Goal: Task Accomplishment & Management: Use online tool/utility

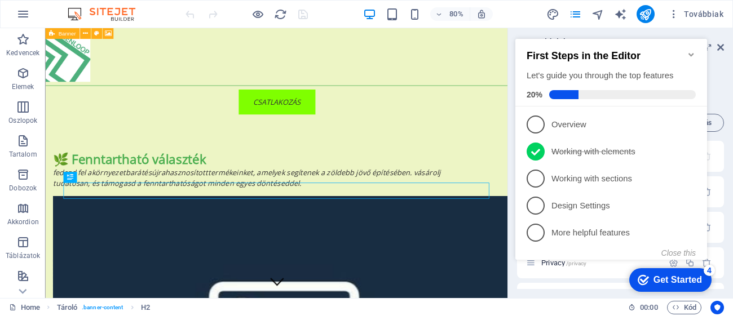
click at [689, 50] on icon "Minimize checklist" at bounding box center [691, 54] width 9 height 9
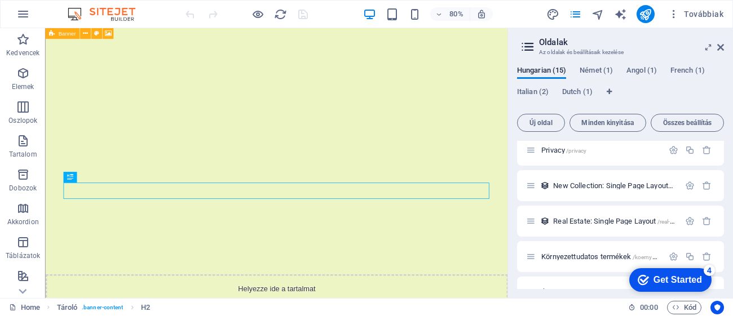
scroll to position [119, 0]
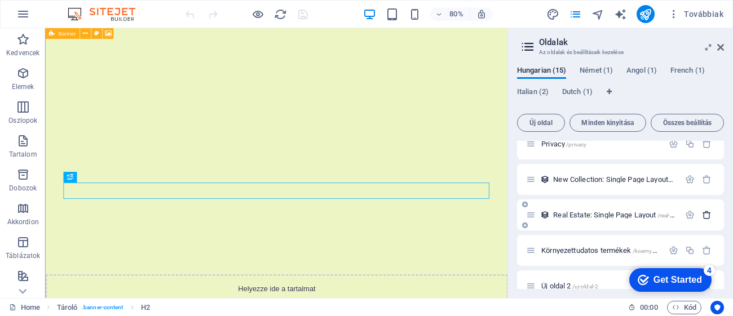
click at [699, 217] on button "button" at bounding box center [707, 215] width 16 height 10
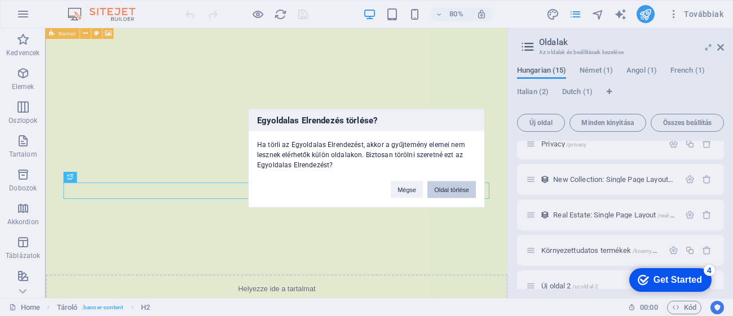
click at [460, 191] on button "Oldal törlése" at bounding box center [451, 189] width 49 height 17
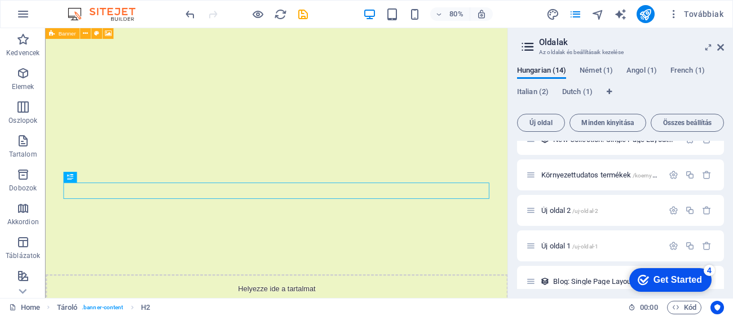
scroll to position [174, 0]
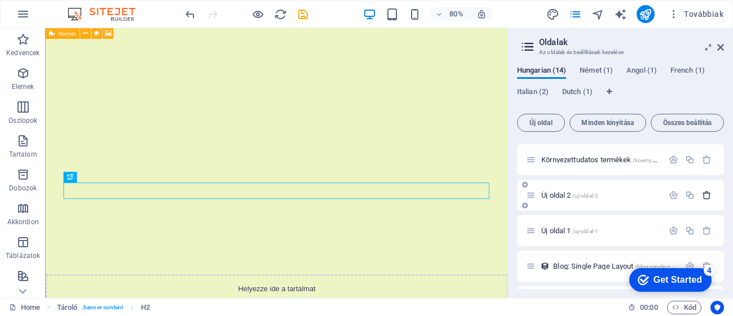
click at [702, 193] on icon "button" at bounding box center [707, 196] width 10 height 10
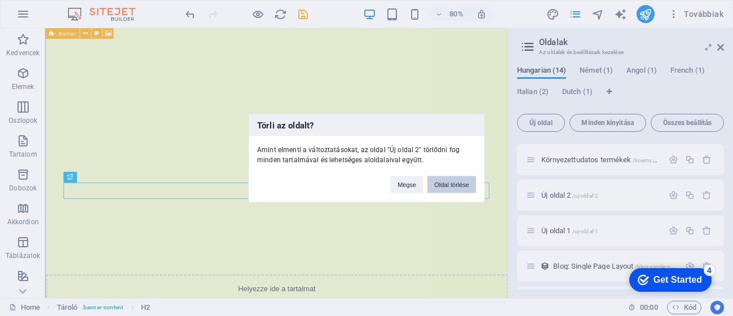
click at [455, 183] on button "Oldal törlése" at bounding box center [451, 184] width 49 height 17
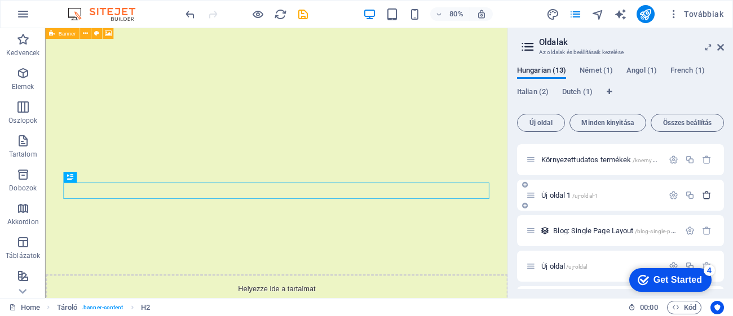
click at [702, 198] on icon "button" at bounding box center [707, 196] width 10 height 10
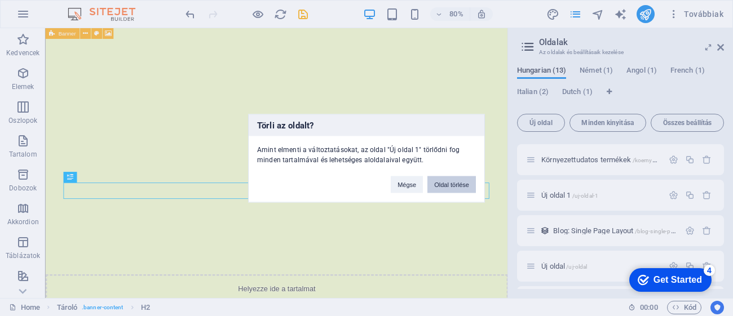
click at [457, 185] on button "Oldal törlése" at bounding box center [451, 184] width 49 height 17
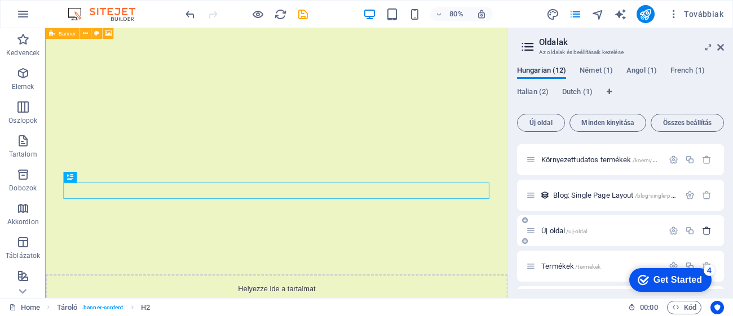
click at [708, 229] on icon "button" at bounding box center [707, 231] width 10 height 10
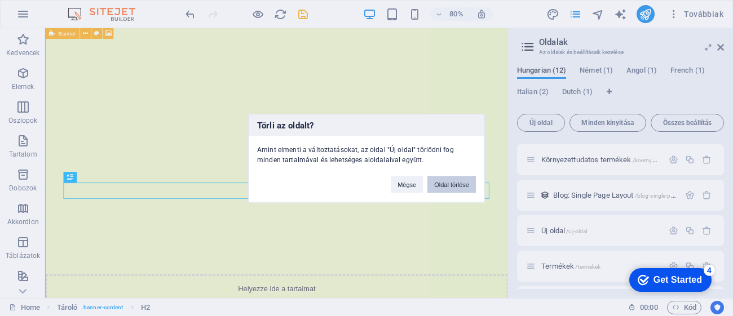
click at [457, 180] on button "Oldal törlése" at bounding box center [451, 184] width 49 height 17
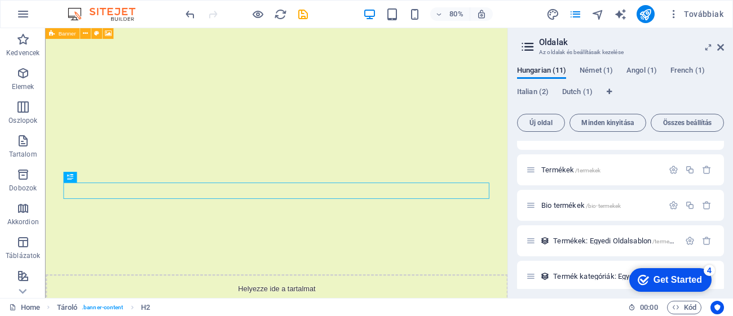
scroll to position [227, 0]
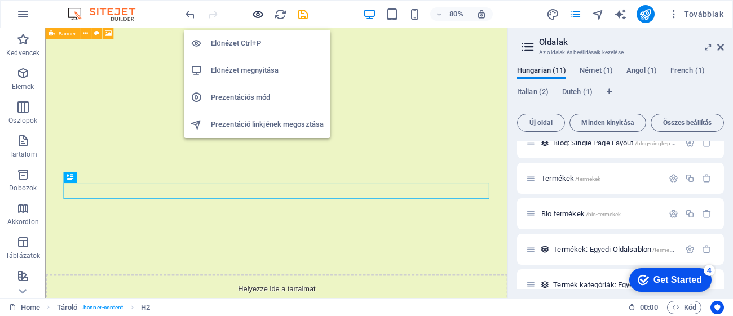
click at [262, 16] on icon "button" at bounding box center [258, 14] width 13 height 13
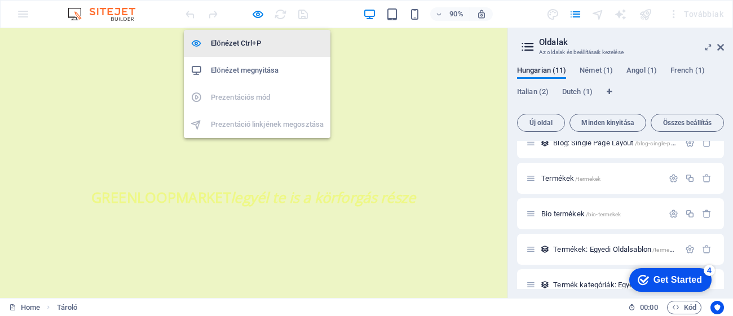
drag, startPoint x: 255, startPoint y: 41, endPoint x: 319, endPoint y: 140, distance: 118.3
click at [255, 41] on h6 "Előnézet Ctrl+P" at bounding box center [267, 44] width 113 height 14
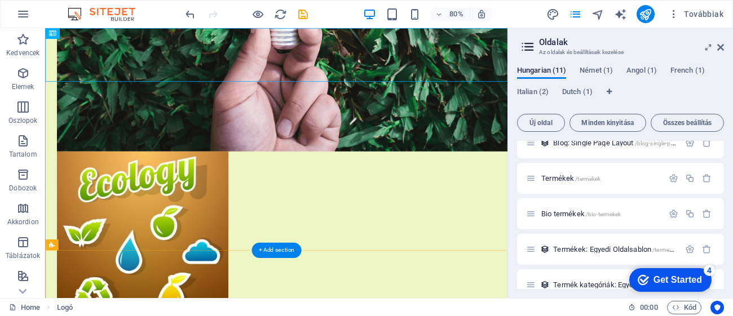
scroll to position [0, 0]
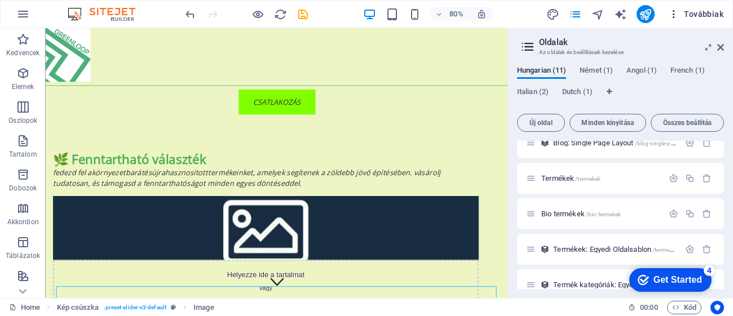
click at [709, 16] on span "Továbbiak" at bounding box center [695, 13] width 55 height 11
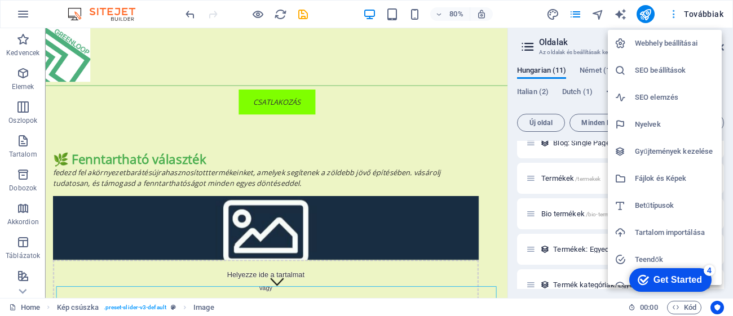
click at [709, 16] on div at bounding box center [366, 158] width 733 height 316
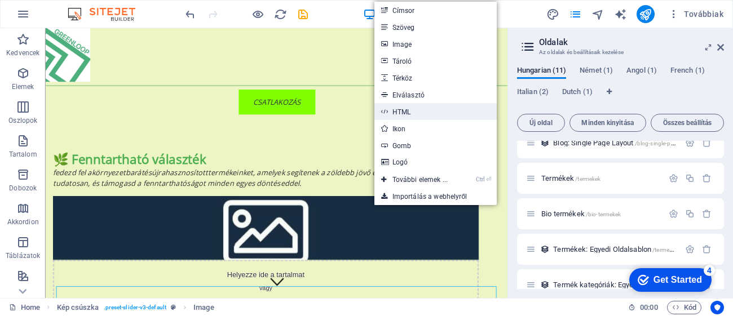
click at [416, 111] on link "HTML" at bounding box center [435, 111] width 123 height 17
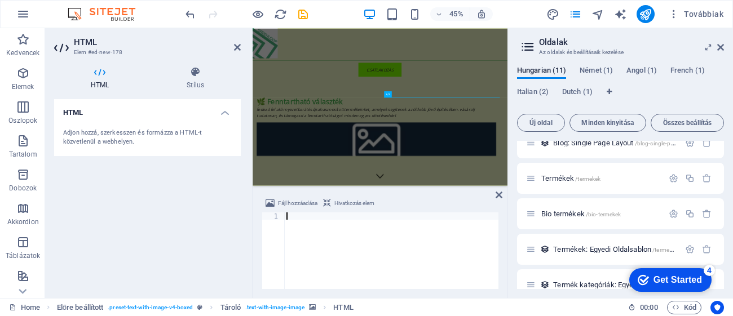
type textarea "Minden vásárlásoddal hozzájárulsz egy zöldebb, tisztább jövőhöz."
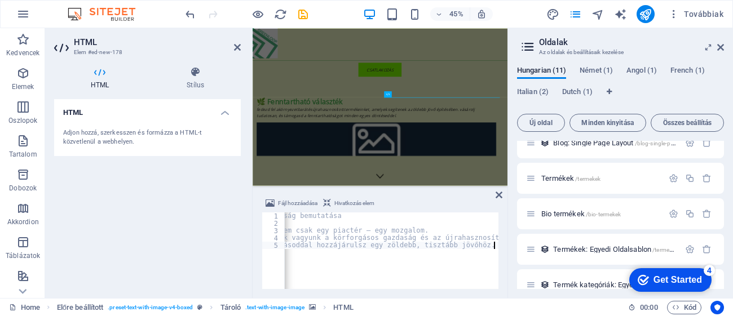
scroll to position [0, 56]
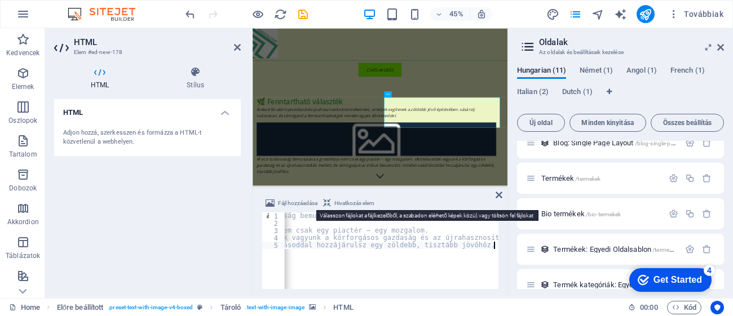
click at [285, 203] on span "Fájl hozzáadása" at bounding box center [297, 204] width 39 height 14
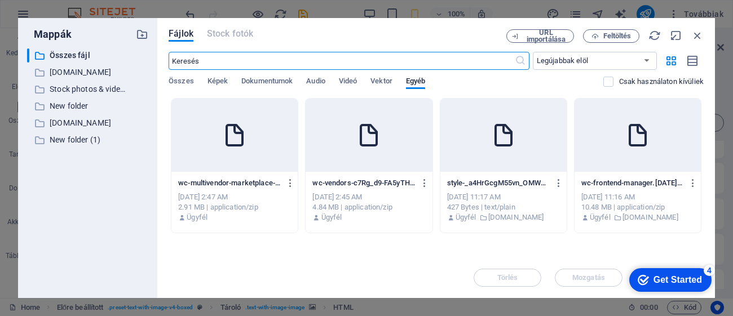
scroll to position [411, 0]
click at [695, 35] on icon "button" at bounding box center [697, 35] width 12 height 12
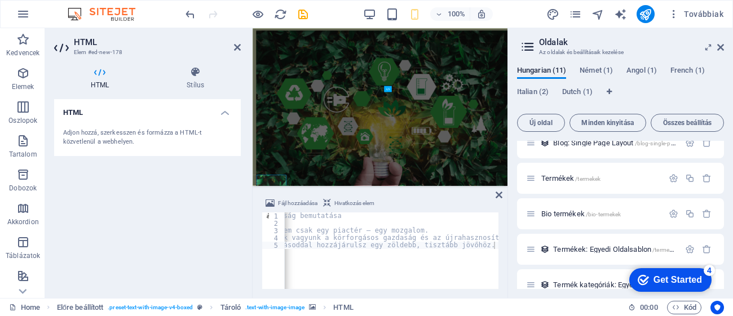
scroll to position [11, 0]
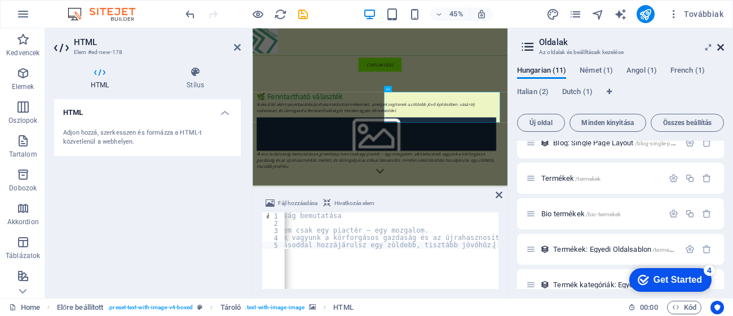
click at [722, 50] on icon at bounding box center [720, 47] width 7 height 9
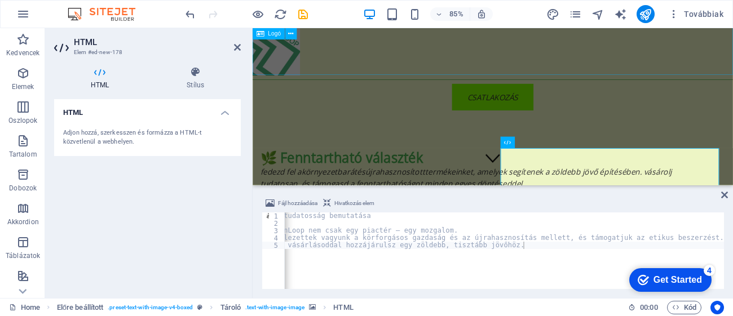
scroll to position [0, 28]
click at [592, 301] on div "♻ Eco-tudatosság bemutatása A GreenLoop nem csak egy piactér – egy mozgalom. El…" at bounding box center [528, 321] width 532 height 41
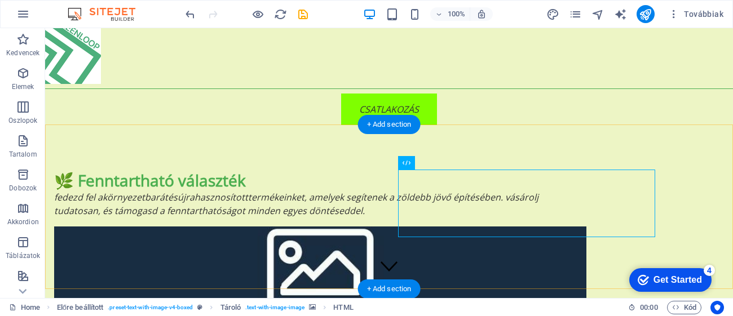
click at [360, 284] on div "+ Add section" at bounding box center [389, 289] width 63 height 19
click at [237, 201] on div "🌿 Fenntartható választék Fedezd fel a környezetbarát és újrahasznosított termék…" at bounding box center [320, 193] width 532 height 47
click at [422, 301] on div "♻ Eco-tudatosság bemutatása A GreenLoop nem csak egy piactér – egy mozgalom. El…" at bounding box center [320, 321] width 532 height 41
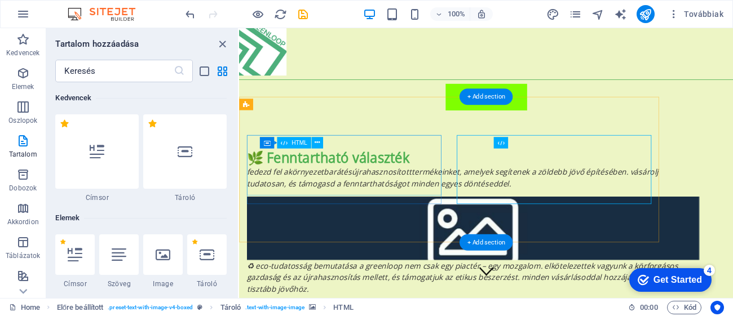
click at [440, 186] on div "🌿 Fenntartható választék Fedezd fel a környezetbarát és újrahasznosított termék…" at bounding box center [514, 193] width 532 height 47
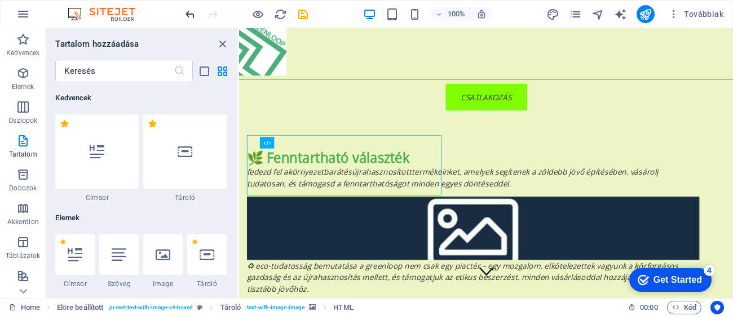
click at [188, 14] on icon "undo" at bounding box center [190, 14] width 13 height 13
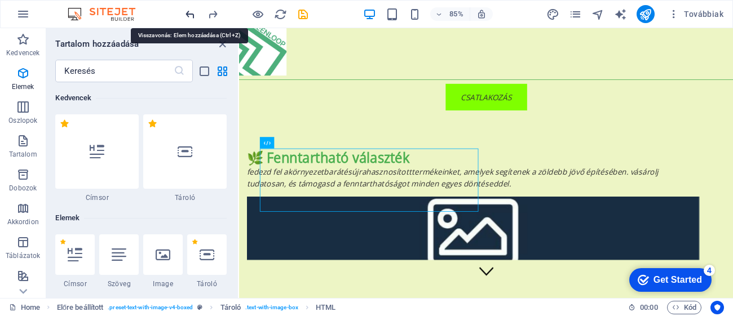
scroll to position [1972, 0]
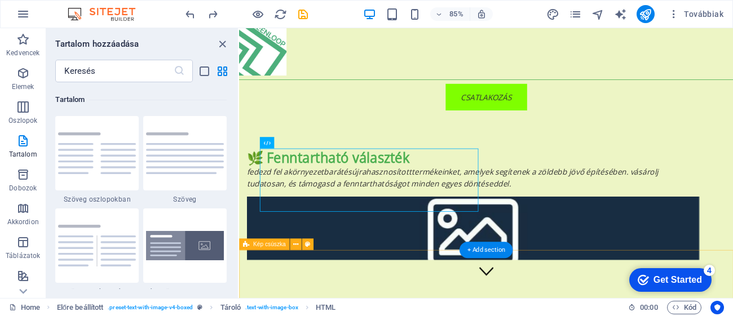
drag, startPoint x: 651, startPoint y: 209, endPoint x: 567, endPoint y: 309, distance: 130.9
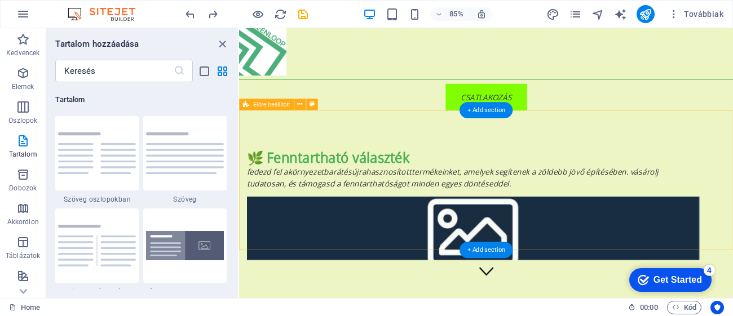
drag, startPoint x: 686, startPoint y: 210, endPoint x: 662, endPoint y: 223, distance: 28.0
click at [662, 227] on figure at bounding box center [514, 264] width 532 height 74
click at [629, 227] on figure at bounding box center [514, 264] width 532 height 74
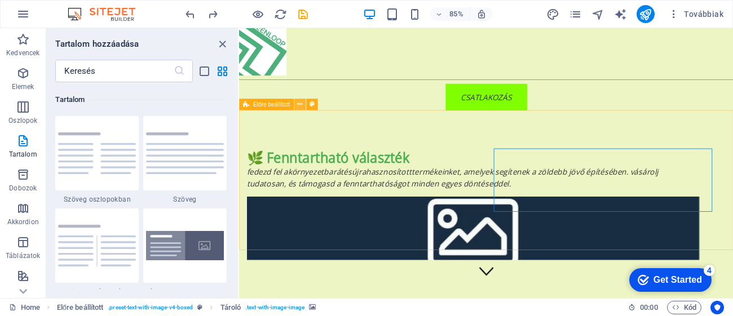
click at [299, 104] on icon at bounding box center [299, 104] width 5 height 10
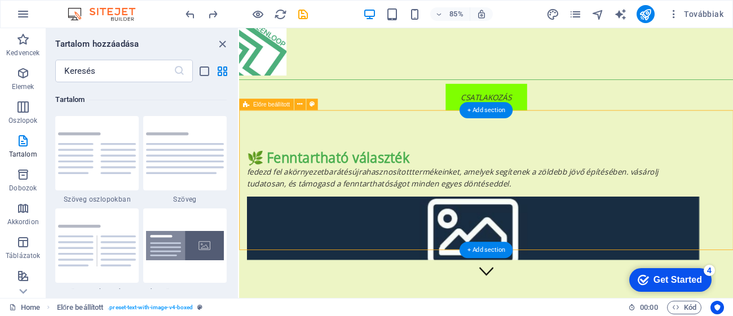
click at [694, 227] on figure at bounding box center [514, 264] width 532 height 74
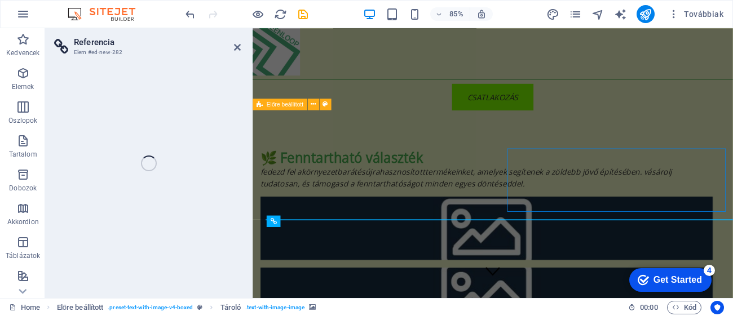
click at [638, 227] on figure at bounding box center [528, 264] width 532 height 74
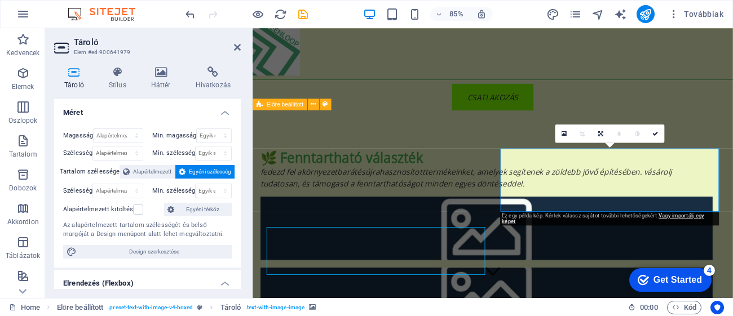
click at [733, 133] on div "🌿 Fenntartható választék Fedezd fel a környezetbarát és újrahasznosított termék…" at bounding box center [535, 268] width 565 height 287
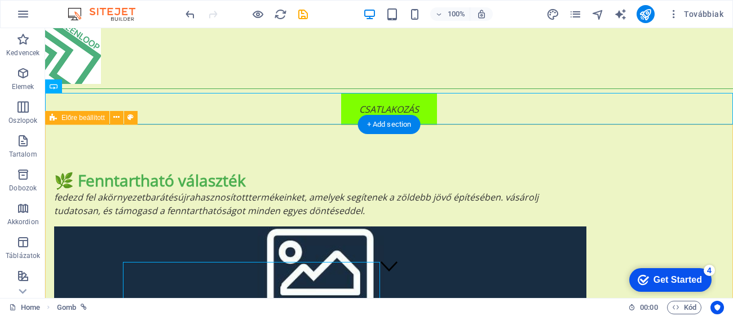
click at [500, 227] on figure at bounding box center [320, 264] width 532 height 74
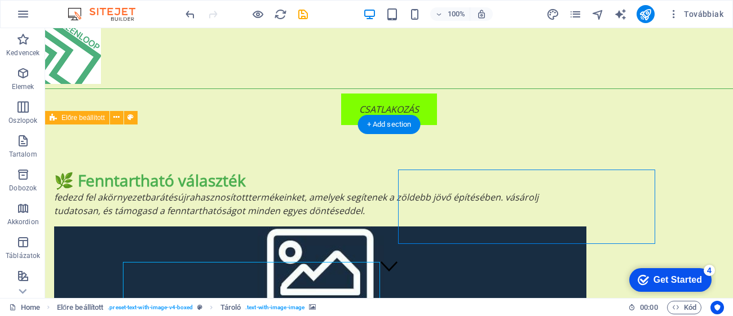
click at [500, 227] on figure at bounding box center [320, 264] width 532 height 74
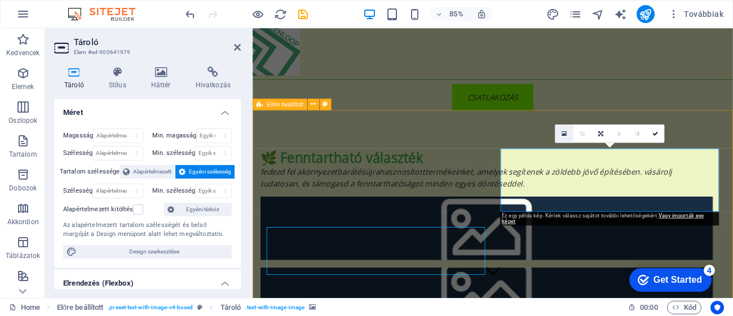
click at [567, 139] on link at bounding box center [564, 134] width 18 height 18
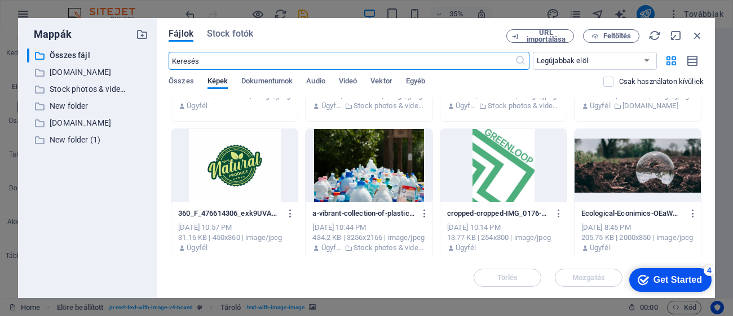
scroll to position [686, 0]
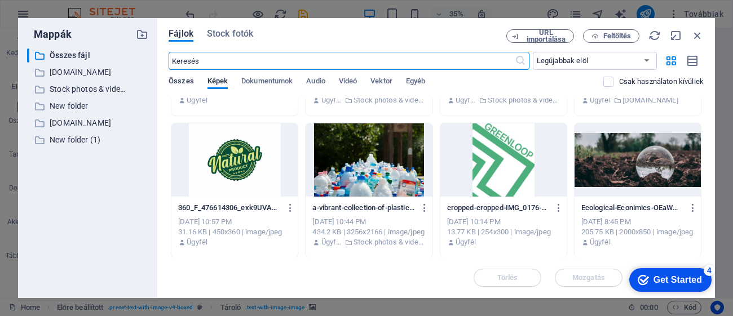
click at [186, 79] on span "Összes" at bounding box center [181, 82] width 25 height 16
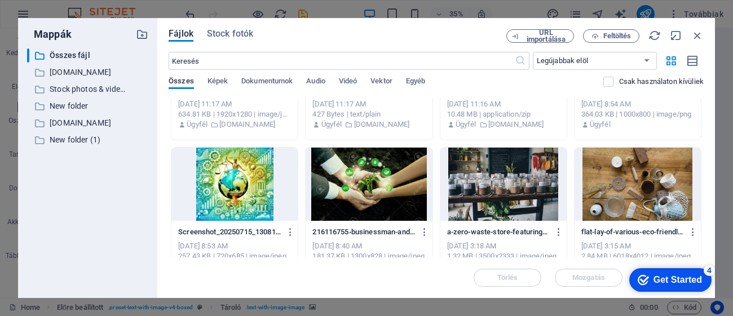
scroll to position [827, 0]
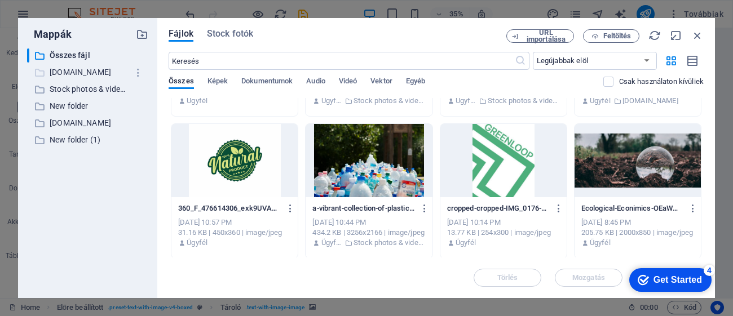
click at [83, 74] on p "www.greenloopmarket.online" at bounding box center [89, 72] width 78 height 13
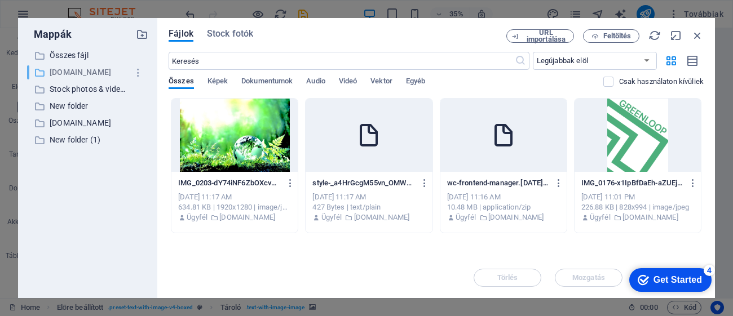
scroll to position [0, 0]
click at [87, 87] on p "Stock photos & videos" at bounding box center [89, 89] width 78 height 13
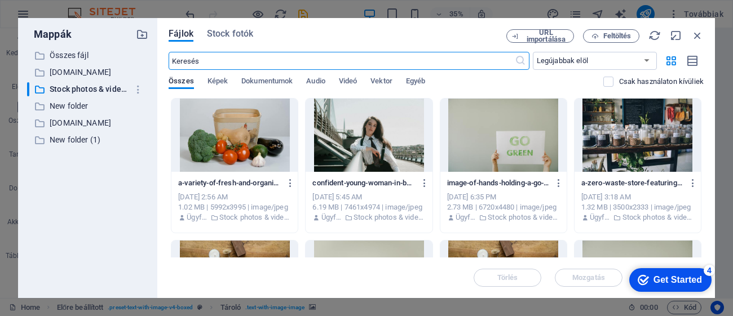
click at [384, 59] on input "text" at bounding box center [342, 61] width 346 height 18
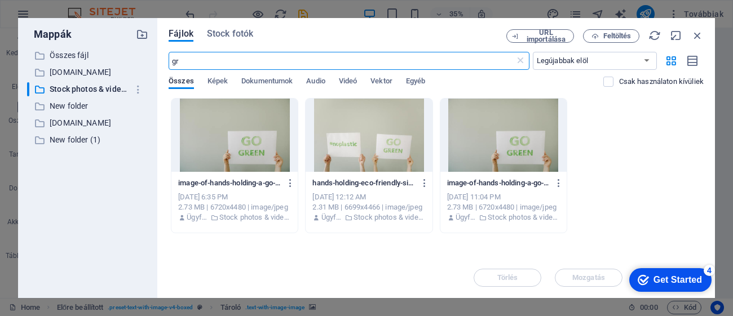
type input "g"
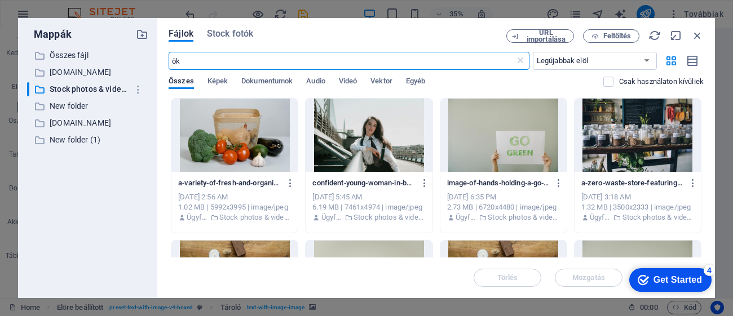
type input "öko"
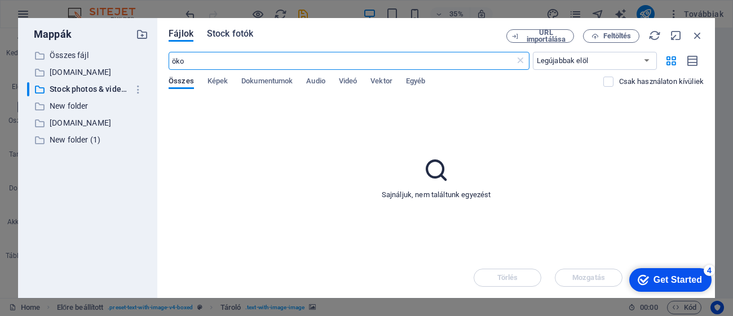
click at [209, 37] on span "Stock fotók" at bounding box center [230, 34] width 46 height 14
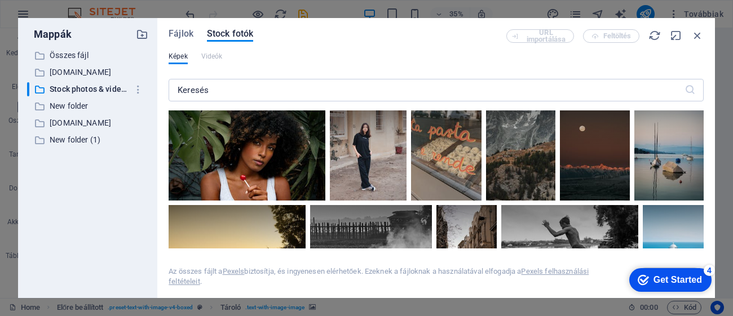
scroll to position [1445, 0]
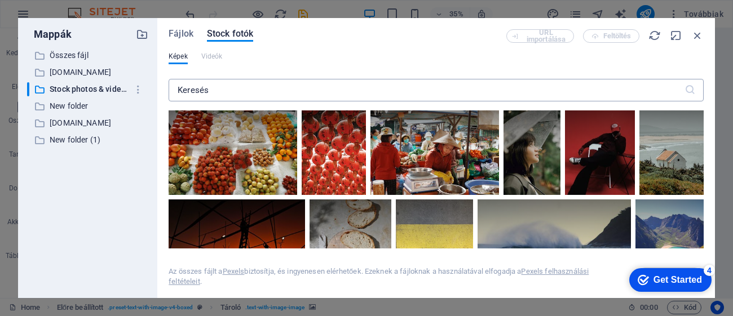
click at [338, 91] on input "text" at bounding box center [427, 90] width 516 height 23
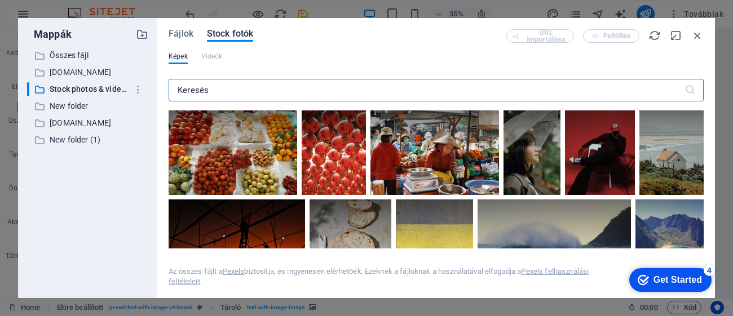
scroll to position [1447, 0]
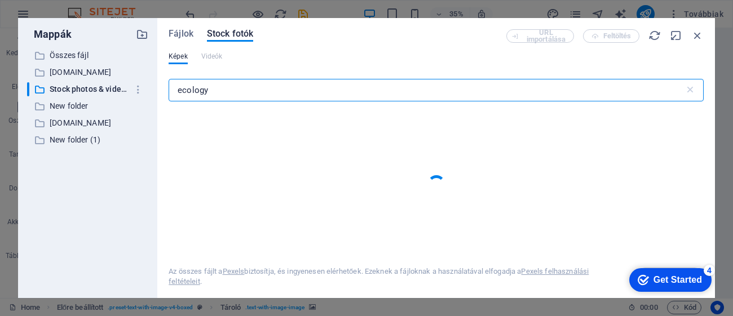
click at [343, 93] on input "ecology" at bounding box center [427, 90] width 516 height 23
type input "e"
type input "g"
type input "recycle"
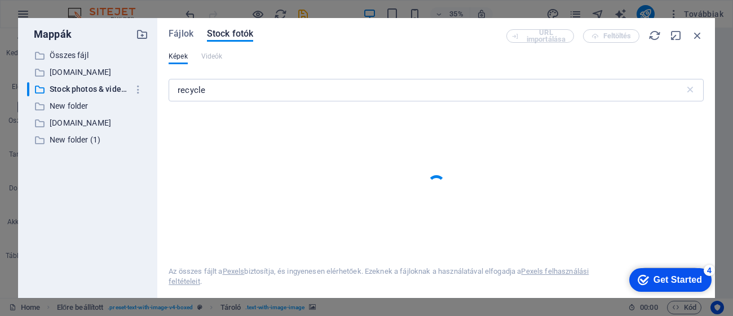
click at [469, 223] on div at bounding box center [436, 184] width 535 height 129
click at [214, 87] on input "recycle" at bounding box center [427, 90] width 516 height 23
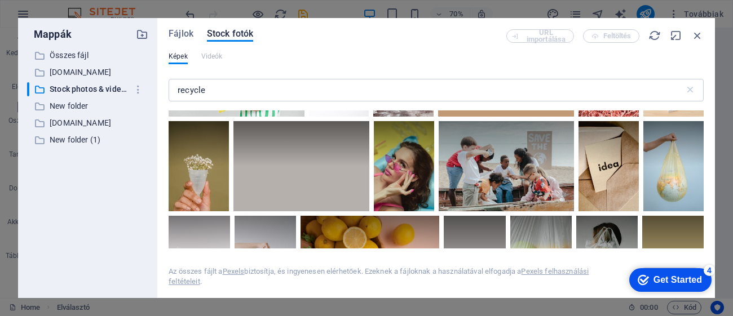
scroll to position [1583, 0]
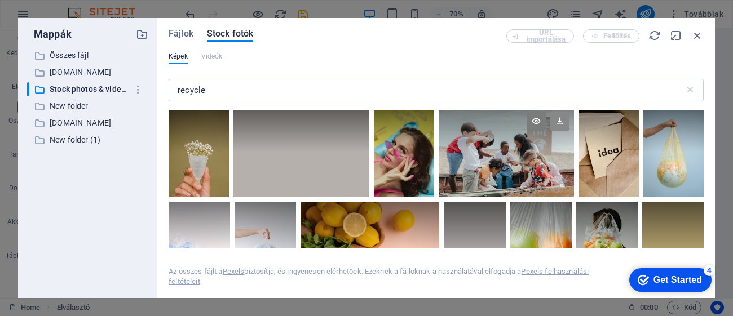
click at [562, 124] on icon at bounding box center [559, 121] width 19 height 19
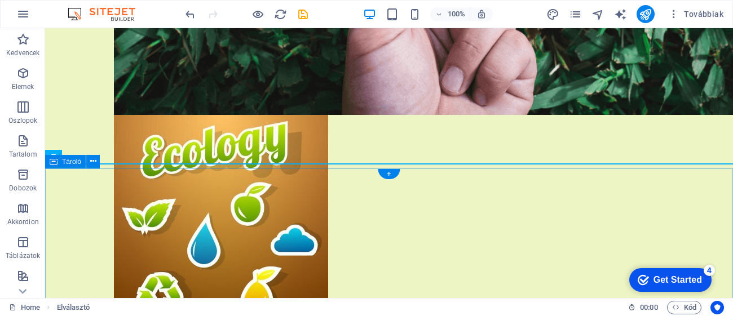
scroll to position [962, 0]
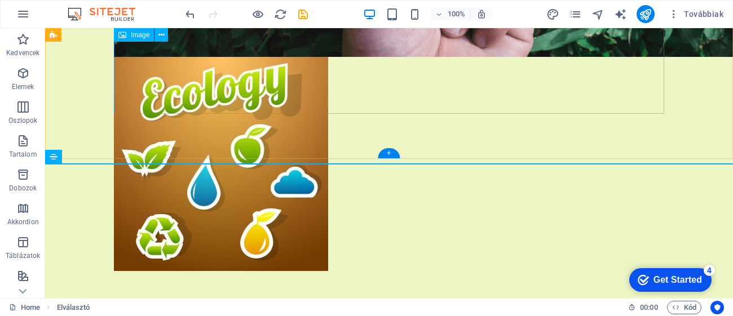
click at [513, 100] on figure "Képcsúszka" at bounding box center [389, 164] width 550 height 214
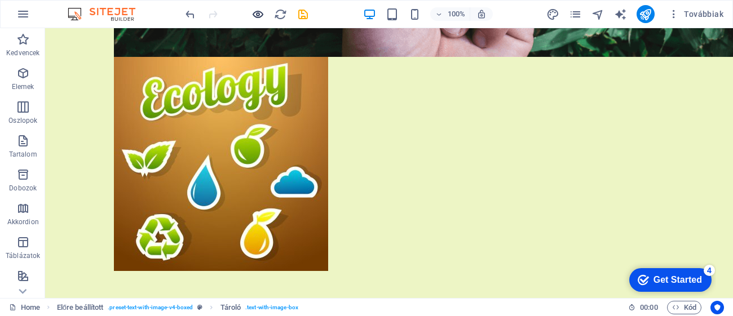
click at [252, 15] on icon "button" at bounding box center [258, 14] width 13 height 13
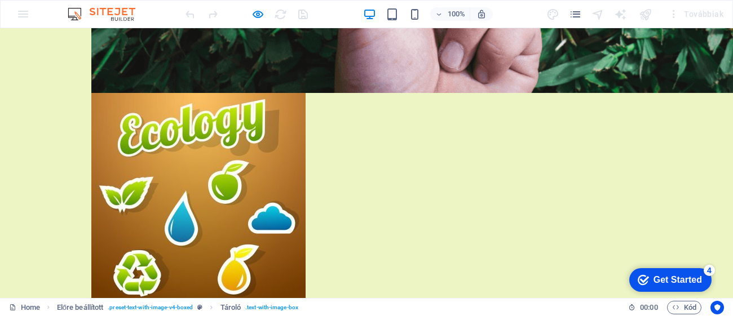
scroll to position [55, 0]
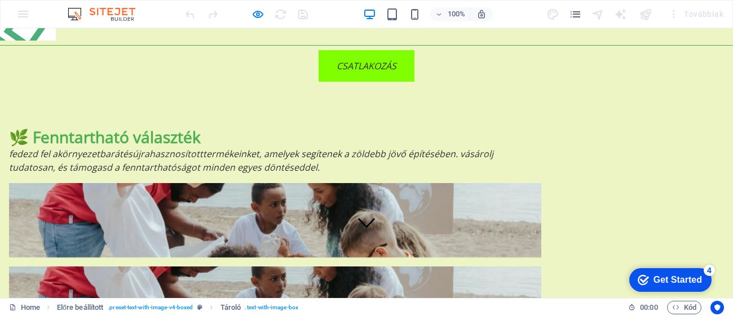
click at [280, 267] on div at bounding box center [275, 295] width 532 height 56
click at [513, 183] on div at bounding box center [275, 220] width 532 height 74
click at [295, 267] on div at bounding box center [275, 295] width 532 height 56
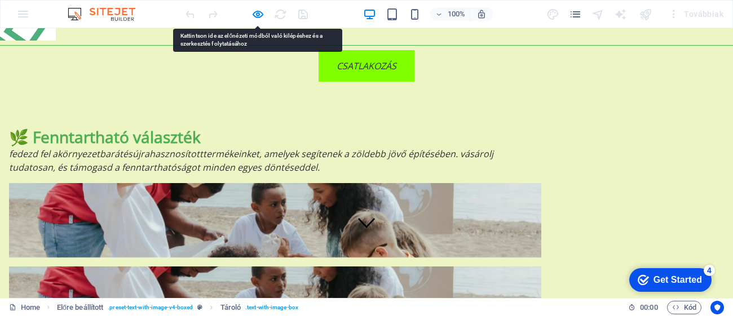
drag, startPoint x: 295, startPoint y: 245, endPoint x: 284, endPoint y: 244, distance: 11.3
click at [284, 267] on div at bounding box center [275, 295] width 532 height 56
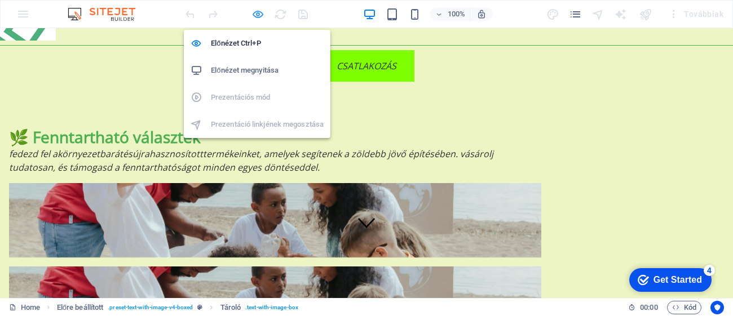
click at [258, 11] on icon "button" at bounding box center [258, 14] width 13 height 13
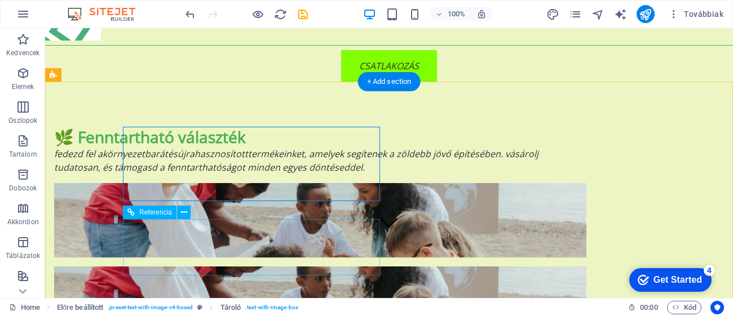
click at [244, 267] on figure at bounding box center [320, 295] width 532 height 56
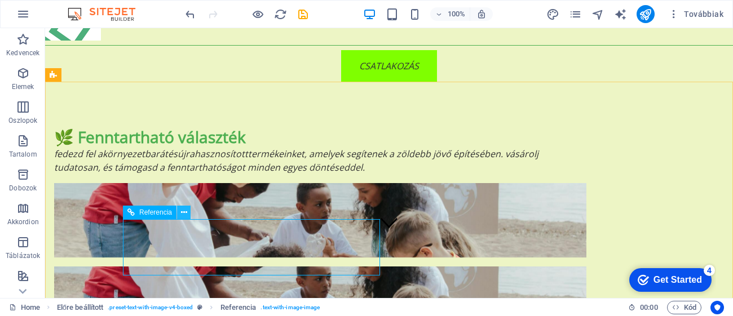
click at [181, 218] on icon at bounding box center [184, 213] width 6 height 12
click at [184, 213] on icon at bounding box center [184, 213] width 6 height 12
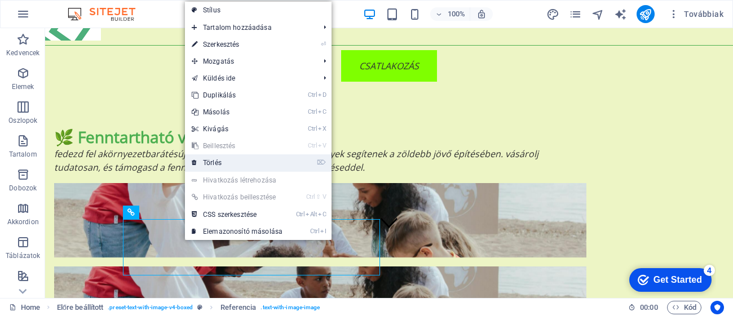
click at [215, 161] on link "⌦ Törlés" at bounding box center [237, 163] width 104 height 17
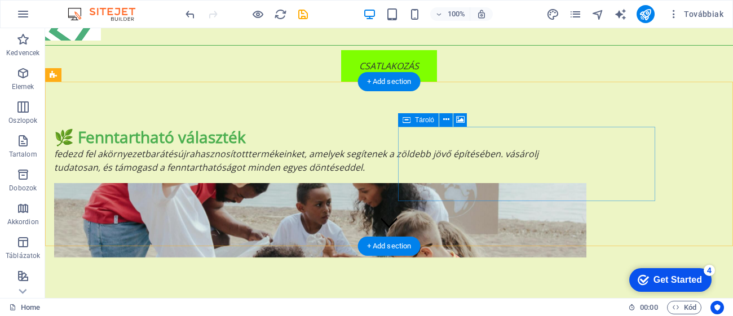
click at [584, 186] on figure at bounding box center [320, 220] width 532 height 74
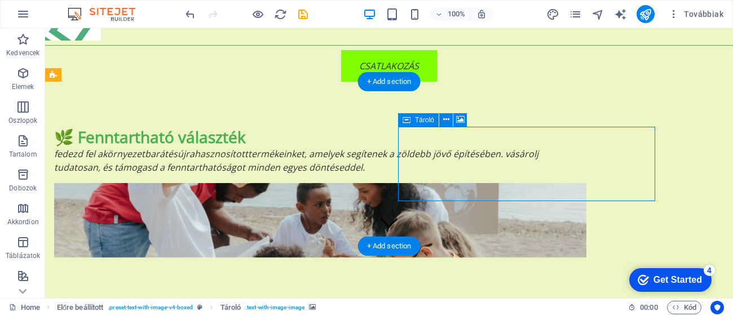
click at [506, 183] on figure at bounding box center [320, 220] width 532 height 74
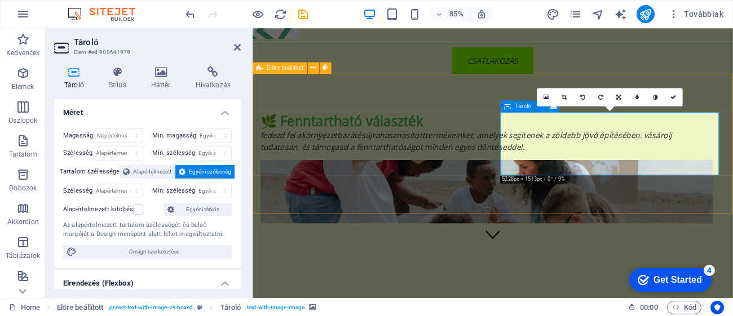
click at [687, 203] on div "🌿 Fenntartható választék Fedezd fel a környezetbarát és újrahasznosított termék…" at bounding box center [535, 192] width 565 height 221
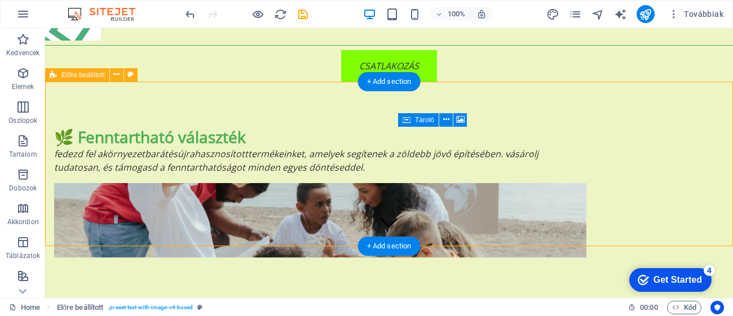
click at [524, 183] on figure at bounding box center [320, 220] width 532 height 74
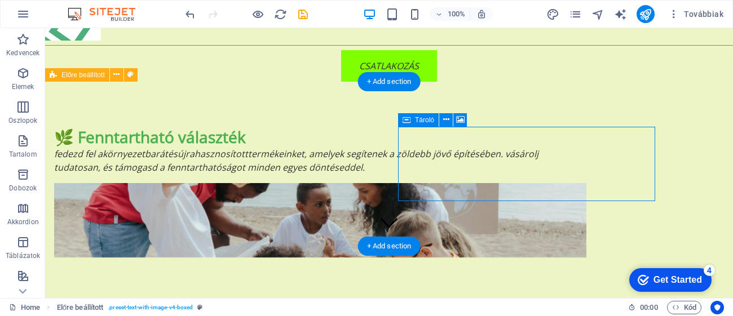
click at [523, 183] on figure at bounding box center [320, 220] width 532 height 74
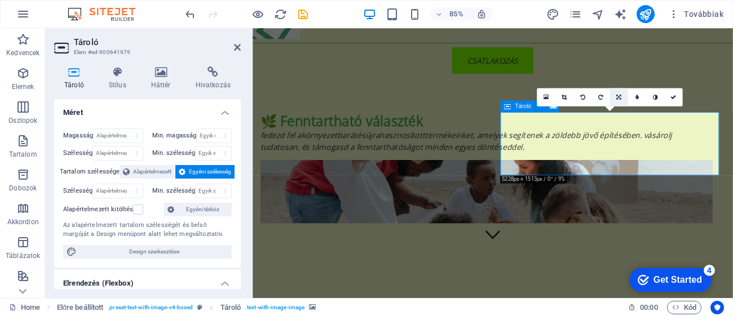
click at [619, 96] on icon at bounding box center [618, 97] width 5 height 6
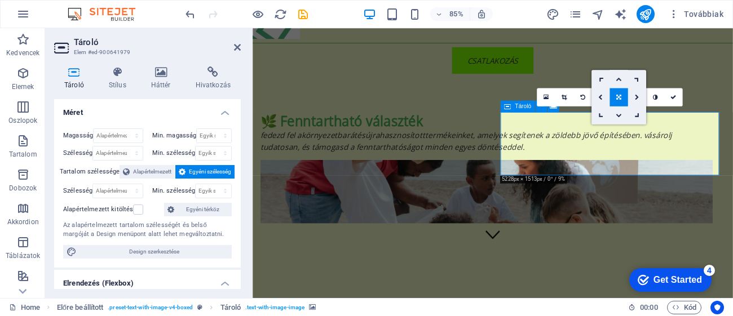
click at [619, 80] on icon at bounding box center [619, 79] width 6 height 6
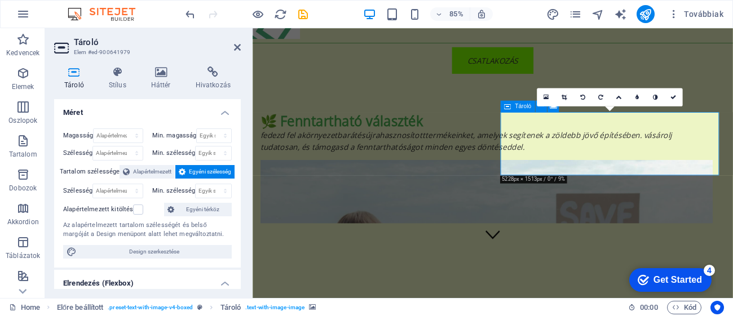
click at [622, 96] on icon at bounding box center [619, 97] width 6 height 6
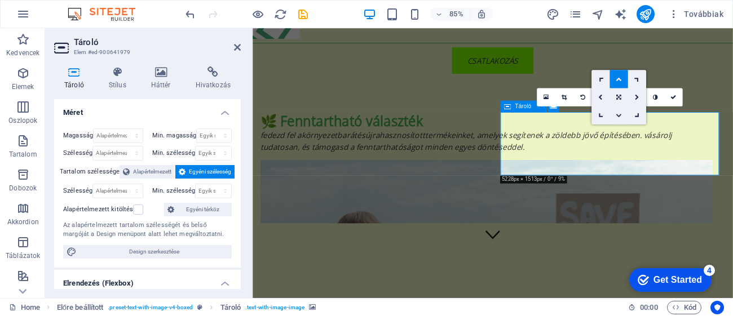
click at [615, 115] on link at bounding box center [619, 115] width 18 height 18
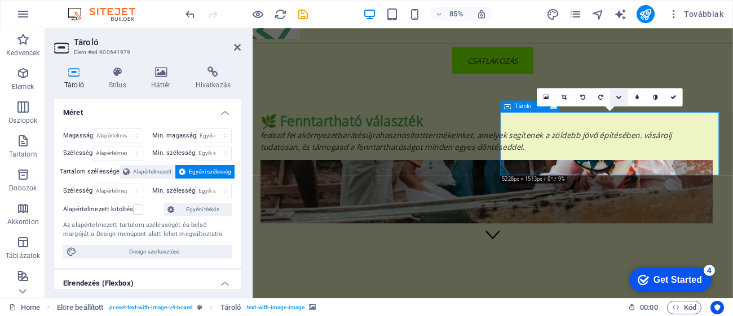
click at [623, 103] on link at bounding box center [619, 97] width 18 height 18
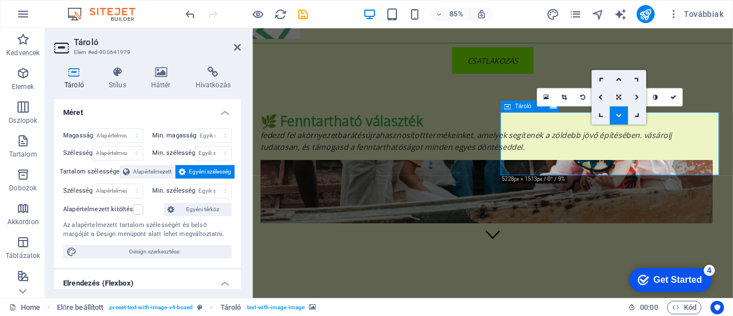
click at [638, 98] on icon at bounding box center [637, 97] width 5 height 6
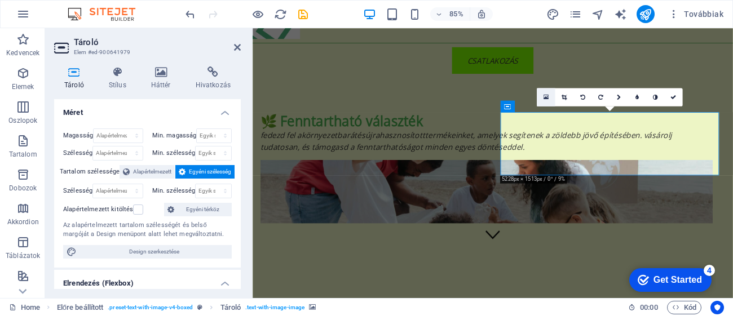
click at [544, 94] on icon at bounding box center [546, 97] width 5 height 7
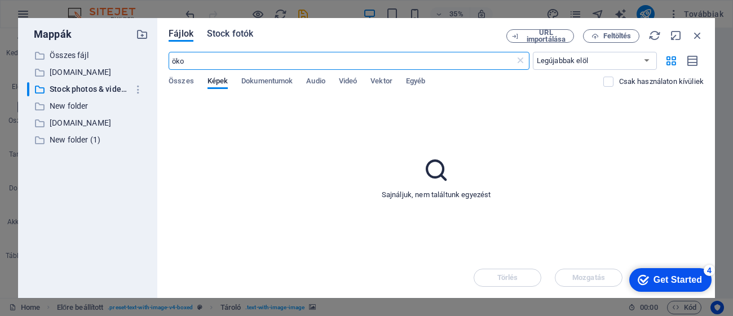
click at [229, 40] on button "Stock fotók" at bounding box center [230, 35] width 46 height 12
click at [239, 36] on span "Stock fotók" at bounding box center [230, 34] width 46 height 14
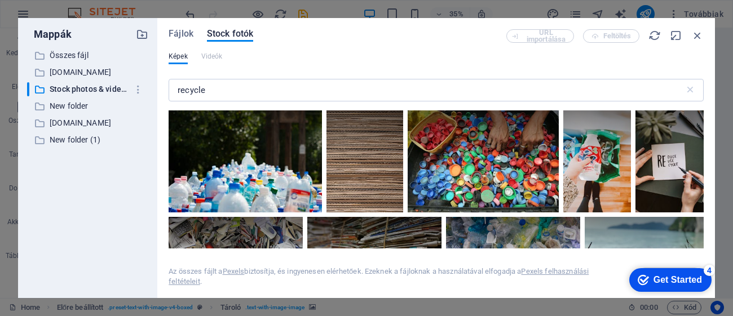
click at [704, 120] on div "Fájlok Stock fotók URL importálása Feltöltés Képek Videók recycle ​ Az összes f…" at bounding box center [436, 158] width 558 height 280
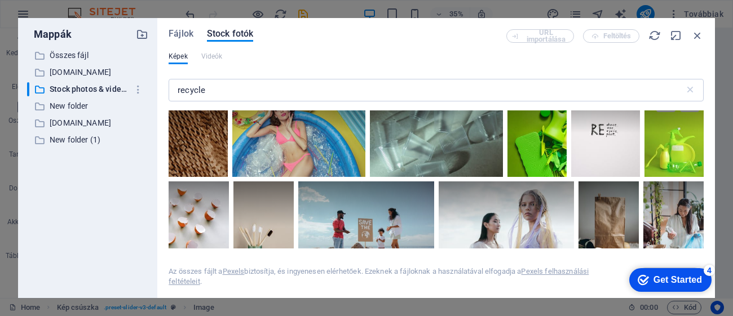
scroll to position [829, 0]
click at [702, 166] on div at bounding box center [436, 180] width 535 height 138
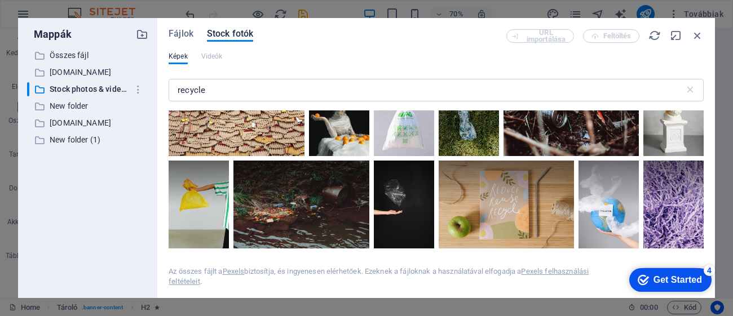
scroll to position [966, 0]
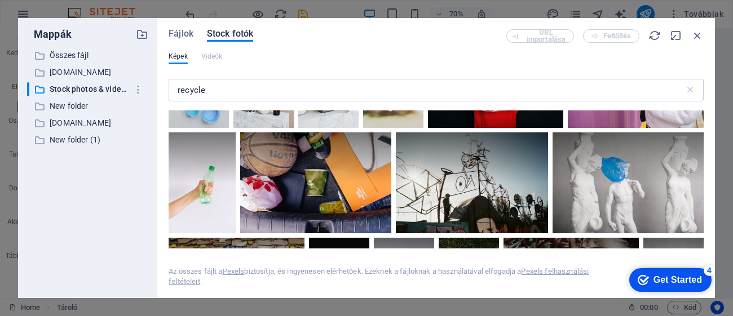
click at [702, 127] on div "Fájlok Stock fotók URL importálása Feltöltés Képek Videók recycle ​ A találatok…" at bounding box center [436, 158] width 558 height 280
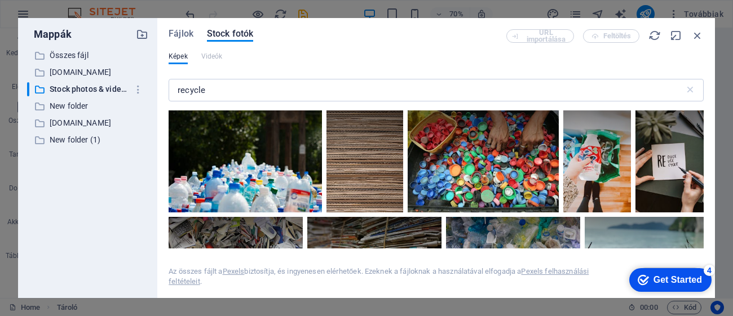
scroll to position [69, 0]
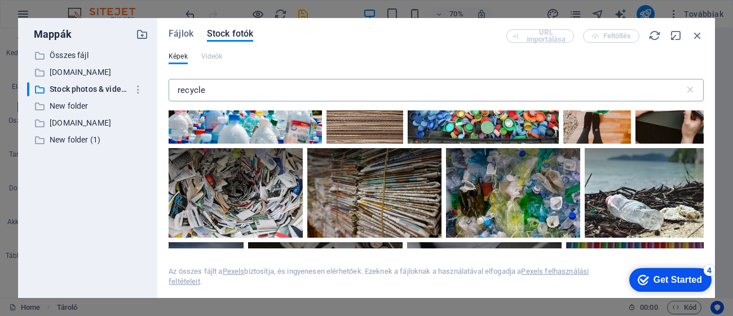
click at [233, 93] on input "recycle" at bounding box center [427, 90] width 516 height 23
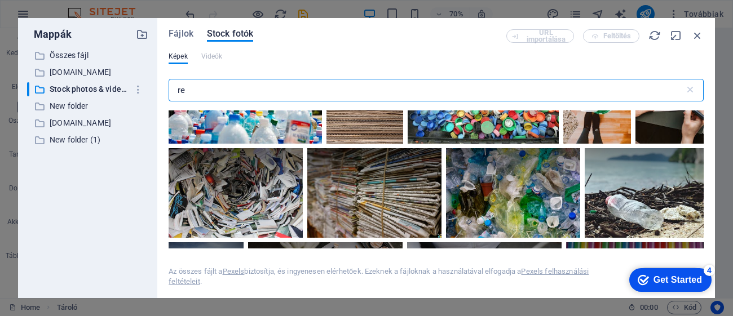
type input "r"
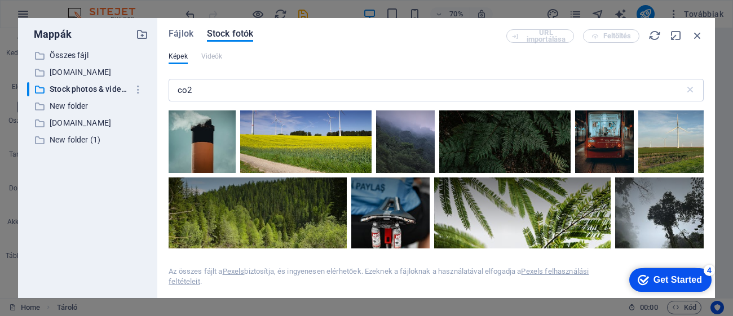
scroll to position [774, 0]
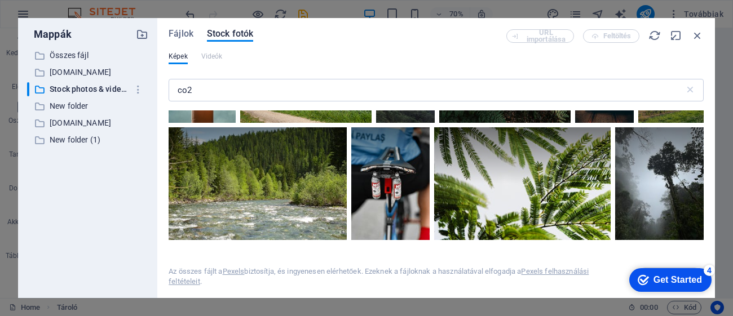
click at [705, 239] on div "Fájlok Stock fotók URL importálása Feltöltés Képek Videók co2 ​ Az összes fájlt…" at bounding box center [436, 158] width 558 height 280
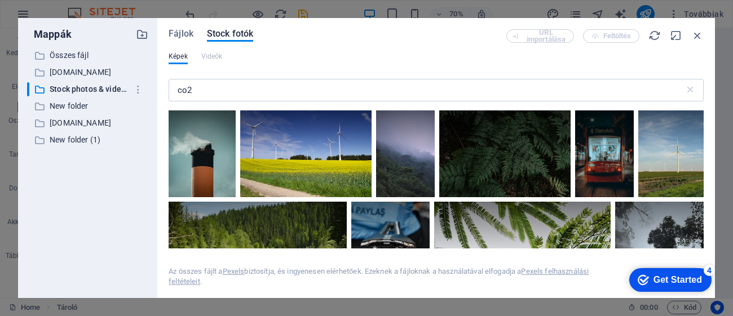
scroll to position [682, 0]
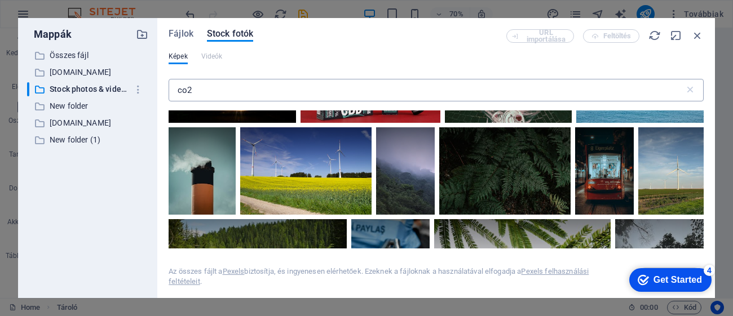
click at [380, 94] on input "co2" at bounding box center [427, 90] width 516 height 23
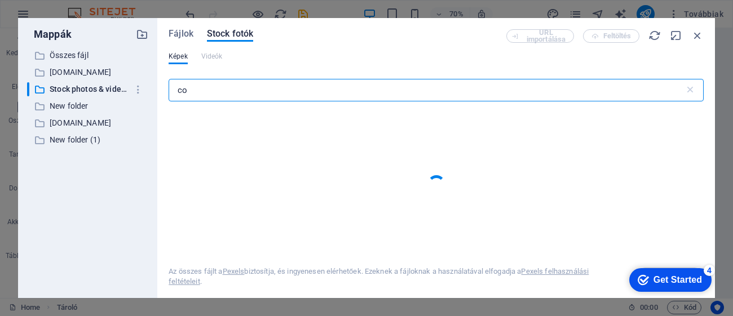
type input "c"
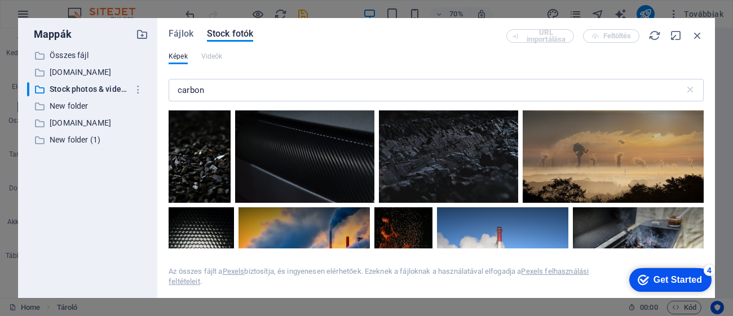
click at [703, 116] on div "Fájlok Stock fotók URL importálása Feltöltés Képek Videók carbon ​ Az összes fá…" at bounding box center [436, 158] width 558 height 280
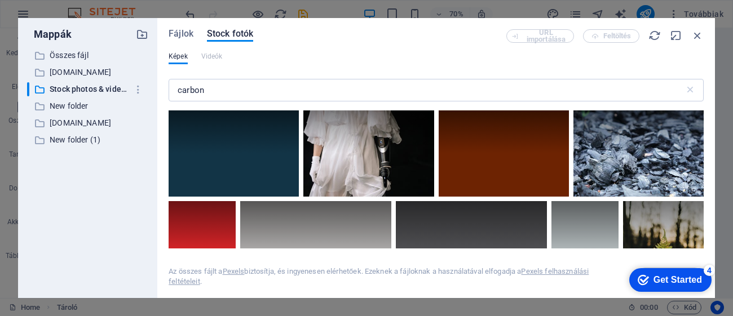
scroll to position [1769, 0]
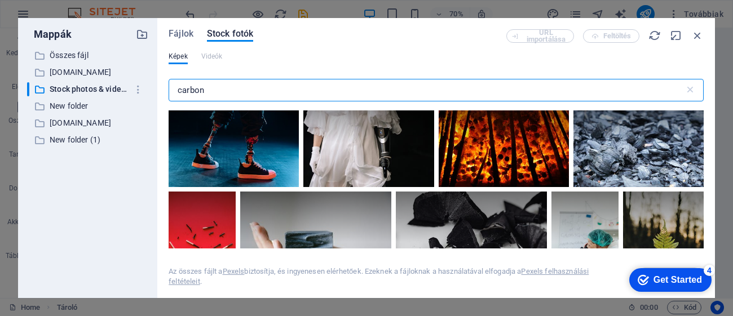
drag, startPoint x: 347, startPoint y: 90, endPoint x: 166, endPoint y: 88, distance: 181.6
click at [166, 89] on div "Fájlok Stock fotók URL importálása Feltöltés Képek Videók carbon ​ Az összes fá…" at bounding box center [436, 158] width 558 height 280
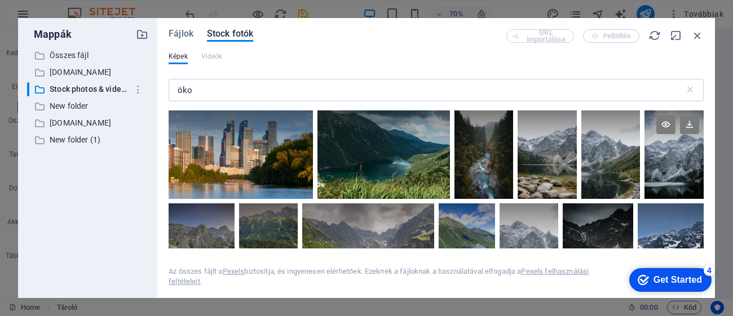
click at [700, 122] on div at bounding box center [674, 133] width 59 height 44
drag, startPoint x: 704, startPoint y: 124, endPoint x: 704, endPoint y: 135, distance: 10.7
click at [704, 135] on div "Fájlok Stock fotók URL importálása Feltöltés Képek Videók öko ​ Az összes fájlt…" at bounding box center [436, 158] width 558 height 280
click at [703, 129] on div "Fájlok Stock fotók URL importálása Feltöltés Képek Videók öko ​ Az összes fájlt…" at bounding box center [436, 158] width 558 height 280
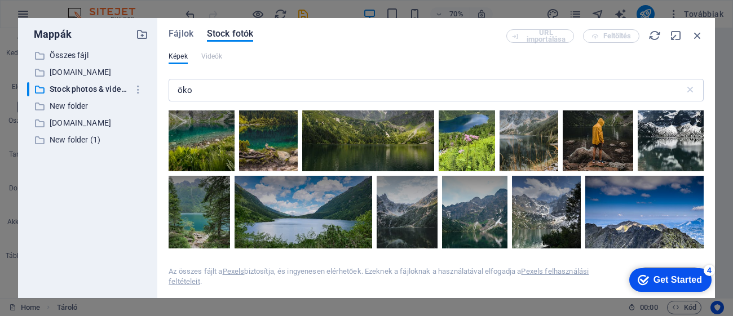
scroll to position [0, 0]
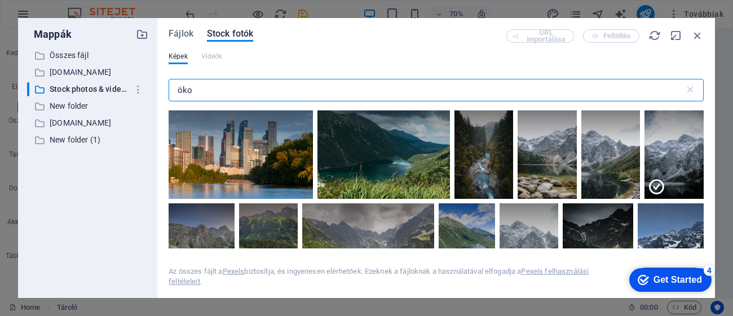
click at [385, 89] on input "öko" at bounding box center [427, 90] width 516 height 23
type input "ö"
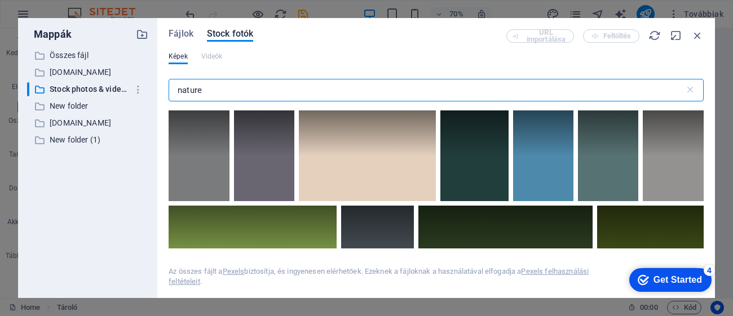
type input "nature"
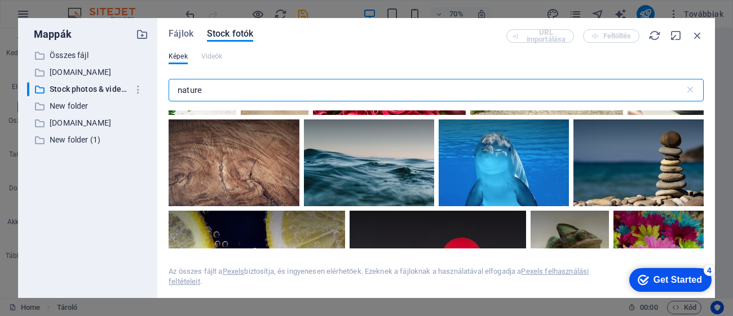
scroll to position [1549, 0]
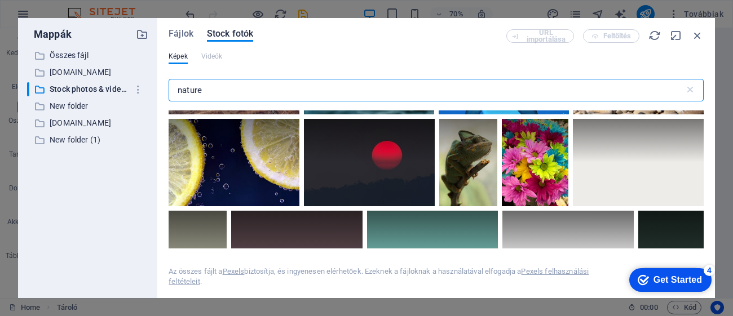
drag, startPoint x: 140, startPoint y: 92, endPoint x: 12, endPoint y: 91, distance: 127.5
click at [24, 95] on div "Mappák ​ Összes fájl Összes fájl ​ www.greenloopmarket.online www.greenloopmark…" at bounding box center [366, 158] width 697 height 280
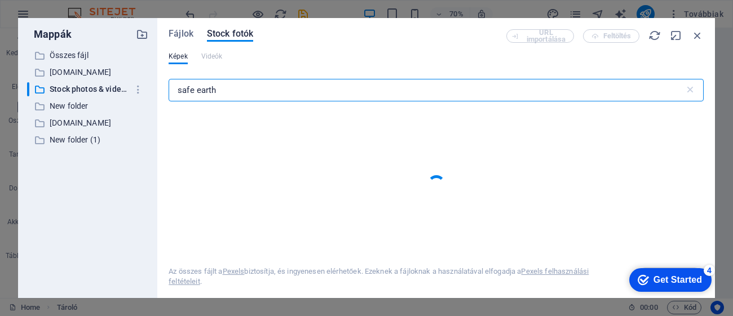
type input "safe earth"
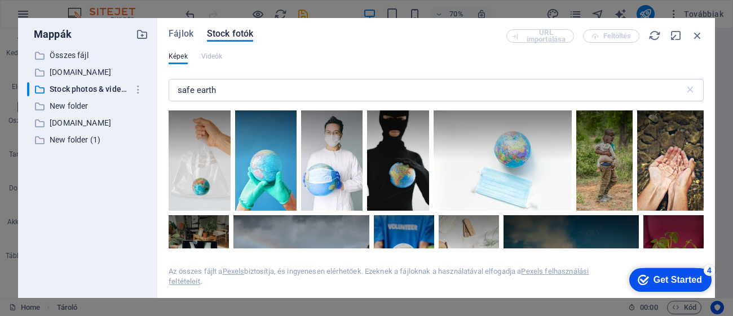
click at [703, 116] on div at bounding box center [436, 180] width 535 height 138
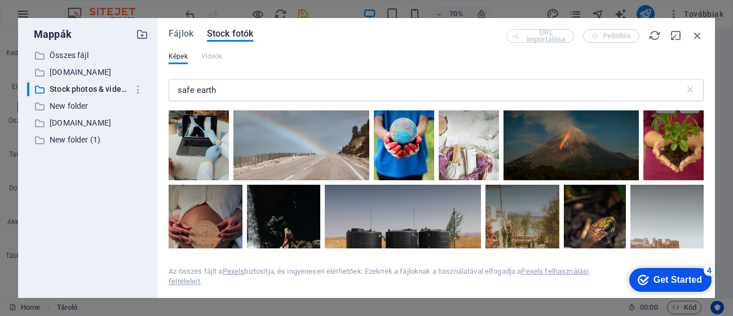
scroll to position [919, 0]
drag, startPoint x: 703, startPoint y: 129, endPoint x: 706, endPoint y: 135, distance: 6.6
click at [706, 135] on div "Fájlok Stock fotók URL importálása Feltöltés Képek Videók safe earth ​ Az össze…" at bounding box center [436, 158] width 558 height 280
click at [701, 125] on div at bounding box center [674, 112] width 60 height 45
drag, startPoint x: 703, startPoint y: 125, endPoint x: 708, endPoint y: 135, distance: 10.8
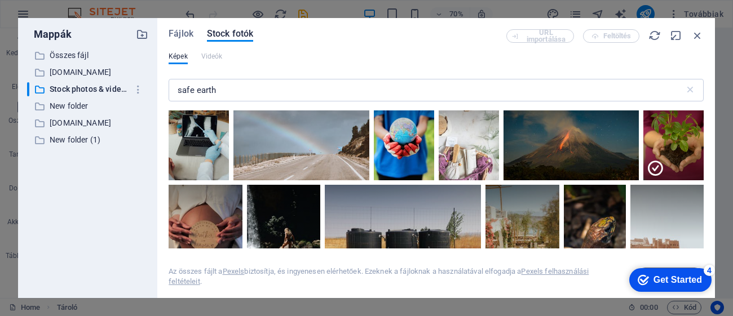
click at [708, 135] on div "Fájlok Stock fotók URL importálása Feltöltés Képek Videók safe earth ​ Az össze…" at bounding box center [436, 158] width 558 height 280
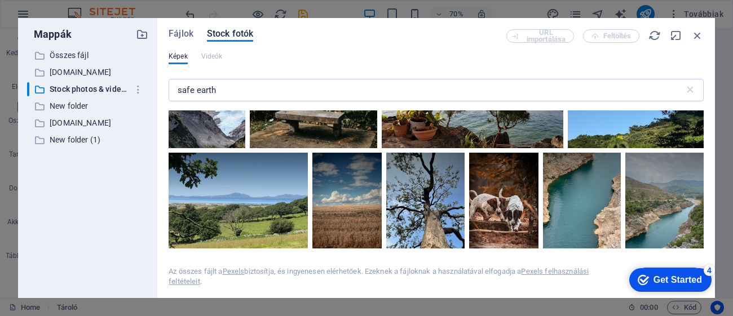
scroll to position [0, 0]
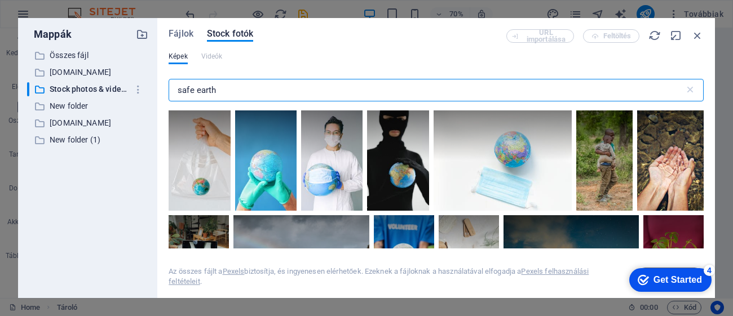
drag, startPoint x: 304, startPoint y: 96, endPoint x: 0, endPoint y: 64, distance: 305.7
click at [0, 64] on div "Mappák ​ Összes fájl Összes fájl ​ www.greenloopmarket.online www.greenloopmark…" at bounding box center [366, 158] width 733 height 316
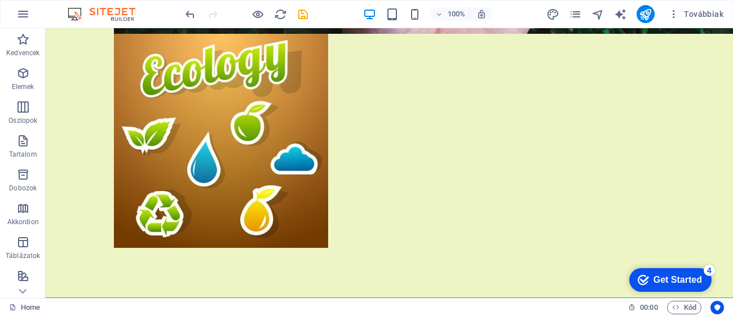
click at [271, 19] on div at bounding box center [246, 14] width 126 height 18
click at [251, 6] on div at bounding box center [246, 14] width 126 height 18
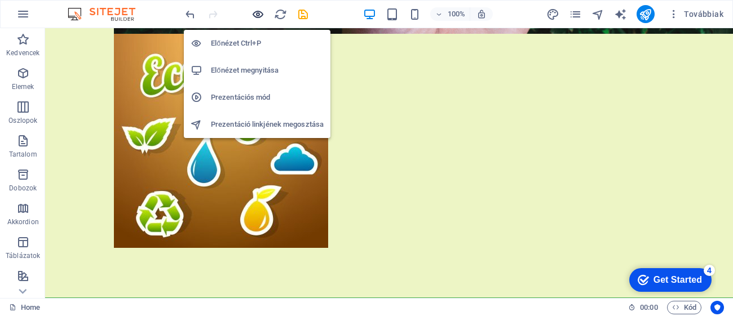
click at [257, 11] on icon "button" at bounding box center [258, 14] width 13 height 13
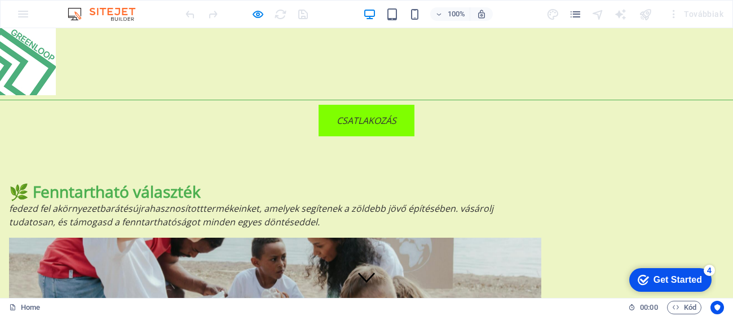
scroll to position [22, 0]
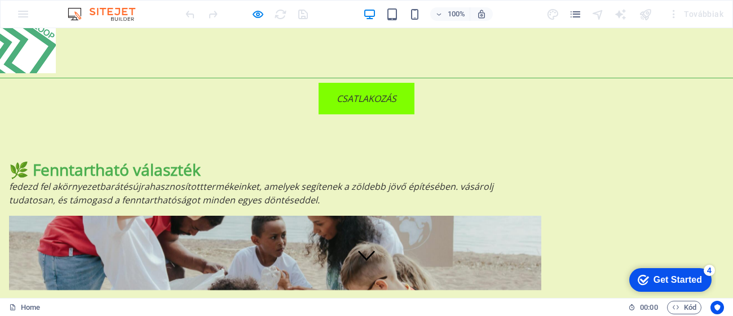
click at [437, 216] on div at bounding box center [275, 253] width 532 height 74
click at [435, 216] on div at bounding box center [275, 253] width 532 height 74
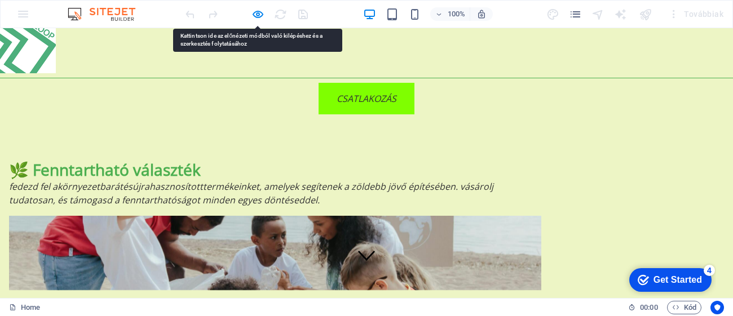
click at [261, 5] on div at bounding box center [246, 14] width 126 height 18
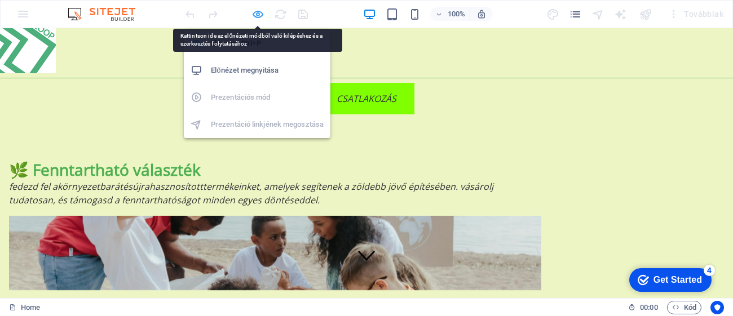
click at [259, 16] on icon "button" at bounding box center [258, 14] width 13 height 13
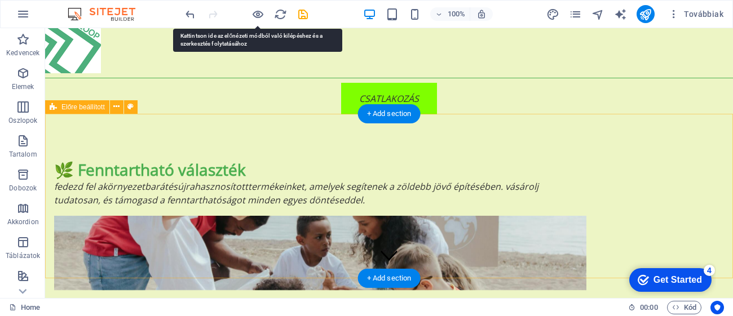
click at [564, 216] on figure at bounding box center [320, 253] width 532 height 74
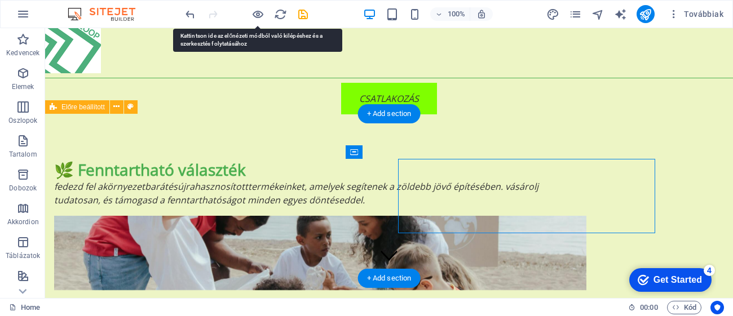
click at [564, 216] on figure at bounding box center [320, 253] width 532 height 74
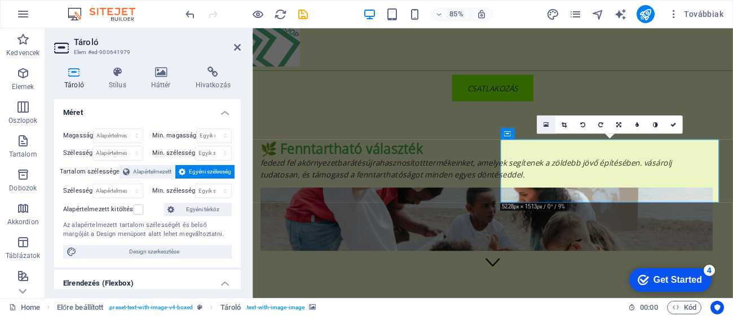
click at [544, 121] on icon at bounding box center [546, 124] width 5 height 7
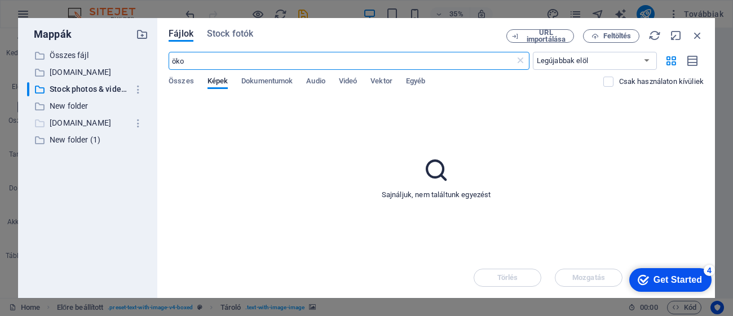
click at [89, 127] on p "greenloopmarket.online" at bounding box center [89, 123] width 78 height 13
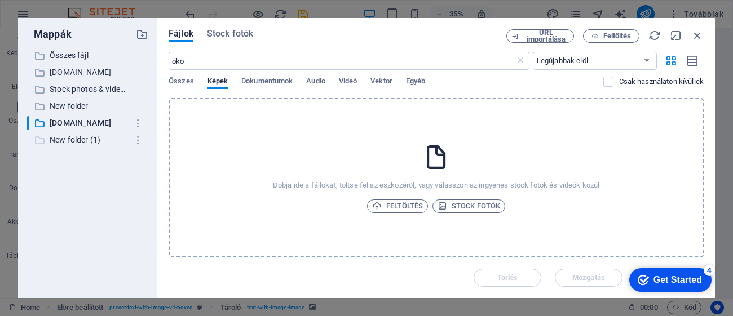
click at [77, 139] on p "New folder (1)" at bounding box center [89, 140] width 78 height 13
click at [86, 111] on p "New folder" at bounding box center [89, 106] width 78 height 13
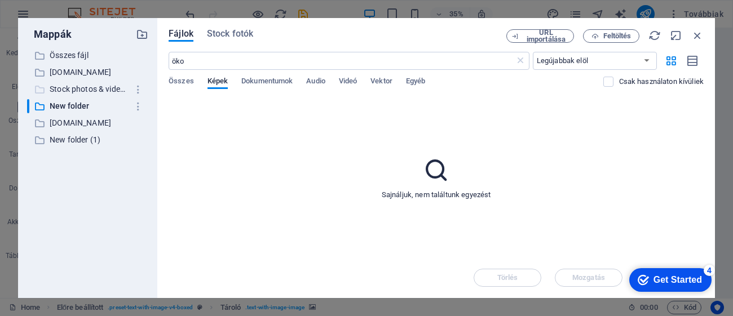
click at [102, 91] on p "Stock photos & videos" at bounding box center [89, 89] width 78 height 13
click at [111, 78] on p "www.greenloopmarket.online" at bounding box center [89, 72] width 78 height 13
click at [186, 84] on span "Összes" at bounding box center [181, 82] width 25 height 16
click at [113, 60] on p "Összes fájl" at bounding box center [89, 55] width 78 height 13
click at [215, 85] on span "Képek" at bounding box center [218, 82] width 20 height 16
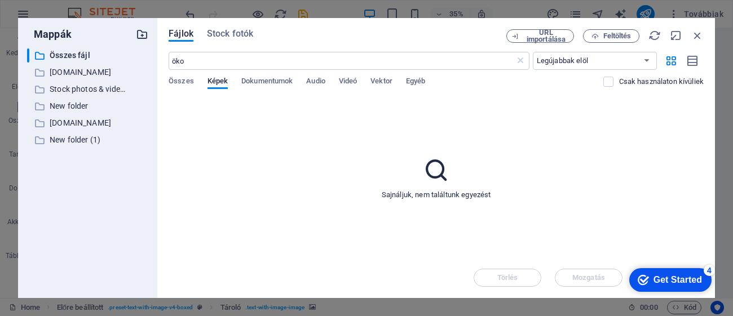
click at [139, 32] on icon "button" at bounding box center [142, 34] width 12 height 12
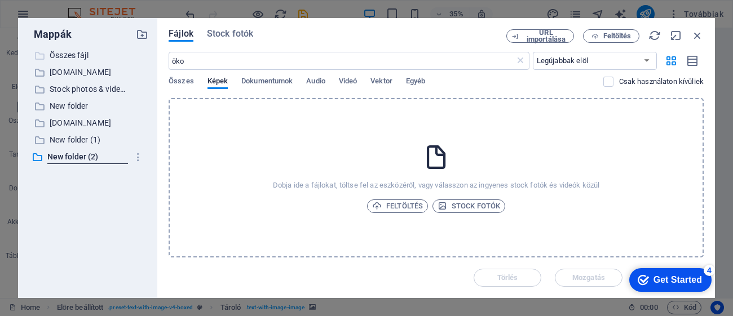
click at [77, 56] on p "Összes fájl" at bounding box center [89, 55] width 78 height 13
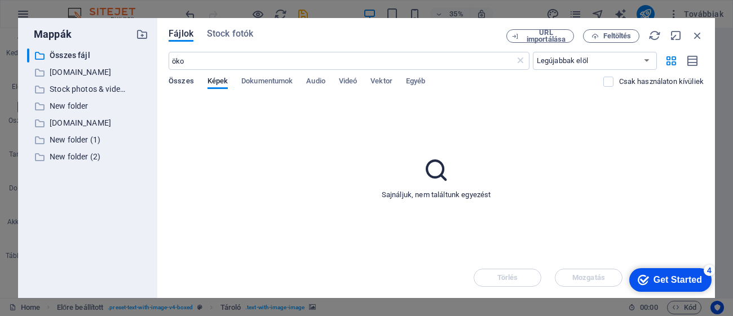
click at [189, 76] on span "Összes" at bounding box center [181, 82] width 25 height 16
click at [92, 71] on p "www.greenloopmarket.online" at bounding box center [89, 72] width 78 height 13
click at [91, 87] on p "Stock photos & videos" at bounding box center [89, 89] width 78 height 13
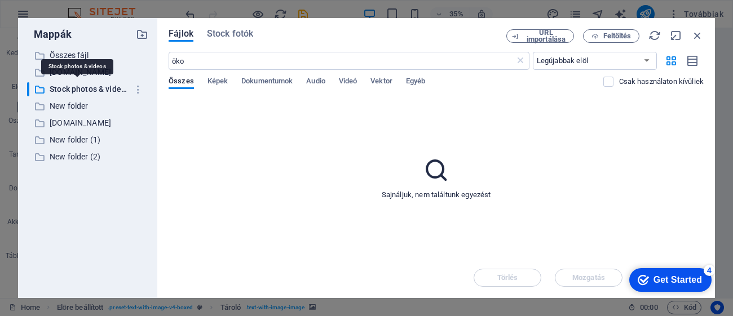
click at [87, 97] on div "​ Összes fájl Összes fájl ​ www.greenloopmarket.online www.greenloopmarket.onli…" at bounding box center [87, 169] width 121 height 241
click at [82, 105] on p "New folder" at bounding box center [89, 106] width 78 height 13
click at [76, 101] on p "New folder" at bounding box center [89, 106] width 78 height 13
click at [98, 95] on p "Stock photos & videos" at bounding box center [89, 89] width 78 height 13
click at [195, 84] on div "Összes Képek Dokumentumok Audio Videó Vektor Egyéb" at bounding box center [386, 87] width 434 height 21
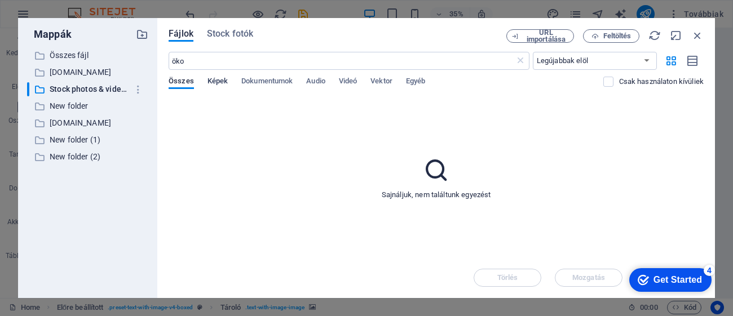
click at [222, 85] on span "Képek" at bounding box center [218, 82] width 20 height 16
click at [222, 42] on div "Fájlok Stock fotók" at bounding box center [338, 36] width 338 height 14
click at [225, 40] on button "Stock fotók" at bounding box center [230, 35] width 46 height 12
click at [229, 34] on span "Stock fotók" at bounding box center [230, 34] width 46 height 14
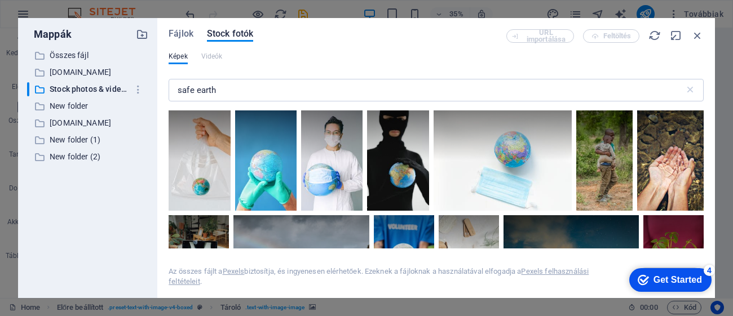
click at [102, 81] on div "​ Összes fájl Összes fájl ​ www.greenloopmarket.online www.greenloopmarket.onli…" at bounding box center [87, 169] width 121 height 241
click at [107, 72] on p "www.greenloopmarket.online" at bounding box center [89, 72] width 78 height 13
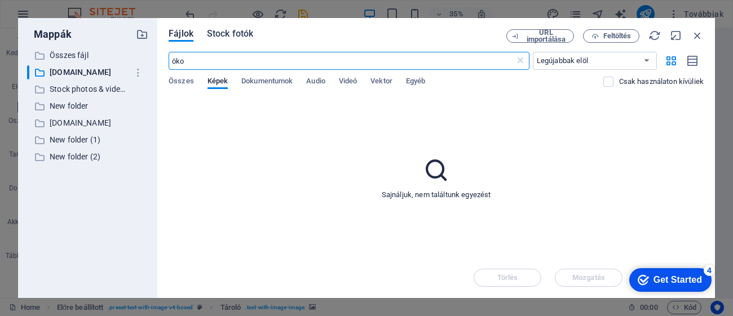
click at [230, 31] on span "Stock fotók" at bounding box center [230, 34] width 46 height 14
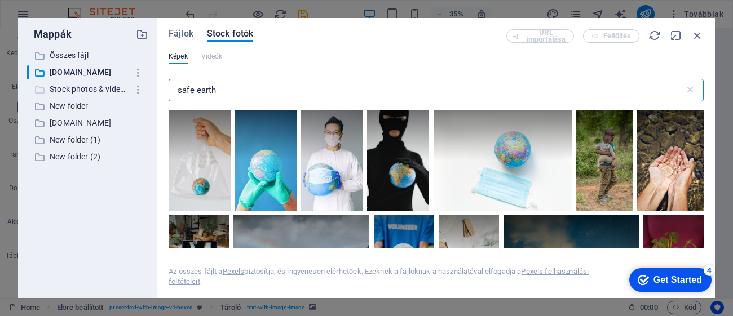
drag, startPoint x: 279, startPoint y: 91, endPoint x: 126, endPoint y: 92, distance: 152.8
click at [126, 92] on div "Mappák ​ Összes fájl Összes fájl ​ www.greenloopmarket.online www.greenloopmark…" at bounding box center [366, 158] width 697 height 280
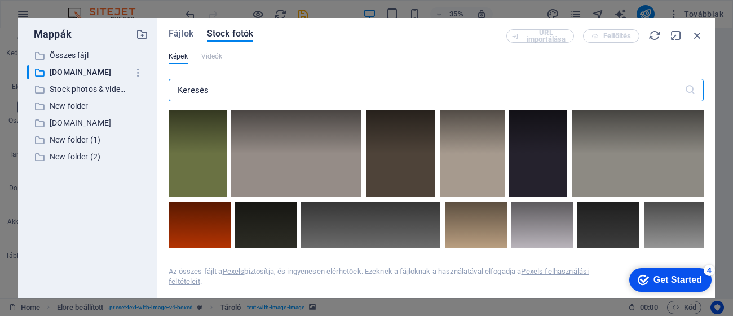
click at [343, 93] on input "text" at bounding box center [427, 90] width 516 height 23
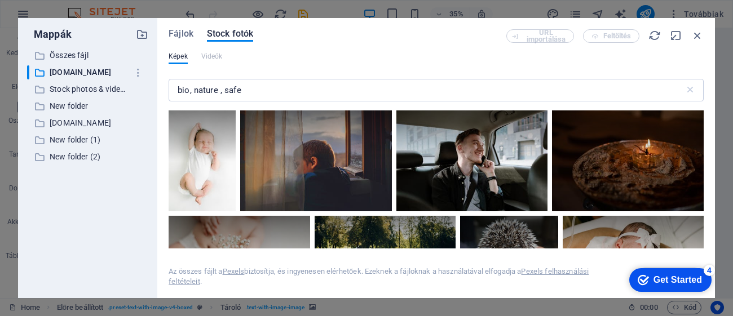
click at [703, 118] on div at bounding box center [436, 180] width 535 height 138
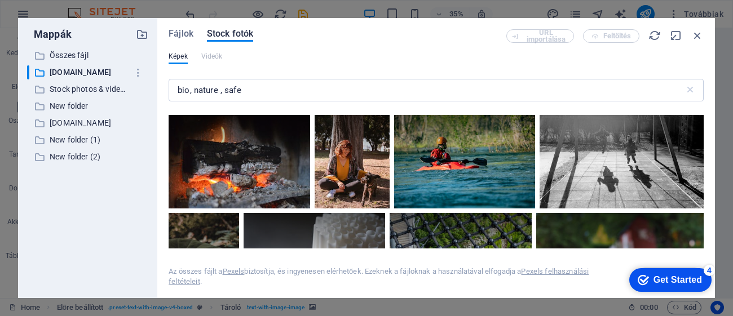
scroll to position [1260, 0]
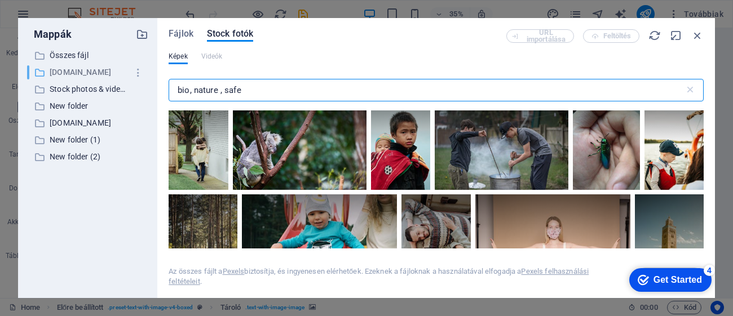
drag, startPoint x: 321, startPoint y: 91, endPoint x: 38, endPoint y: 76, distance: 283.5
click at [38, 75] on div "Mappák ​ Összes fájl Összes fájl ​ www.greenloopmarket.online www.greenloopmark…" at bounding box center [366, 158] width 697 height 280
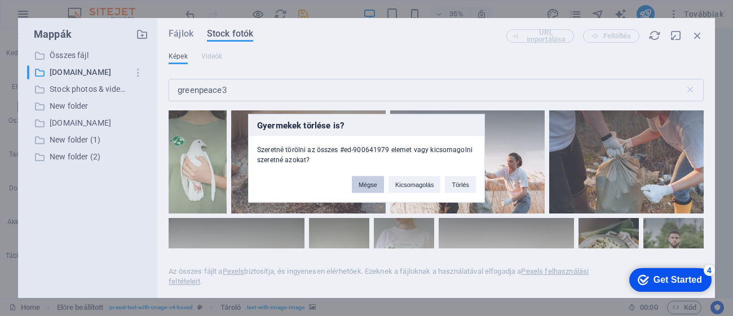
click at [364, 185] on button "Mégse" at bounding box center [368, 184] width 32 height 17
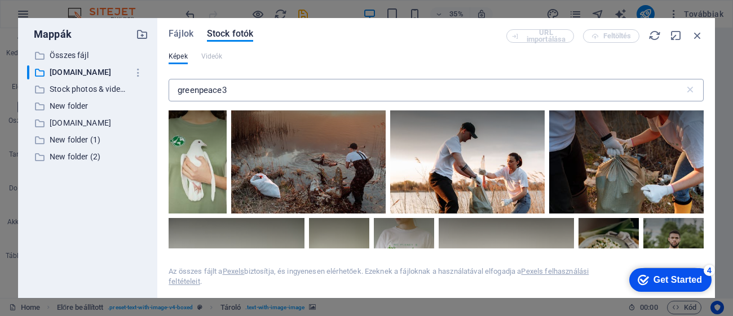
click at [313, 82] on input "greenpeace3" at bounding box center [427, 90] width 516 height 23
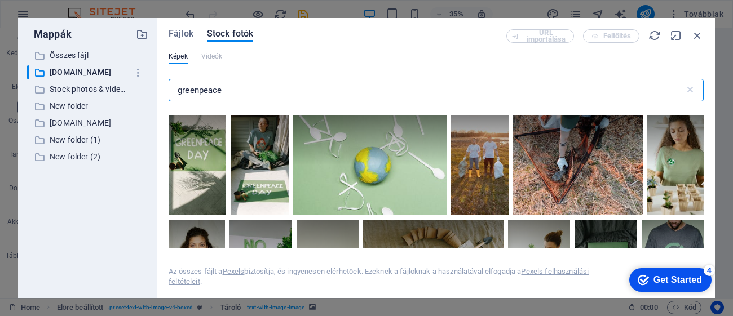
scroll to position [988, 0]
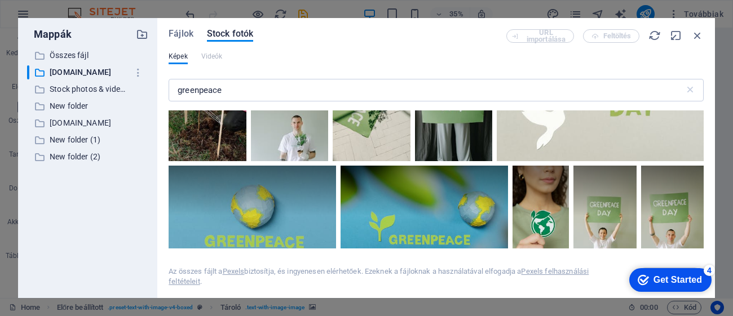
drag, startPoint x: 387, startPoint y: 102, endPoint x: 334, endPoint y: 78, distance: 57.8
click at [334, 78] on div "greenpeace ​" at bounding box center [436, 92] width 535 height 36
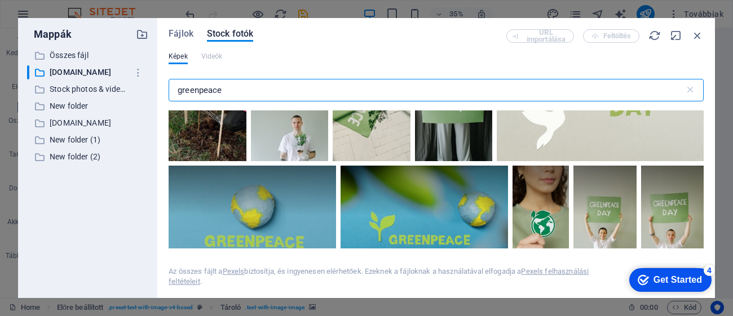
click at [244, 86] on input "greenpeace" at bounding box center [427, 90] width 516 height 23
type input "g"
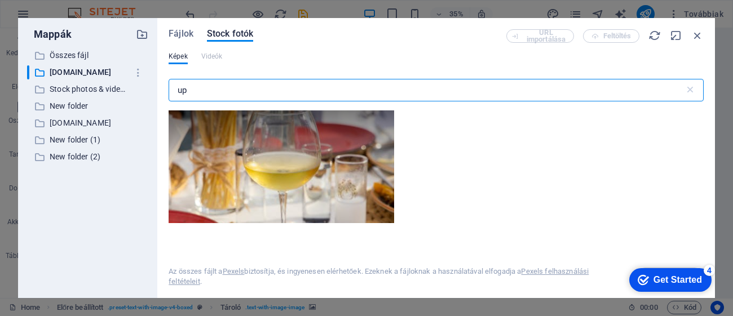
type input "u"
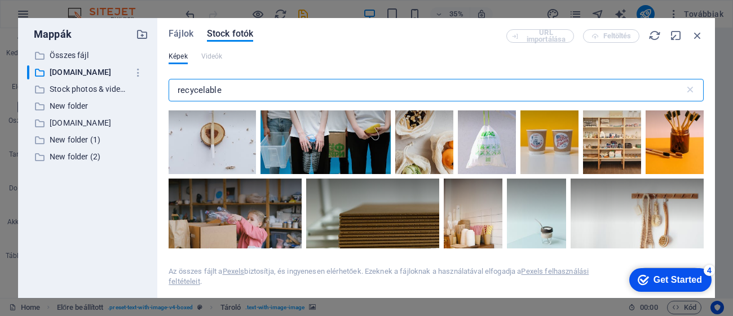
scroll to position [1174, 0]
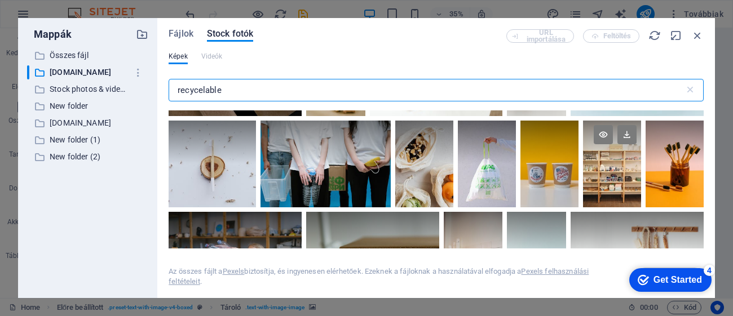
type input "recycelable"
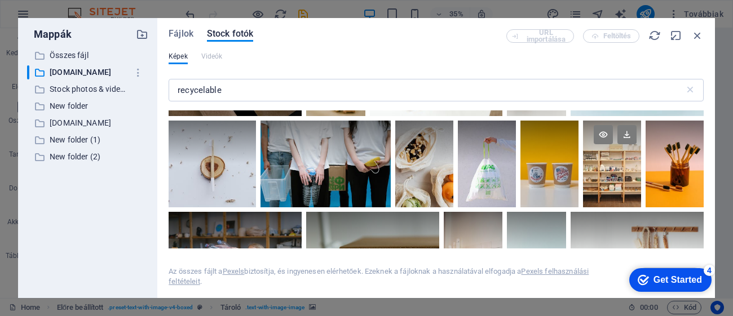
click at [614, 183] on div at bounding box center [612, 164] width 58 height 87
click at [614, 135] on div at bounding box center [612, 142] width 58 height 43
click at [603, 132] on icon at bounding box center [603, 134] width 19 height 19
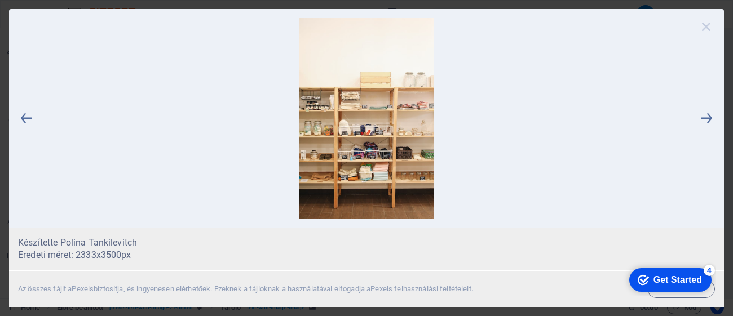
click at [707, 25] on icon at bounding box center [706, 26] width 17 height 17
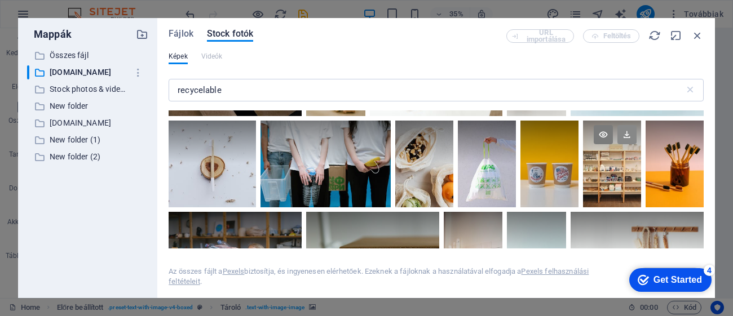
click at [624, 129] on icon at bounding box center [627, 134] width 19 height 19
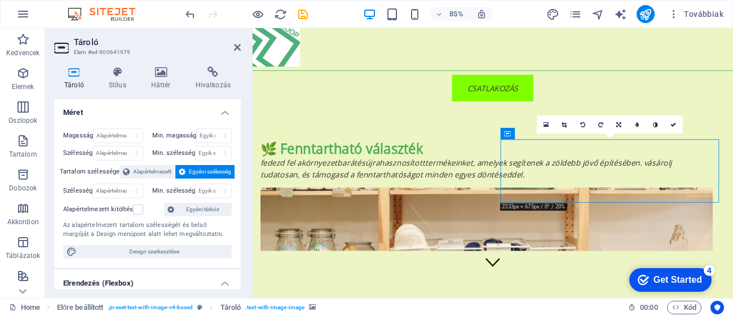
click at [733, 216] on figure at bounding box center [528, 253] width 532 height 74
click at [617, 124] on icon at bounding box center [618, 125] width 5 height 6
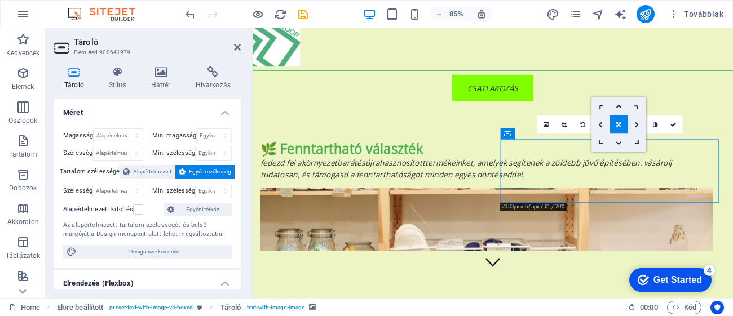
click at [624, 140] on link at bounding box center [619, 143] width 18 height 18
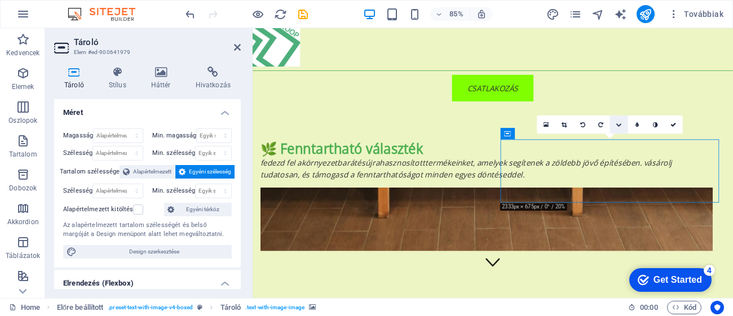
click at [617, 131] on link at bounding box center [619, 125] width 18 height 18
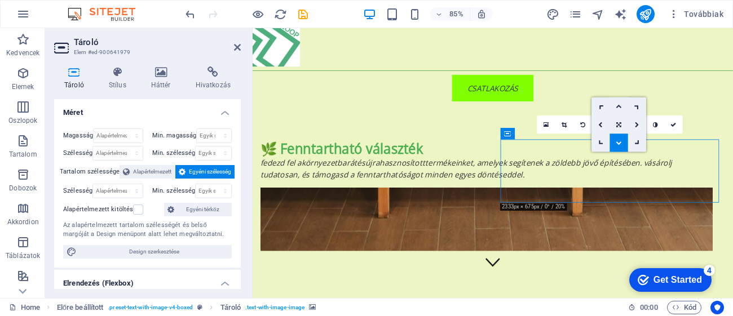
click at [622, 101] on link at bounding box center [619, 106] width 18 height 18
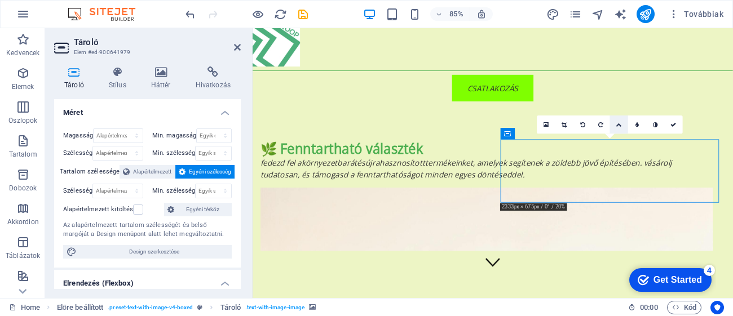
click at [620, 122] on icon at bounding box center [619, 125] width 6 height 6
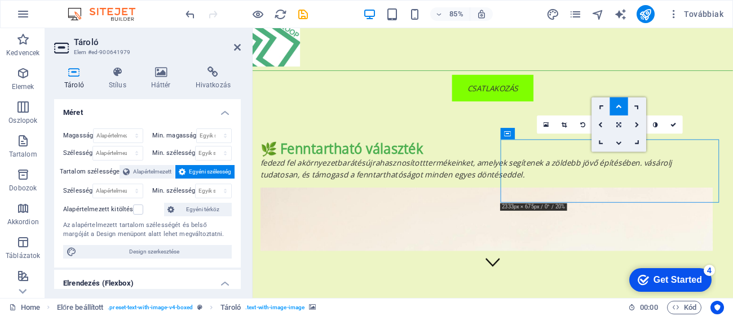
click at [620, 125] on icon at bounding box center [618, 125] width 5 height 6
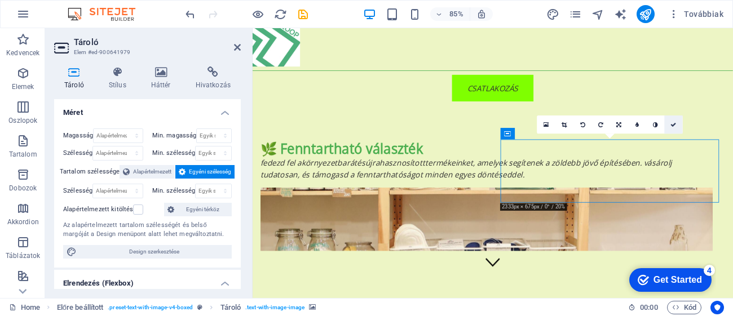
click at [674, 122] on icon at bounding box center [674, 125] width 6 height 6
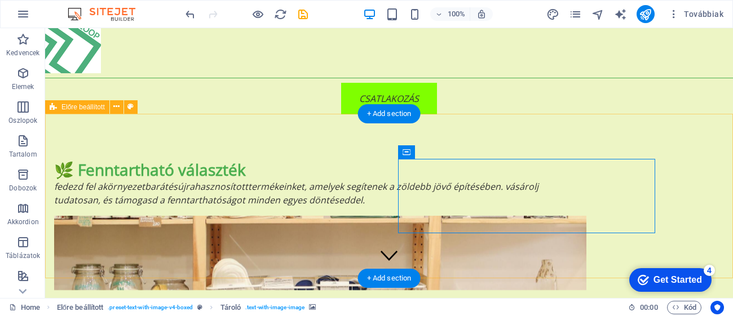
click at [475, 216] on figure at bounding box center [320, 253] width 532 height 74
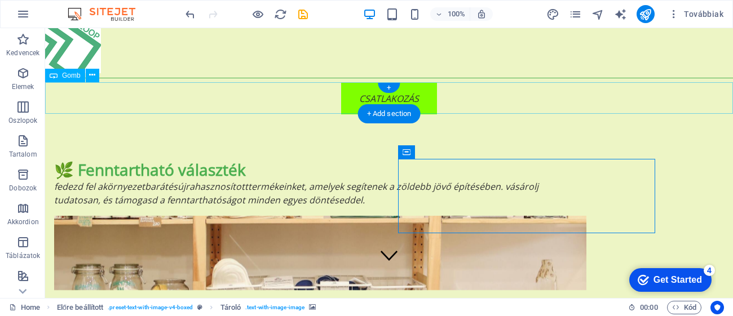
click at [612, 98] on div "CSATLAKOZÁS" at bounding box center [389, 99] width 688 height 32
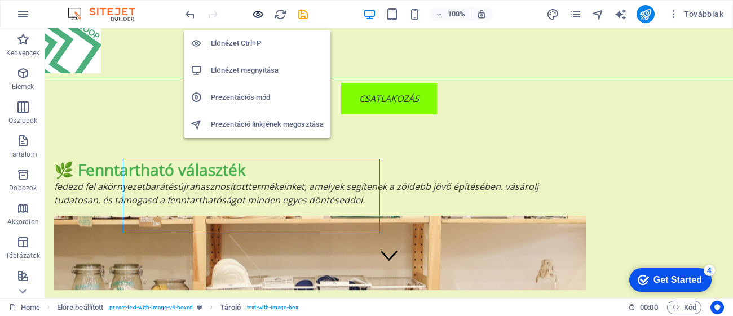
click at [255, 17] on icon "button" at bounding box center [258, 14] width 13 height 13
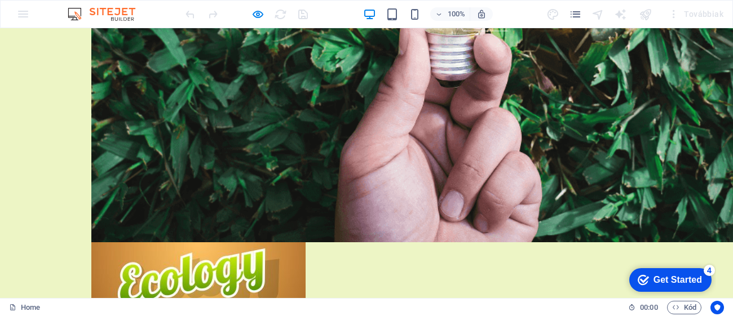
scroll to position [744, 0]
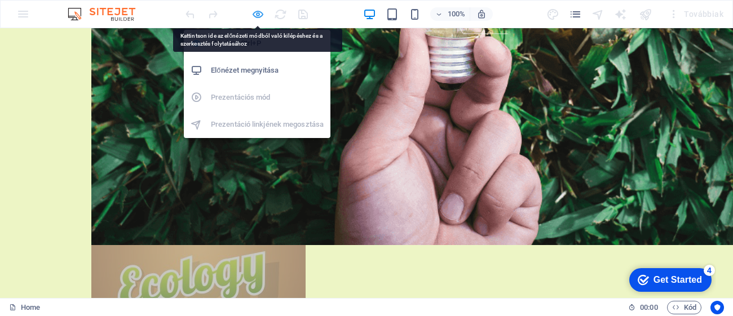
click at [262, 19] on icon "button" at bounding box center [258, 14] width 13 height 13
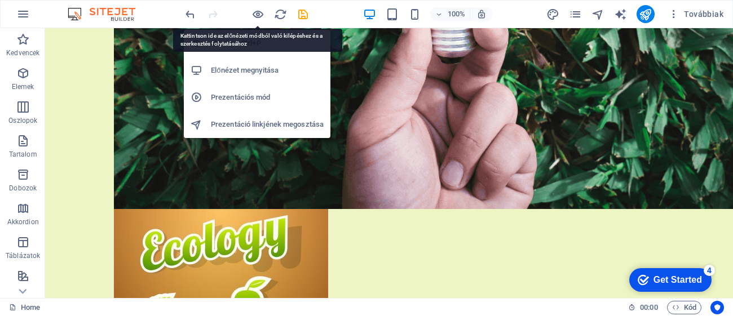
click at [627, 209] on figure "Képcsúszka" at bounding box center [389, 316] width 550 height 214
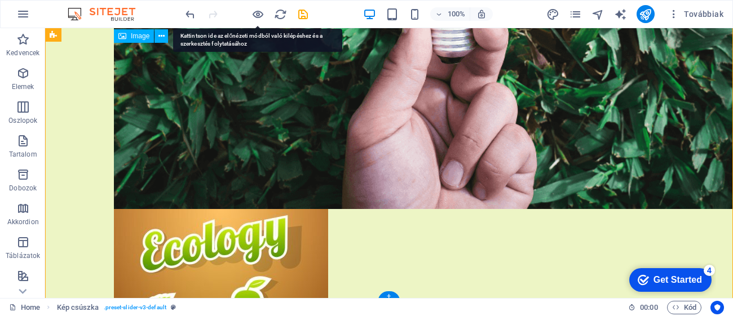
click at [583, 209] on figure "Képcsúszka" at bounding box center [389, 316] width 550 height 214
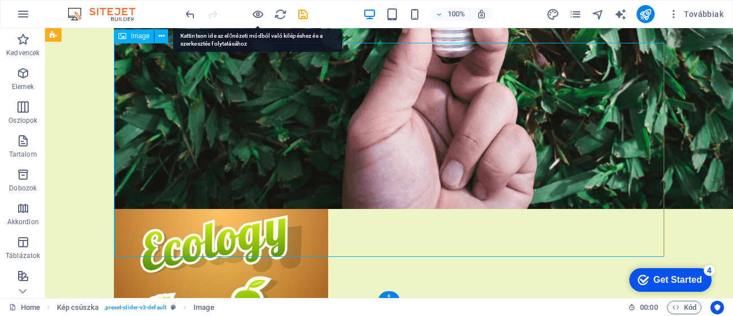
click at [583, 209] on figure "Képcsúszka" at bounding box center [389, 316] width 550 height 214
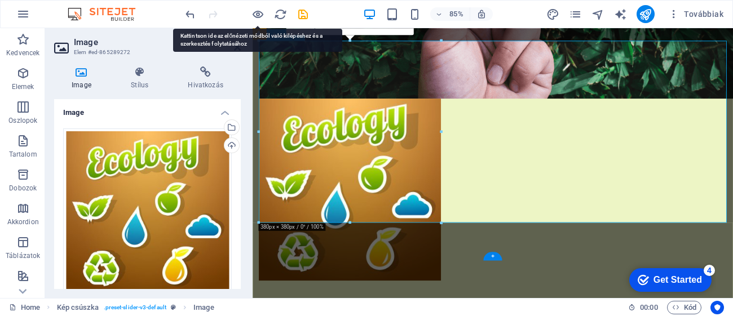
click at [579, 111] on figure "Képcsúszka" at bounding box center [535, 218] width 550 height 214
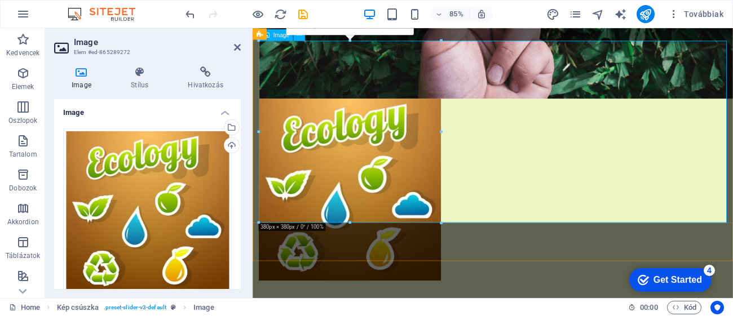
click at [647, 111] on figure "Képcsúszka" at bounding box center [535, 218] width 550 height 214
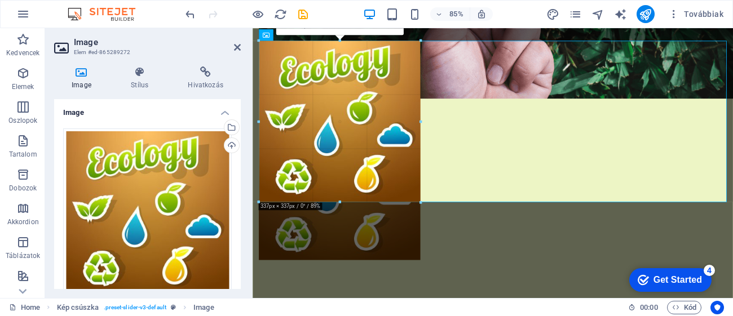
drag, startPoint x: 440, startPoint y: 129, endPoint x: 416, endPoint y: 130, distance: 24.3
type input "337"
select select "px"
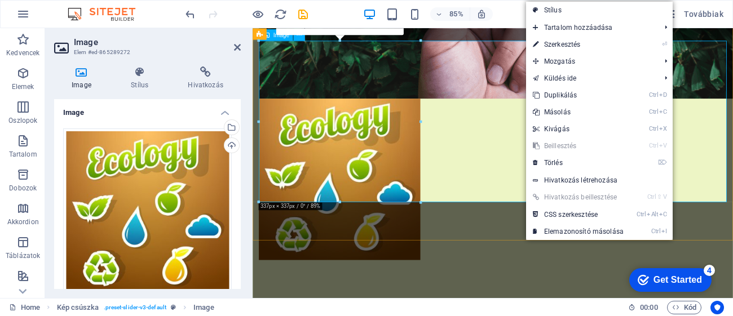
click at [534, 116] on figure "Képcsúszka" at bounding box center [535, 206] width 550 height 190
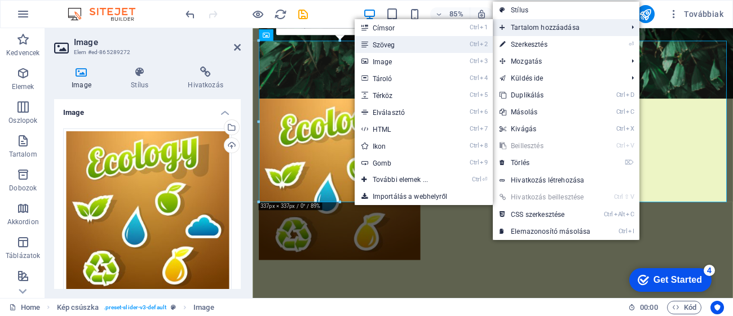
click at [378, 42] on link "Ctrl 2 Szöveg" at bounding box center [403, 44] width 96 height 17
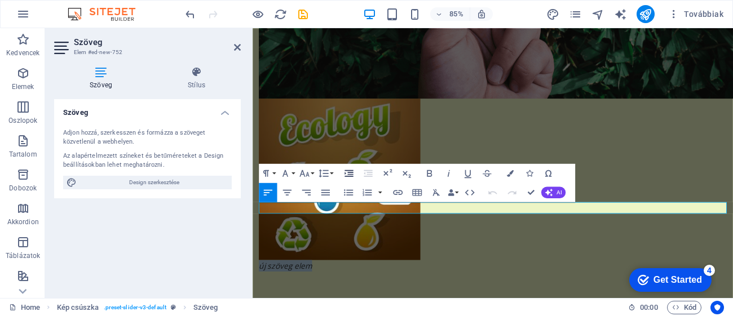
click at [350, 172] on icon "button" at bounding box center [349, 173] width 8 height 7
click at [349, 173] on icon "button" at bounding box center [348, 173] width 11 height 11
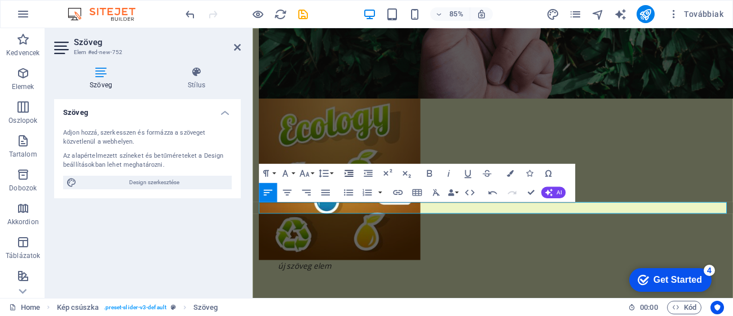
click at [349, 173] on icon "button" at bounding box center [348, 173] width 11 height 11
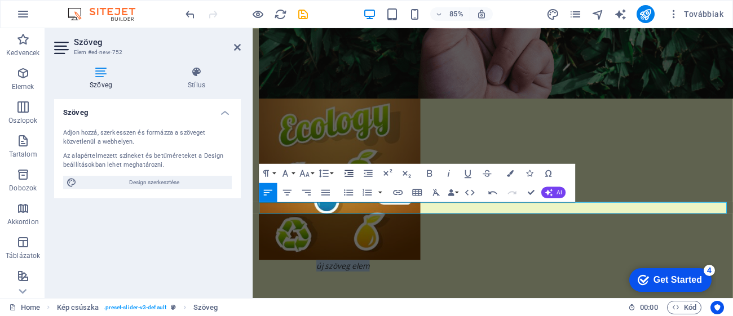
click at [349, 173] on icon "button" at bounding box center [348, 173] width 11 height 11
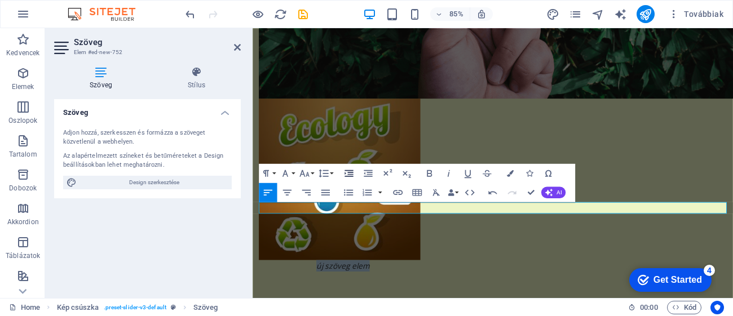
click at [349, 173] on icon "button" at bounding box center [348, 173] width 11 height 11
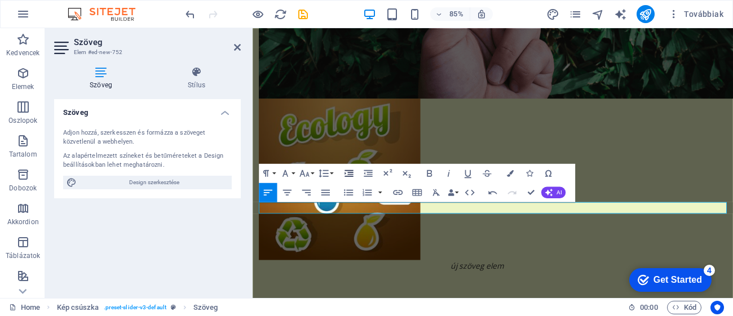
click at [349, 173] on icon "button" at bounding box center [348, 173] width 11 height 11
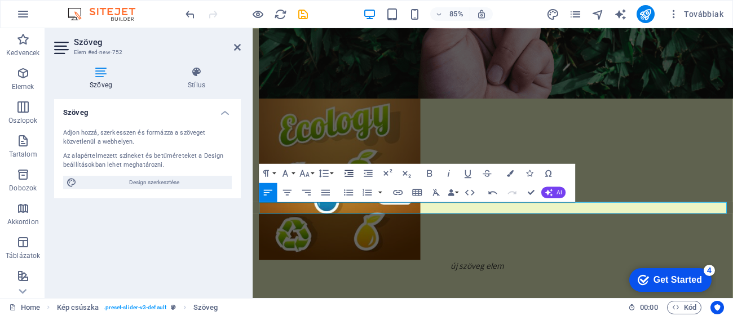
click at [349, 173] on icon "button" at bounding box center [348, 173] width 11 height 11
click at [332, 173] on button "Line Height" at bounding box center [325, 173] width 18 height 19
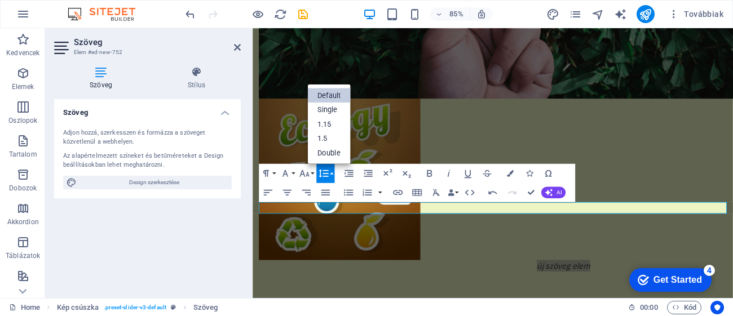
scroll to position [0, 0]
click at [321, 174] on icon "button" at bounding box center [323, 173] width 11 height 11
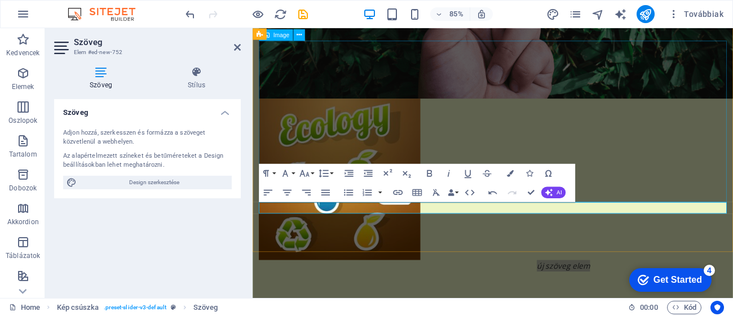
click at [706, 214] on figure "Képcsúszka" at bounding box center [535, 206] width 550 height 190
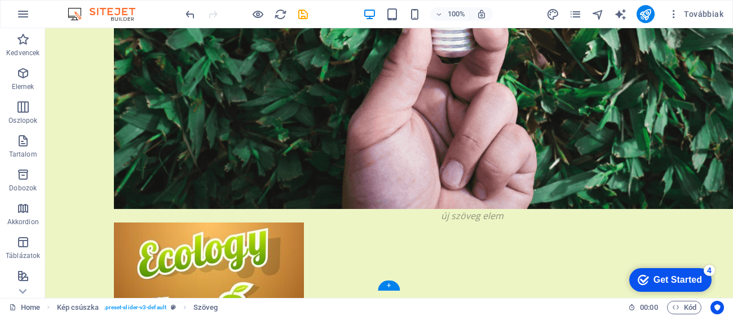
drag, startPoint x: 480, startPoint y: 235, endPoint x: 486, endPoint y: 130, distance: 105.6
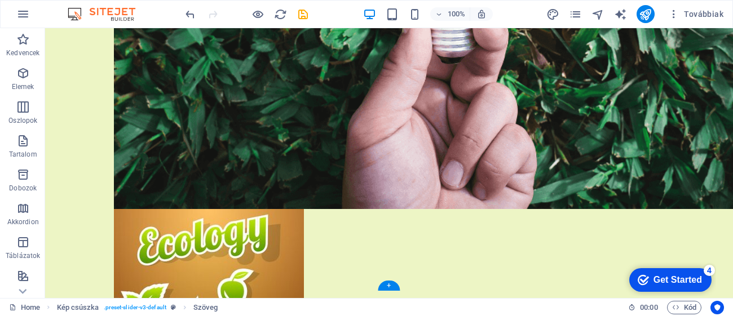
drag, startPoint x: 461, startPoint y: 53, endPoint x: 468, endPoint y: 101, distance: 48.5
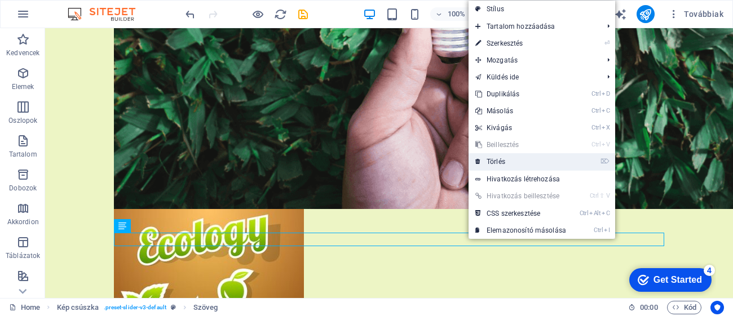
drag, startPoint x: 498, startPoint y: 162, endPoint x: 449, endPoint y: 138, distance: 54.2
click at [498, 162] on link "⌦ Törlés" at bounding box center [521, 161] width 104 height 17
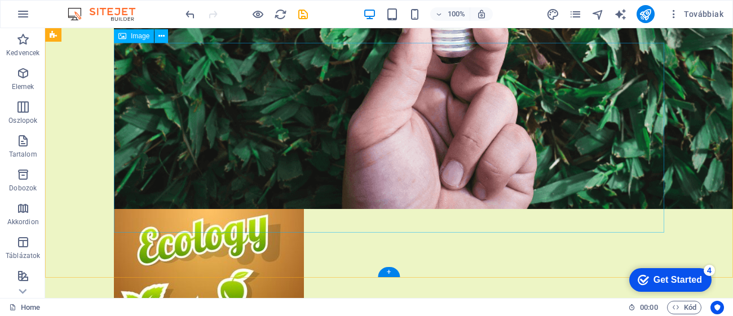
click at [543, 209] on figure "Képcsúszka" at bounding box center [389, 304] width 550 height 190
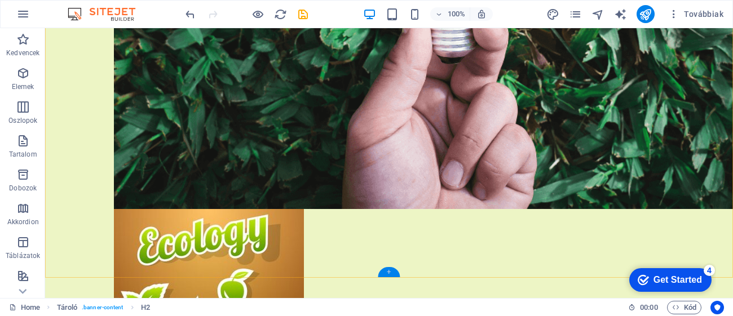
drag, startPoint x: 390, startPoint y: 274, endPoint x: 230, endPoint y: 249, distance: 162.2
click at [390, 274] on div "+" at bounding box center [389, 272] width 22 height 10
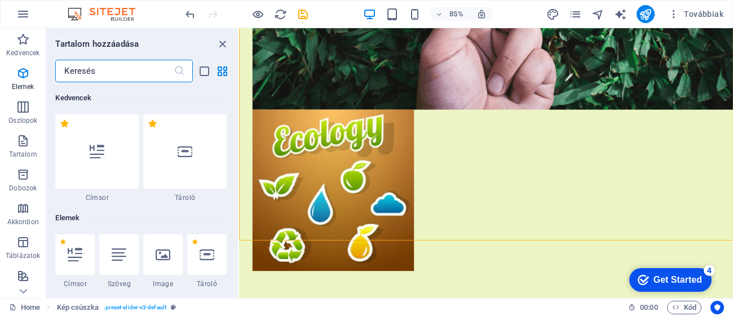
scroll to position [1972, 0]
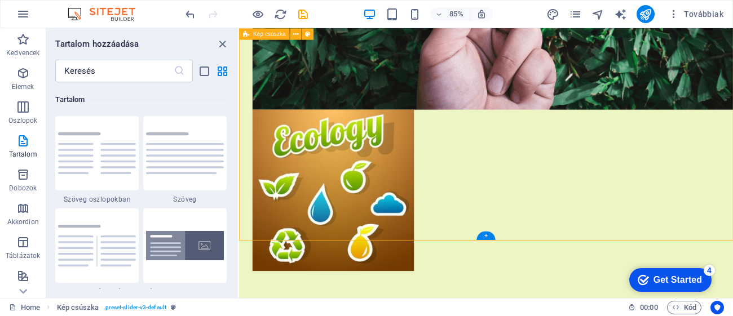
drag, startPoint x: 819, startPoint y: 63, endPoint x: 819, endPoint y: 46, distance: 16.4
drag, startPoint x: 819, startPoint y: 29, endPoint x: 819, endPoint y: 36, distance: 7.3
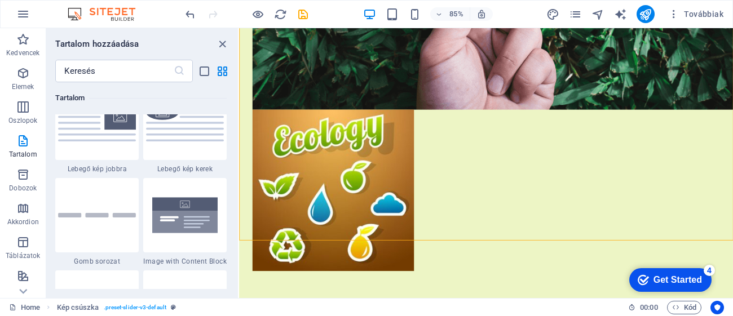
scroll to position [2040, 0]
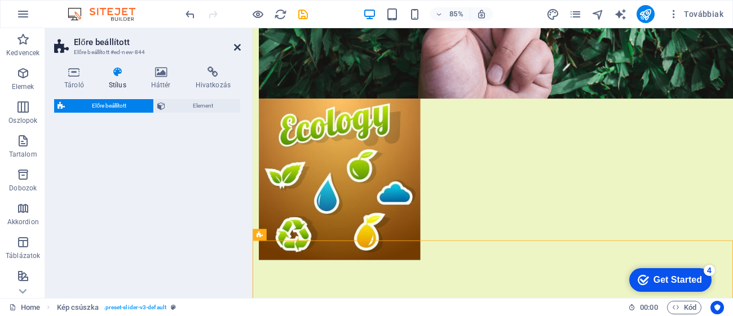
select select "rem"
select select "px"
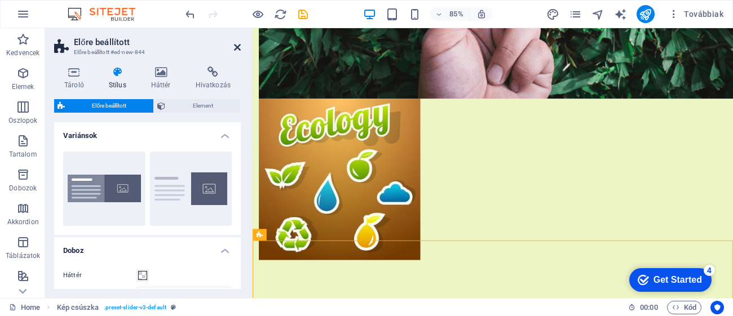
click at [237, 47] on icon at bounding box center [237, 47] width 7 height 9
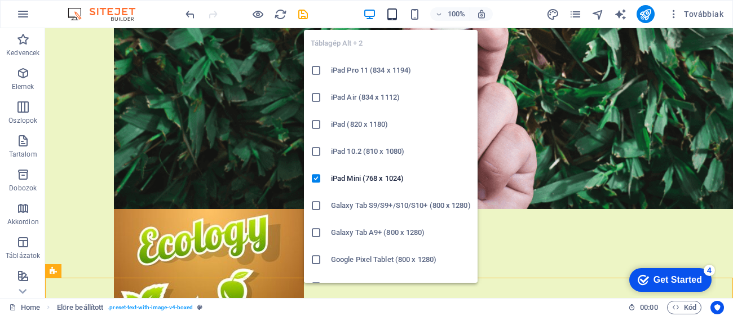
click at [389, 15] on icon "button" at bounding box center [392, 14] width 13 height 13
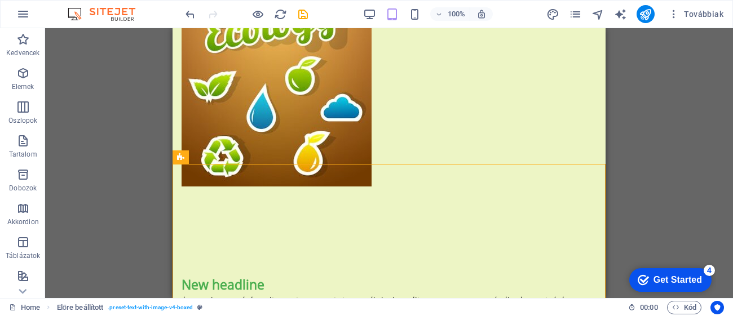
click at [733, 140] on div "Drag here to replace the existing content. Press “Ctrl” if you want to create a…" at bounding box center [389, 163] width 688 height 270
click at [407, 16] on div "100%" at bounding box center [428, 14] width 130 height 18
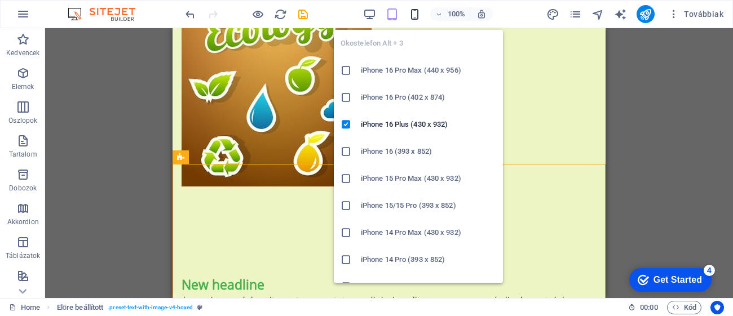
click at [414, 15] on icon "button" at bounding box center [414, 14] width 13 height 13
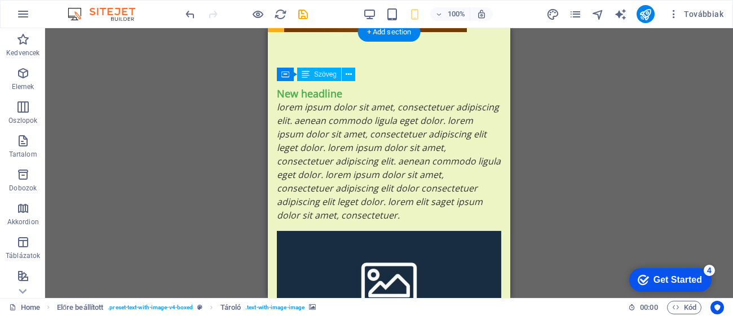
click at [500, 165] on div "Lorem ipsum dolor sit amet, consectetuer adipiscing elit. Aenean commodo ligula…" at bounding box center [389, 161] width 224 height 122
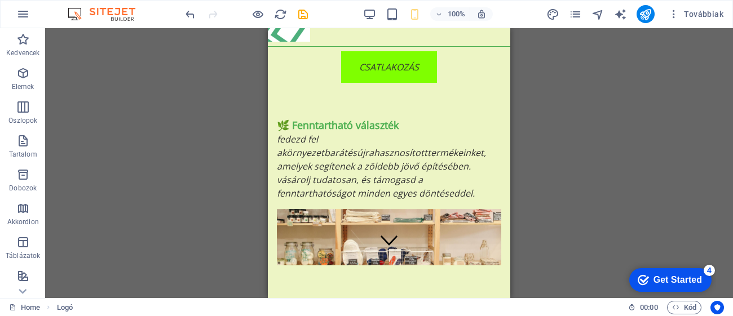
scroll to position [0, 0]
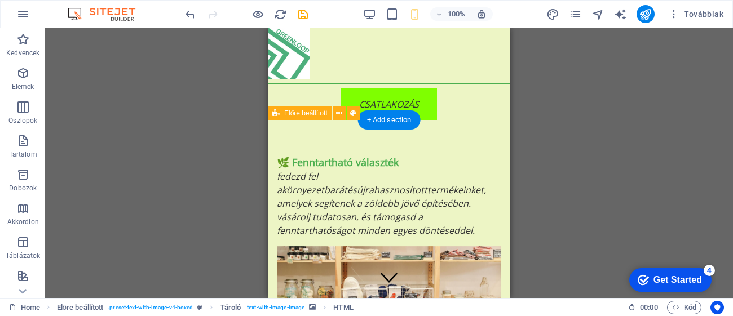
click at [468, 142] on div "🌿 Fenntartható választék Fedezd fel a környezetbarát és újrahasznosított termék…" at bounding box center [389, 229] width 243 height 218
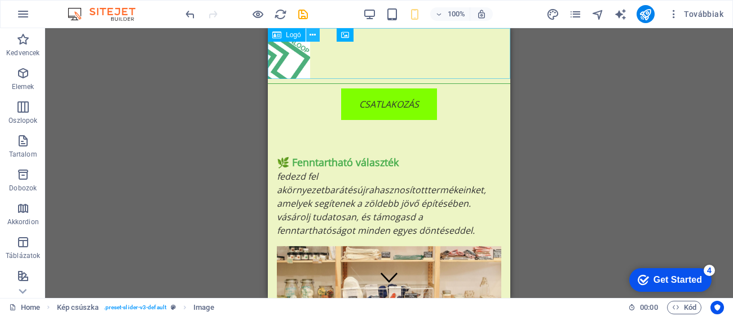
click at [310, 33] on icon at bounding box center [313, 35] width 6 height 12
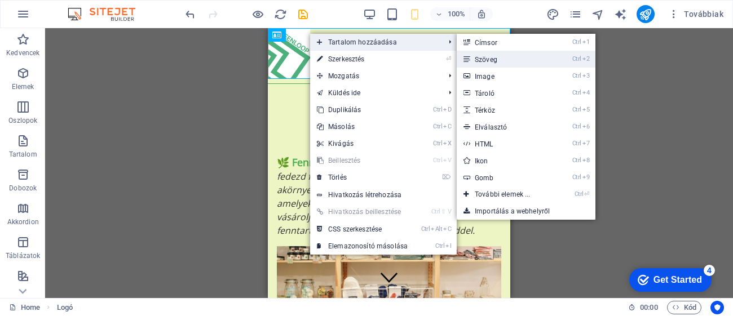
click at [493, 58] on link "Ctrl 2 Szöveg" at bounding box center [505, 59] width 96 height 17
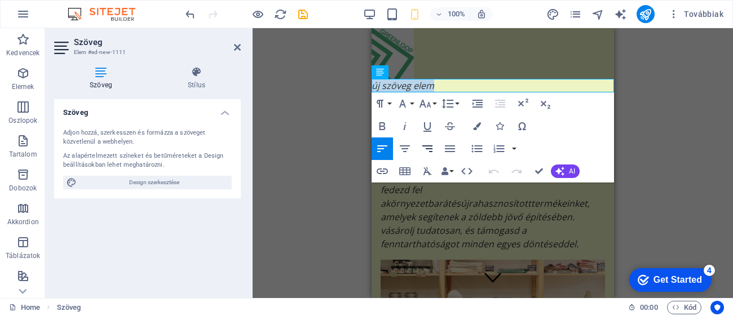
click at [430, 149] on icon "button" at bounding box center [427, 149] width 10 height 7
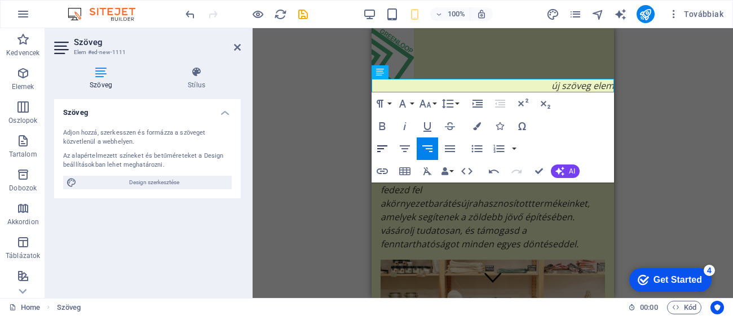
click at [377, 146] on icon "button" at bounding box center [383, 149] width 14 height 14
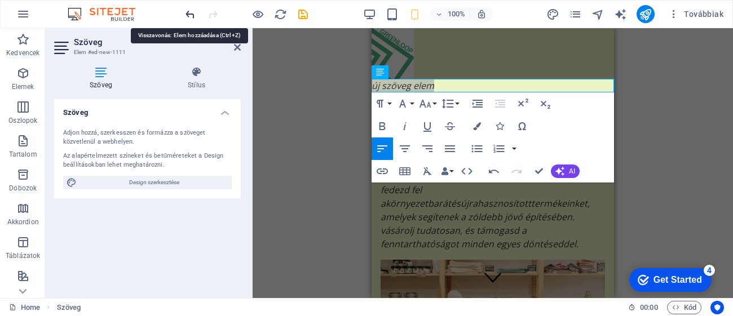
click at [191, 11] on icon "undo" at bounding box center [190, 14] width 13 height 13
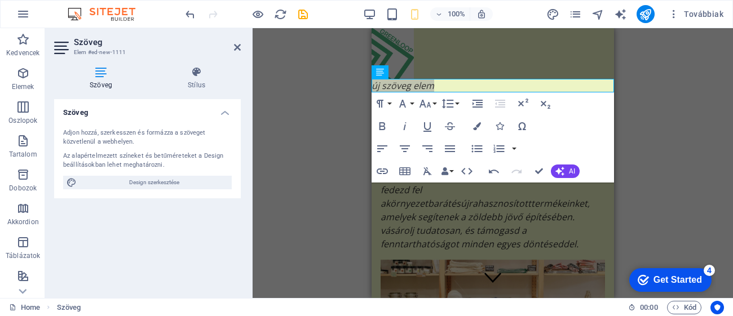
click at [179, 19] on div "100% Továbbiak" at bounding box center [367, 14] width 732 height 27
click at [192, 14] on icon "undo" at bounding box center [190, 14] width 13 height 13
click at [418, 77] on button at bounding box center [423, 72] width 14 height 14
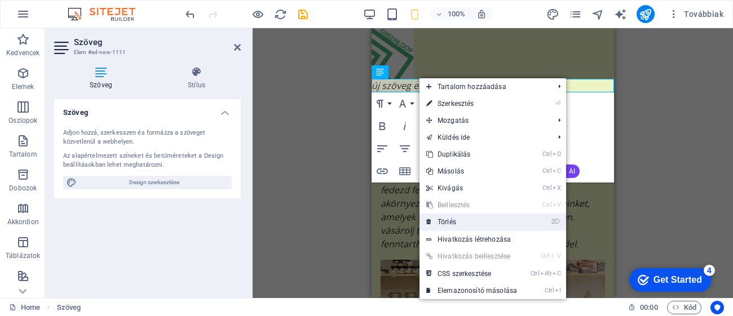
click at [451, 222] on link "⌦ Törlés" at bounding box center [472, 222] width 104 height 17
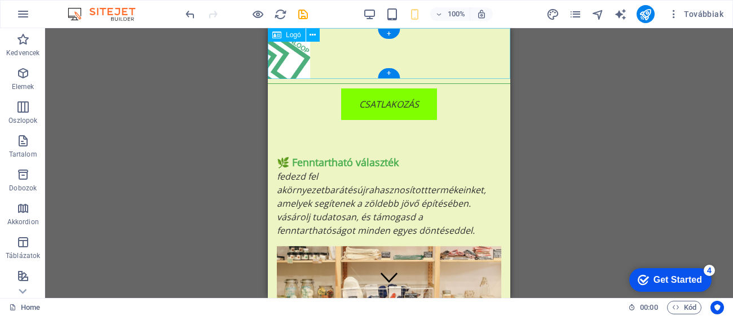
click at [365, 58] on div at bounding box center [389, 53] width 243 height 51
click at [311, 34] on icon at bounding box center [313, 35] width 6 height 12
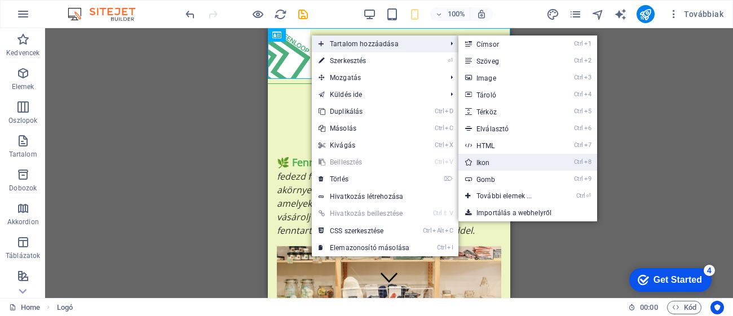
click at [514, 164] on link "Ctrl 8 Ikon" at bounding box center [507, 162] width 96 height 17
select select "xMidYMid"
select select "px"
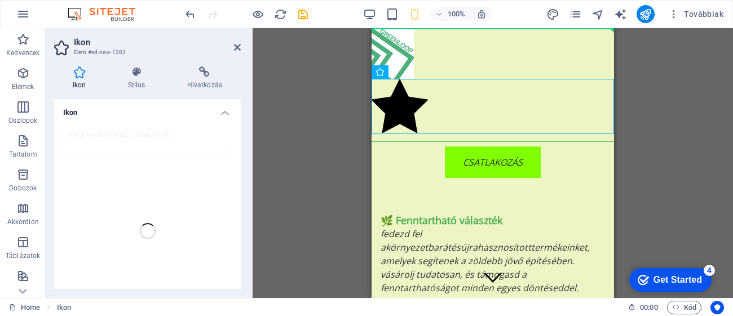
drag, startPoint x: 430, startPoint y: 100, endPoint x: 492, endPoint y: 51, distance: 79.1
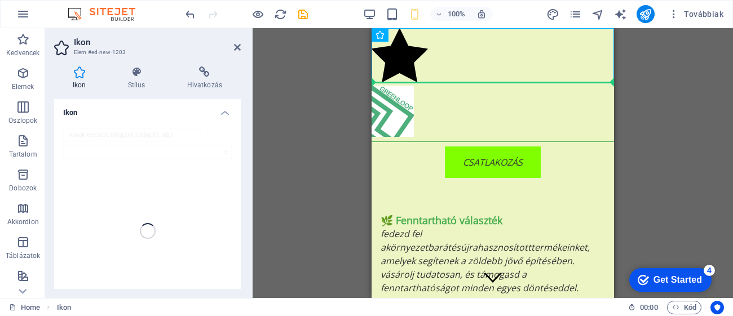
drag, startPoint x: 408, startPoint y: 52, endPoint x: 506, endPoint y: 107, distance: 112.4
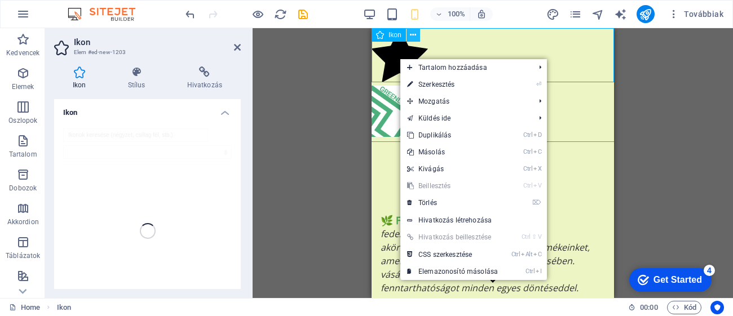
click at [413, 35] on icon at bounding box center [413, 35] width 6 height 12
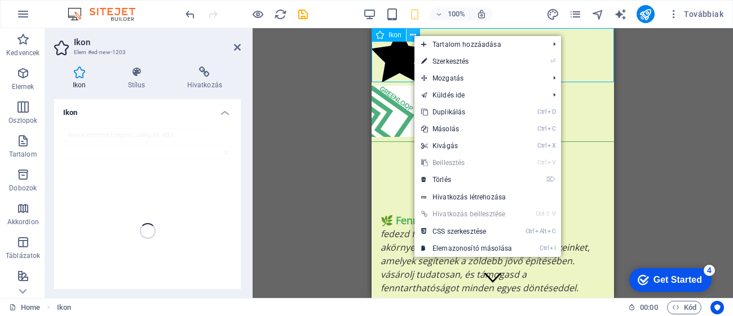
click at [413, 35] on icon at bounding box center [413, 35] width 6 height 12
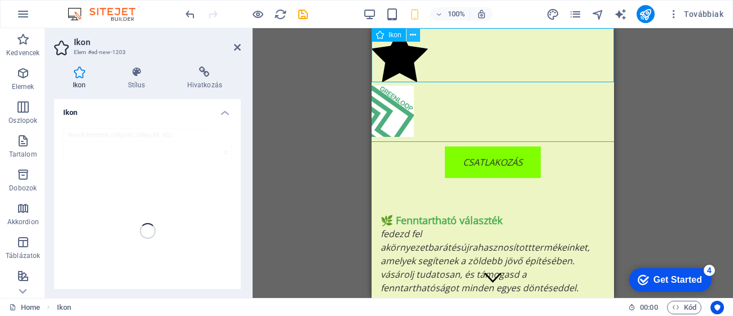
click at [413, 35] on icon at bounding box center [413, 35] width 6 height 12
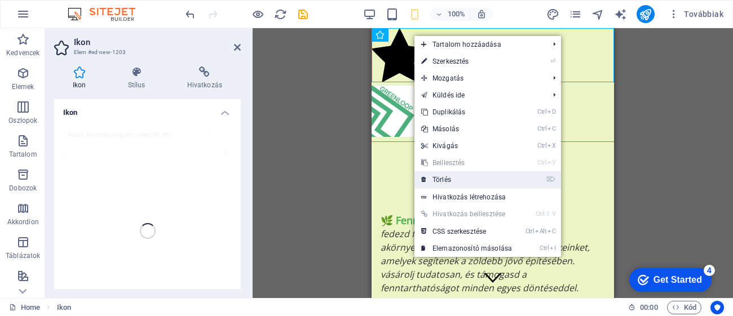
click at [446, 178] on link "⌦ Törlés" at bounding box center [467, 179] width 104 height 17
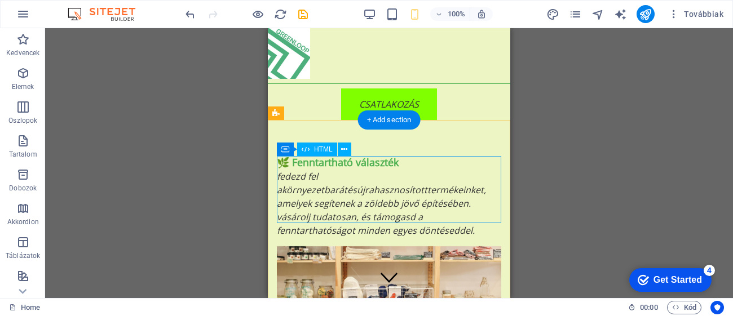
click at [284, 173] on div "🌿 Fenntartható választék Fedezd fel a környezetbarát és újrahasznosított termék…" at bounding box center [389, 196] width 224 height 81
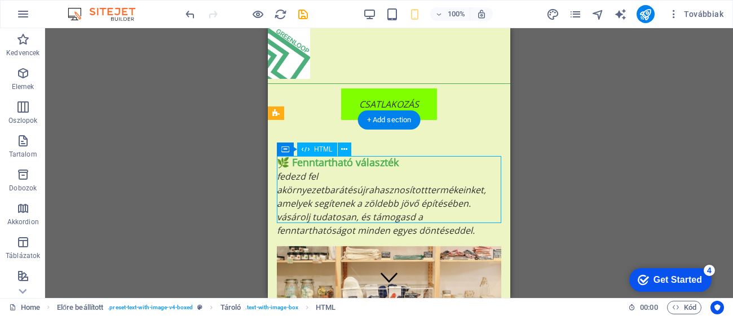
click at [283, 176] on div "🌿 Fenntartható választék Fedezd fel a környezetbarát és újrahasznosított termék…" at bounding box center [389, 196] width 224 height 81
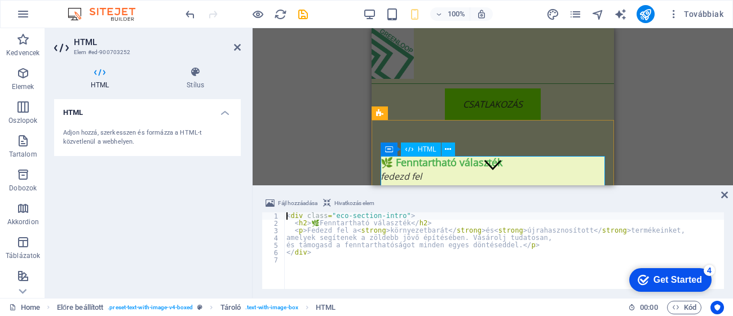
click at [387, 177] on div "🌿 Fenntartható választék Fedezd fel a környezetbarát és újrahasznosított termék…" at bounding box center [493, 196] width 224 height 81
click at [386, 177] on div "🌿 Fenntartható választék Fedezd fel a környezetbarát és újrahasznosított termék…" at bounding box center [493, 196] width 224 height 81
click at [384, 178] on div "🌿 Fenntartható választék Fedezd fel a környezetbarát és újrahasznosított termék…" at bounding box center [493, 196] width 224 height 81
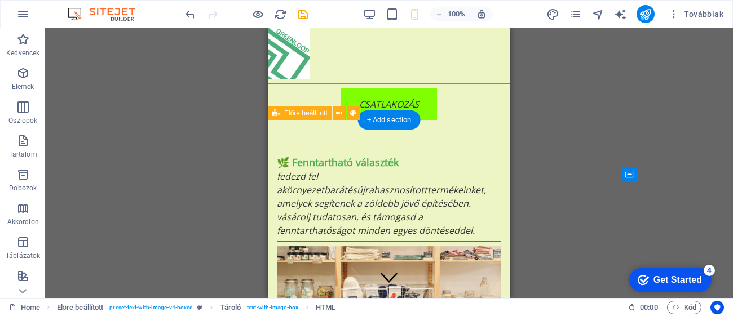
click at [570, 144] on div "Drag here to replace the existing content. Press “Ctrl” if you want to create a…" at bounding box center [389, 163] width 688 height 270
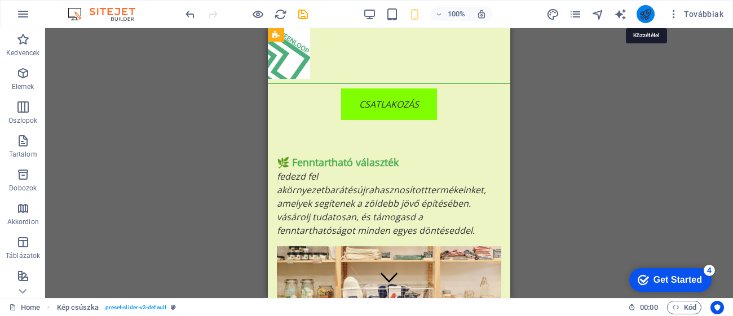
click at [648, 12] on icon "publish" at bounding box center [645, 14] width 13 height 13
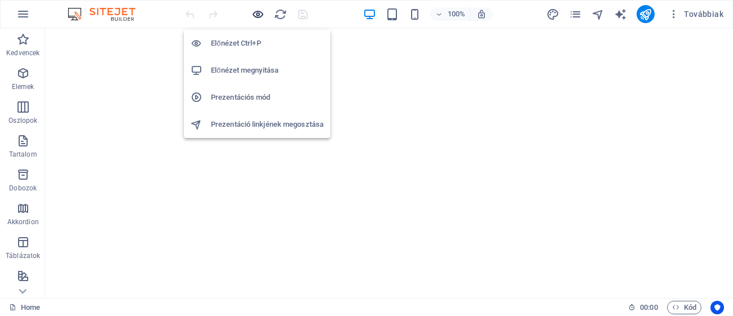
click at [258, 13] on icon "button" at bounding box center [258, 14] width 13 height 13
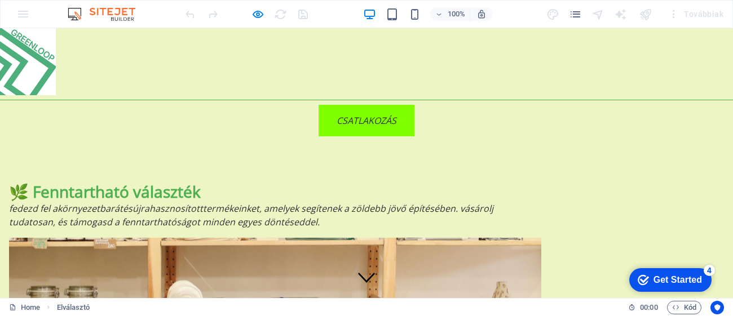
click at [643, 124] on div "CSATLAKOZÁS" at bounding box center [366, 121] width 733 height 32
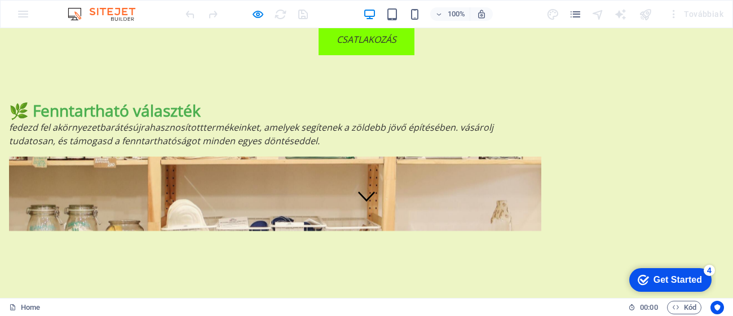
scroll to position [120, 0]
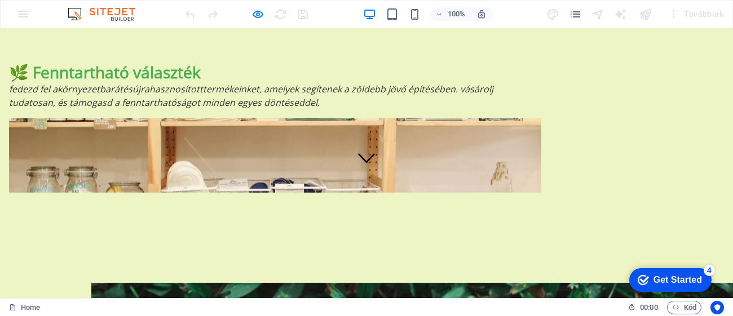
click at [268, 108] on p "Fedezd fel a környezetbarát és újrahasznosított termékeinket, amelyek segítenek…" at bounding box center [275, 95] width 532 height 27
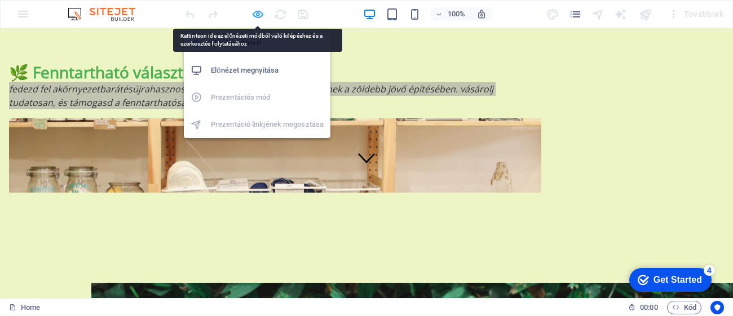
click at [255, 15] on icon "button" at bounding box center [258, 14] width 13 height 13
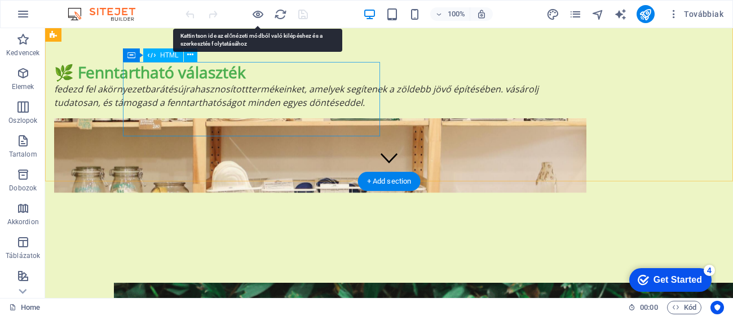
click at [247, 100] on div "🌿 Fenntartható választék Fedezd fel a környezetbarát és újrahasznosított termék…" at bounding box center [320, 85] width 532 height 47
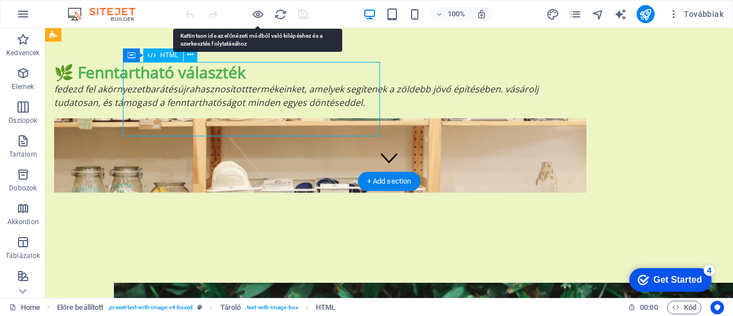
click at [247, 100] on div "🌿 Fenntartható választék Fedezd fel a környezetbarát és újrahasznosított termék…" at bounding box center [320, 85] width 532 height 47
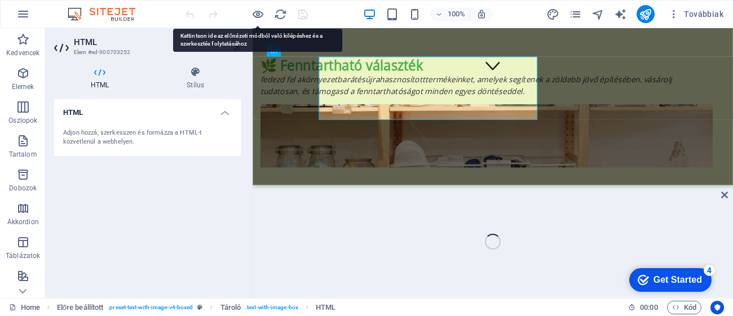
click at [333, 98] on div "🌿 Fenntartható választék Fedezd fel a környezetbarát és újrahasznosított termék…" at bounding box center [528, 85] width 532 height 47
click at [305, 100] on div "🌿 Fenntartható választék Fedezd fel a környezetbarát és újrahasznosított termék…" at bounding box center [528, 85] width 532 height 47
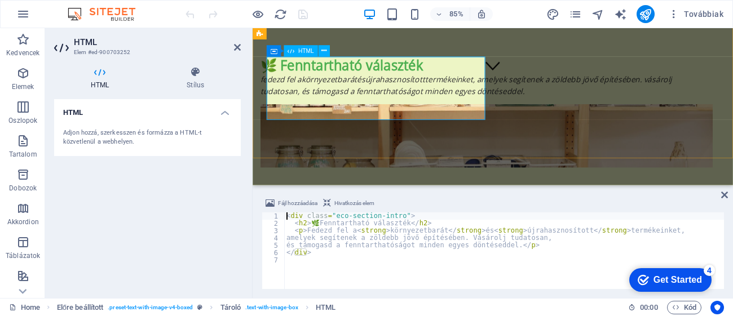
click at [284, 89] on div "🌿 Fenntartható választék Fedezd fel a környezetbarát és újrahasznosított termék…" at bounding box center [528, 85] width 532 height 47
click at [294, 90] on div "🌿 Fenntartható választék Fedezd fel a környezetbarát és újrahasznosított termék…" at bounding box center [528, 85] width 532 height 47
click at [324, 52] on icon at bounding box center [323, 51] width 5 height 10
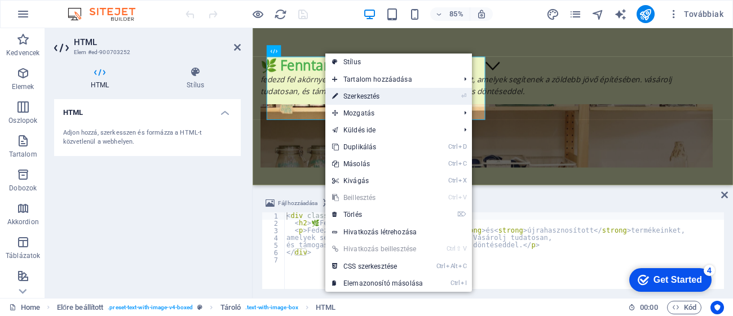
click at [363, 95] on link "⏎ Szerkesztés" at bounding box center [377, 96] width 104 height 17
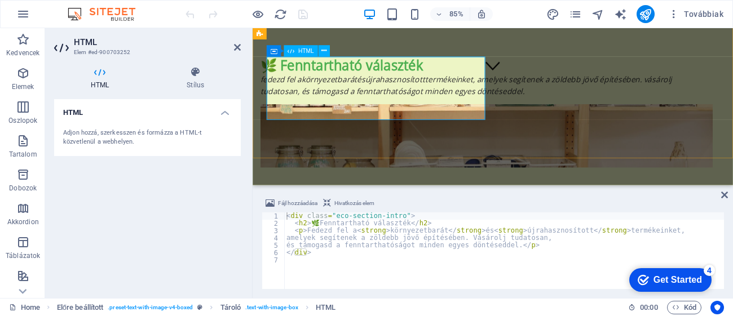
click at [359, 109] on div "🌿 Fenntartható választék Fedezd fel a környezetbarát és újrahasznosított termék…" at bounding box center [528, 85] width 532 height 47
click at [361, 109] on div "🌿 Fenntartható választék Fedezd fel a környezetbarát és újrahasznosított termék…" at bounding box center [528, 85] width 532 height 47
click at [341, 94] on div "🌿 Fenntartható választék Fedezd fel a környezetbarát és újrahasznosított termék…" at bounding box center [528, 85] width 532 height 47
drag, startPoint x: 315, startPoint y: 85, endPoint x: 299, endPoint y: 89, distance: 16.8
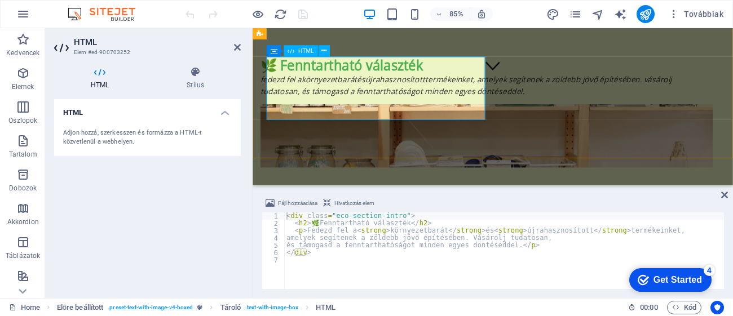
click at [314, 86] on div "🌿 Fenntartható választék Fedezd fel a környezetbarát és újrahasznosított termék…" at bounding box center [528, 85] width 532 height 47
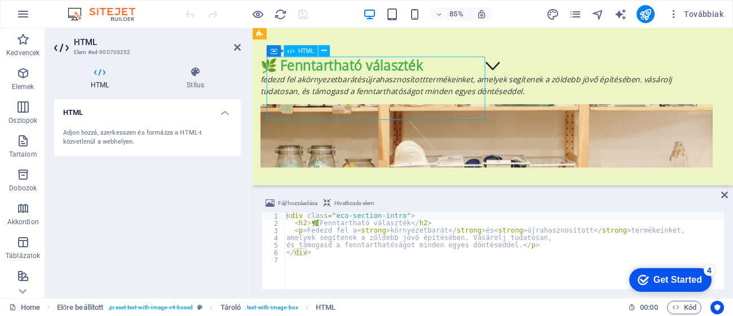
click at [299, 89] on div "🌿 Fenntartható választék Fedezd fel a környezetbarát és újrahasznosított termék…" at bounding box center [528, 85] width 532 height 47
click at [290, 92] on div "🌿 Fenntartható választék Fedezd fel a környezetbarát és újrahasznosított termék…" at bounding box center [528, 85] width 532 height 47
click at [188, 79] on h4 "Stílus" at bounding box center [195, 79] width 91 height 24
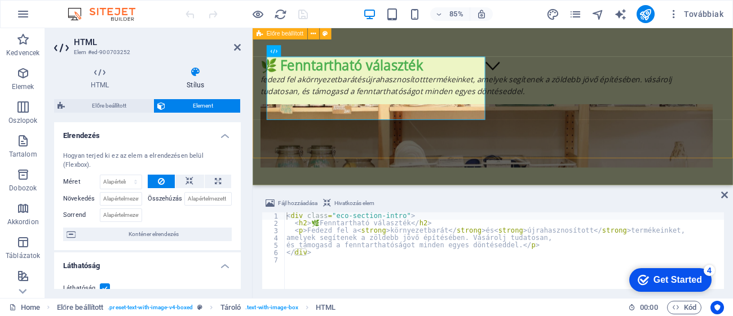
click at [334, 109] on div "🌿 Fenntartható választék Fedezd fel a környezetbarát és újrahasznosított termék…" at bounding box center [528, 85] width 532 height 47
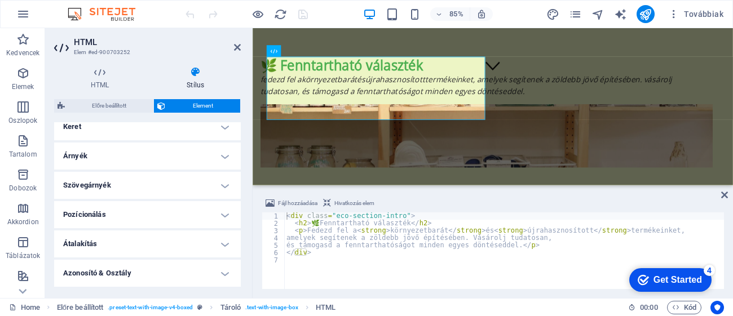
scroll to position [308, 0]
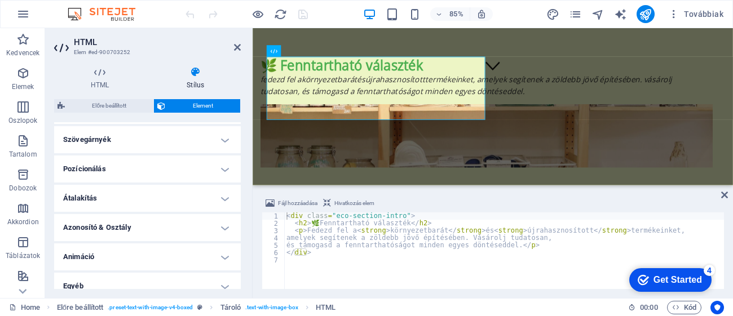
click at [239, 244] on h4 "Animáció" at bounding box center [147, 257] width 187 height 27
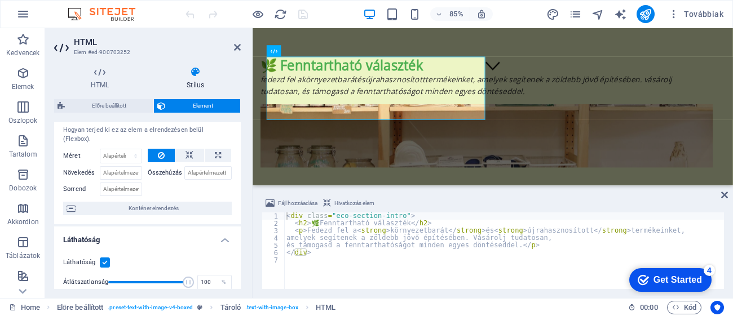
scroll to position [0, 0]
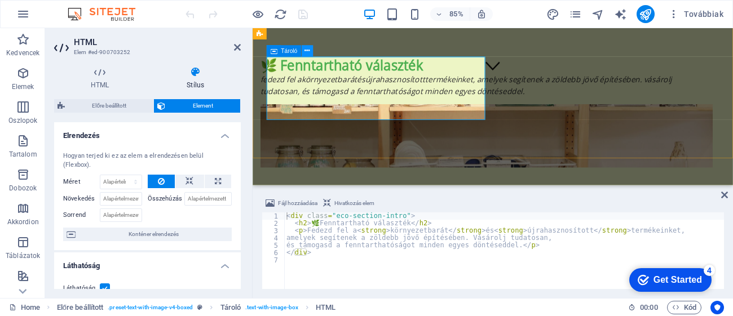
click at [310, 52] on icon at bounding box center [307, 51] width 5 height 10
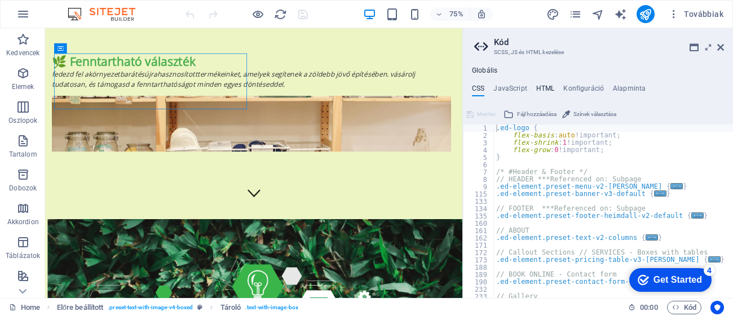
click at [549, 88] on h4 "HTML" at bounding box center [545, 91] width 19 height 12
type textarea "<a href="#main-content" class="wv-link-content button">Skip to main content</a>"
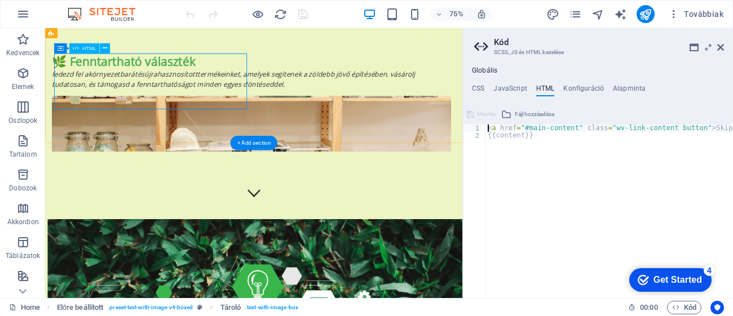
click at [230, 100] on div "🌿 Fenntartható választék Fedezd fel a környezetbarát és újrahasznosított termék…" at bounding box center [320, 85] width 532 height 47
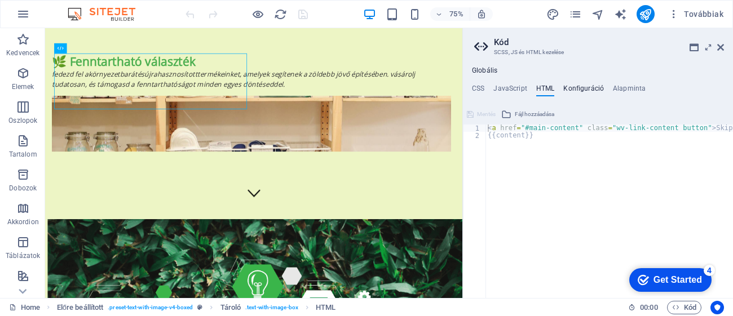
click at [581, 91] on h4 "Konfiguráció" at bounding box center [583, 91] width 41 height 12
type textarea "$color-background: #edf5c5;"
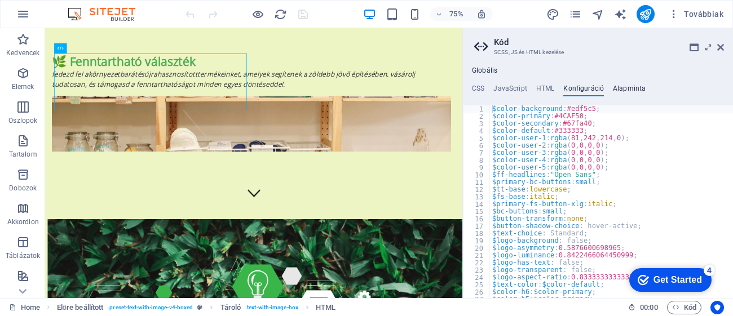
click at [627, 86] on h4 "Alapminta" at bounding box center [629, 91] width 33 height 12
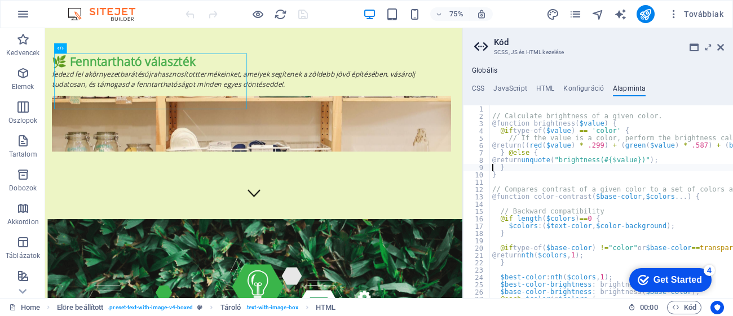
type textarea "}"
type textarea "@function color-contrast($base-color, $colors...) {"
type textarea "}"
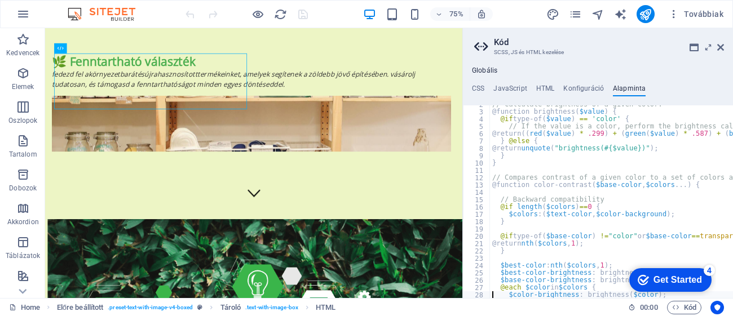
type textarea "}"
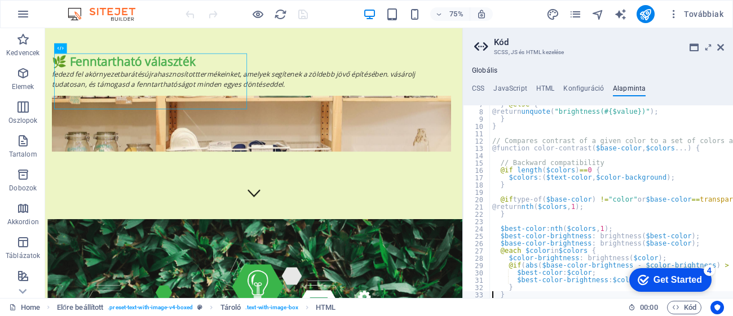
type textarea "}"
type textarea "@function suggest-color($mode, $comparator, $colors...) {"
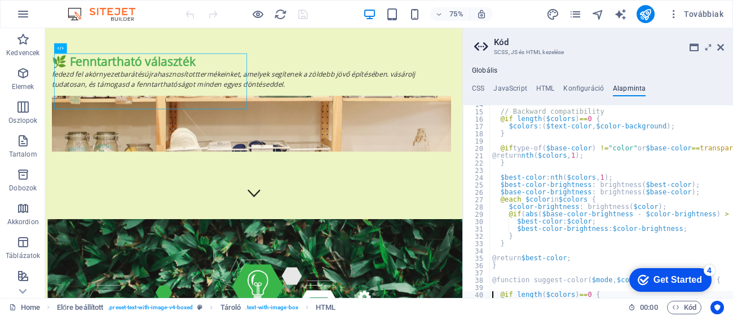
scroll to position [60, 0]
type textarea "}"
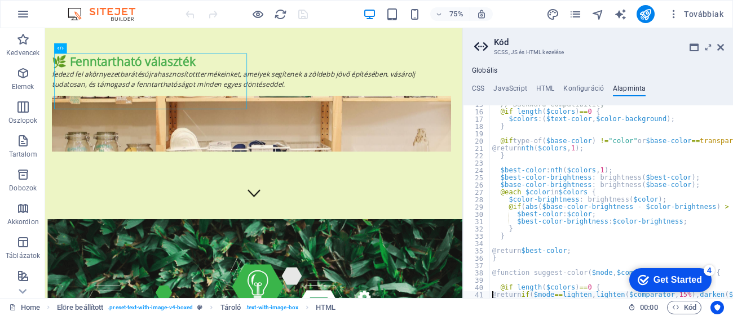
type textarea "$base-color-brightness: brightness($comparator);"
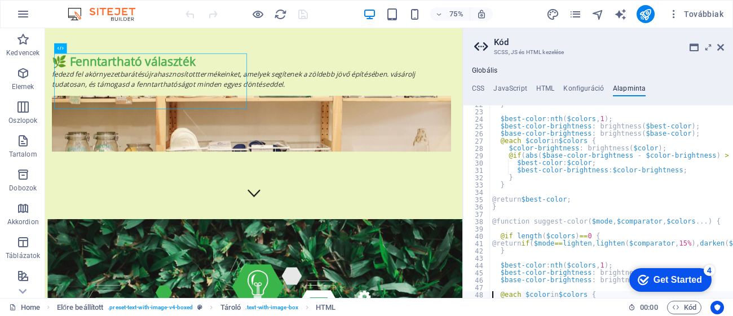
type textarea "$color-brightness: brightness($color);"
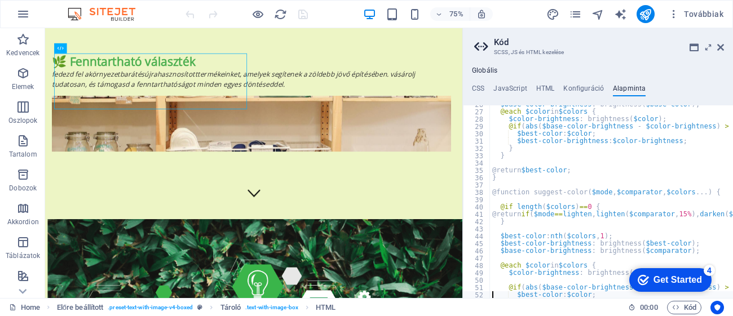
type textarea "}"
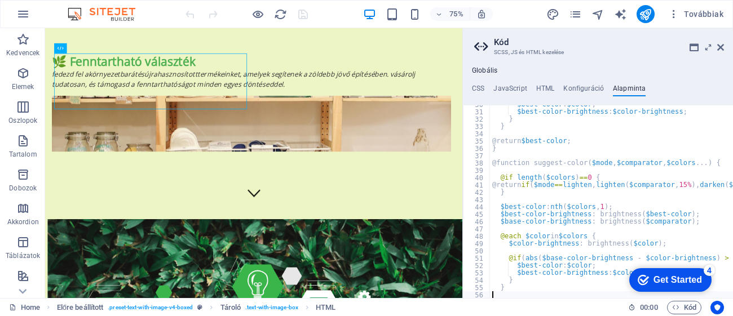
type textarea "}"
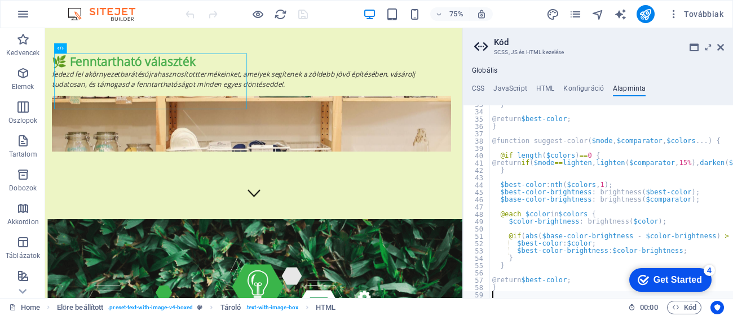
type textarea "}"
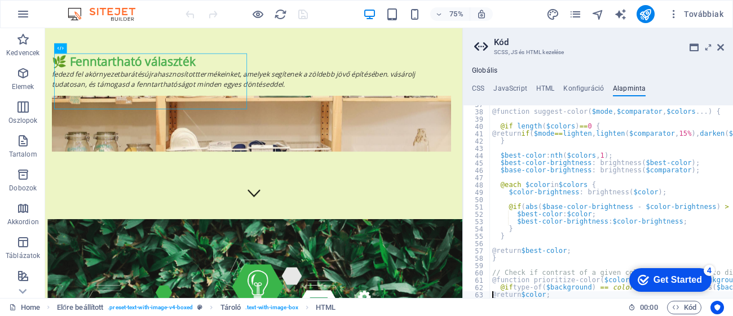
type textarea "}"
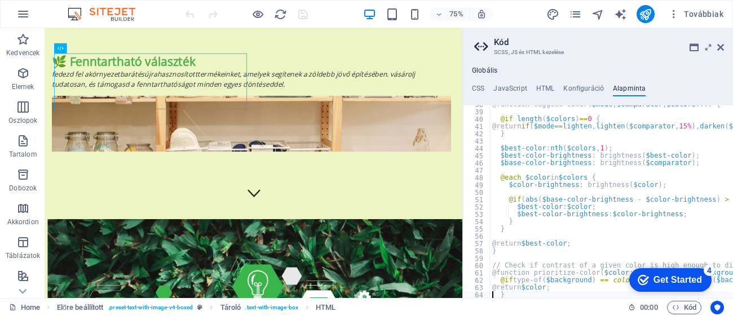
type textarea "}"
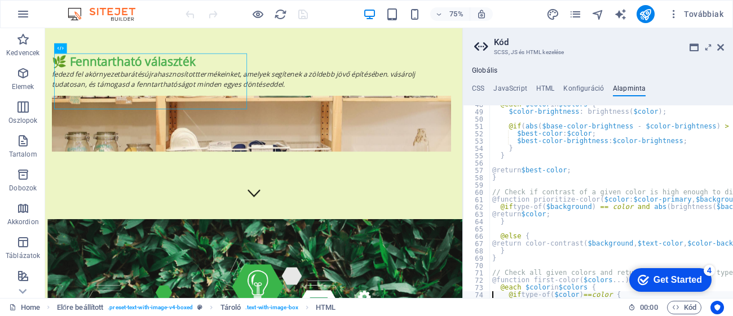
type textarea "}"
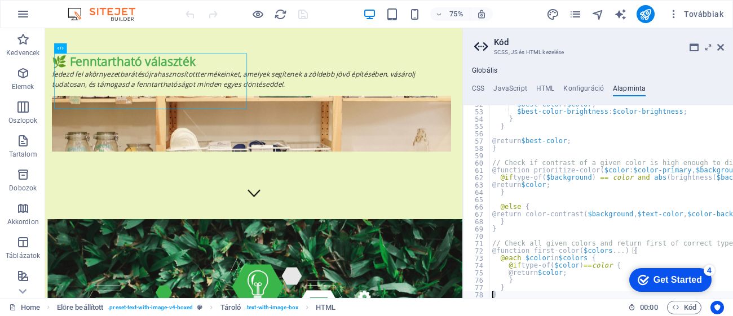
scroll to position [235, 0]
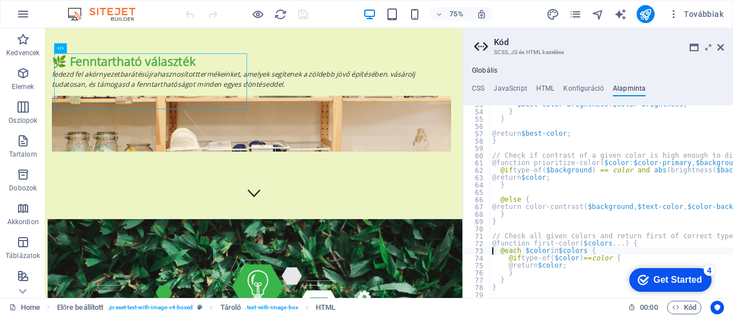
type textarea "// Check all given colors and return first of correct type"
type textarea "@else {"
type textarea "// Check if contrast of a given color is high enough to display it, otherwise u…"
type textarea "}"
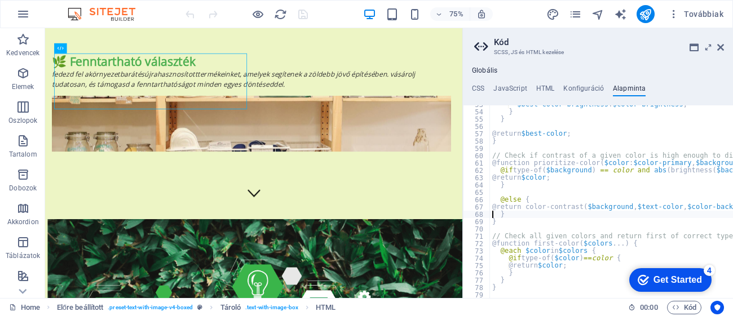
type textarea "}"
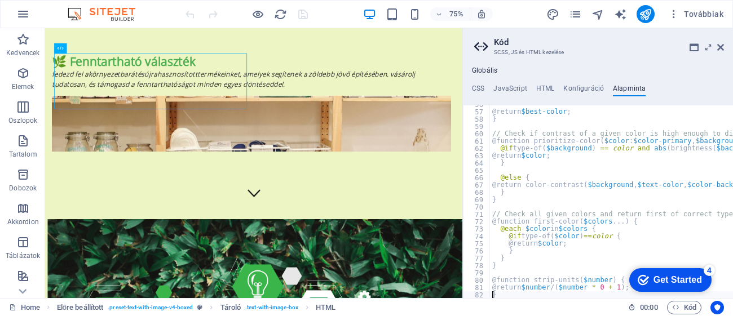
type textarea "$unit: unit($value);"
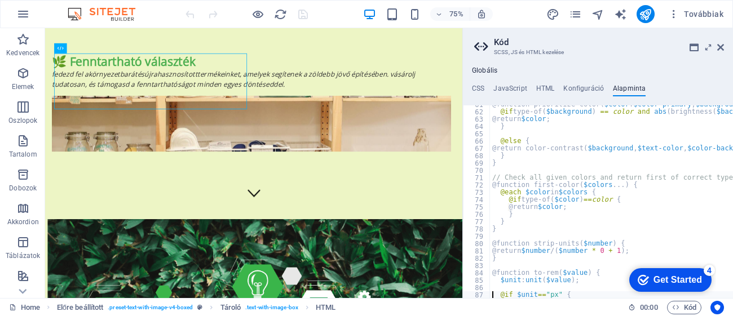
type textarea "}"
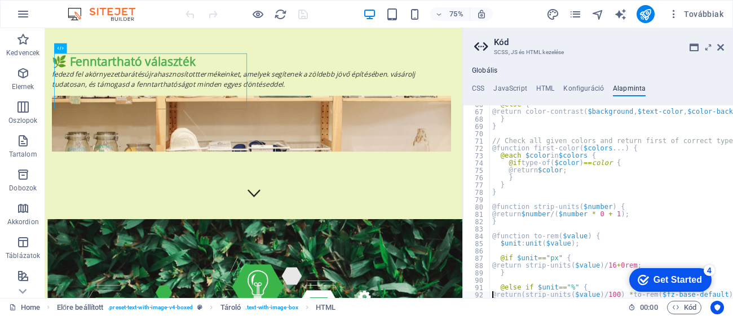
type textarea "}"
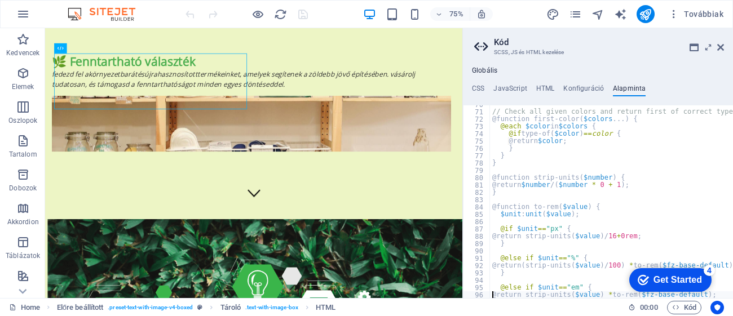
type textarea "}"
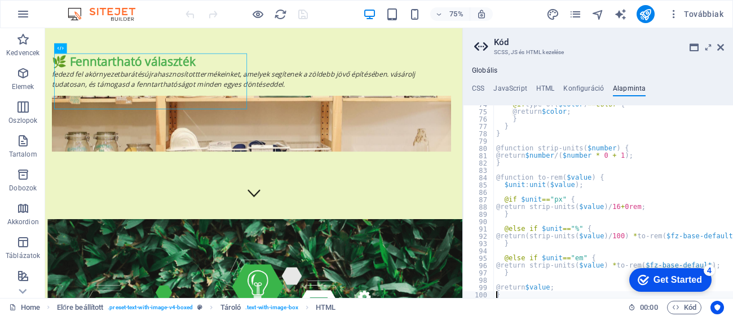
type textarea "}"
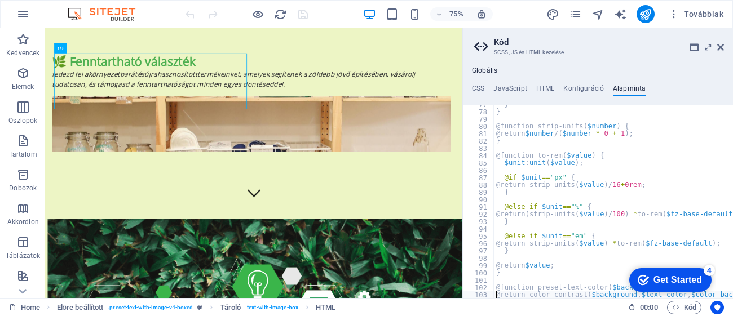
type textarea "}"
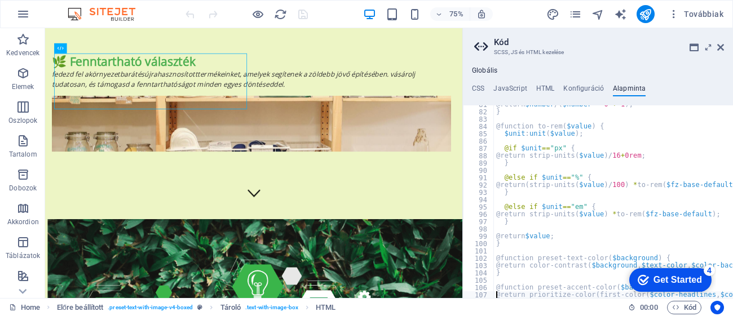
type textarea "}"
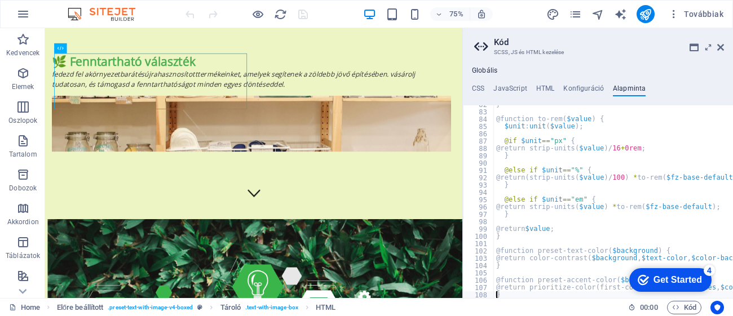
type textarea "}"
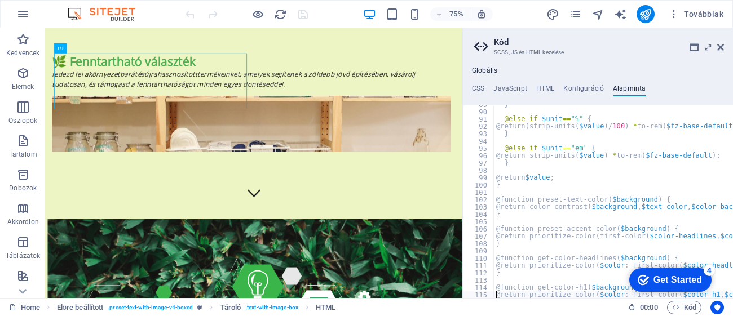
type textarea "}"
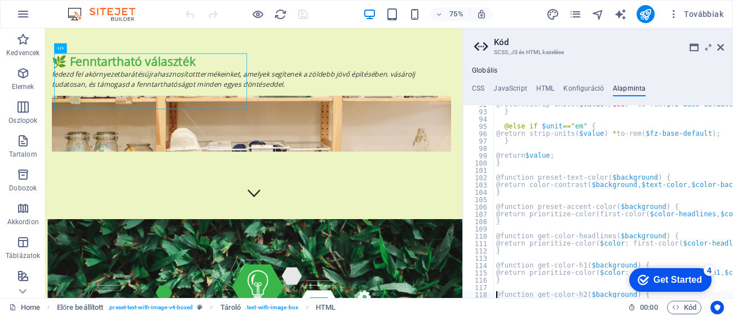
type textarea "}"
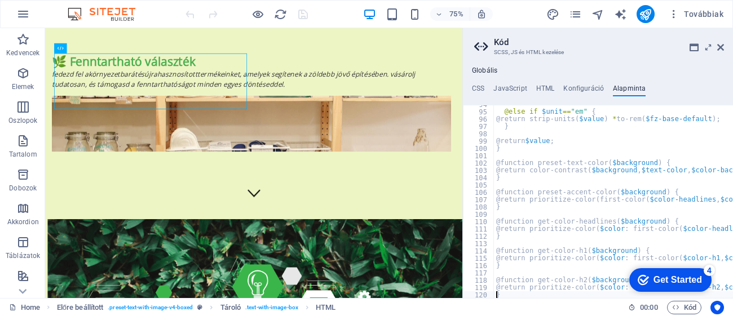
type textarea "}"
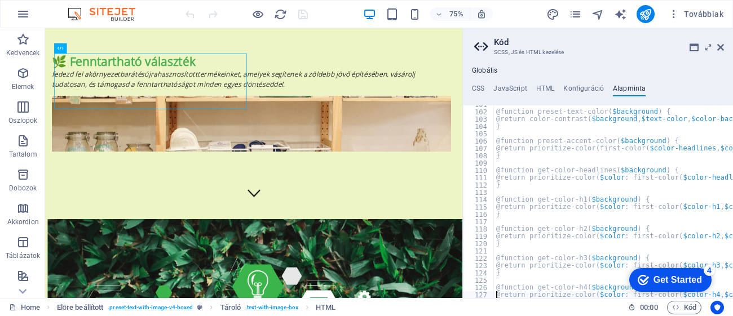
type textarea "}"
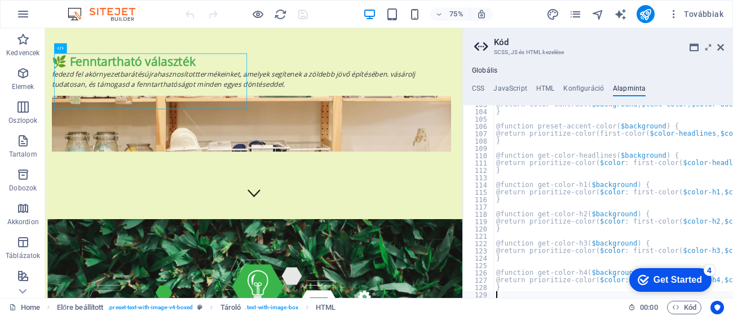
type textarea "}"
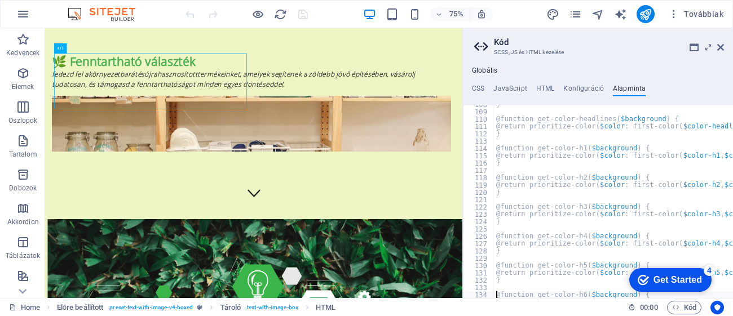
type textarea "}"
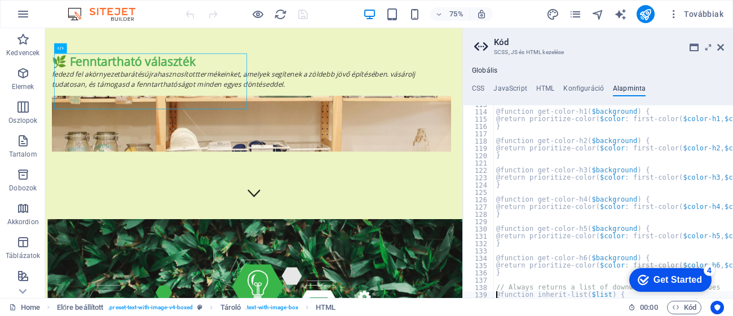
type textarea "$list-length: length($list);"
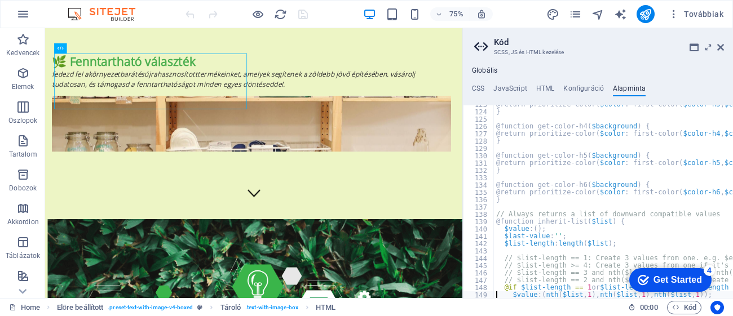
type textarea "}"
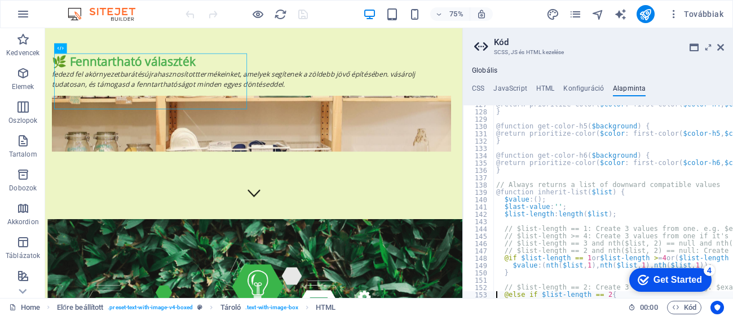
type textarea "$value: append($list, nth($list, 2));"
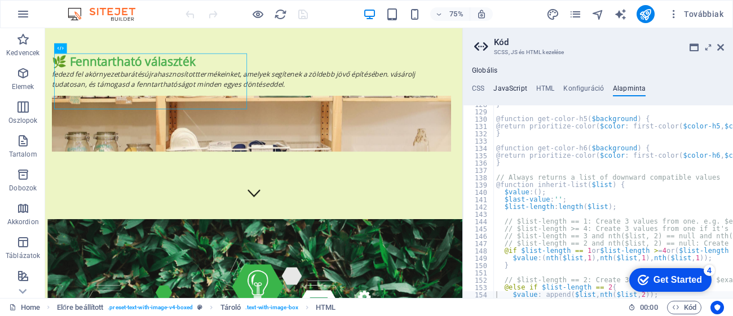
click at [499, 89] on h4 "JavaScript" at bounding box center [509, 91] width 33 height 12
type textarea "/* JS for preset "Menu V2" */"
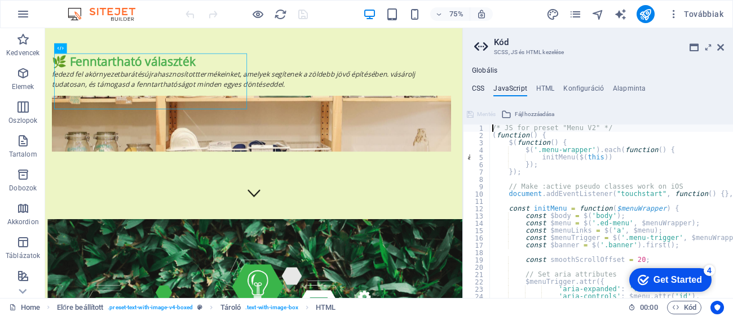
click at [479, 90] on h4 "CSS" at bounding box center [478, 91] width 12 height 12
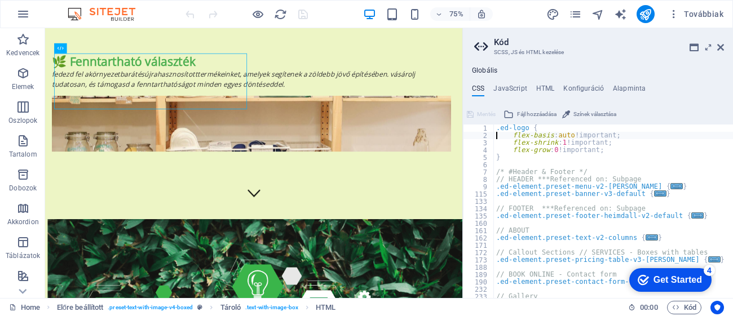
type textarea "}"
type textarea ".ed-element.preset-banner-v3-default {"
type textarea ".ed-element.preset-footer-heimdall-v2-default {"
type textarea ".ed-element.preset-text-v2-columns {"
type textarea ".ed-element.preset-pricing-table-v3-[PERSON_NAME] {"
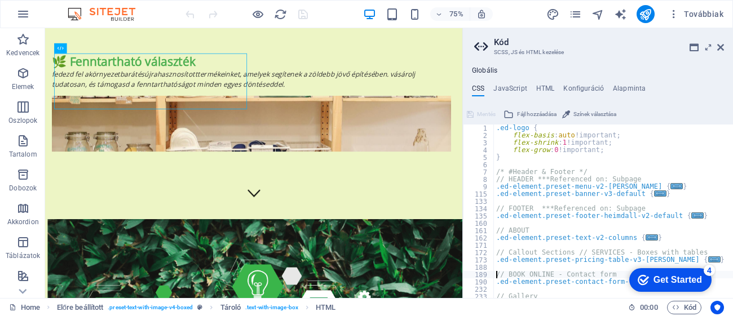
type textarea ".ed-element.preset-contact-form-v3-plain {"
type textarea ".ed-element.preset-gallery-v3-default {"
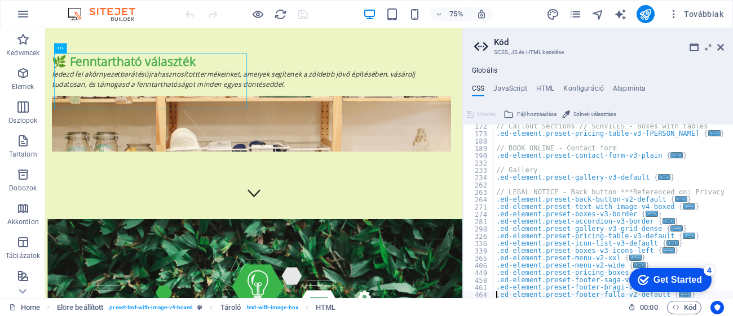
scroll to position [140, 0]
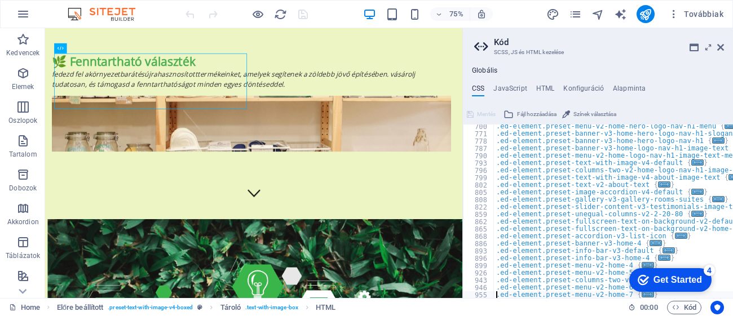
type textarea ".gradient-overlay > .overlay { background: linear-gradient(90deg, #{$color-back…"
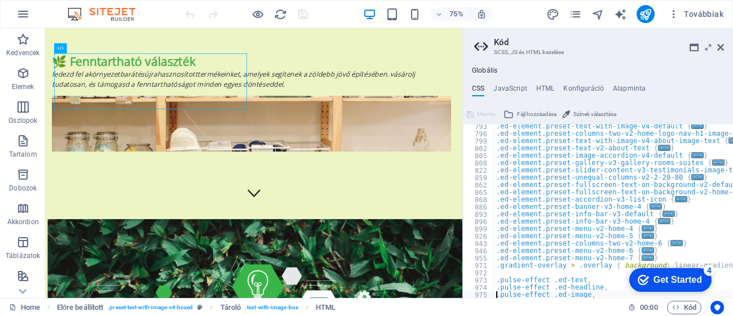
type textarea ".pulse-effect .ed-button { animation: pulse 2s infinite; }"
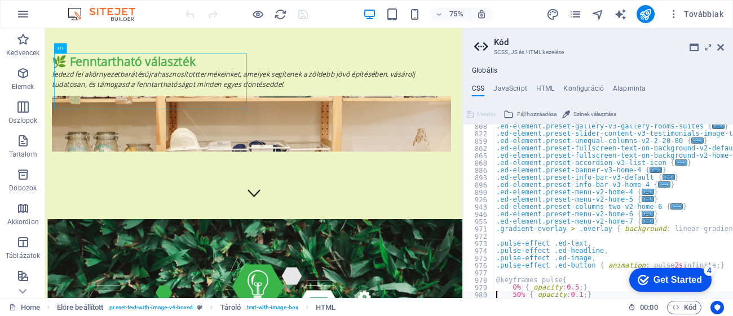
type textarea "}"
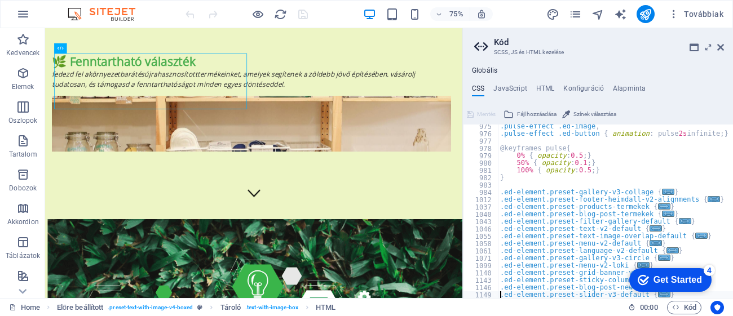
scroll to position [624, 0]
type textarea "}"
click at [96, 34] on icon at bounding box center [98, 33] width 5 height 9
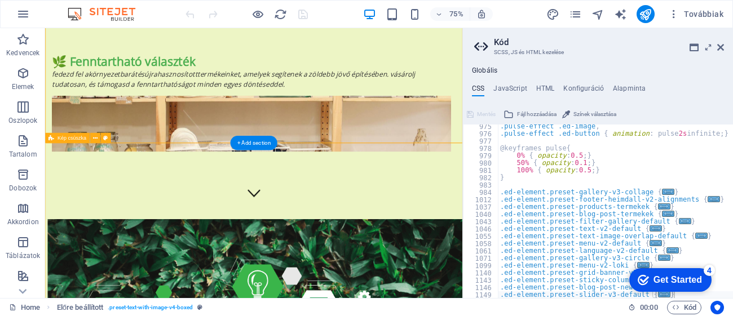
click at [716, 44] on h2 "Kód" at bounding box center [609, 42] width 230 height 10
click at [719, 44] on icon at bounding box center [720, 47] width 7 height 9
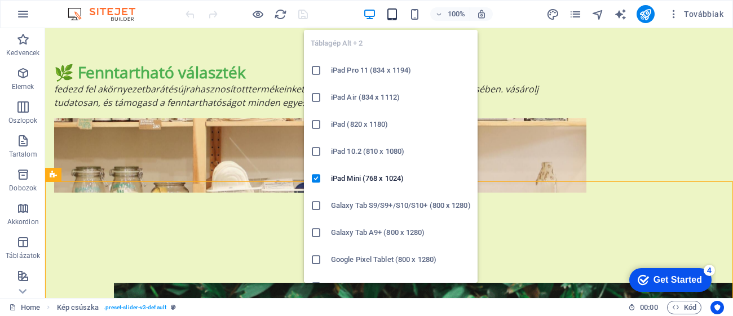
click at [395, 16] on icon "button" at bounding box center [392, 14] width 13 height 13
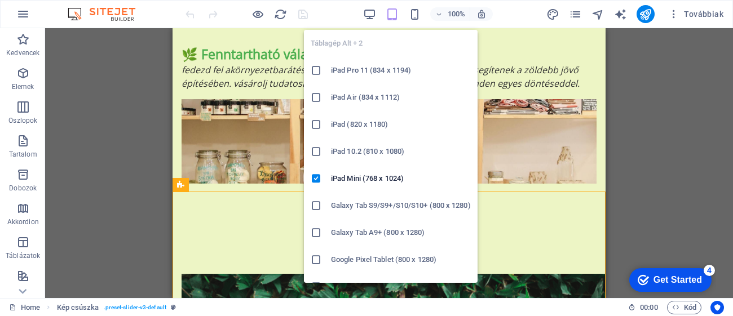
scroll to position [104, 0]
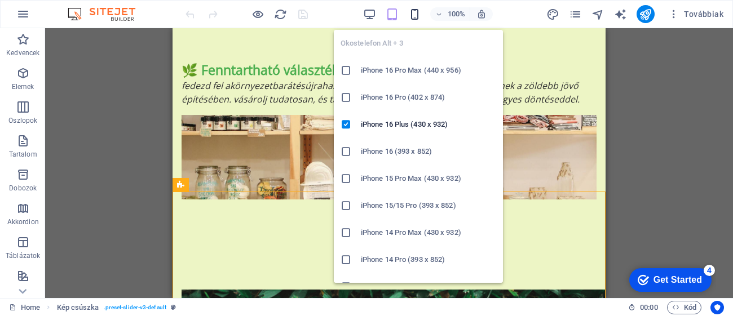
click at [416, 15] on icon "button" at bounding box center [414, 14] width 13 height 13
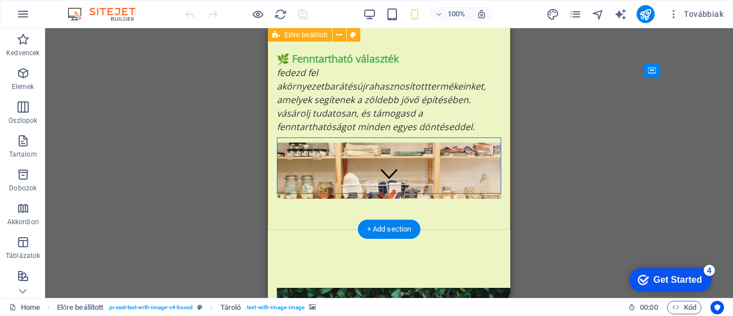
click at [448, 130] on div "🌿 Fenntartható választék Fedezd fel a környezetbarát és újrahasznosított termék…" at bounding box center [389, 125] width 243 height 218
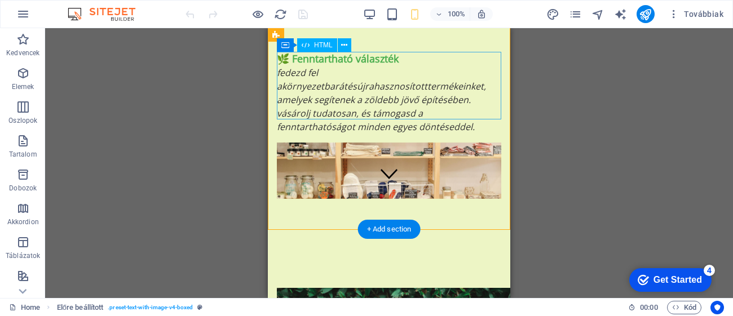
click at [457, 107] on div "🌿 Fenntartható választék Fedezd fel a környezetbarát és újrahasznosított termék…" at bounding box center [389, 92] width 224 height 81
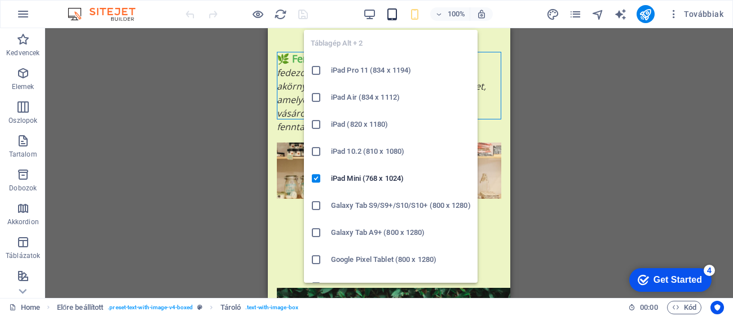
click at [386, 17] on icon "button" at bounding box center [392, 14] width 13 height 13
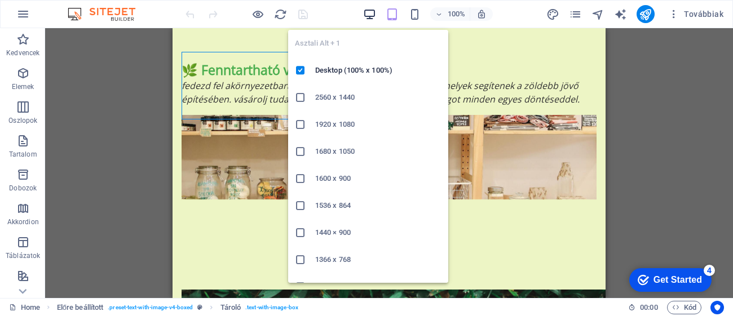
click at [373, 11] on icon "button" at bounding box center [369, 14] width 13 height 13
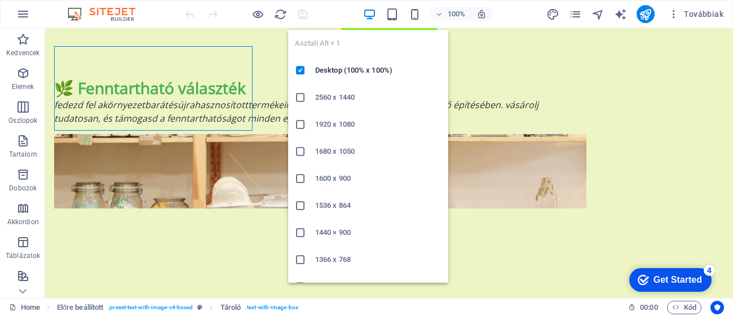
scroll to position [120, 0]
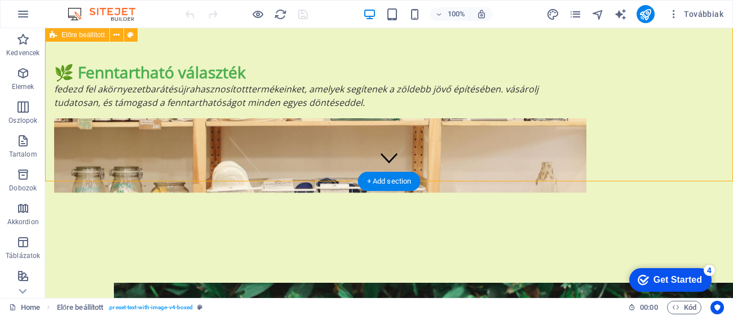
click at [731, 45] on div "🌿 Fenntartható választék Fedezd fel a környezetbarát és újrahasznosított termék…" at bounding box center [389, 127] width 688 height 221
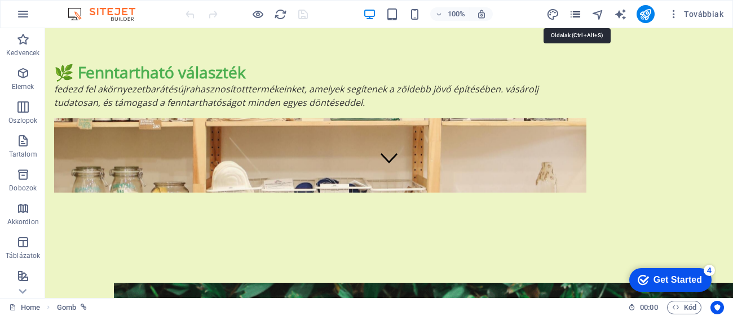
click at [577, 16] on icon "pages" at bounding box center [575, 14] width 13 height 13
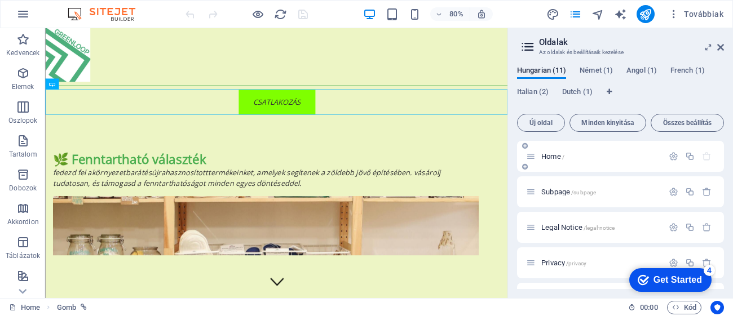
click at [587, 155] on p "Home /" at bounding box center [600, 156] width 118 height 7
click at [536, 156] on div "Home /" at bounding box center [594, 156] width 137 height 13
click at [531, 152] on icon at bounding box center [531, 157] width 10 height 10
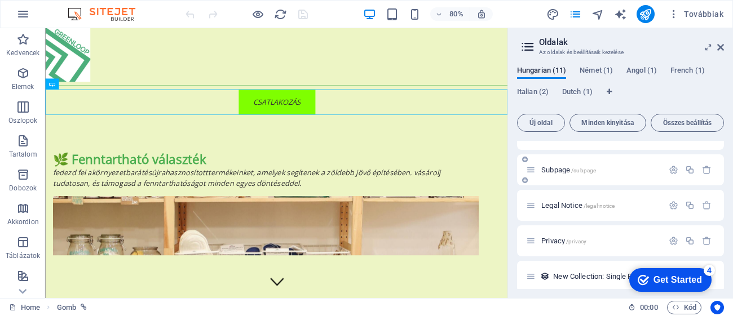
click at [536, 174] on div "Subpage /subpage" at bounding box center [594, 170] width 137 height 13
click at [536, 171] on div "Subpage /subpage" at bounding box center [594, 170] width 137 height 13
click at [534, 168] on icon at bounding box center [531, 170] width 10 height 10
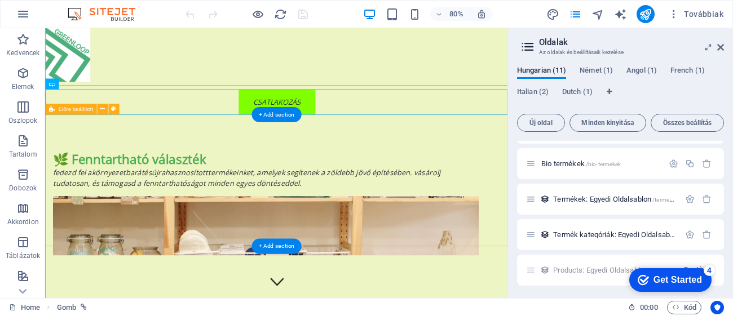
scroll to position [254, 0]
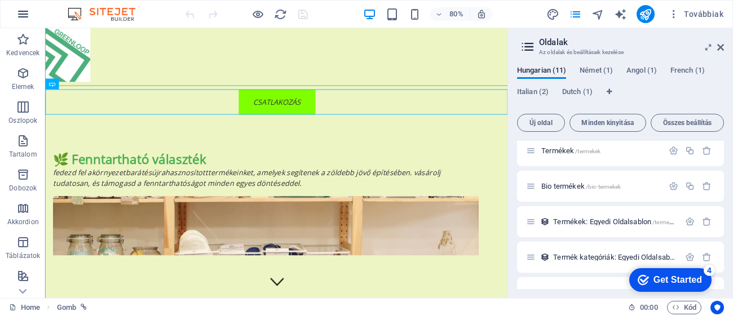
click at [22, 12] on icon "button" at bounding box center [23, 14] width 14 height 14
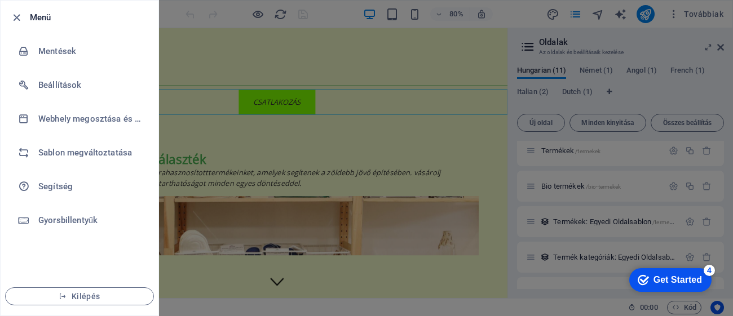
click at [32, 20] on h6 "Menü" at bounding box center [90, 18] width 120 height 14
click at [19, 15] on icon "button" at bounding box center [16, 17] width 13 height 13
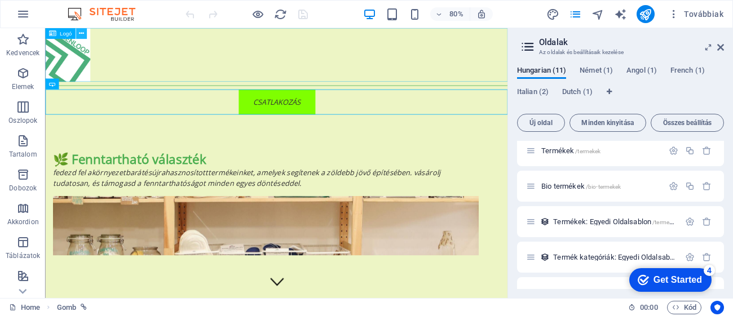
click at [83, 34] on icon at bounding box center [80, 34] width 5 height 10
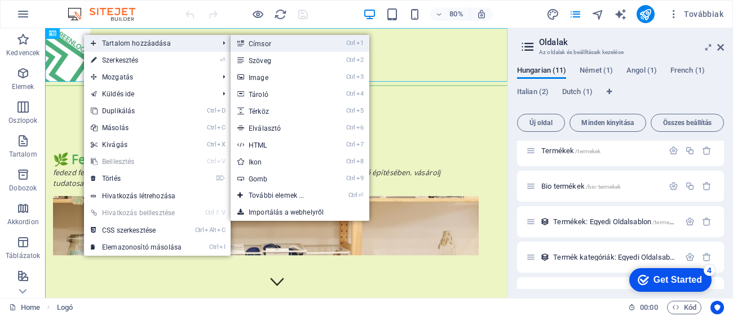
click at [252, 46] on link "Ctrl 1 Címsor" at bounding box center [279, 43] width 96 height 17
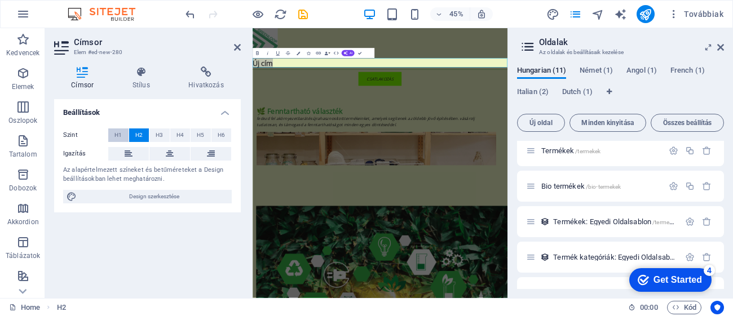
click at [122, 133] on button "H1" at bounding box center [118, 136] width 20 height 14
click at [169, 145] on div "Szint H1 H2 H3 H4 H5 H6 Igazítás Az alapértelmezett színeket és betűméreteket a…" at bounding box center [147, 166] width 187 height 93
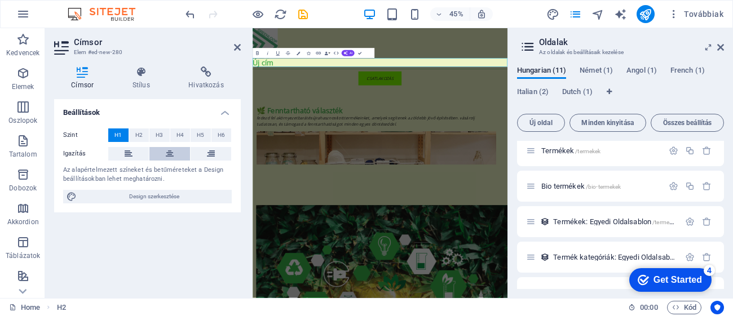
click at [169, 154] on icon at bounding box center [170, 154] width 8 height 14
click at [227, 114] on h4 "Beállítások" at bounding box center [147, 109] width 187 height 20
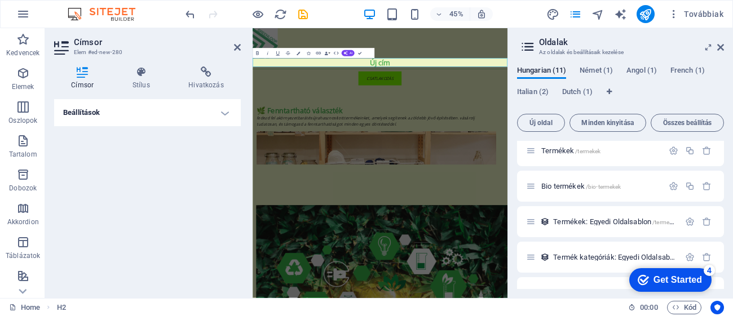
click at [227, 114] on h4 "Beállítások" at bounding box center [147, 112] width 187 height 27
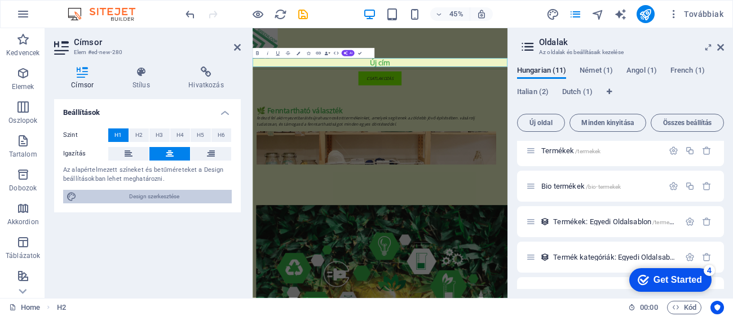
click at [169, 199] on span "Design szerkesztése" at bounding box center [154, 197] width 148 height 14
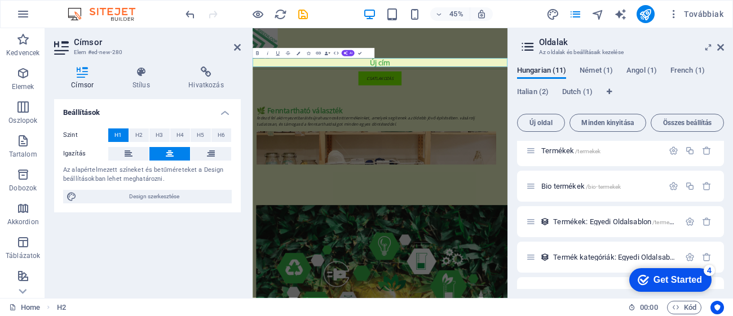
select select "px"
select select "200"
select select "px"
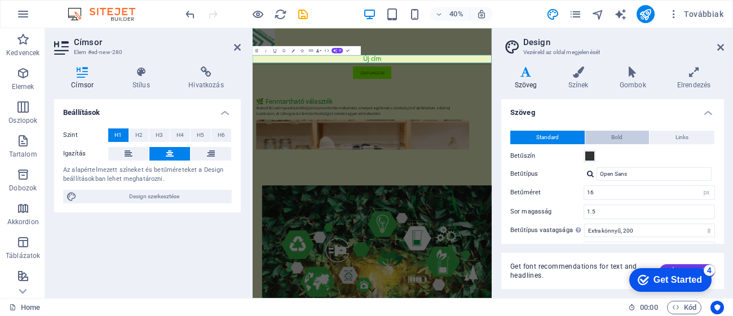
click at [618, 135] on span "Bold" at bounding box center [616, 138] width 11 height 14
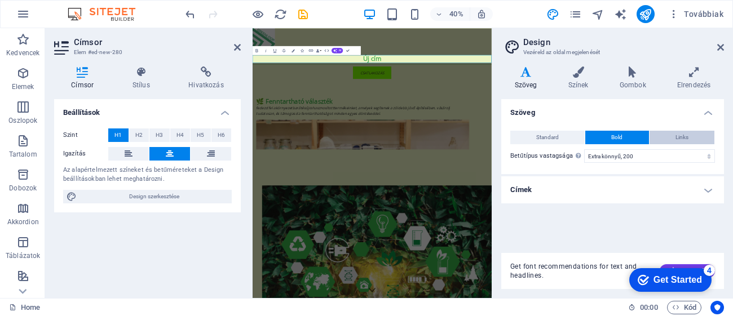
click at [677, 135] on span "Links" at bounding box center [682, 138] width 13 height 14
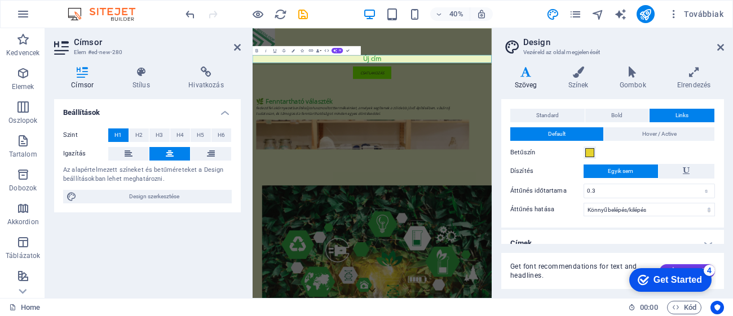
scroll to position [33, 0]
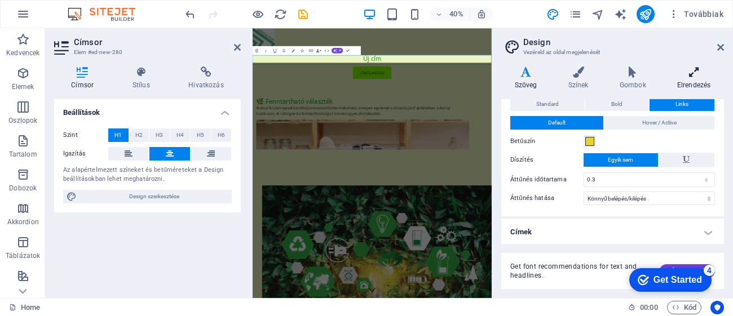
click at [695, 76] on icon at bounding box center [694, 72] width 60 height 11
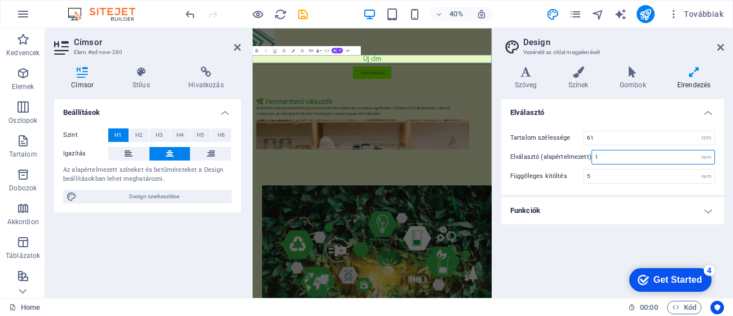
click at [611, 161] on input "1" at bounding box center [653, 158] width 122 height 14
click at [609, 175] on input "5" at bounding box center [649, 177] width 130 height 14
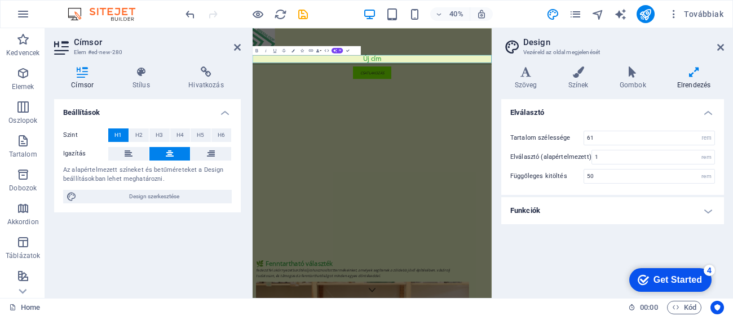
click at [714, 220] on h4 "Funkciók" at bounding box center [612, 210] width 223 height 27
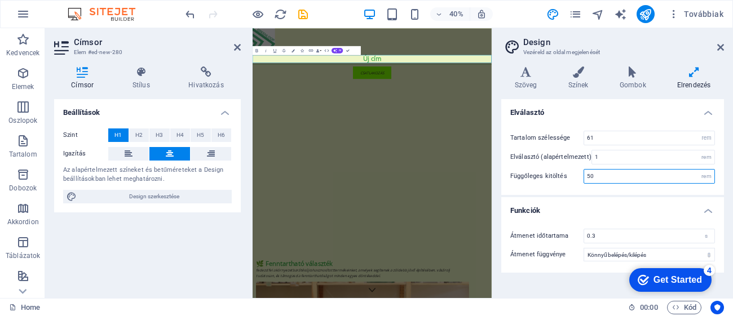
click at [603, 178] on input "50" at bounding box center [649, 177] width 130 height 14
type input "5"
click at [584, 74] on icon at bounding box center [578, 72] width 47 height 11
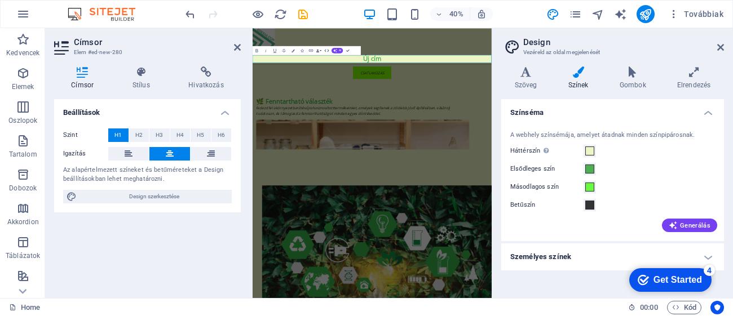
click at [329, 51] on icon "button" at bounding box center [327, 51] width 6 height 6
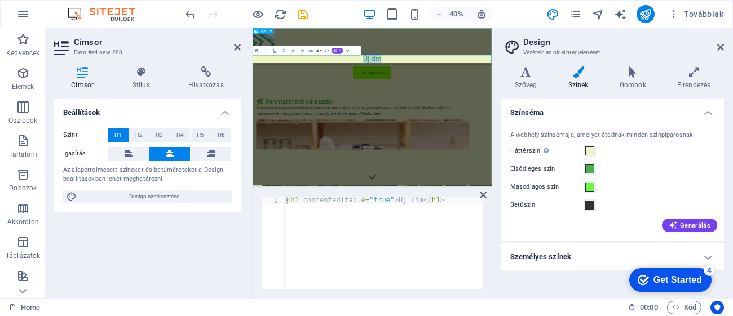
drag, startPoint x: 429, startPoint y: 115, endPoint x: 609, endPoint y: 32, distance: 198.1
click at [613, 68] on div at bounding box center [552, 61] width 598 height 67
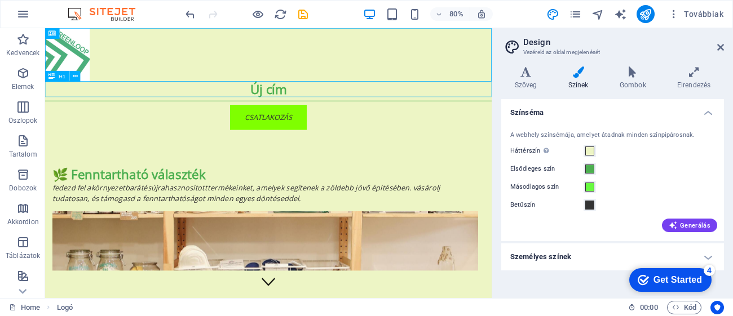
click at [348, 105] on div "Új cím" at bounding box center [324, 104] width 558 height 19
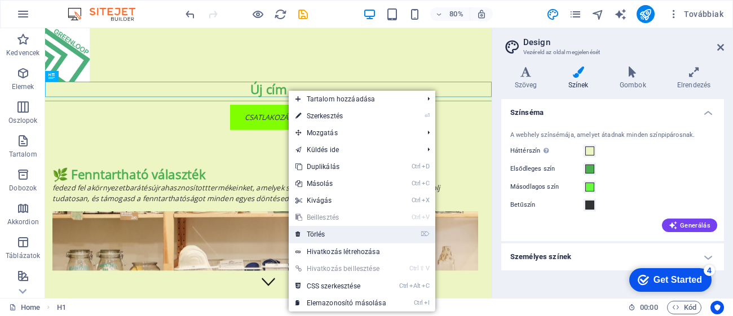
click at [330, 233] on link "⌦ Törlés" at bounding box center [341, 234] width 104 height 17
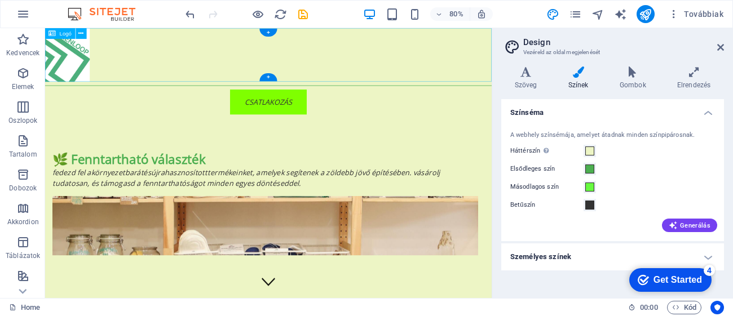
click at [99, 64] on div at bounding box center [324, 61] width 558 height 67
click at [69, 38] on div "Logó" at bounding box center [60, 33] width 30 height 11
click at [61, 34] on span "Logó" at bounding box center [66, 34] width 12 height 6
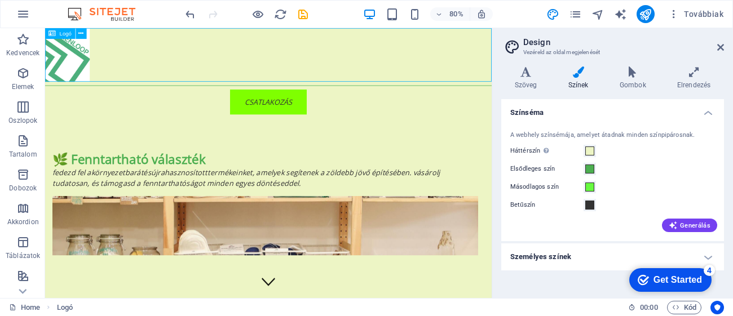
select select "px"
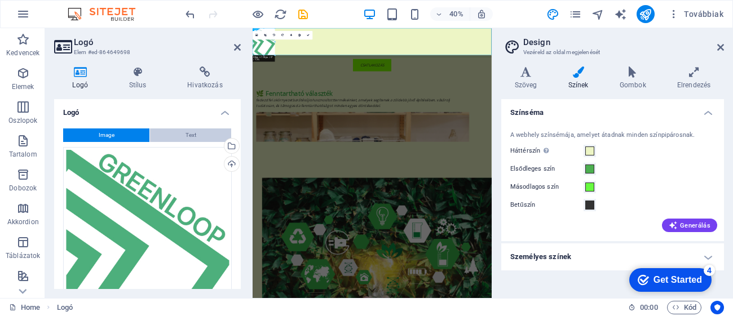
click at [199, 133] on button "Text" at bounding box center [190, 136] width 81 height 14
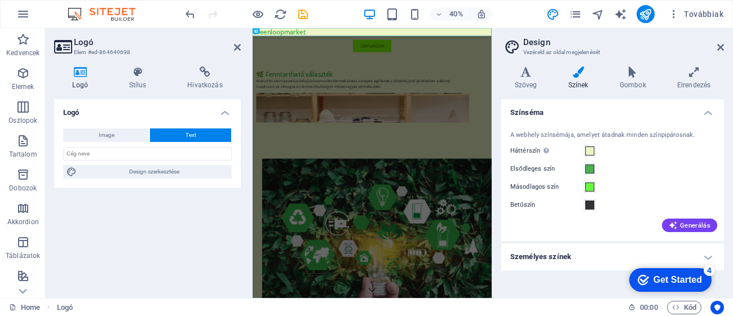
click at [142, 143] on div "Image Text Húzza ide a fájlokat, kattintson a fájlok kiválasztásához, vagy vála…" at bounding box center [147, 154] width 187 height 68
click at [142, 141] on button "Image" at bounding box center [106, 136] width 86 height 14
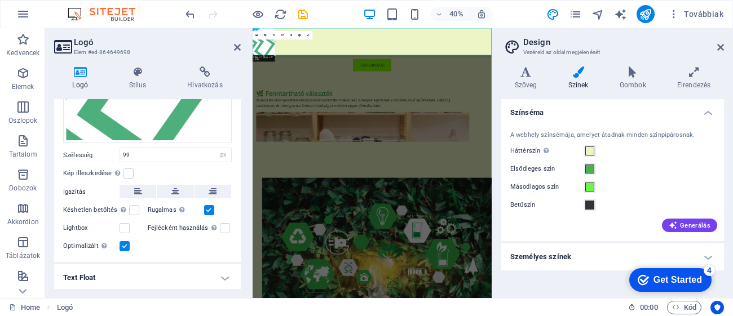
scroll to position [233, 0]
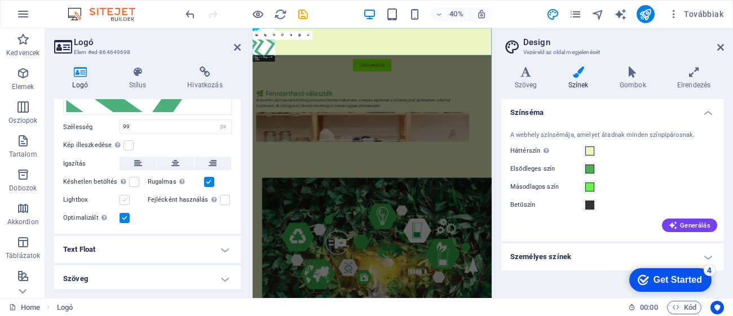
click at [123, 199] on label at bounding box center [125, 200] width 10 height 10
click at [0, 0] on input "Lightbox" at bounding box center [0, 0] width 0 height 0
click at [123, 199] on label at bounding box center [125, 200] width 10 height 10
click at [0, 0] on input "Lightbox" at bounding box center [0, 0] width 0 height 0
click at [225, 198] on label at bounding box center [225, 200] width 10 height 10
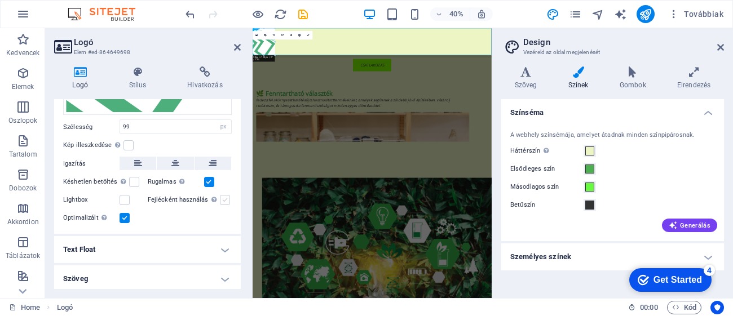
click at [0, 0] on input "Fejlécként használás A képet H1 fejléccel veszi körül. Hasznos az alternatív sz…" at bounding box center [0, 0] width 0 height 0
click at [140, 68] on icon at bounding box center [138, 72] width 54 height 11
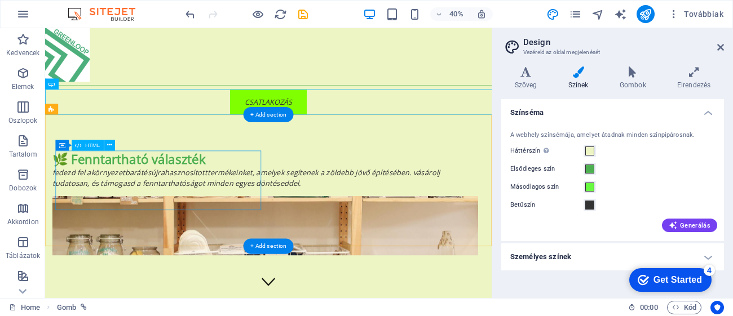
click at [291, 192] on div "🌿 Fenntartható választék Fedezd fel a környezetbarát és újrahasznosított termék…" at bounding box center [320, 205] width 532 height 47
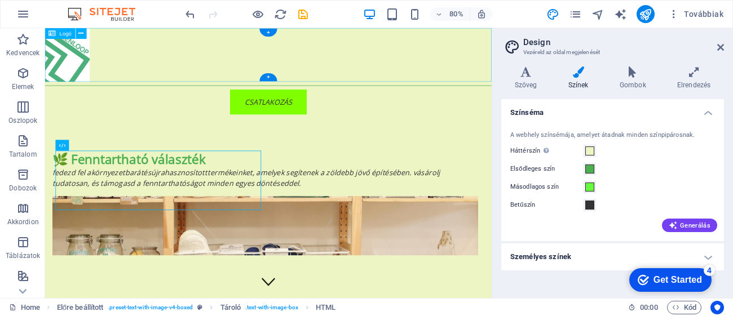
click at [369, 59] on div at bounding box center [324, 61] width 558 height 67
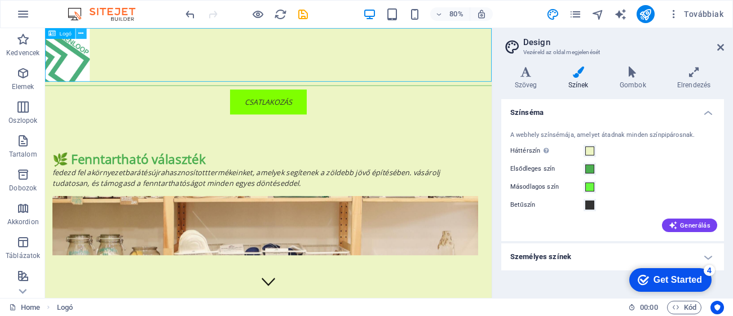
click at [78, 33] on icon at bounding box center [80, 34] width 5 height 10
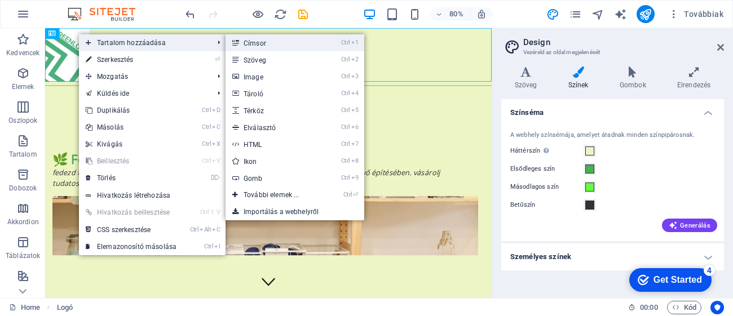
click at [248, 41] on link "Ctrl 1 Címsor" at bounding box center [274, 42] width 96 height 17
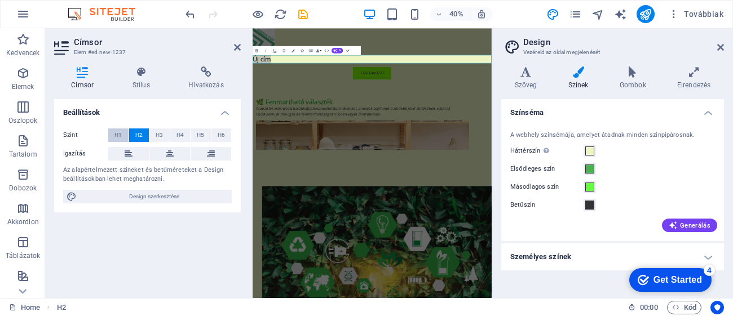
click at [125, 134] on button "H1" at bounding box center [118, 136] width 20 height 14
click at [125, 153] on icon at bounding box center [129, 154] width 8 height 14
click at [153, 152] on button at bounding box center [169, 154] width 41 height 14
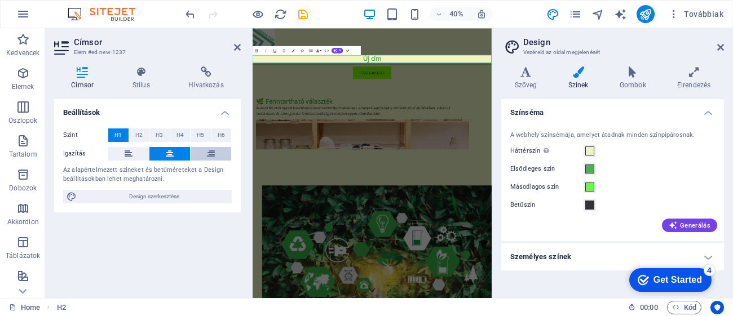
click at [205, 152] on button at bounding box center [211, 154] width 41 height 14
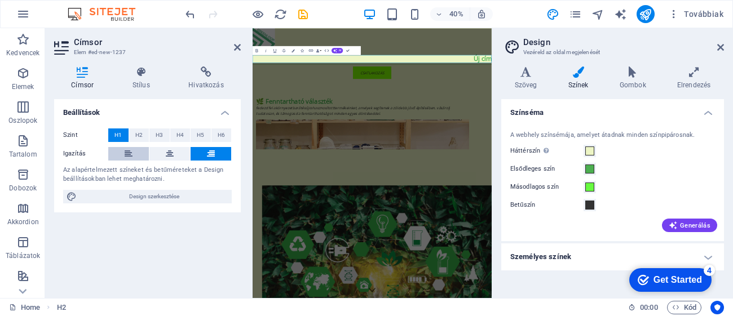
click at [128, 151] on icon at bounding box center [129, 154] width 8 height 14
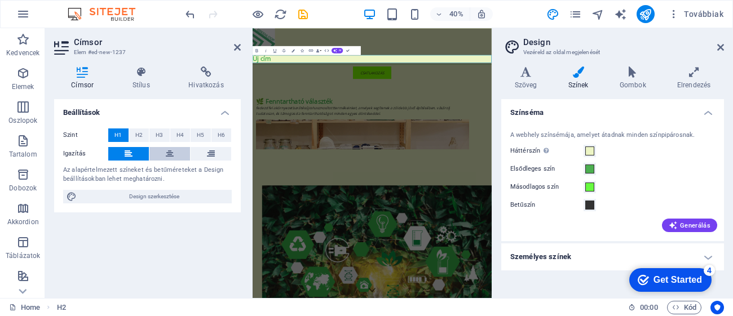
click at [189, 155] on button at bounding box center [169, 154] width 41 height 14
click at [643, 72] on icon at bounding box center [632, 72] width 53 height 11
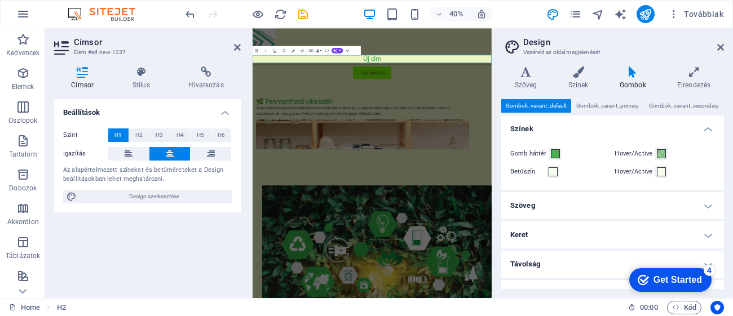
click at [587, 199] on h4 "Szöveg" at bounding box center [612, 205] width 223 height 27
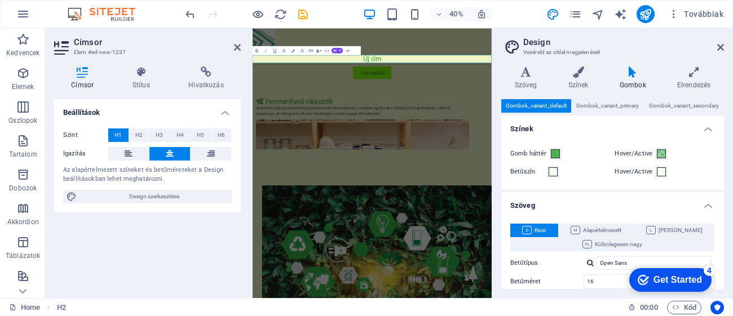
drag, startPoint x: 724, startPoint y: 167, endPoint x: 725, endPoint y: 179, distance: 12.5
click at [725, 179] on div "Variánsok Szöveg Színek Gombok Elrendezés Szöveg Standard Bold Links Betűszín B…" at bounding box center [612, 178] width 241 height 241
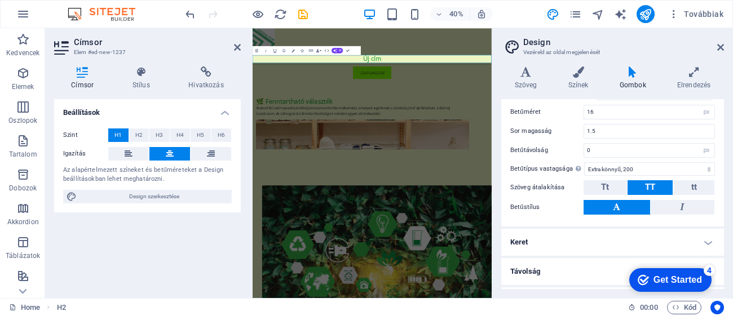
scroll to position [151, 0]
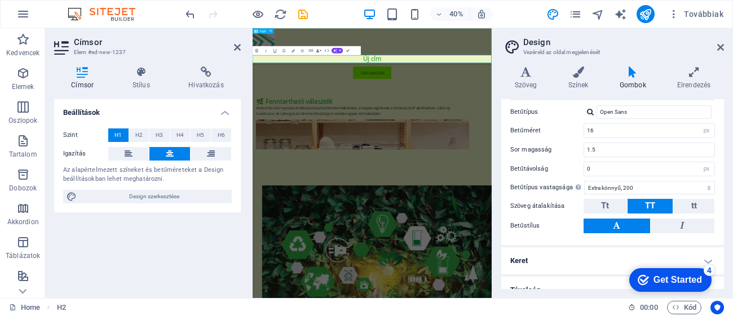
click at [733, 110] on h1 "Új cím" at bounding box center [552, 104] width 598 height 19
drag, startPoint x: 784, startPoint y: 110, endPoint x: 425, endPoint y: 109, distance: 359.3
click at [425, 109] on h1 "Új cím" at bounding box center [552, 104] width 598 height 19
click at [499, 108] on h1 "​(B2B + B2C)" at bounding box center [552, 104] width 598 height 19
click at [493, 103] on h1 "​(B2B + B2C)" at bounding box center [552, 104] width 598 height 19
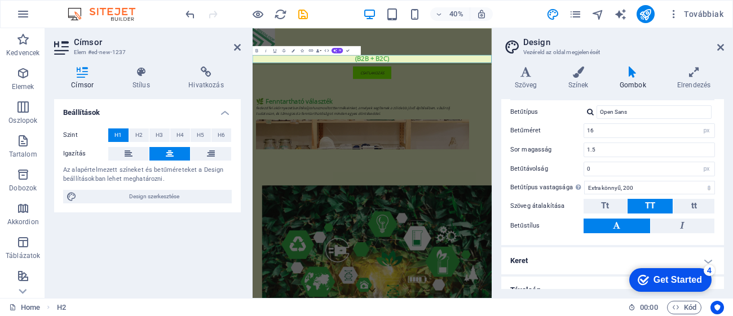
click at [483, 106] on h1 "​(B2B + B2C)" at bounding box center [552, 104] width 598 height 19
click at [637, 107] on h1 "enntartható Közösségi Zöld Piactér(B2B + B2C)" at bounding box center [552, 104] width 598 height 19
click at [377, 109] on h1 "enntartható Közösségi Zöld Piactér (B2B + B2C)" at bounding box center [552, 104] width 598 height 19
click at [641, 107] on h1 "Fenntartható Közösségi Zöld Piactér (B2B + B2C)" at bounding box center [552, 104] width 598 height 19
click at [627, 106] on h1 "Fenntartható Közösségi Zöld (B2B + B2C)" at bounding box center [552, 104] width 598 height 19
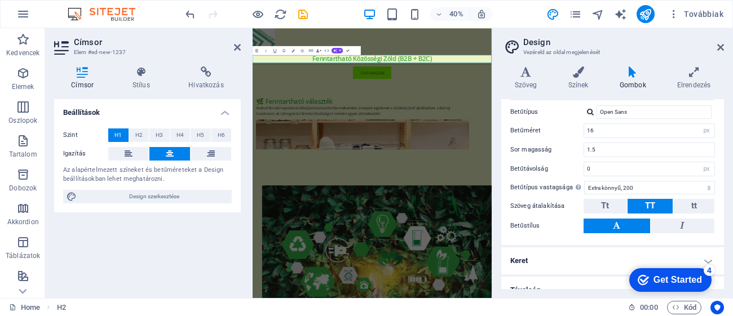
click at [622, 106] on h1 "Fenntartható Közösségi Zöld (B2B + B2C)" at bounding box center [552, 104] width 598 height 19
click at [728, 107] on h1 "Fenntartható Közösségi Zöld B2B + B2C)" at bounding box center [552, 104] width 598 height 19
click at [673, 107] on h1 "Fenntartható Közösségi Zöld B2B + B2C" at bounding box center [552, 104] width 598 height 19
click at [670, 106] on h1 "Fenntartható Közösségi Zöld B2B + 2C" at bounding box center [552, 104] width 598 height 19
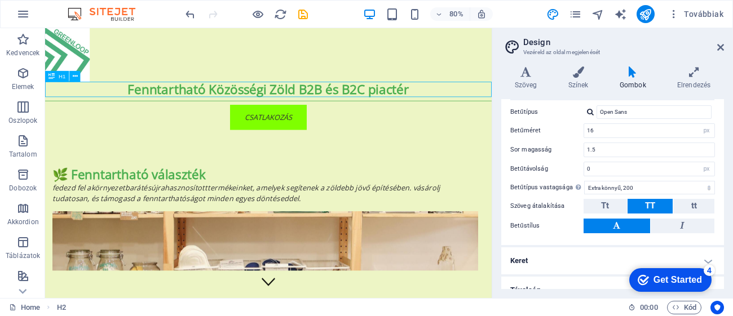
click at [446, 113] on div "Fenntartható Közösségi Zöld B2B és B2C piactér" at bounding box center [324, 104] width 558 height 19
click at [454, 107] on div "Fenntartható Közösségi Zöld B2B és B2C piactér" at bounding box center [324, 104] width 558 height 19
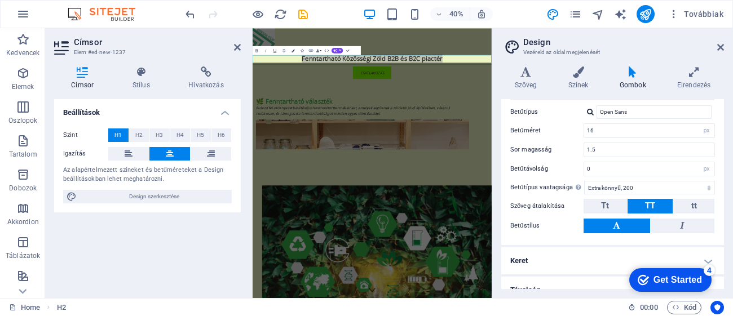
click at [295, 51] on button "Colors" at bounding box center [293, 50] width 8 height 9
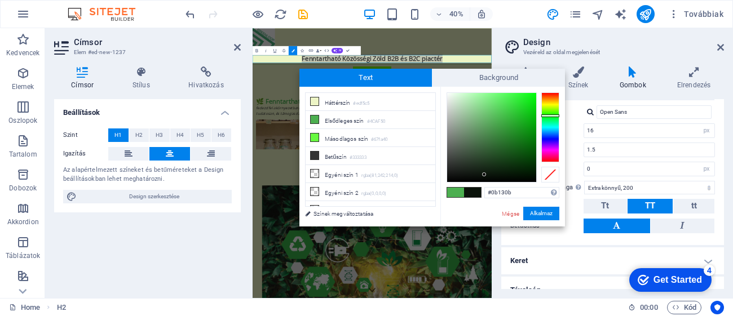
click at [484, 175] on div at bounding box center [491, 137] width 89 height 89
type input "#090f09"
click at [486, 176] on div at bounding box center [485, 176] width 4 height 4
click at [537, 213] on button "Alkalmaz" at bounding box center [541, 214] width 36 height 14
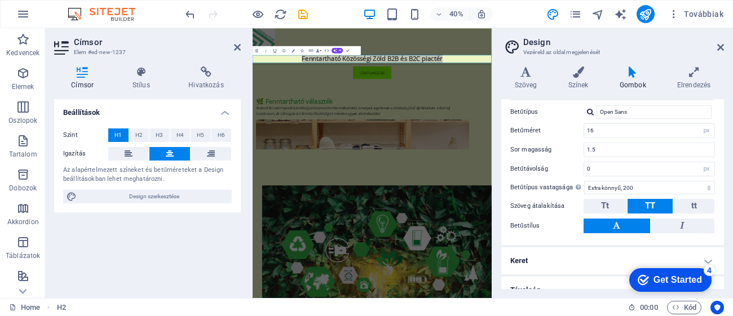
click at [677, 83] on div at bounding box center [552, 61] width 598 height 67
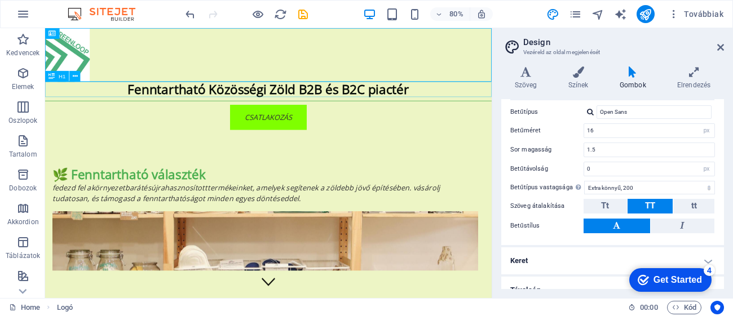
drag, startPoint x: 449, startPoint y: 108, endPoint x: 436, endPoint y: 124, distance: 20.4
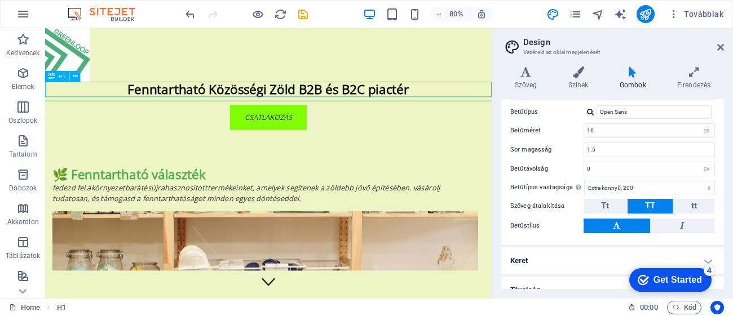
click at [51, 104] on div "Fenntartható Közösségi Zöld B2B és B2C piactér" at bounding box center [324, 104] width 558 height 19
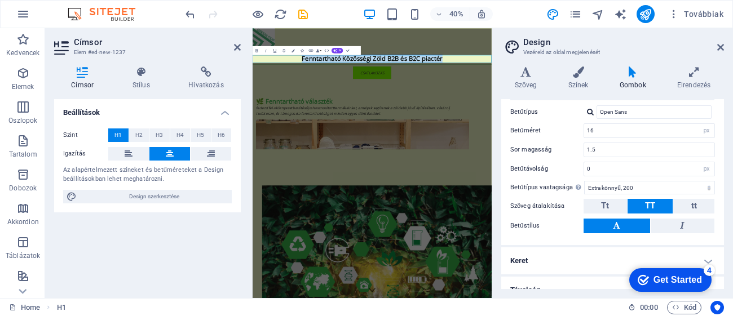
click at [82, 92] on div "Címsor Stílus Hivatkozás Beállítások Szint H1 H2 H3 H4 H5 H6 Igazítás Az alapér…" at bounding box center [147, 178] width 205 height 241
click at [160, 139] on span "H3" at bounding box center [159, 136] width 7 height 14
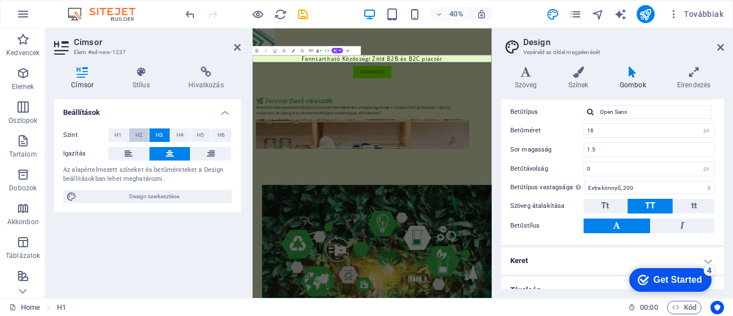
click at [140, 138] on span "H2" at bounding box center [138, 136] width 7 height 14
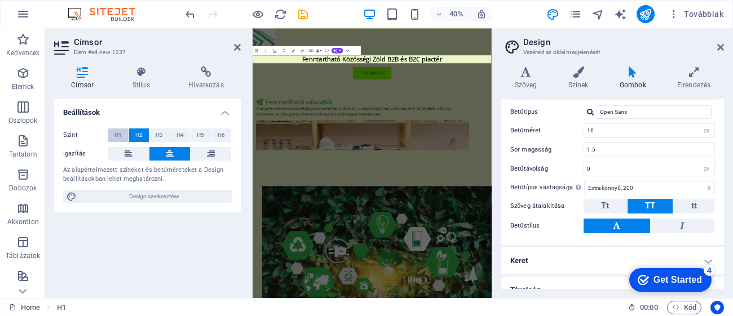
click at [118, 137] on span "H1" at bounding box center [117, 136] width 7 height 14
click at [688, 77] on icon at bounding box center [694, 72] width 60 height 11
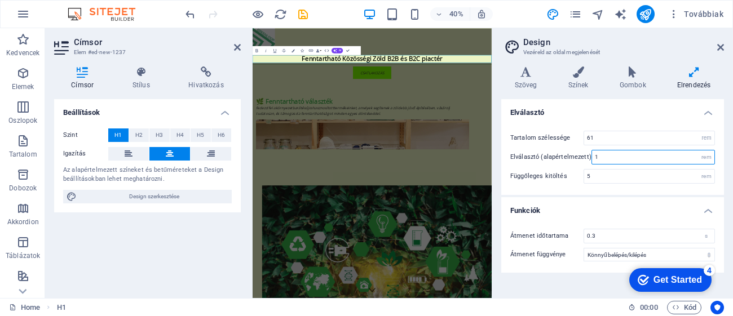
click at [627, 160] on input "1" at bounding box center [653, 158] width 122 height 14
click at [291, 52] on button "Colors" at bounding box center [293, 50] width 8 height 9
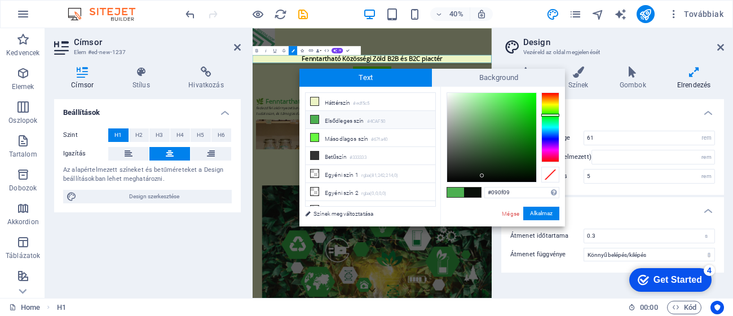
click at [303, 50] on icon "button" at bounding box center [302, 50] width 3 height 3
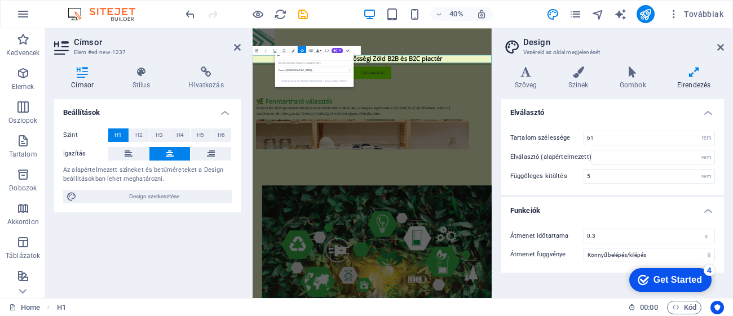
click at [242, 47] on aside "Címsor Elem #ed-new-1237 Címsor Stílus Hivatkozás Beállítások Szint H1 H2 H3 H4…" at bounding box center [149, 163] width 208 height 270
click at [239, 47] on icon at bounding box center [237, 47] width 7 height 9
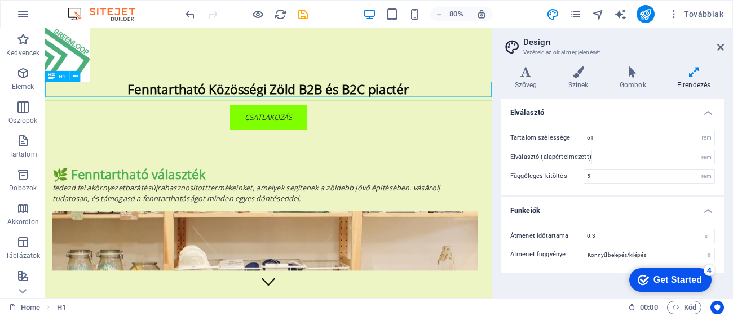
click at [55, 77] on div "H1" at bounding box center [57, 76] width 24 height 11
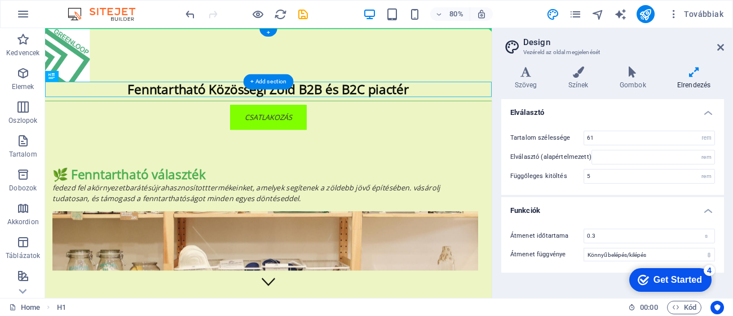
drag, startPoint x: 94, startPoint y: 105, endPoint x: 182, endPoint y: 54, distance: 101.9
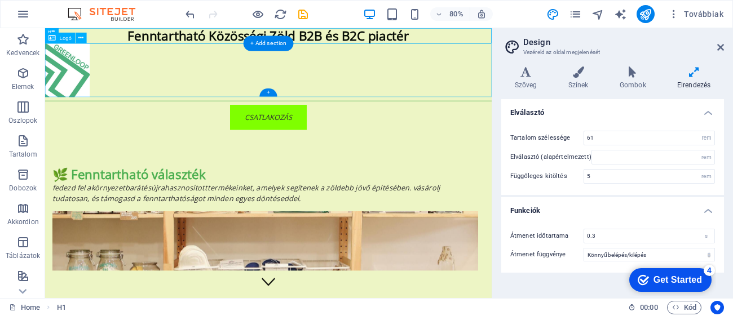
drag, startPoint x: 103, startPoint y: 63, endPoint x: 469, endPoint y: 107, distance: 368.6
click at [385, 37] on div "Fenntartható Közösségi Zöld B2B és B2C piactér" at bounding box center [324, 37] width 558 height 19
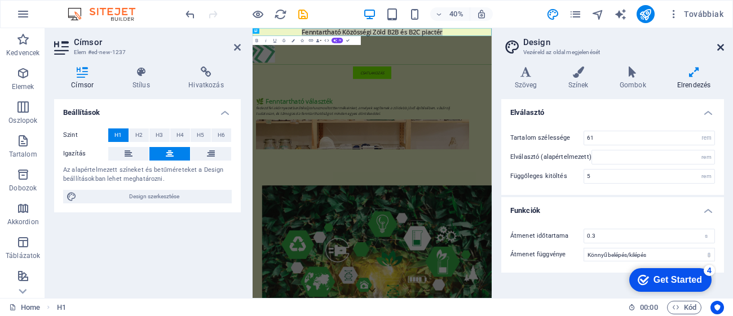
click at [720, 47] on icon at bounding box center [720, 47] width 7 height 9
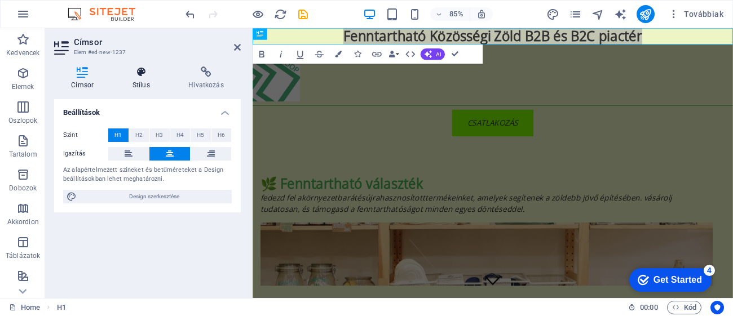
click at [149, 77] on icon at bounding box center [142, 72] width 52 height 11
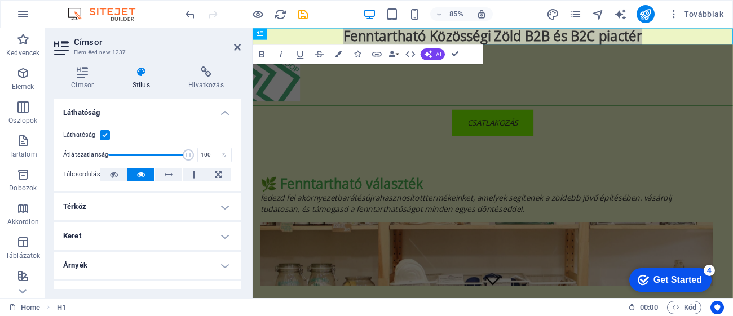
drag, startPoint x: 240, startPoint y: 144, endPoint x: 236, endPoint y: 175, distance: 31.9
click at [236, 175] on div "Elrendezés Hogyan terjed ki ez az elem a elrendezésen belül (Flexbox). Méret Al…" at bounding box center [147, 194] width 187 height 190
click at [237, 183] on div "Láthatóság Átlátszatlanság 100 % Túlcsordulás" at bounding box center [147, 156] width 187 height 72
drag, startPoint x: 239, startPoint y: 186, endPoint x: 239, endPoint y: 193, distance: 7.3
click at [239, 193] on div "Elrendezés Hogyan terjed ki ez az elem a elrendezésen belül (Flexbox). Méret Al…" at bounding box center [147, 194] width 187 height 190
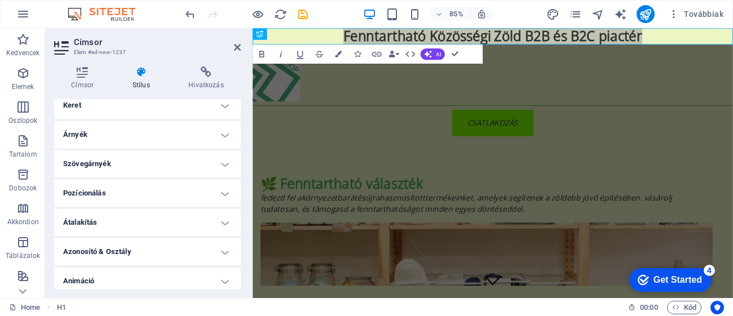
scroll to position [165, 0]
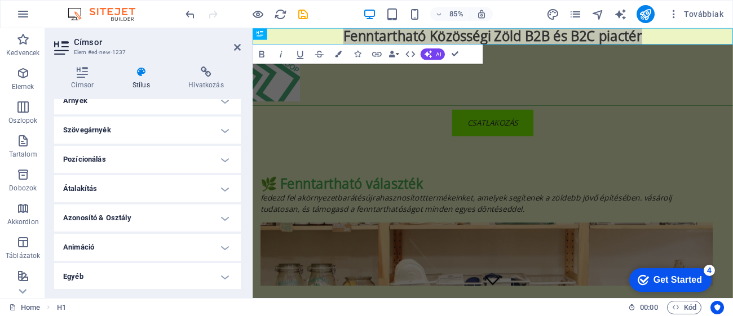
click at [211, 191] on h4 "Átalakítás" at bounding box center [147, 188] width 187 height 27
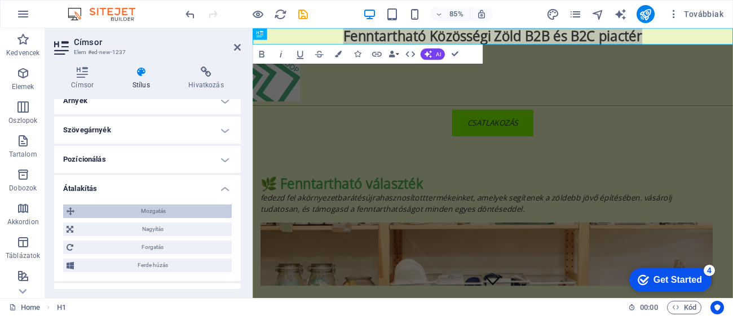
click at [182, 206] on span "Mozgatás" at bounding box center [153, 212] width 151 height 14
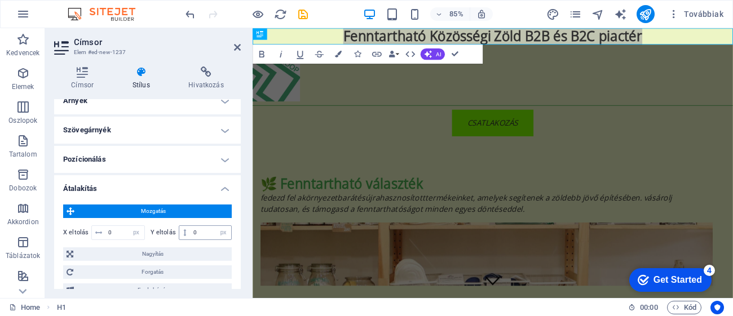
click at [185, 229] on span at bounding box center [184, 233] width 11 height 14
click at [198, 231] on input "0" at bounding box center [211, 233] width 41 height 14
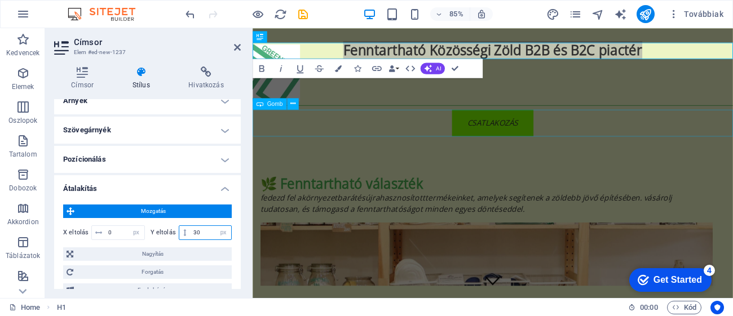
type input "30"
click at [729, 109] on div at bounding box center [535, 80] width 565 height 67
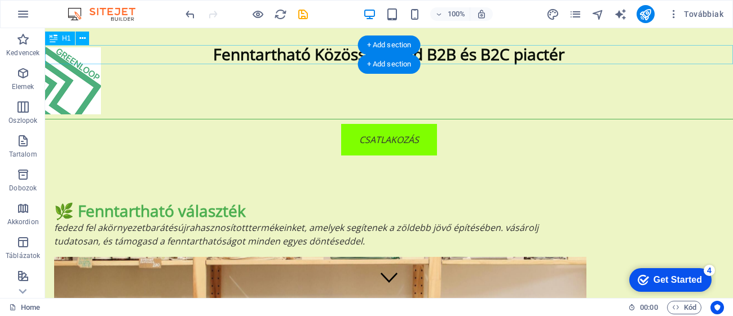
click at [248, 50] on div "Fenntartható Közösségi Zöld B2B és B2C piactér" at bounding box center [389, 54] width 688 height 19
select select "px"
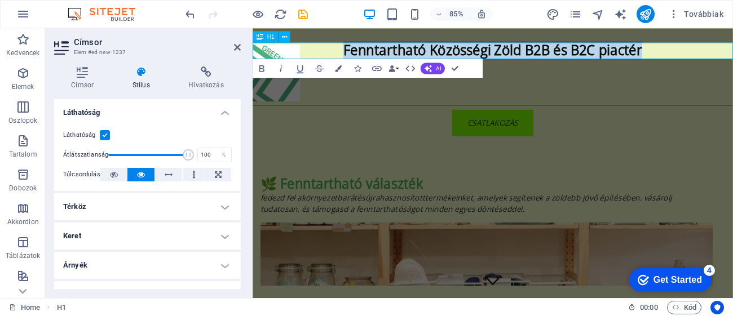
click at [347, 54] on h1 "Fenntartható Közösségi Zöld B2B és B2C piactér" at bounding box center [535, 54] width 565 height 19
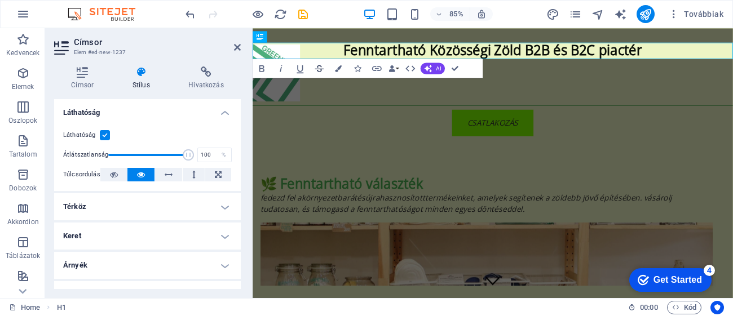
click at [318, 59] on button "Strikethrough" at bounding box center [319, 68] width 18 height 19
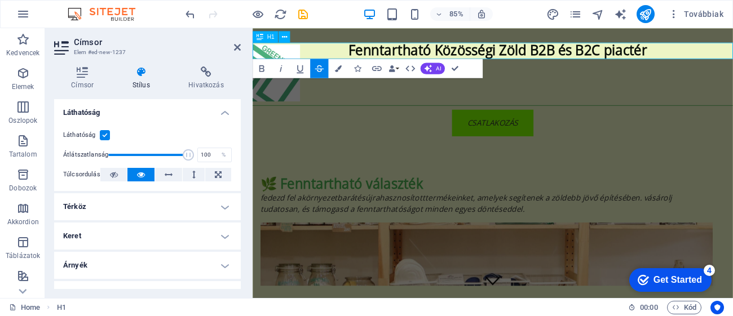
click at [329, 56] on h1 "​ Fenntartható Közösségi Zöld B2B és B2C piactér" at bounding box center [535, 54] width 565 height 19
click at [323, 55] on h1 "​ Fenntartható Közösségi Zöld B2B és B2C piactér" at bounding box center [535, 54] width 565 height 19
click at [314, 55] on h1 "​ Fenntartható Közösségi Zöld B2B és B2C piactér" at bounding box center [535, 54] width 565 height 19
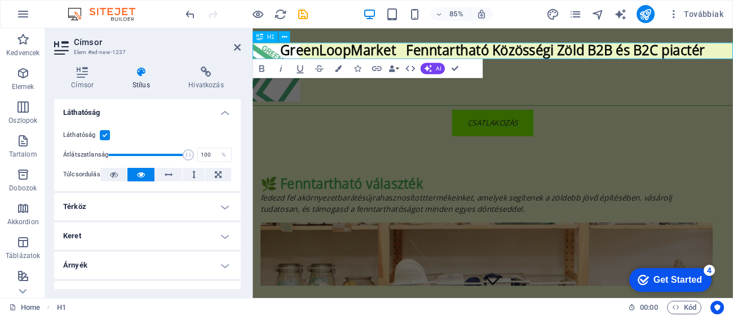
click at [338, 57] on span "GreenLoopMarket Fenntartható Közösségi Zöld B2B és B2C piactér" at bounding box center [535, 53] width 500 height 21
click at [287, 54] on span "Greenloopmarket Fenntartható Közösségi Zöld B2B és B2C piactér" at bounding box center [535, 53] width 500 height 21
click at [451, 55] on span "Greenloopmarket Fenntartható Közösségi Zöld B2B és B2C piactér" at bounding box center [535, 53] width 500 height 21
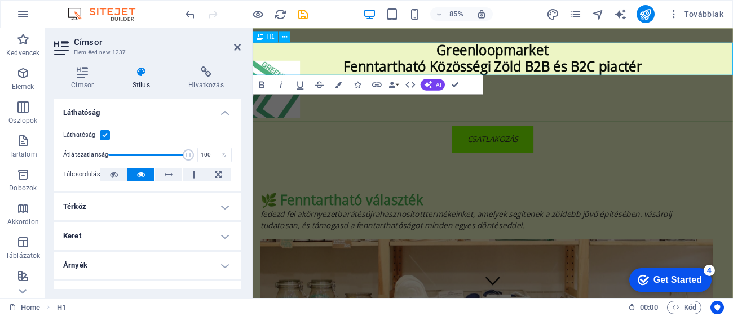
click at [481, 53] on span "Greenloopmarket ‌Fenntartható Közösségi Zöld B2B és B2C piactér" at bounding box center [535, 63] width 352 height 41
click at [285, 37] on icon at bounding box center [284, 37] width 5 height 10
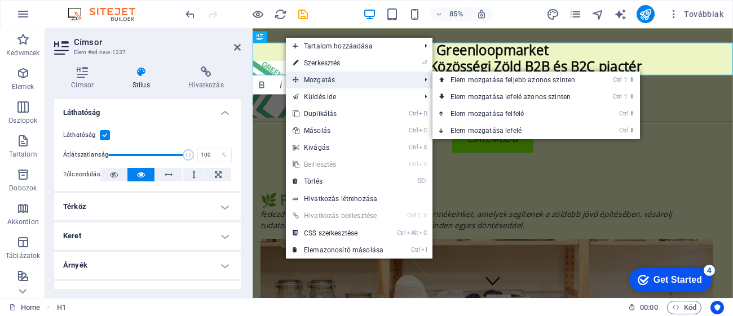
click at [342, 79] on span "Mozgatás" at bounding box center [351, 80] width 130 height 17
click at [509, 126] on link "Ctrl ⬇ Elem mozgatása lefelé" at bounding box center [515, 130] width 165 height 17
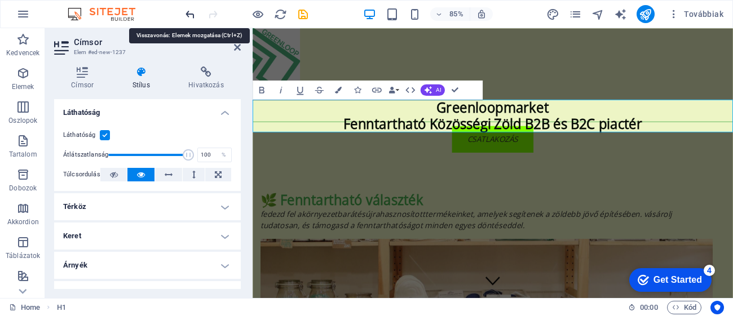
click at [186, 15] on icon "undo" at bounding box center [190, 14] width 13 height 13
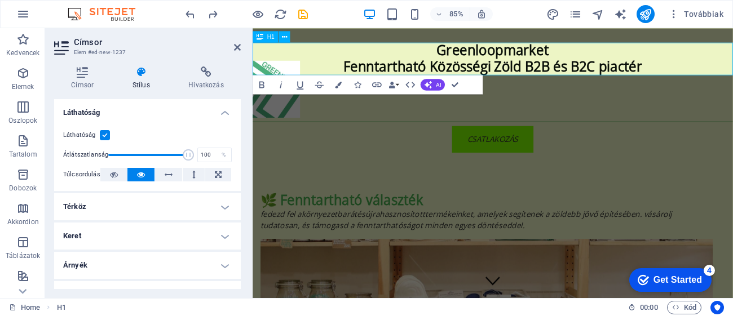
click at [488, 56] on span "Greenloopmarket ‌Fenntartható Közösségi Zöld B2B és B2C piactér" at bounding box center [535, 63] width 352 height 41
click at [596, 52] on h1 "Greenloopmarket ‌Fenntartható Közösségi Zöld B2B és B2C piactér" at bounding box center [535, 64] width 565 height 38
click at [241, 169] on div "Címsor Stílus Hivatkozás Beállítások Szint H1 H2 H3 H4 H5 H6 Igazítás Az alapér…" at bounding box center [147, 178] width 205 height 241
drag, startPoint x: 241, startPoint y: 169, endPoint x: 243, endPoint y: 185, distance: 16.5
click at [243, 185] on div "Címsor Stílus Hivatkozás Beállítások Szint H1 H2 H3 H4 H5 H6 Igazítás Az alapér…" at bounding box center [147, 178] width 205 height 241
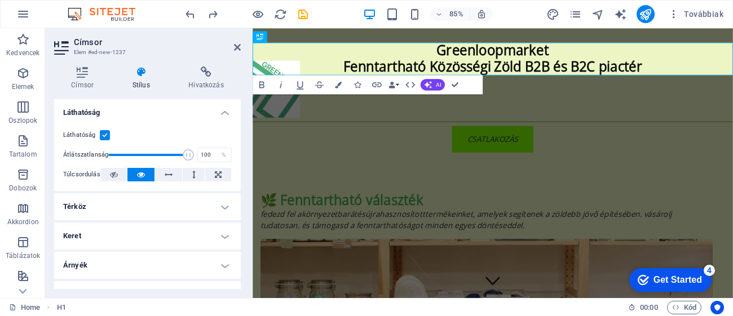
drag, startPoint x: 240, startPoint y: 166, endPoint x: 244, endPoint y: 182, distance: 16.8
click at [244, 182] on div "Címsor Stílus Hivatkozás Beállítások Szint H1 H2 H3 H4 H5 H6 Igazítás Az alapér…" at bounding box center [147, 178] width 205 height 241
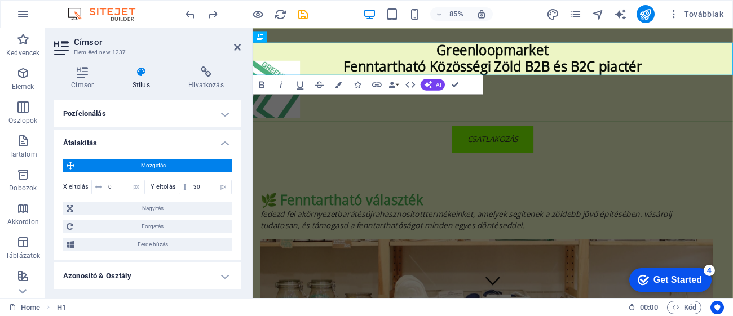
scroll to position [215, 0]
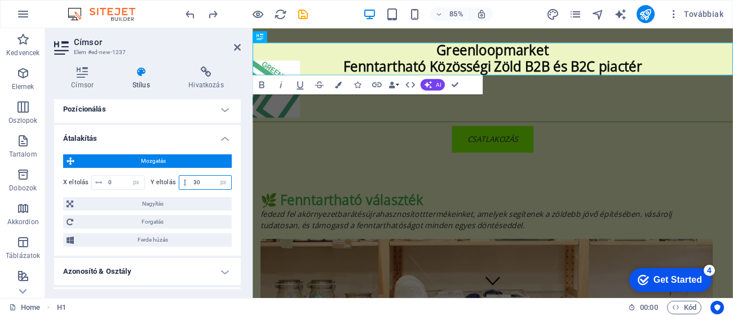
click at [204, 184] on input "30" at bounding box center [211, 183] width 41 height 14
type input "3"
type input "6"
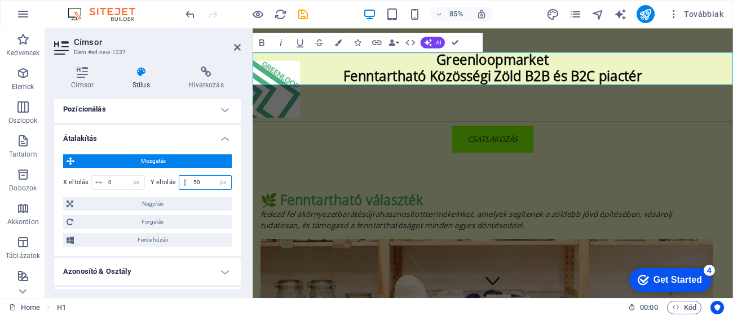
type input "5"
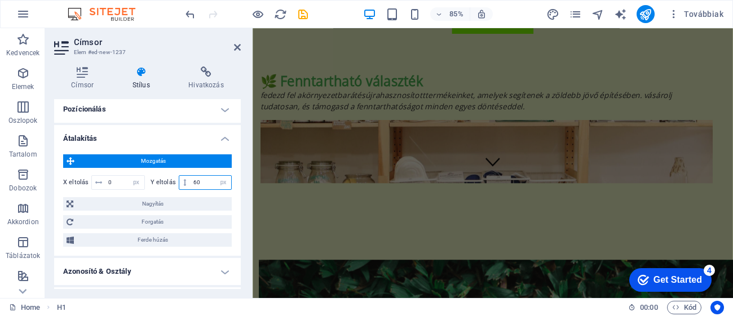
scroll to position [0, 0]
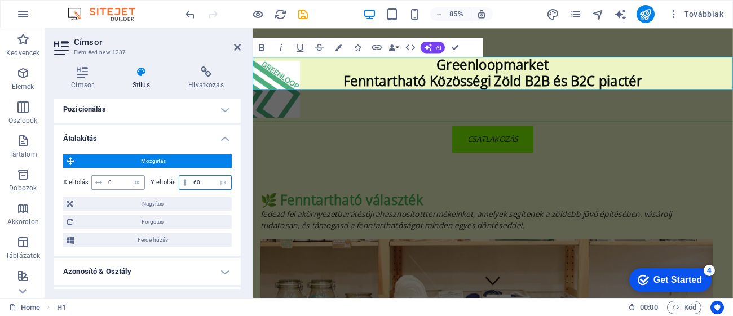
type input "60"
click at [114, 184] on input "0" at bounding box center [124, 183] width 39 height 14
drag, startPoint x: 596, startPoint y: 71, endPoint x: 456, endPoint y: 74, distance: 140.5
click at [456, 74] on h1 "Greenloopmarket ‌Fenntartható Közösségi Zöld B2B és B2C piactér" at bounding box center [535, 81] width 565 height 38
click at [119, 183] on input "0" at bounding box center [124, 183] width 39 height 14
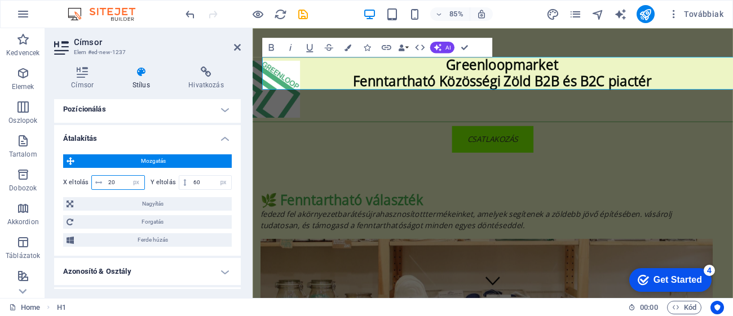
type input "2"
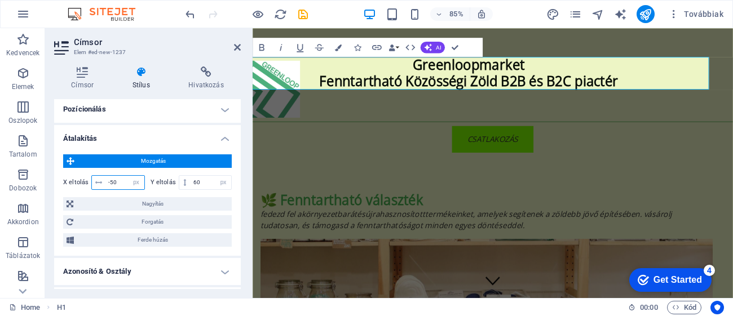
type input "-50"
click at [422, 77] on h1 "Greenloopmarket ‌Fenntartható Közösségi Zöld B2B és B2C piactér" at bounding box center [506, 81] width 565 height 38
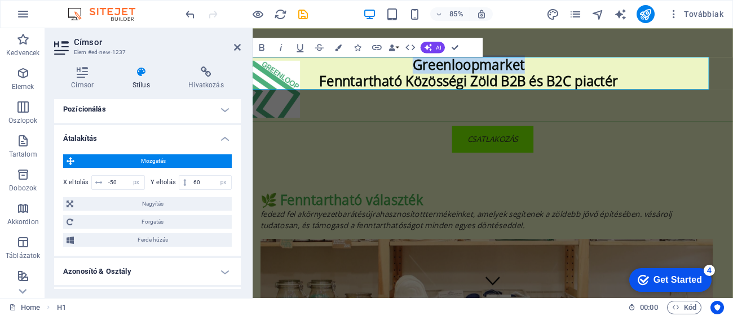
drag, startPoint x: 434, startPoint y: 74, endPoint x: 565, endPoint y: 67, distance: 131.0
click at [565, 67] on span "Greenloopmarket ‌Fenntartható Közösségi Zöld B2B és B2C piactér" at bounding box center [507, 80] width 352 height 41
click at [258, 47] on icon "button" at bounding box center [261, 47] width 11 height 11
click at [609, 80] on span "Greenloopmarket ‌Fenntartható Közösségi Zöld B2B és B2C piactér" at bounding box center [507, 80] width 352 height 41
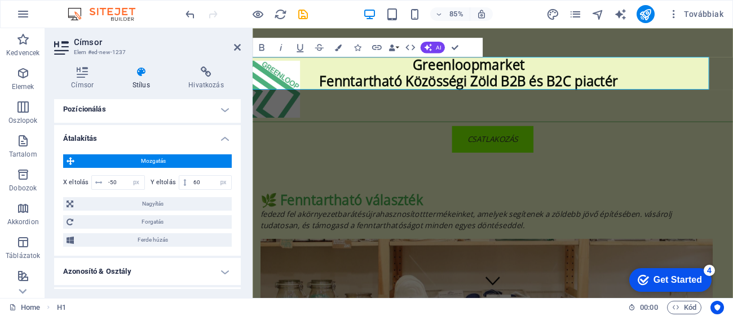
click at [420, 75] on h1 "Greenloopmarket ‌Fenntartható Közösségi Zöld B2B és B2C piactér" at bounding box center [506, 81] width 565 height 38
click at [418, 76] on h1 "Greenloopmarket ‌Fenntartható Közösségi Zöld B2B és B2C piactér" at bounding box center [506, 81] width 565 height 38
click at [342, 78] on h1 "Greenloopmarket ‌Fenntartható Közösségi Zöld B2B és B2C piactér" at bounding box center [506, 81] width 565 height 38
click at [327, 76] on h1 "Greenloopmarket ‌Fenntartható Közösségi Zöld B2B és B2C piactér" at bounding box center [506, 81] width 565 height 38
click at [580, 72] on span "Greenloopmarket ‌Fenntartható Közösségi Zöld B2B és B2C piactér" at bounding box center [507, 80] width 352 height 41
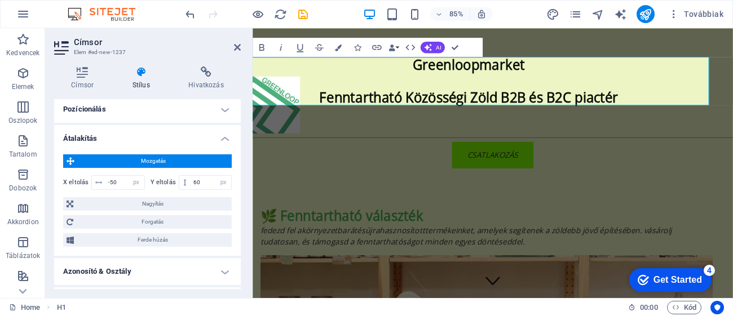
click at [435, 76] on span "Greenloopmarket ​ ‌Fenntartható Közösségi Zöld B2B és B2C piactér" at bounding box center [507, 90] width 352 height 60
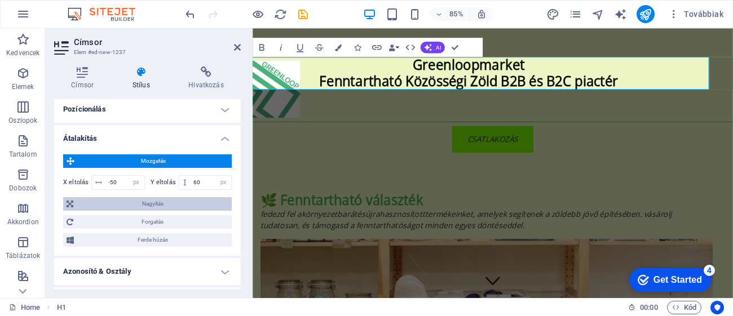
click at [165, 202] on span "Nagyítás" at bounding box center [153, 204] width 152 height 14
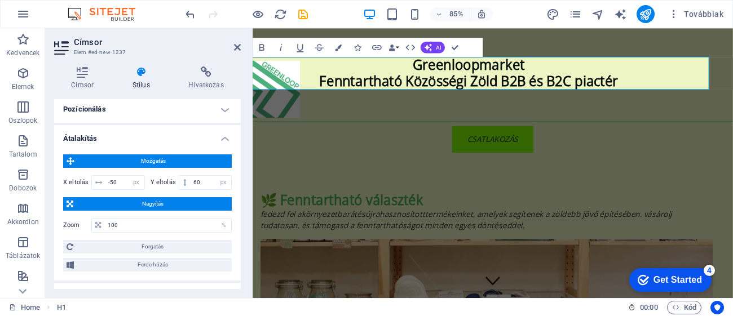
drag, startPoint x: 413, startPoint y: 72, endPoint x: 669, endPoint y: 69, distance: 256.1
click at [669, 69] on h1 "Greenloopmarket ‌Fenntartható Közösségi Zöld B2B és B2C piactér" at bounding box center [506, 81] width 565 height 38
click at [121, 228] on input "100" at bounding box center [168, 226] width 126 height 14
type input "1"
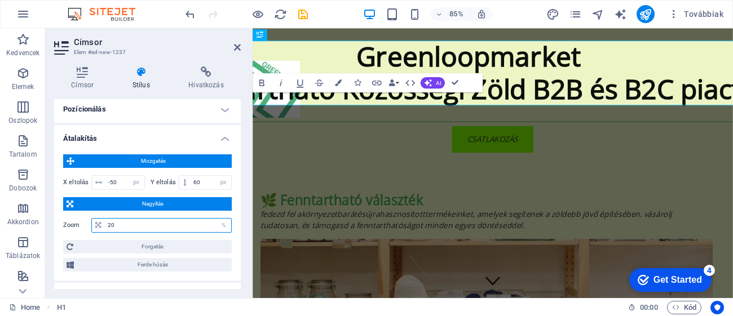
type input "2"
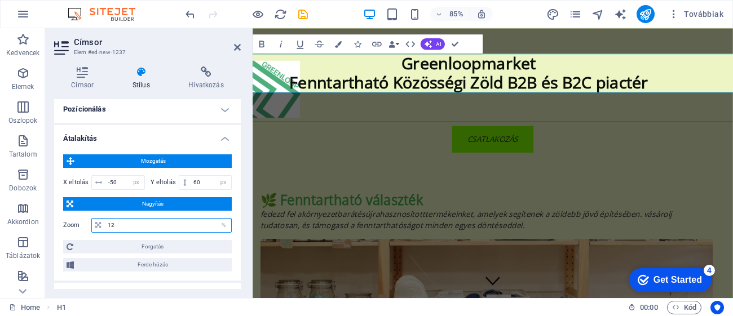
type input "1"
type input "100"
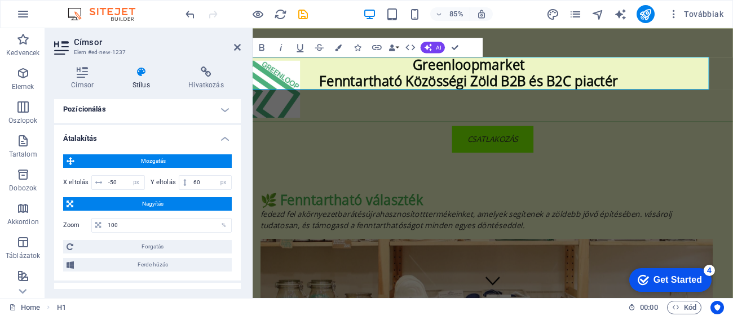
click at [199, 113] on h4 "Pozícionálás" at bounding box center [147, 109] width 187 height 27
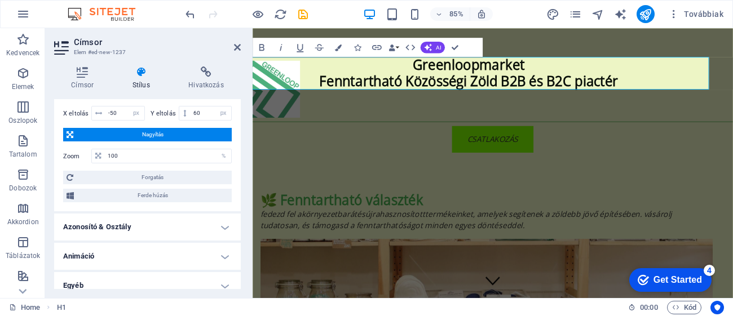
scroll to position [346, 0]
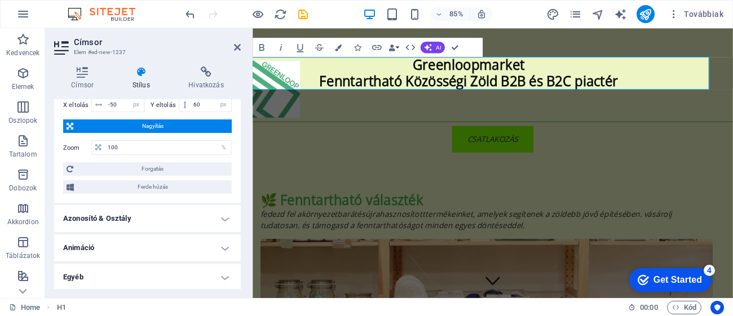
click at [109, 216] on h4 "Azonosító & Osztály" at bounding box center [147, 218] width 187 height 27
click at [241, 224] on div "Címsor Stílus Hivatkozás Beállítások Szint H1 H2 H3 H4 H5 H6 Igazítás Az alapér…" at bounding box center [147, 178] width 205 height 241
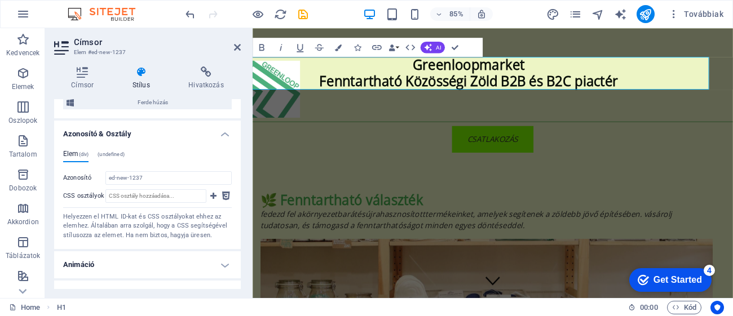
scroll to position [447, 0]
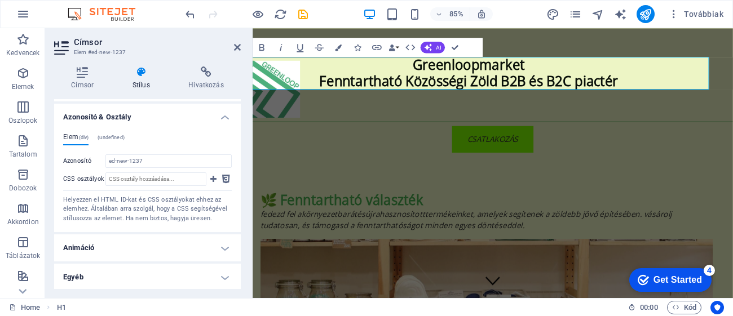
click at [158, 251] on h4 "Animáció" at bounding box center [147, 248] width 187 height 27
drag, startPoint x: 240, startPoint y: 236, endPoint x: 248, endPoint y: 152, distance: 84.9
click at [247, 155] on div "Címsor Stílus Hivatkozás Beállítások Szint H1 H2 H3 H4 H5 H6 Igazítás Az alapér…" at bounding box center [147, 178] width 205 height 241
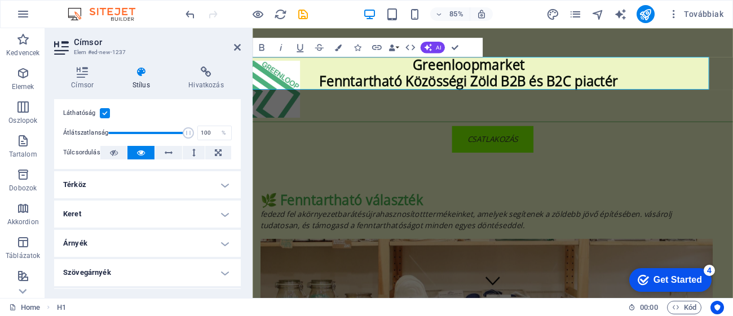
scroll to position [0, 0]
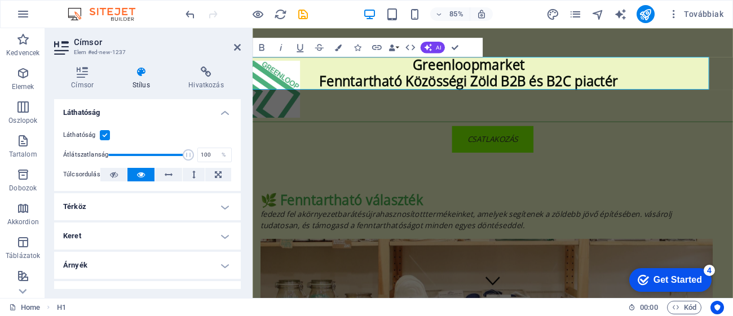
click at [96, 63] on div "Címsor Stílus Hivatkozás Beállítások Szint H1 H2 H3 H4 H5 H6 Igazítás Az alapér…" at bounding box center [147, 178] width 205 height 241
click at [90, 73] on icon at bounding box center [82, 72] width 57 height 11
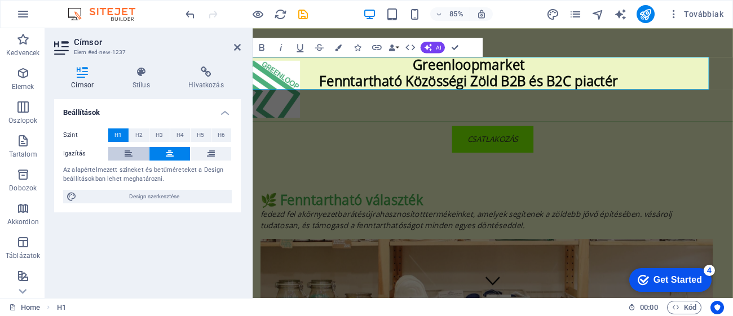
click at [130, 152] on icon at bounding box center [129, 154] width 8 height 14
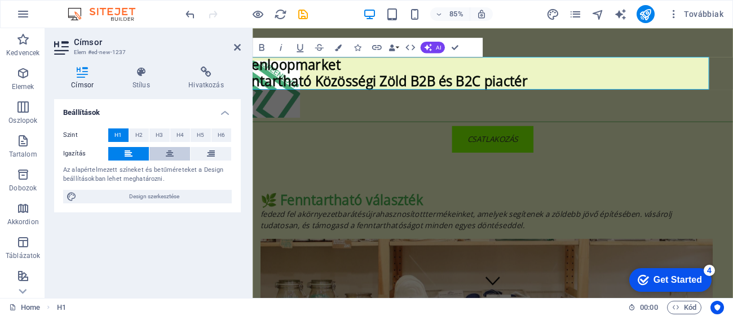
click at [178, 154] on button at bounding box center [169, 154] width 41 height 14
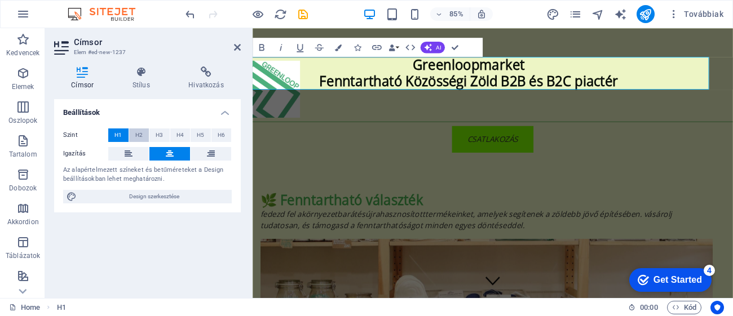
click at [135, 136] on span "H2" at bounding box center [138, 136] width 7 height 14
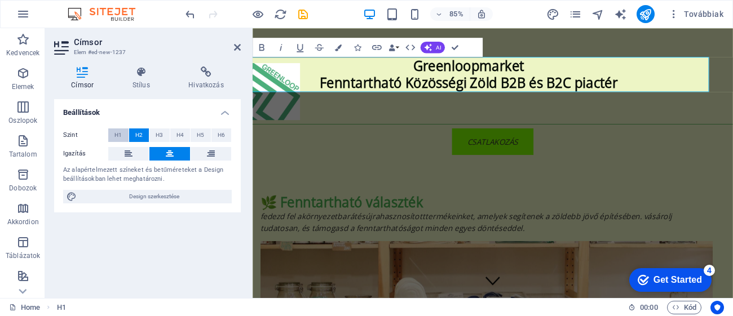
click at [111, 136] on button "H1" at bounding box center [118, 136] width 20 height 14
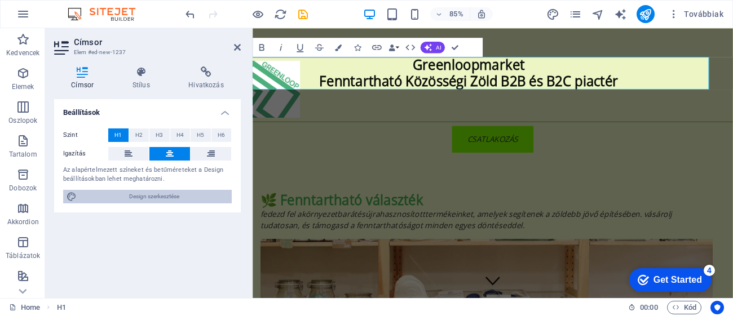
click at [130, 198] on span "Design szerkesztése" at bounding box center [154, 197] width 148 height 14
select select "ease-in-out"
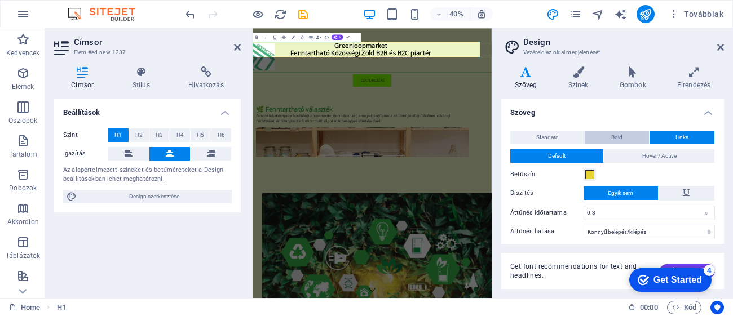
click at [636, 136] on button "Bold" at bounding box center [616, 138] width 63 height 14
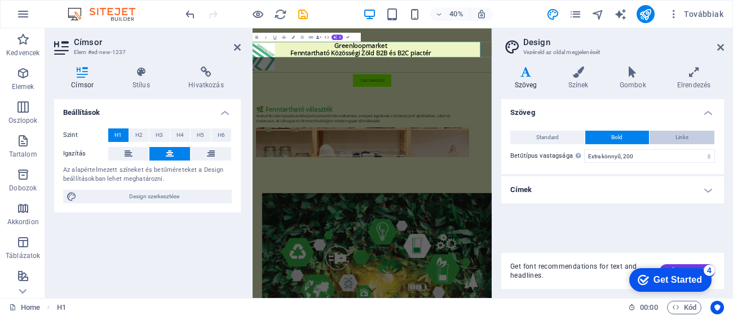
click at [668, 139] on button "Links" at bounding box center [682, 138] width 65 height 14
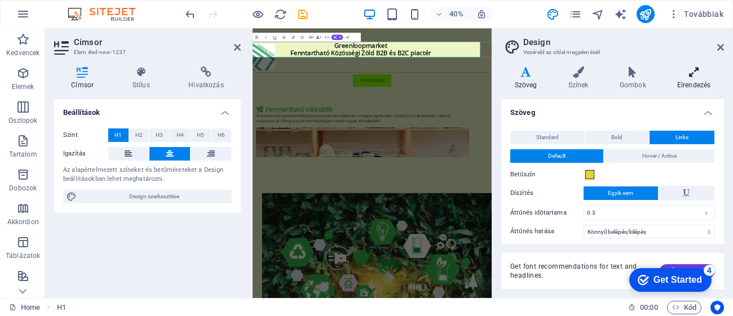
click at [704, 78] on h4 "Elrendezés" at bounding box center [694, 79] width 60 height 24
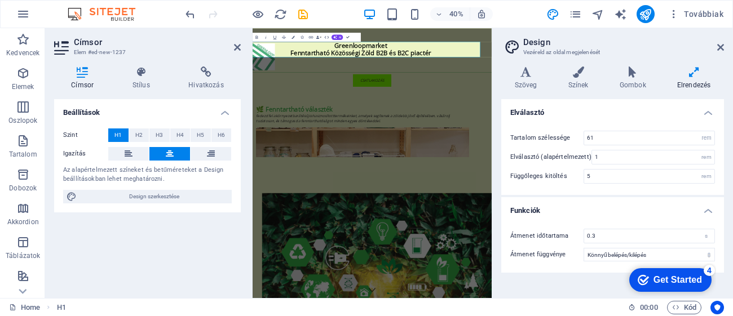
click at [733, 111] on div "Variánsok Szöveg Színek Gombok Elrendezés Szöveg Standard Bold Links Betűszín B…" at bounding box center [612, 178] width 241 height 241
click at [662, 116] on h4 "Elválasztó" at bounding box center [612, 109] width 223 height 20
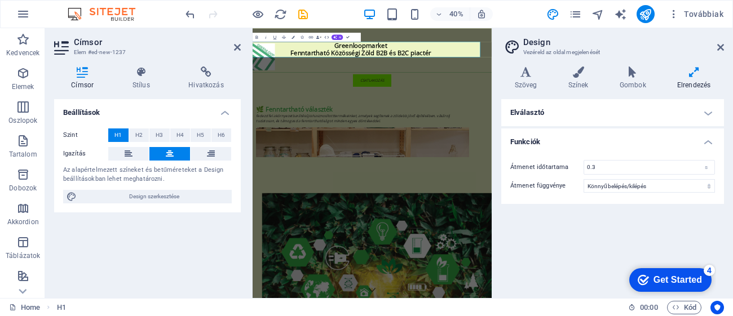
click at [663, 118] on h4 "Elválasztó" at bounding box center [612, 112] width 223 height 27
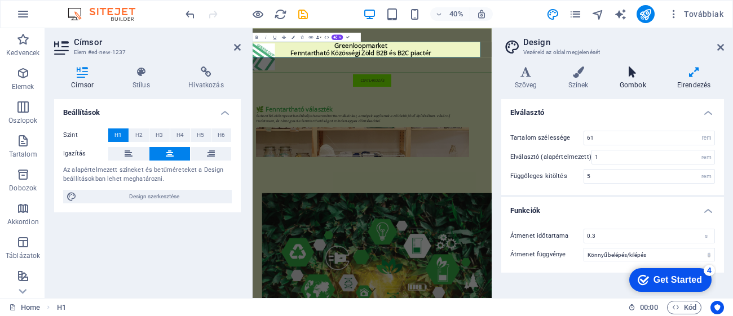
click at [631, 85] on h4 "Gombok" at bounding box center [635, 79] width 58 height 24
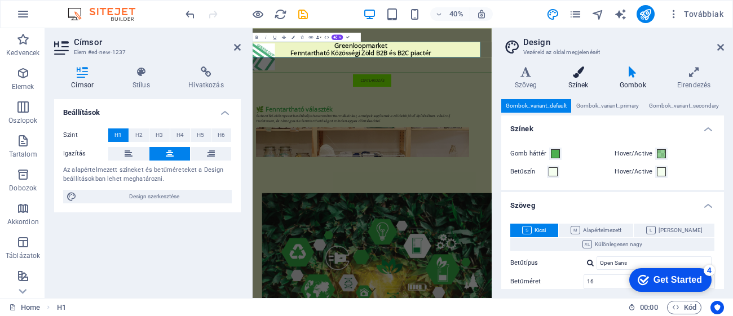
click at [584, 83] on h4 "Színek" at bounding box center [580, 79] width 51 height 24
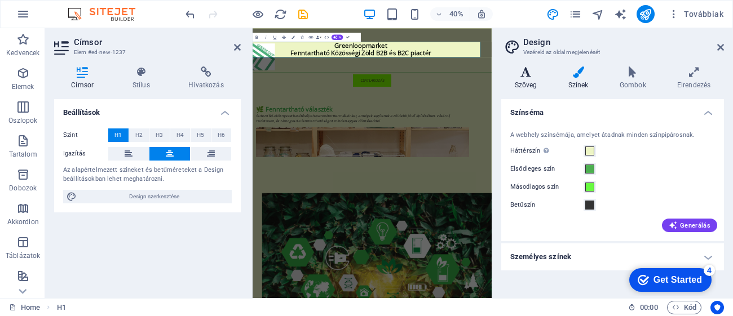
click at [529, 69] on icon at bounding box center [525, 72] width 49 height 11
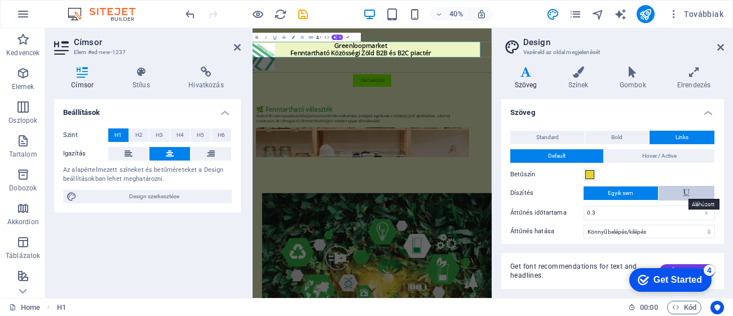
click at [687, 187] on icon at bounding box center [686, 193] width 7 height 14
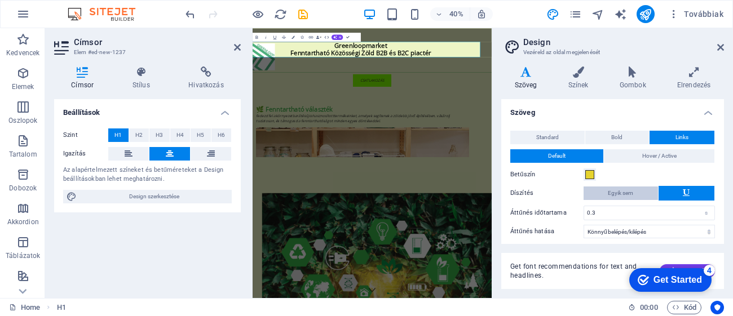
click at [632, 198] on span "Egyik sem" at bounding box center [620, 194] width 25 height 14
click at [636, 164] on div "Standard Bold Links Betűszín Betűtípus Open Sans Betűméret 16 rem px Sor magass…" at bounding box center [612, 185] width 227 height 130
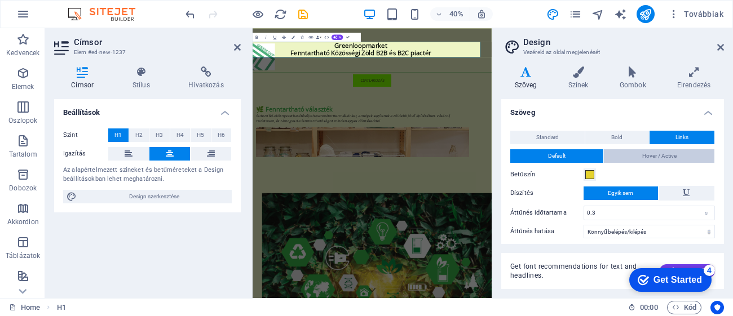
click at [642, 158] on span "Hover / Active" at bounding box center [659, 156] width 34 height 14
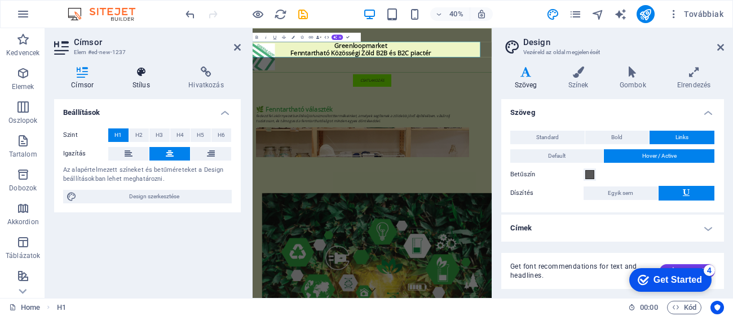
click at [138, 83] on h4 "Stílus" at bounding box center [144, 79] width 56 height 24
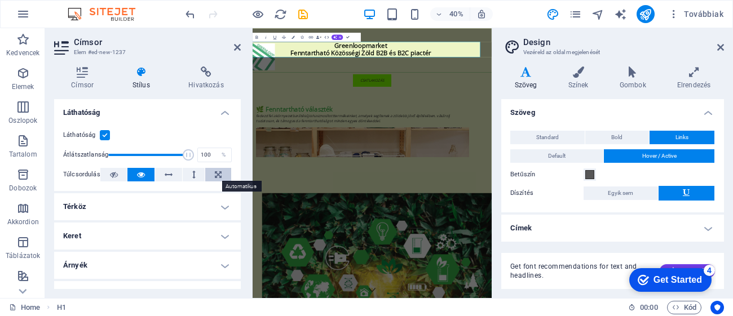
click at [212, 173] on button at bounding box center [218, 175] width 26 height 14
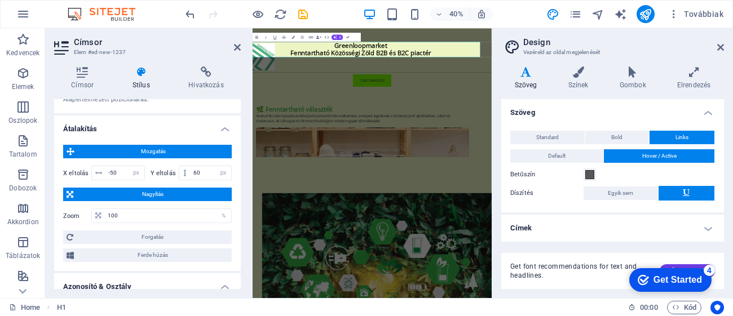
scroll to position [281, 0]
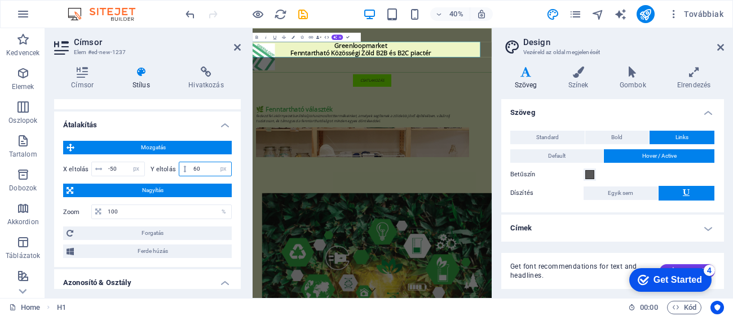
click at [211, 171] on input "60" at bounding box center [211, 169] width 41 height 14
type input "6"
type input "70"
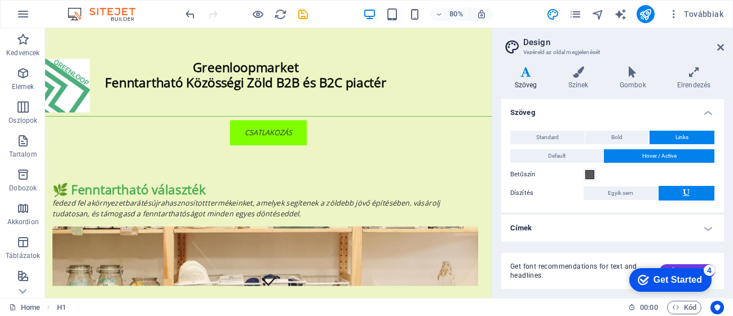
drag, startPoint x: 415, startPoint y: 47, endPoint x: 365, endPoint y: 41, distance: 50.0
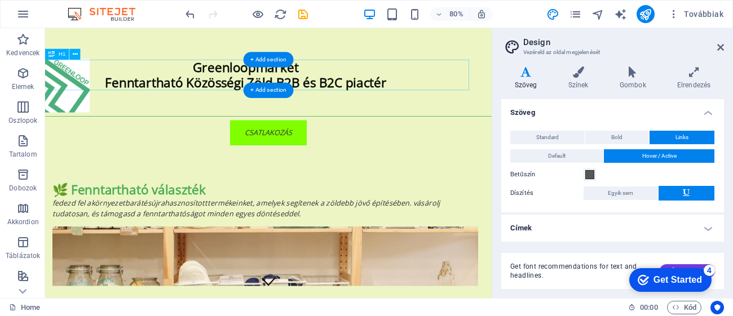
click at [133, 91] on div "Greenloopmarket Fenntartható Közösségi Zöld B2B és B2C piactér" at bounding box center [296, 87] width 558 height 38
click at [77, 55] on button at bounding box center [74, 54] width 11 height 11
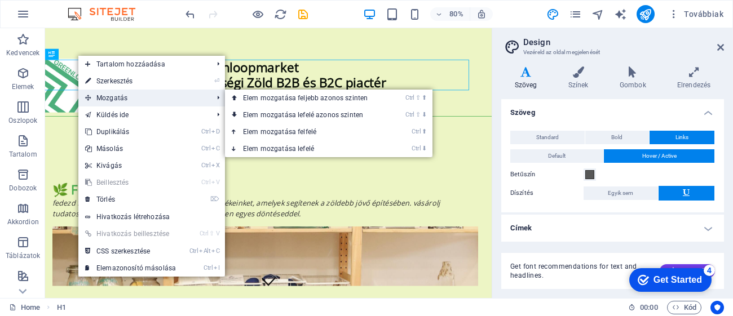
click at [78, 101] on span "Mozgatás" at bounding box center [143, 98] width 130 height 17
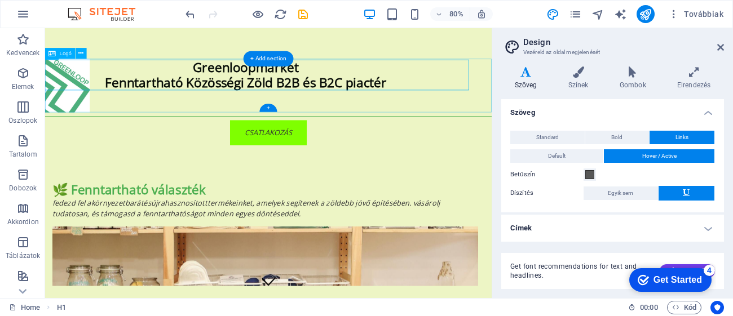
click at [69, 125] on div at bounding box center [324, 100] width 558 height 67
click at [82, 74] on div "Greenloopmarket Fenntartható Közösségi Zöld B2B és B2C piactér" at bounding box center [296, 87] width 558 height 38
click at [74, 58] on icon at bounding box center [75, 55] width 5 height 10
drag, startPoint x: 512, startPoint y: 133, endPoint x: 517, endPoint y: 46, distance: 87.0
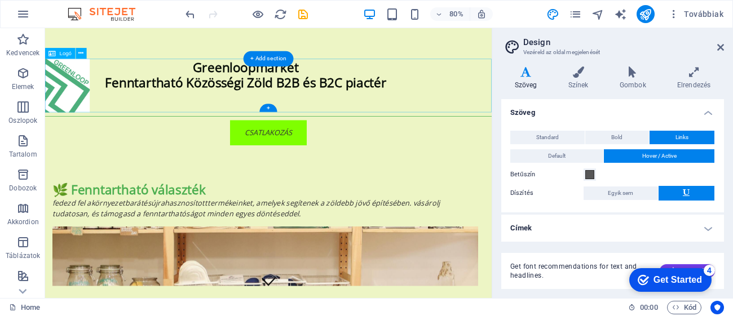
click at [520, 122] on div at bounding box center [324, 100] width 558 height 67
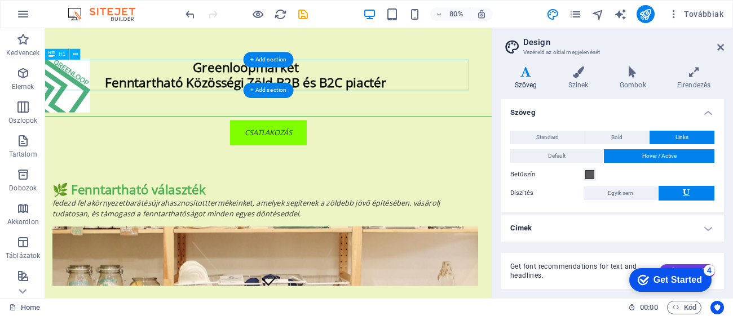
click at [93, 70] on div "Greenloopmarket Fenntartható Közösségi Zöld B2B és B2C piactér" at bounding box center [296, 87] width 558 height 38
click at [52, 51] on icon at bounding box center [52, 54] width 6 height 11
drag, startPoint x: 97, startPoint y: 80, endPoint x: 55, endPoint y: 35, distance: 61.0
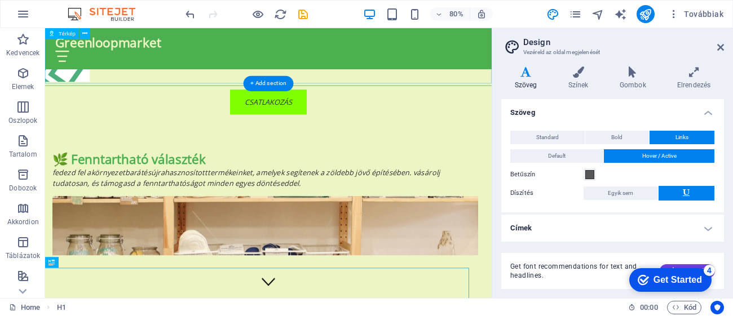
scroll to position [6264, 0]
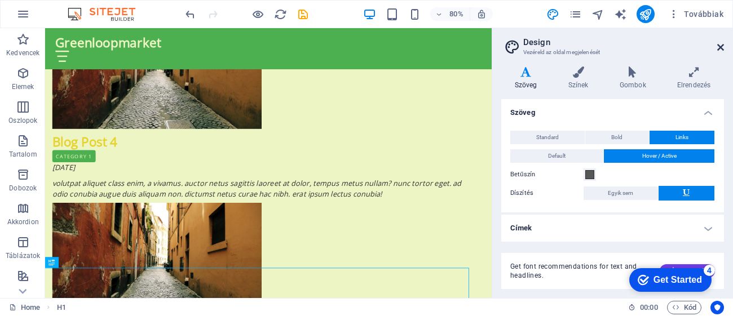
drag, startPoint x: 673, startPoint y: 19, endPoint x: 722, endPoint y: 45, distance: 55.5
click at [722, 45] on icon at bounding box center [720, 47] width 7 height 9
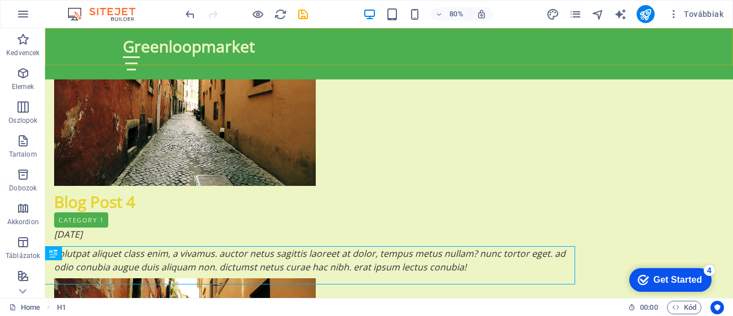
scroll to position [6345, 0]
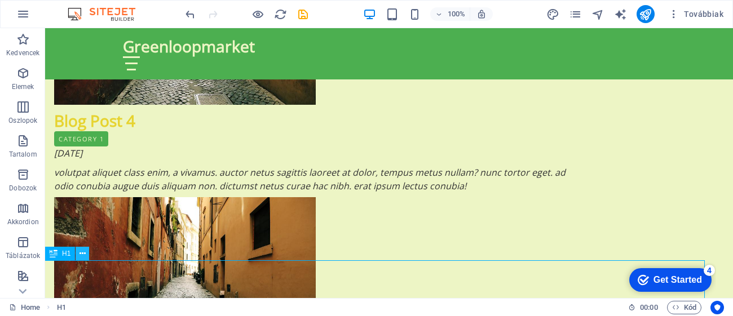
click at [77, 254] on button at bounding box center [83, 254] width 14 height 14
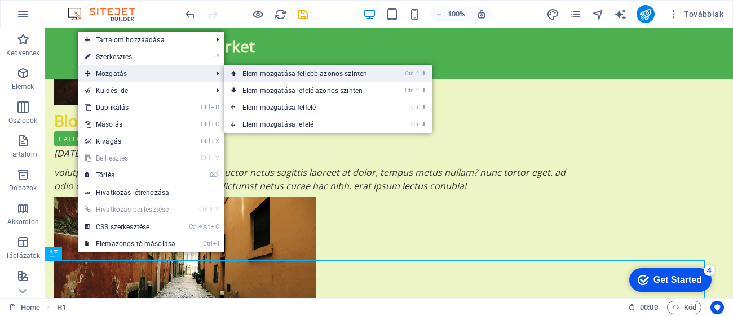
click at [279, 75] on link "Ctrl ⇧ ⬆ Elem mozgatása feljebb azonos szinten" at bounding box center [306, 73] width 165 height 17
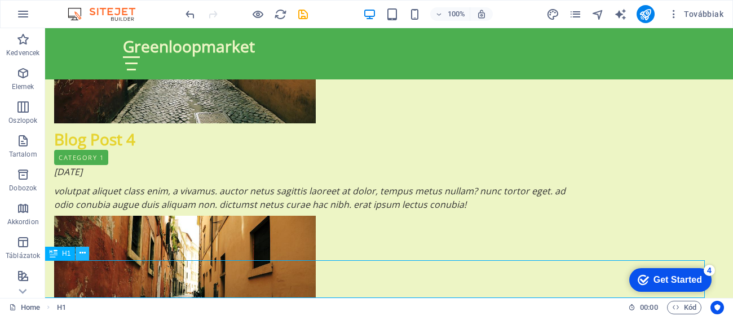
click at [81, 255] on icon at bounding box center [83, 254] width 6 height 12
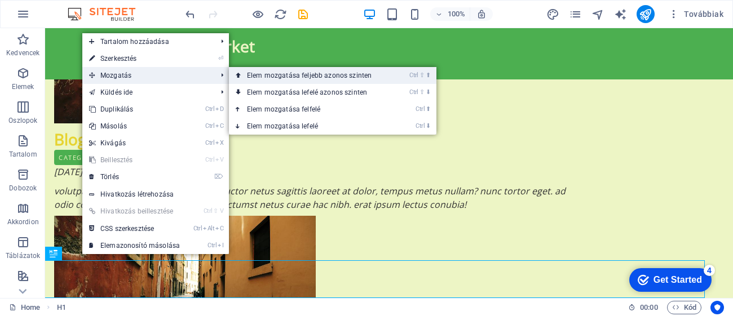
click at [302, 76] on link "Ctrl ⇧ ⬆ Elem mozgatása feljebb azonos szinten" at bounding box center [311, 75] width 165 height 17
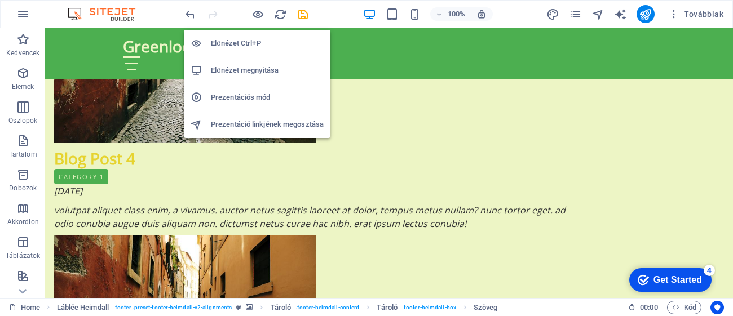
click at [261, 13] on icon "button" at bounding box center [258, 14] width 13 height 13
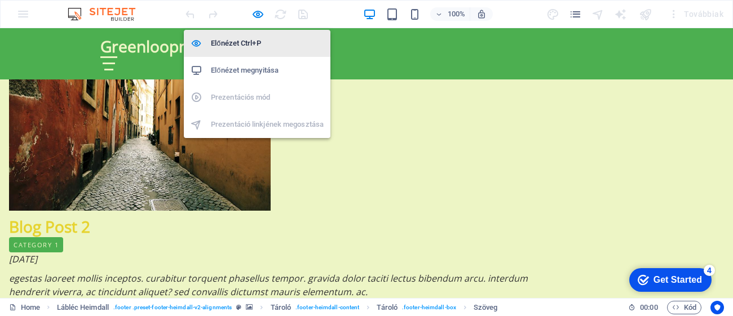
click at [246, 43] on h6 "Előnézet Ctrl+P" at bounding box center [267, 44] width 113 height 14
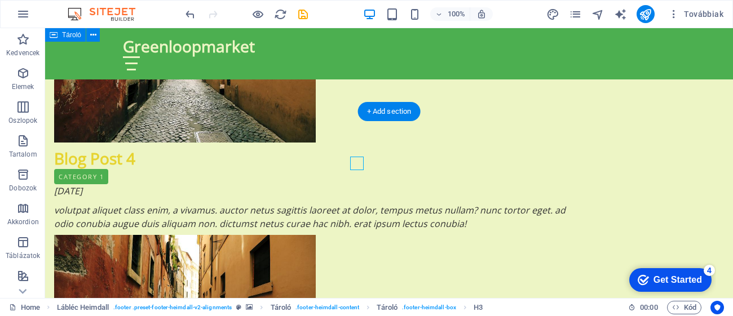
scroll to position [5899, 0]
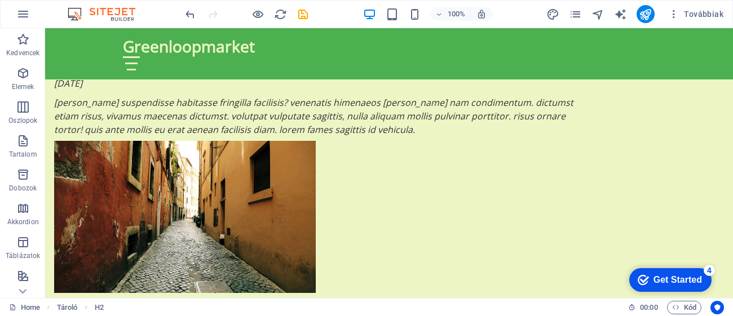
click at [249, 15] on div at bounding box center [246, 14] width 126 height 18
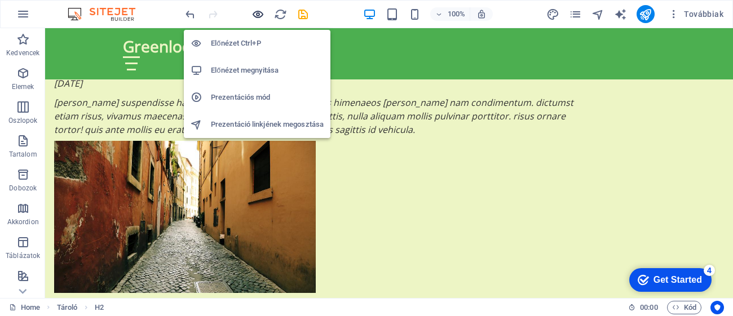
click at [262, 15] on icon "button" at bounding box center [258, 14] width 13 height 13
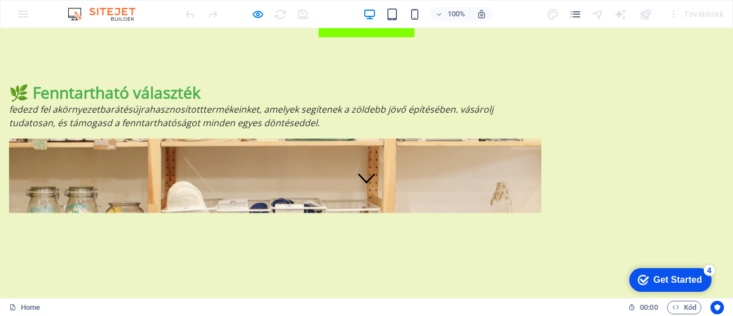
scroll to position [0, 0]
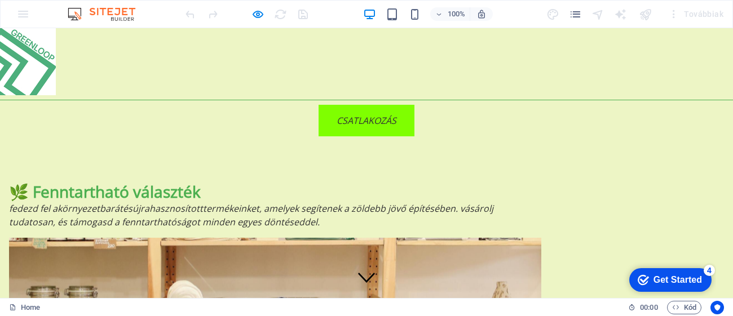
click at [450, 79] on h1 at bounding box center [366, 61] width 733 height 67
click at [733, 52] on h1 at bounding box center [366, 61] width 733 height 67
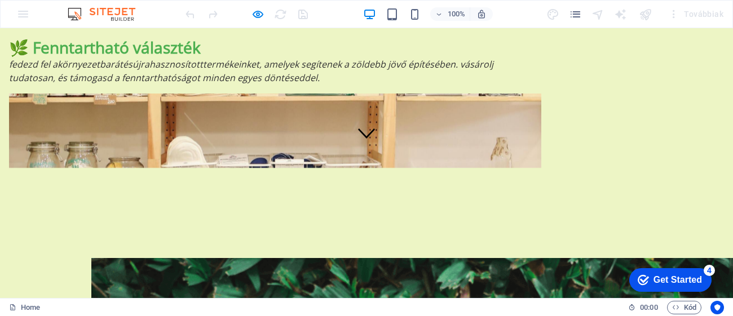
scroll to position [17, 0]
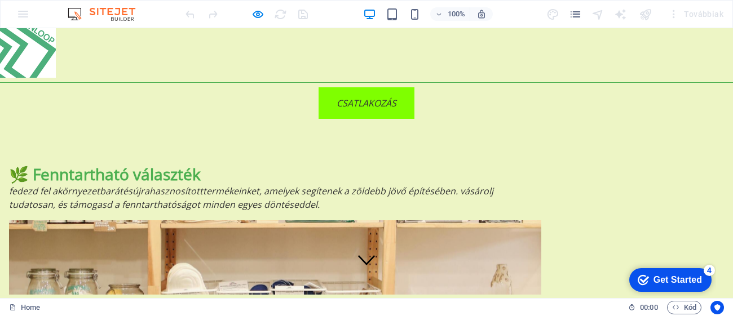
click at [464, 125] on div "🌿 Fenntartható választék Fedezd fel a környezetbarát és újrahasznosított termék…" at bounding box center [366, 229] width 733 height 221
click at [436, 140] on div "🌿 Fenntartható választék Fedezd fel a környezetbarát és újrahasznosított termék…" at bounding box center [366, 229] width 733 height 221
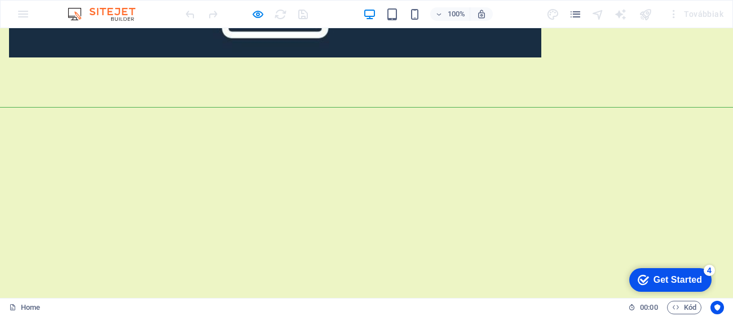
scroll to position [1387, 0]
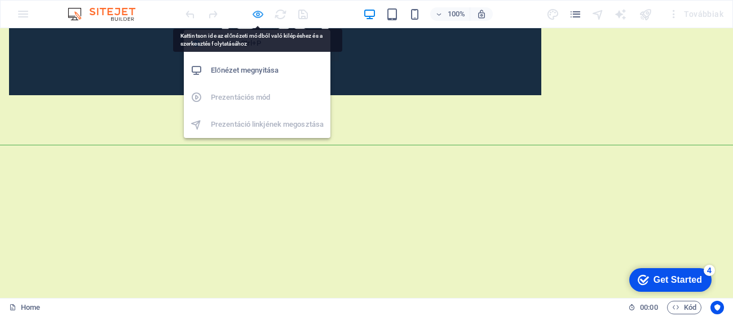
click at [264, 12] on span "button" at bounding box center [258, 14] width 14 height 13
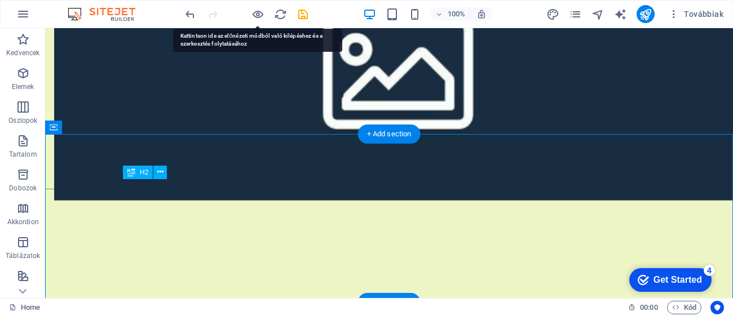
drag, startPoint x: 583, startPoint y: 192, endPoint x: 322, endPoint y: 202, distance: 261.3
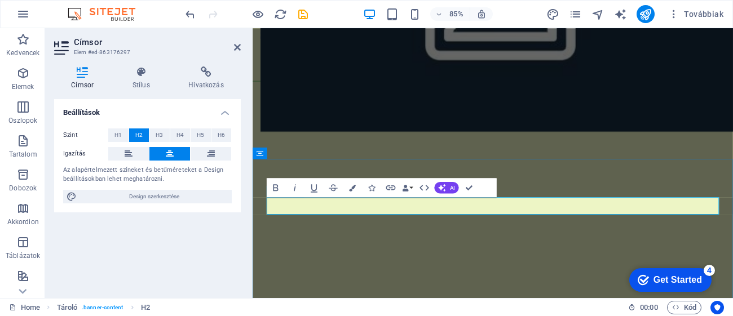
drag, startPoint x: 591, startPoint y: 235, endPoint x: 518, endPoint y: 246, distance: 73.6
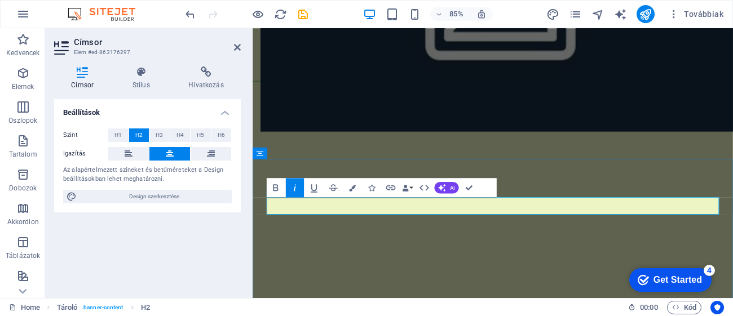
click at [355, 188] on icon "button" at bounding box center [352, 187] width 7 height 7
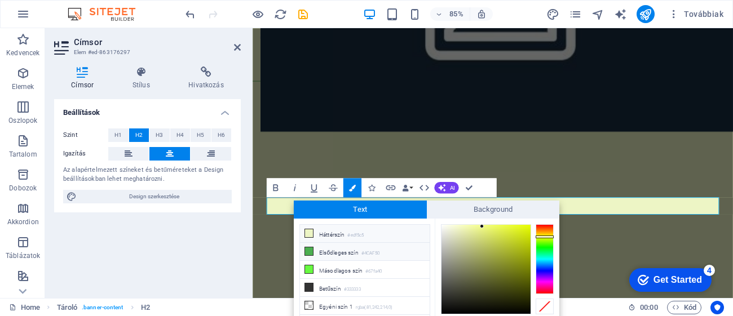
scroll to position [42, 0]
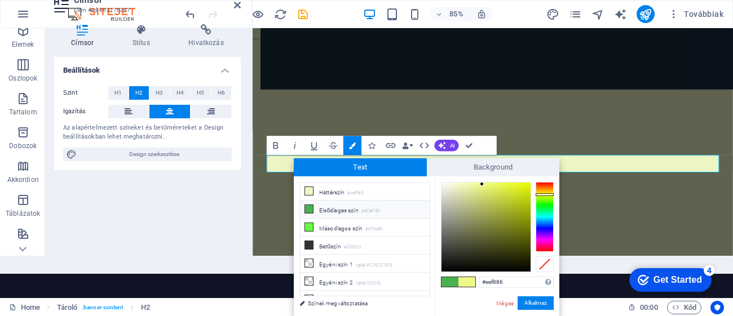
click at [469, 232] on div at bounding box center [486, 227] width 89 height 89
click at [474, 252] on div at bounding box center [486, 227] width 89 height 89
type input "#353622"
click at [521, 303] on button "Alkalmaz" at bounding box center [536, 304] width 36 height 14
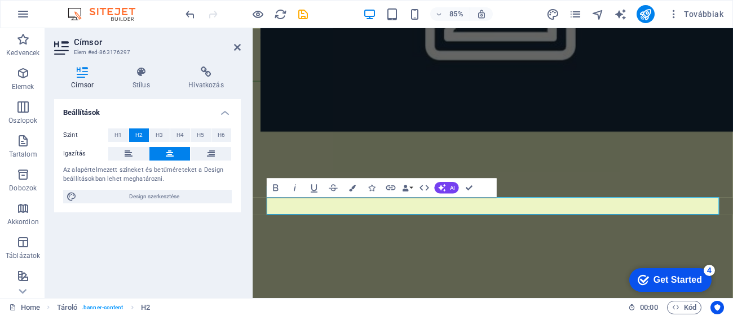
scroll to position [0, 0]
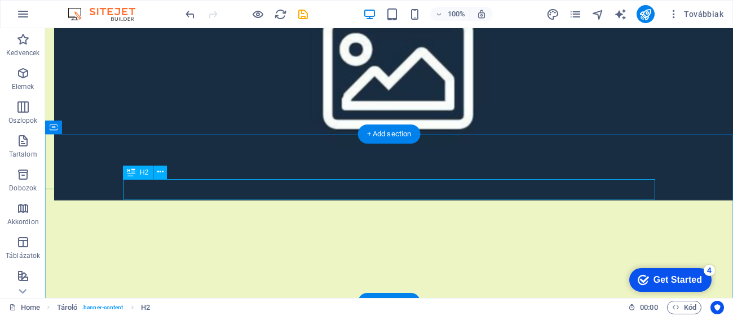
drag, startPoint x: 552, startPoint y: 193, endPoint x: 358, endPoint y: 194, distance: 194.0
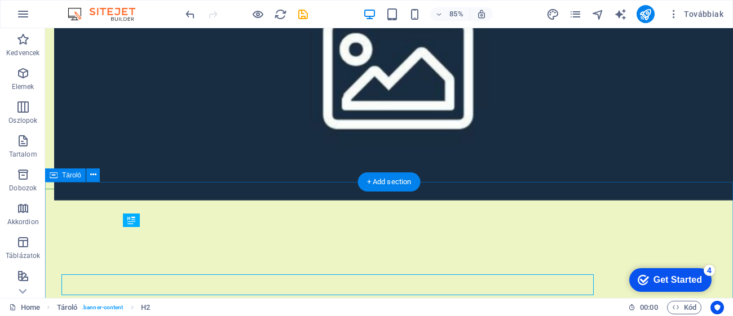
scroll to position [1339, 0]
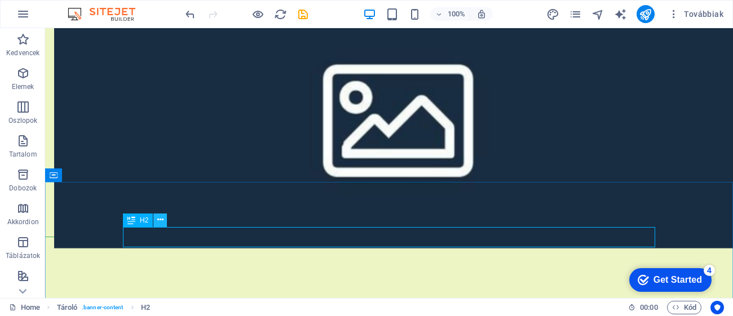
click at [154, 222] on button at bounding box center [160, 221] width 14 height 14
drag, startPoint x: 165, startPoint y: 222, endPoint x: 117, endPoint y: 179, distance: 64.7
click at [165, 222] on button at bounding box center [160, 221] width 14 height 14
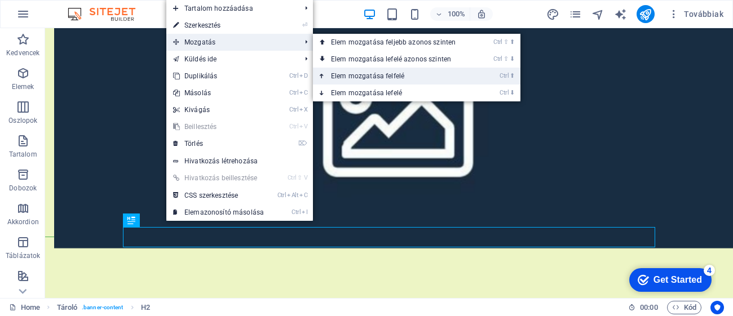
click at [350, 79] on link "Ctrl ⬆ Elem mozgatása felfelé" at bounding box center [395, 76] width 165 height 17
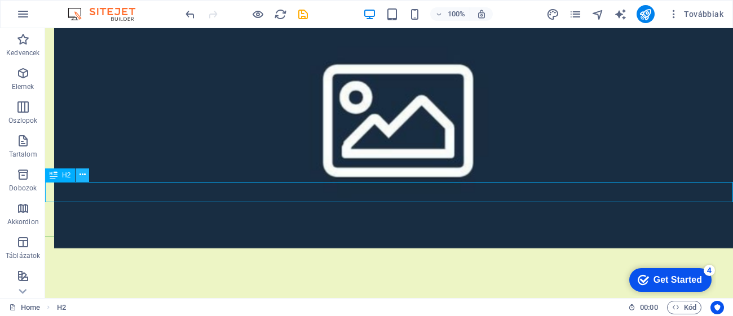
click at [83, 177] on icon at bounding box center [83, 175] width 6 height 12
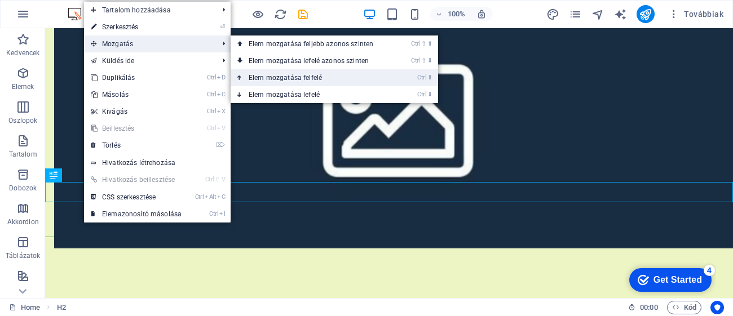
click at [292, 80] on link "Ctrl ⬆ Elem mozgatása felfelé" at bounding box center [313, 77] width 165 height 17
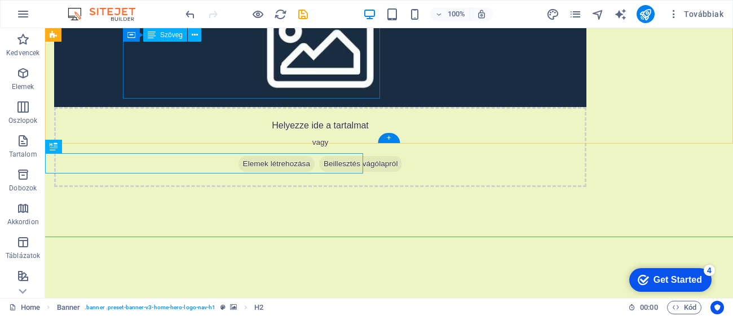
scroll to position [1097, 0]
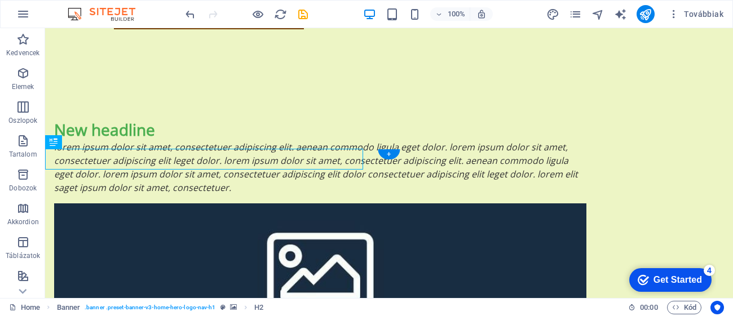
drag, startPoint x: 264, startPoint y: 163, endPoint x: 395, endPoint y: 281, distance: 176.9
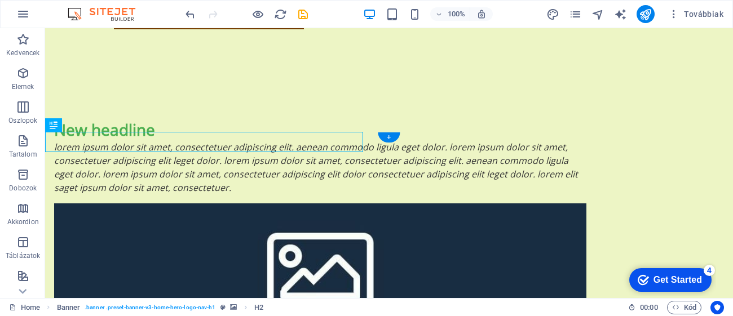
scroll to position [1118, 0]
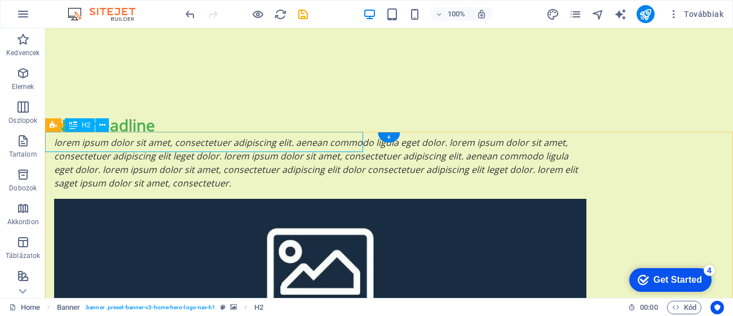
click at [102, 122] on icon at bounding box center [102, 126] width 6 height 12
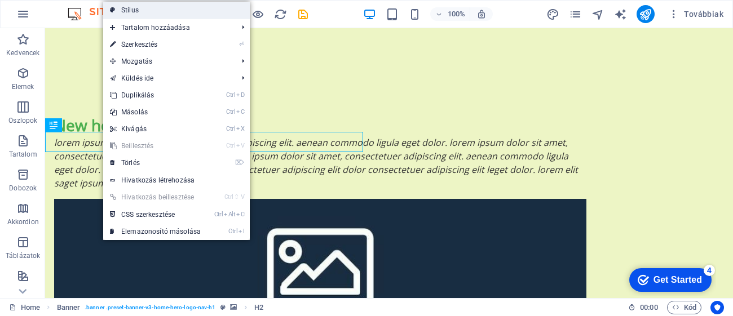
drag, startPoint x: 195, startPoint y: 13, endPoint x: 265, endPoint y: 85, distance: 100.5
click at [195, 13] on link "Stílus" at bounding box center [176, 10] width 147 height 17
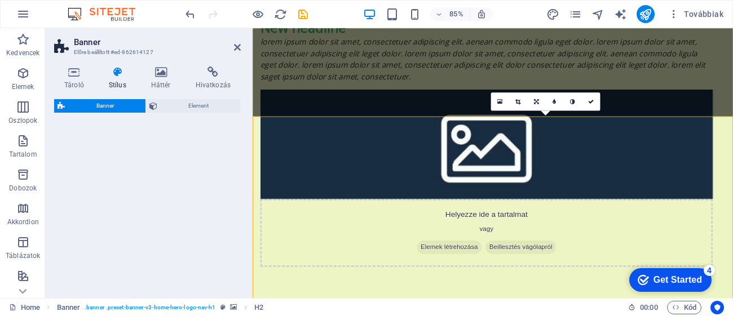
click at [537, 101] on icon at bounding box center [536, 102] width 5 height 6
select select "rem"
select select "px"
select select "preset-banner-v3-home-hero-logo-nav-h1"
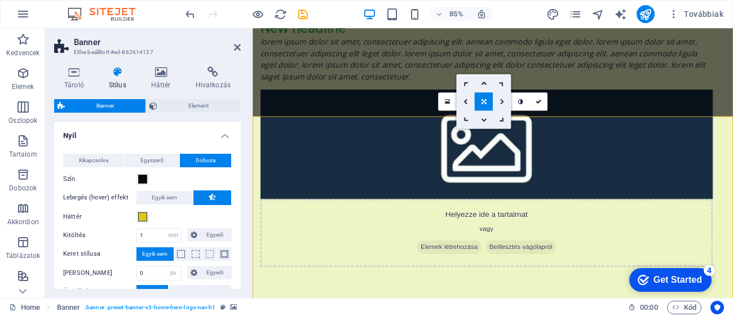
click at [502, 97] on link at bounding box center [502, 101] width 18 height 18
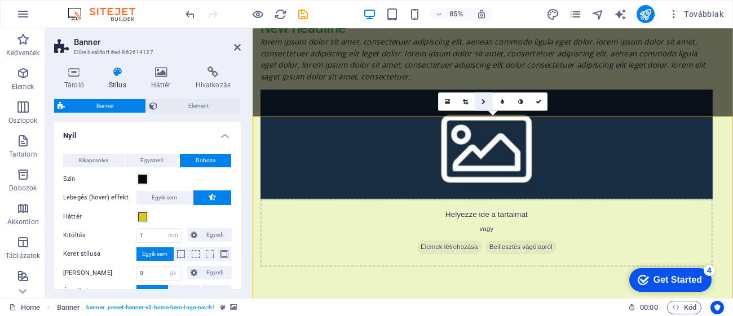
click at [482, 102] on icon at bounding box center [484, 102] width 5 height 6
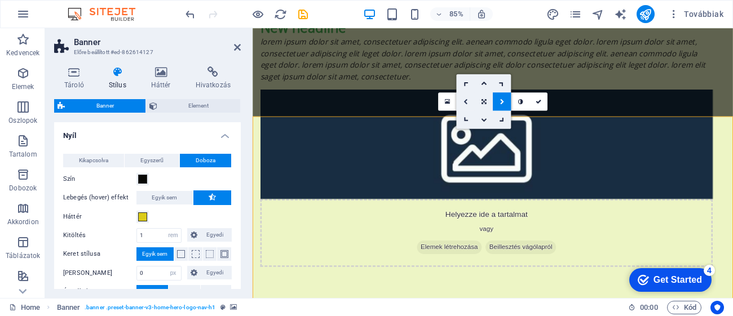
click at [459, 104] on link at bounding box center [466, 101] width 18 height 18
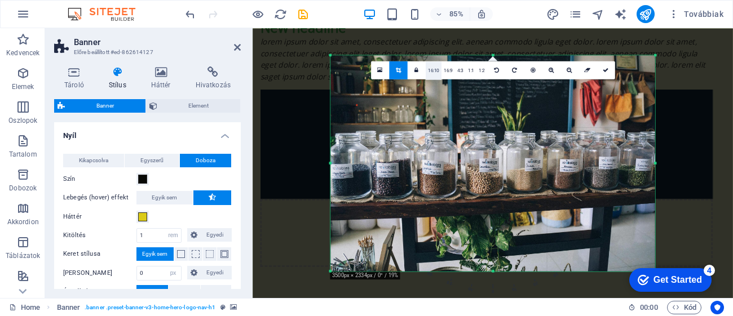
click at [439, 73] on link "16:10" at bounding box center [434, 70] width 16 height 18
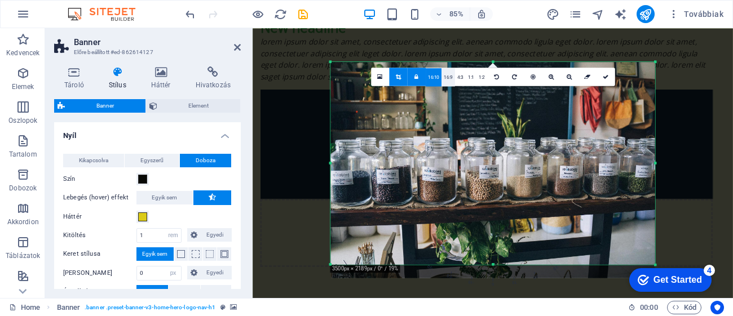
click at [449, 77] on link "16:9" at bounding box center [449, 77] width 14 height 18
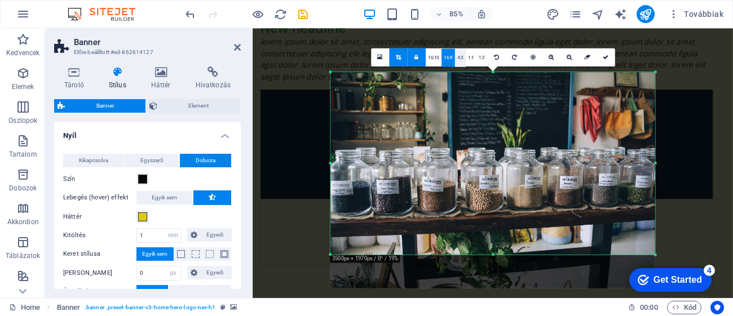
click at [460, 56] on link "4:3" at bounding box center [460, 58] width 11 height 18
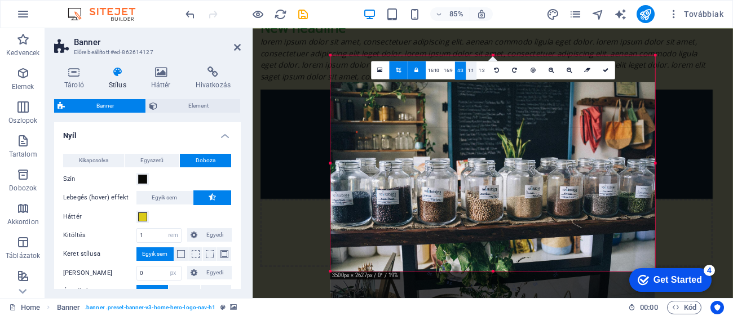
click at [474, 67] on link "1:1" at bounding box center [471, 70] width 11 height 18
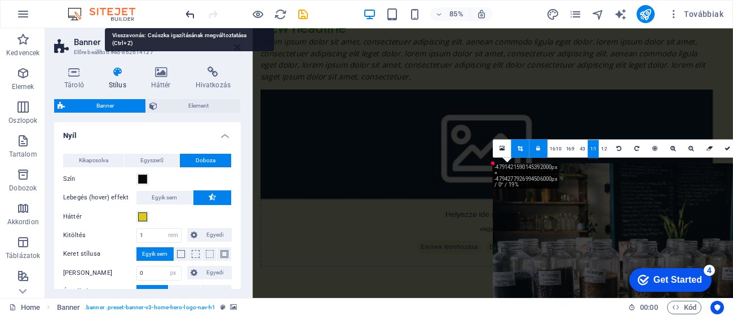
click at [190, 14] on icon "undo" at bounding box center [190, 14] width 13 height 13
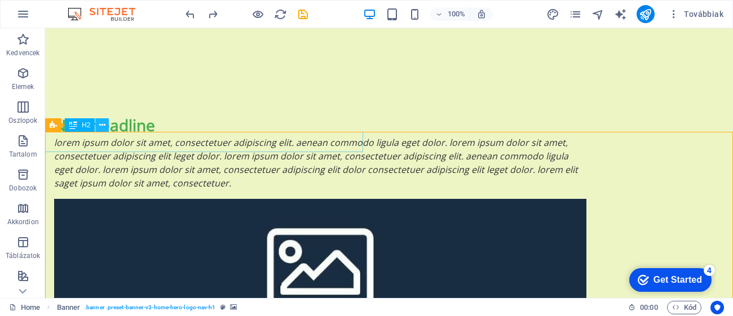
click at [101, 128] on icon at bounding box center [102, 126] width 6 height 12
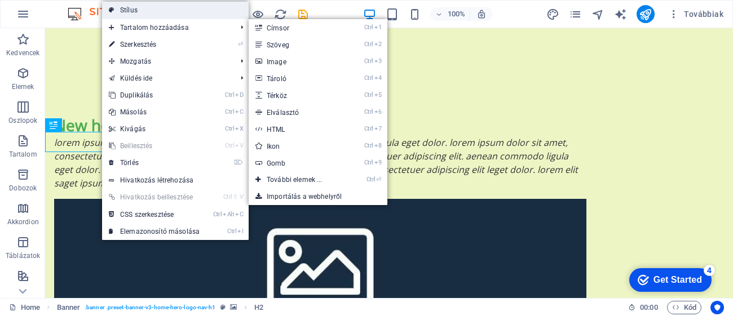
click at [144, 8] on link "Stílus" at bounding box center [175, 10] width 147 height 17
select select "rem"
select select "px"
select select "preset-banner-v3-home-hero-logo-nav-h1"
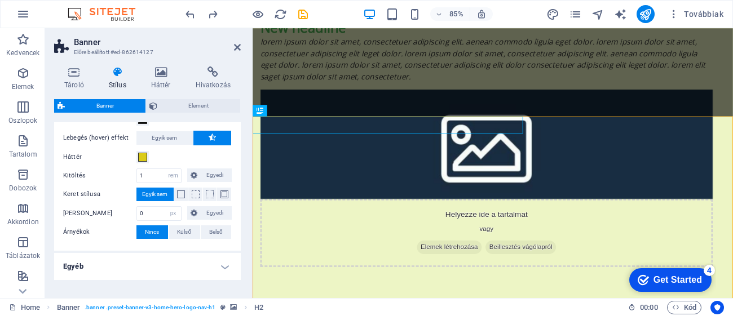
scroll to position [6, 0]
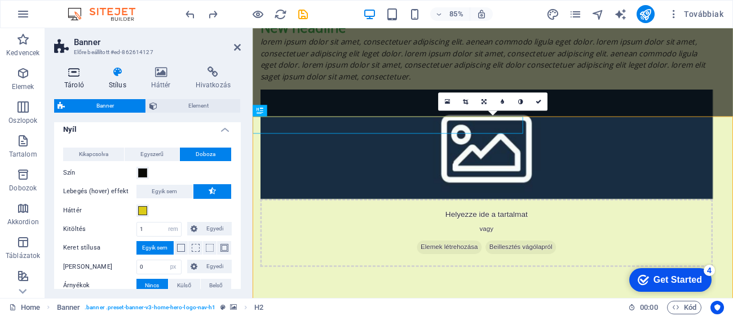
click at [85, 86] on h4 "Tároló" at bounding box center [76, 79] width 45 height 24
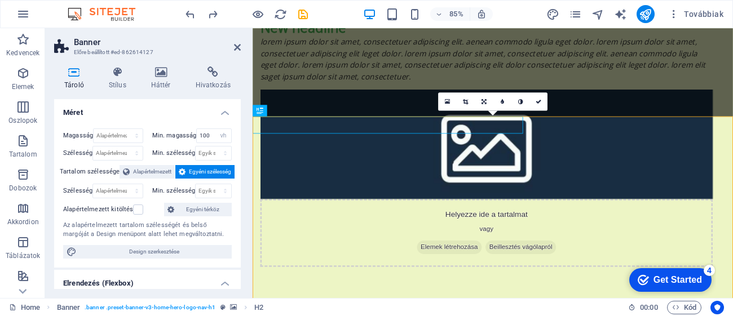
drag, startPoint x: 241, startPoint y: 153, endPoint x: 245, endPoint y: 192, distance: 39.7
click at [245, 192] on div "Tároló Stílus Háttér Hivatkozás Méret Magasság Alapértelmezett px rem % vh vw M…" at bounding box center [147, 178] width 205 height 241
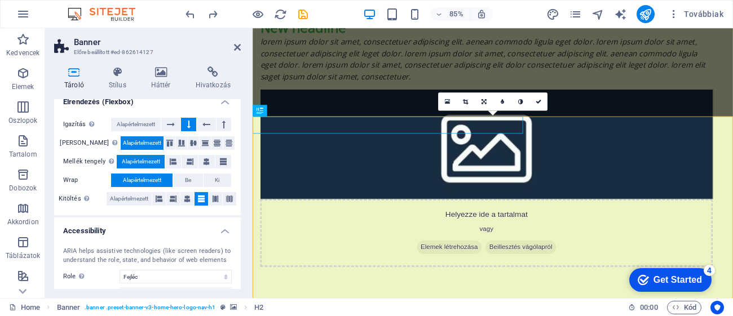
scroll to position [0, 0]
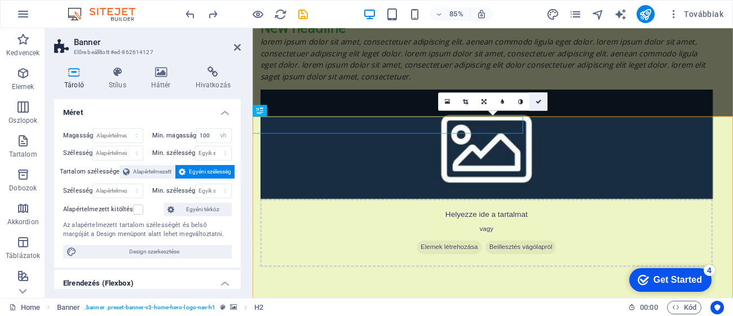
click at [542, 100] on link at bounding box center [539, 101] width 18 height 18
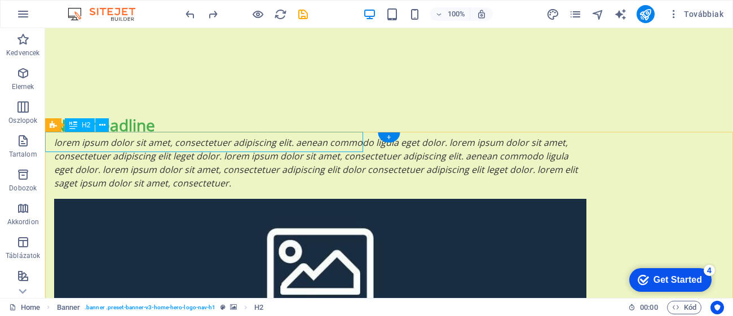
drag, startPoint x: 95, startPoint y: 149, endPoint x: 404, endPoint y: 224, distance: 317.5
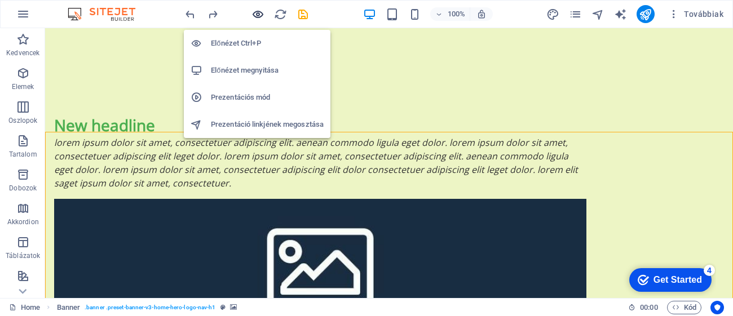
click at [252, 10] on icon "button" at bounding box center [258, 14] width 13 height 13
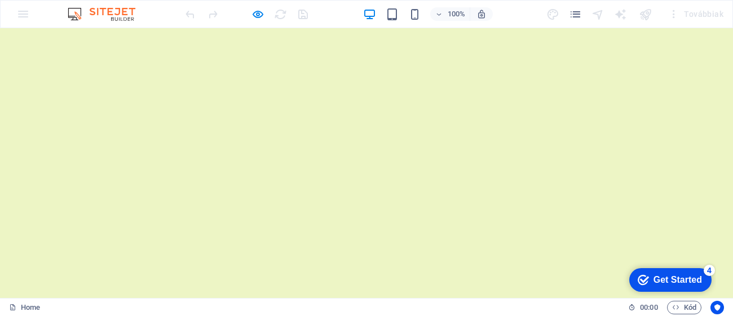
scroll to position [1472, 0]
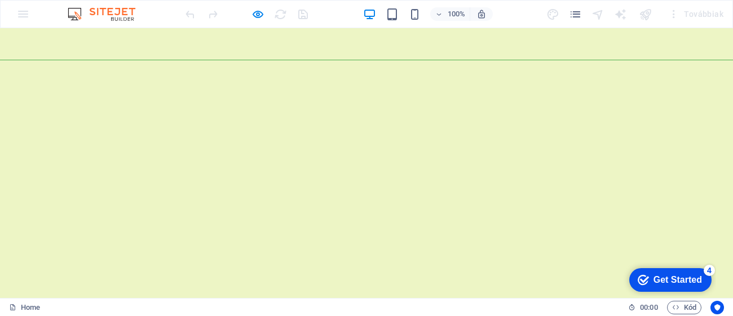
drag, startPoint x: 561, startPoint y: 143, endPoint x: 155, endPoint y: 166, distance: 406.7
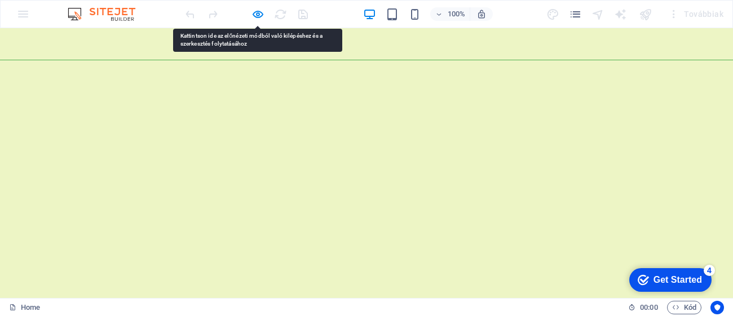
drag, startPoint x: 263, startPoint y: 127, endPoint x: 221, endPoint y: 146, distance: 46.0
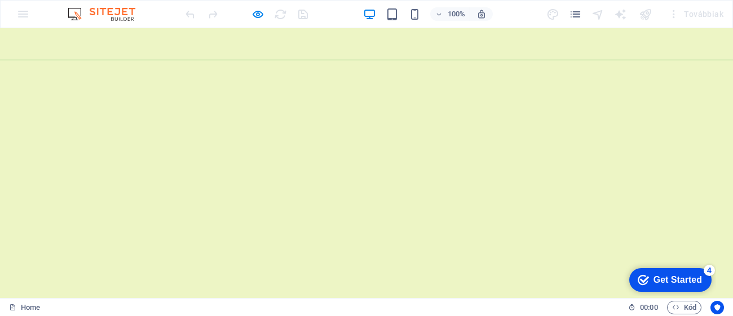
drag, startPoint x: 602, startPoint y: 136, endPoint x: 111, endPoint y: 194, distance: 494.6
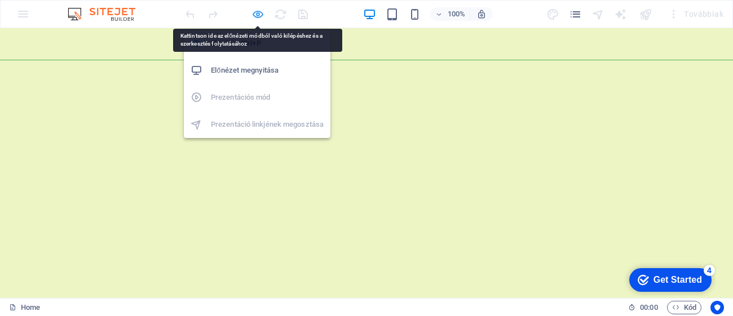
click at [254, 17] on icon "button" at bounding box center [258, 14] width 13 height 13
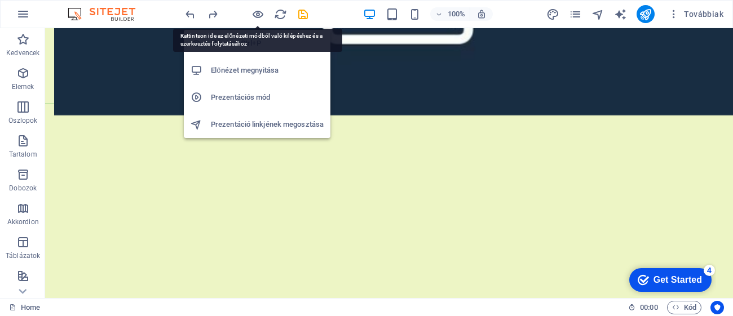
click at [242, 72] on h6 "Előnézet megnyitása" at bounding box center [267, 71] width 113 height 14
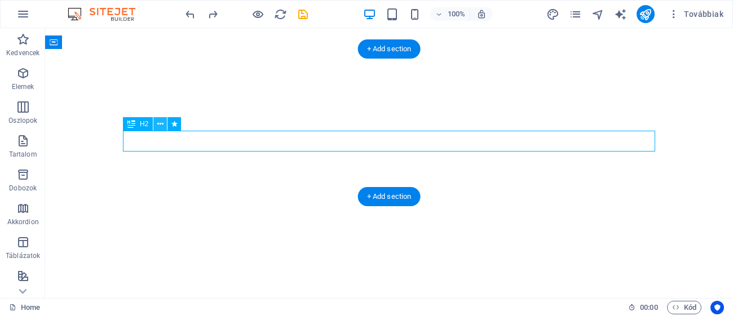
click at [158, 123] on icon at bounding box center [160, 124] width 6 height 12
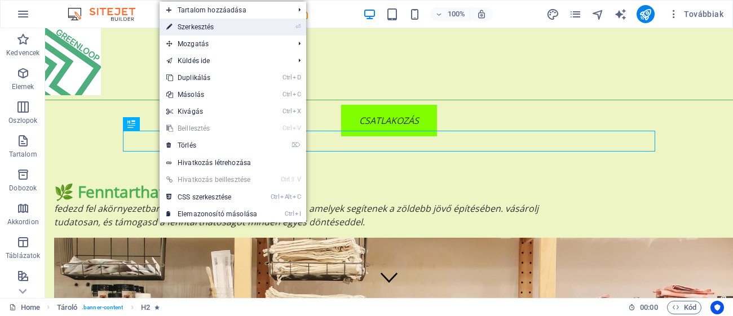
click at [222, 27] on link "⏎ Szerkesztés" at bounding box center [212, 27] width 104 height 17
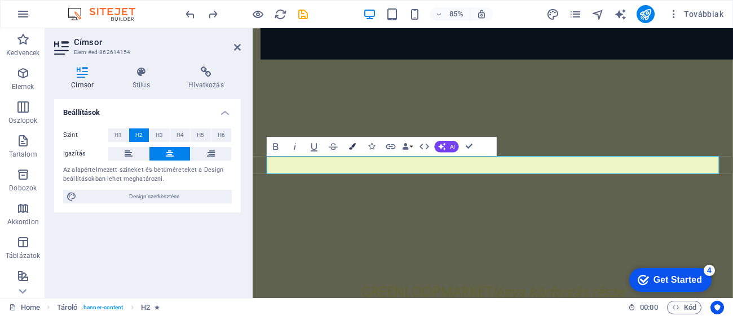
click at [351, 148] on icon "button" at bounding box center [352, 146] width 7 height 7
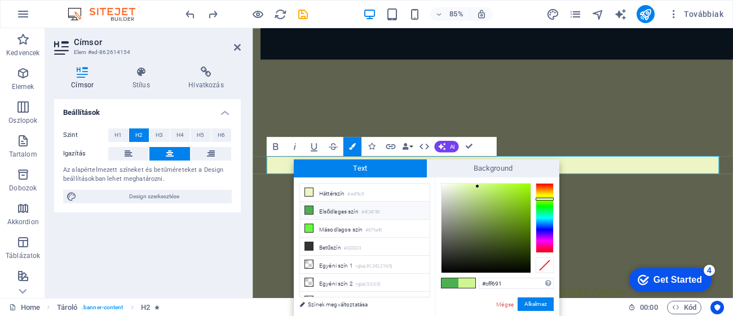
scroll to position [1472, 0]
click at [330, 250] on li "Betűszín #333333" at bounding box center [365, 247] width 130 height 18
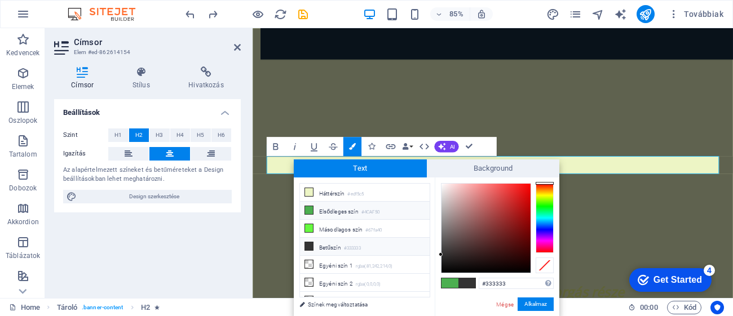
click at [320, 219] on li "Elsődleges szín #4CAF50" at bounding box center [365, 211] width 130 height 18
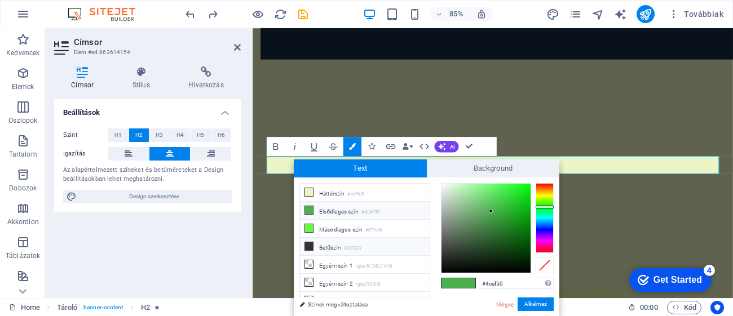
click at [317, 246] on li "Betűszín #333333" at bounding box center [365, 247] width 130 height 18
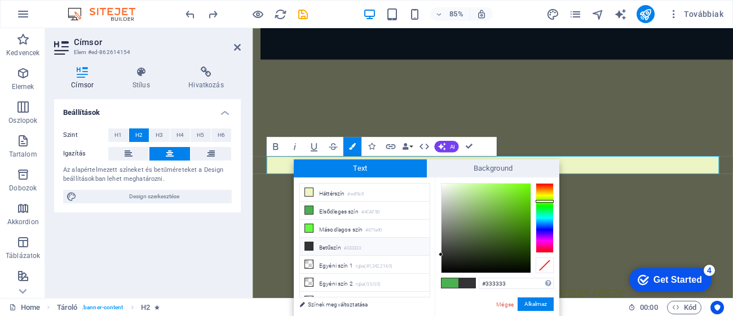
click at [549, 201] on div at bounding box center [545, 218] width 18 height 70
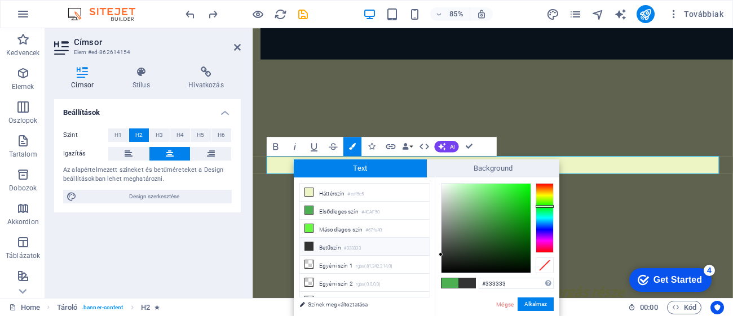
click at [548, 206] on div at bounding box center [545, 218] width 18 height 70
type input "#175e18"
drag, startPoint x: 464, startPoint y: 235, endPoint x: 508, endPoint y: 240, distance: 44.3
click at [508, 240] on div at bounding box center [486, 228] width 89 height 89
click at [525, 300] on button "Alkalmaz" at bounding box center [536, 305] width 36 height 14
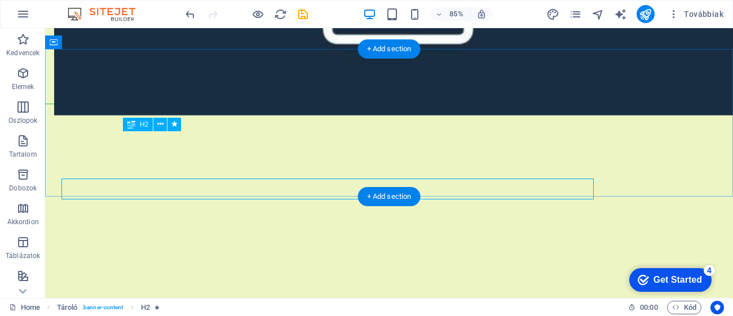
drag, startPoint x: 505, startPoint y: 174, endPoint x: 358, endPoint y: 148, distance: 149.9
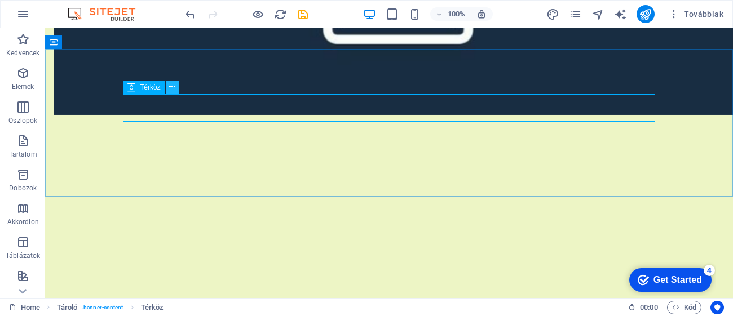
click at [170, 85] on icon at bounding box center [172, 87] width 6 height 12
click at [175, 85] on icon at bounding box center [172, 87] width 6 height 12
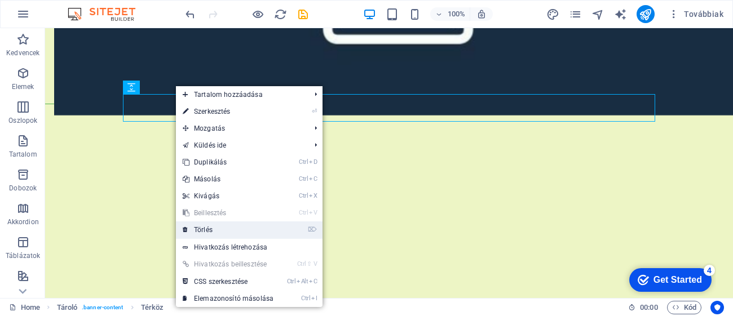
click at [218, 233] on link "⌦ Törlés" at bounding box center [228, 230] width 104 height 17
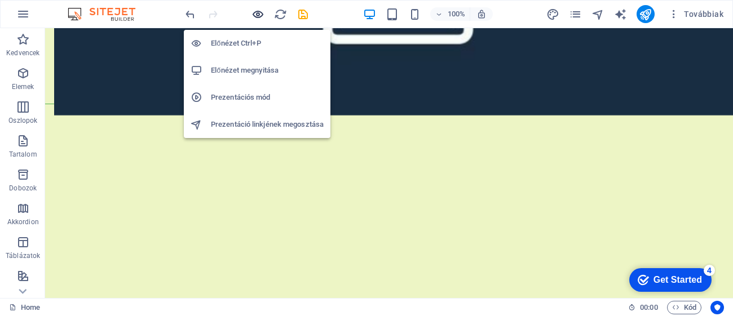
click at [262, 17] on icon "button" at bounding box center [258, 14] width 13 height 13
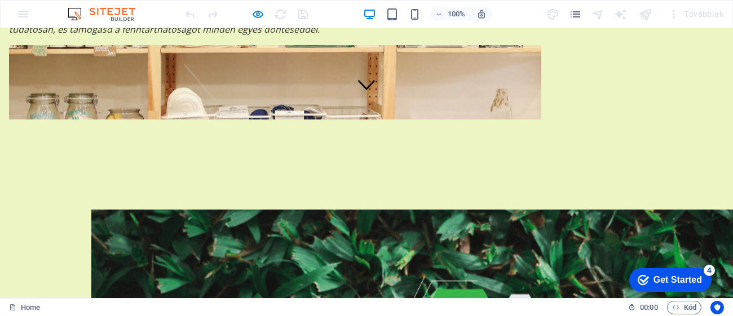
scroll to position [67, 0]
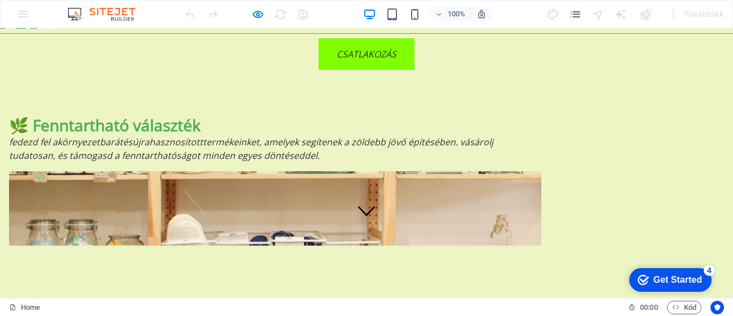
click at [407, 222] on div "🌿 Fenntartható választék Fedezd fel a környezetbarát és újrahasznosított termék…" at bounding box center [366, 180] width 733 height 221
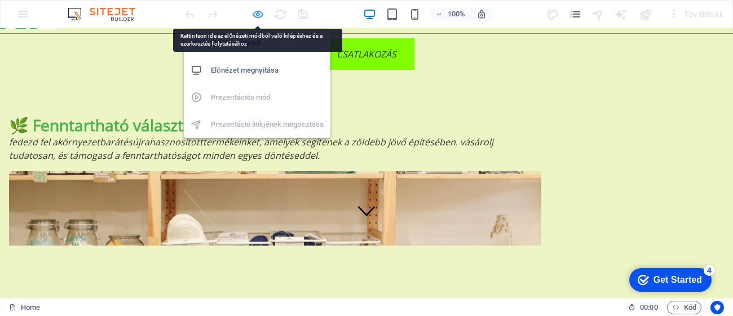
drag, startPoint x: 254, startPoint y: 15, endPoint x: 247, endPoint y: 118, distance: 104.0
click at [254, 15] on icon "button" at bounding box center [258, 14] width 13 height 13
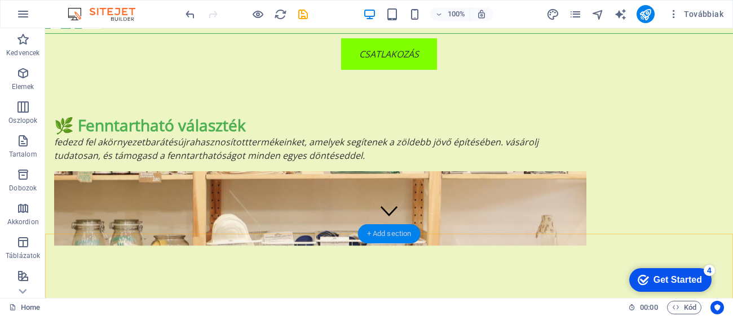
drag, startPoint x: 383, startPoint y: 229, endPoint x: 184, endPoint y: 240, distance: 199.4
click at [383, 229] on div "+ Add section" at bounding box center [389, 233] width 63 height 19
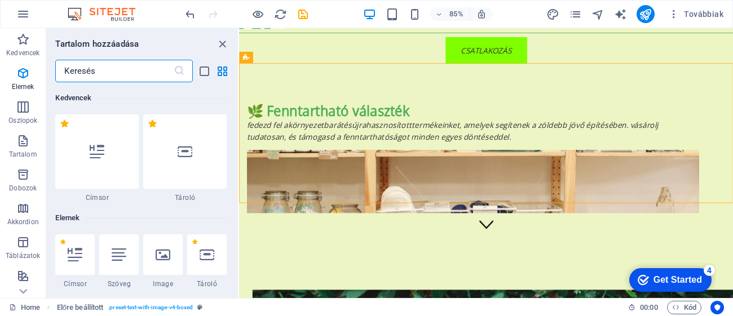
scroll to position [1972, 0]
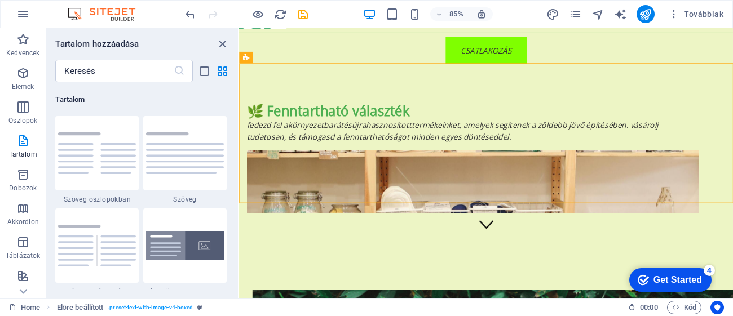
drag, startPoint x: 235, startPoint y: 121, endPoint x: 235, endPoint y: 130, distance: 9.6
click at [235, 130] on div "Kedvencek 1 Star Címsor 1 Star Tároló Elemek 1 Star Címsor 1 Star Szöveg 1 Star…" at bounding box center [142, 185] width 192 height 207
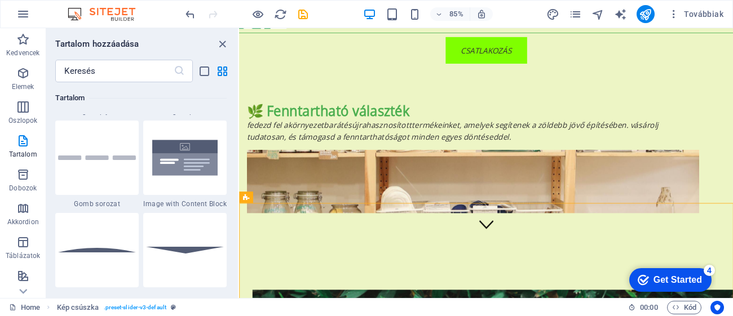
scroll to position [2557, 0]
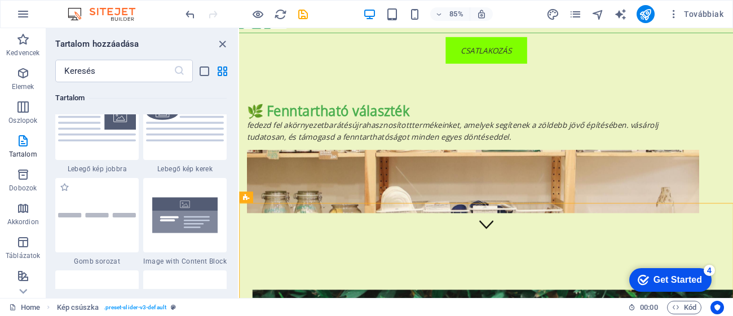
click at [97, 261] on span "Gomb sorozat" at bounding box center [96, 261] width 83 height 9
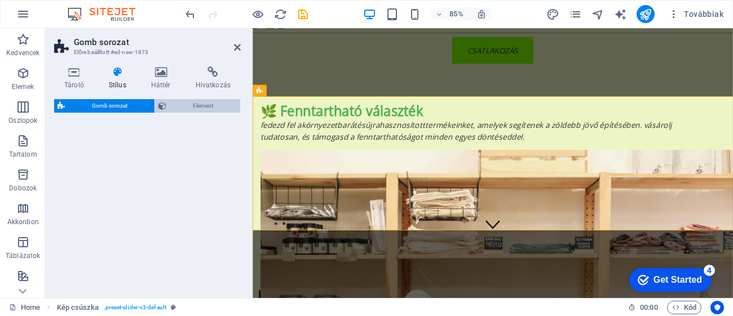
click at [195, 105] on span "Element" at bounding box center [204, 106] width 68 height 14
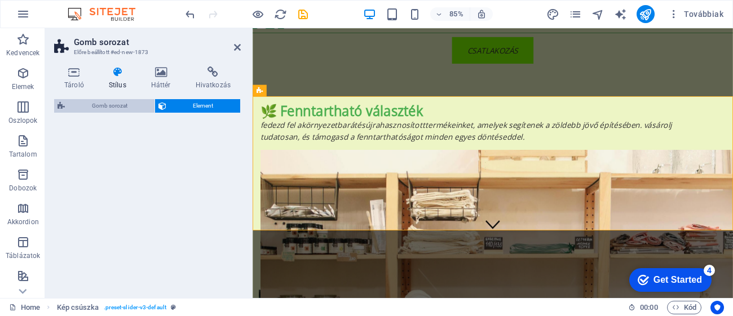
click at [108, 109] on span "Gomb sorozat" at bounding box center [109, 106] width 83 height 14
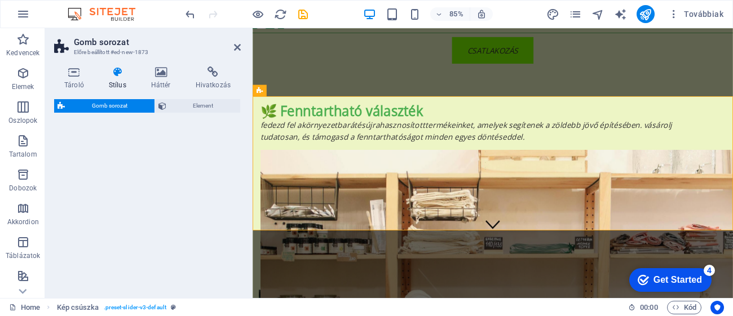
select select "rem"
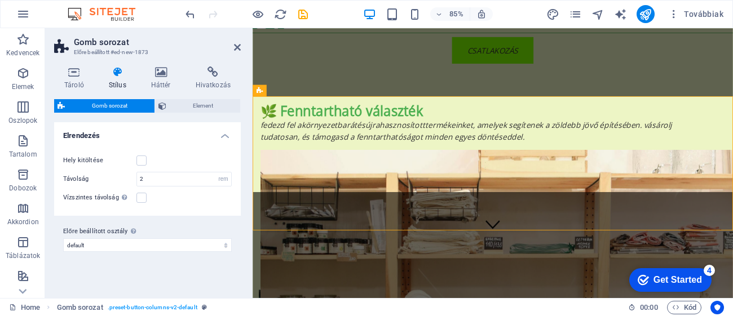
scroll to position [913, 0]
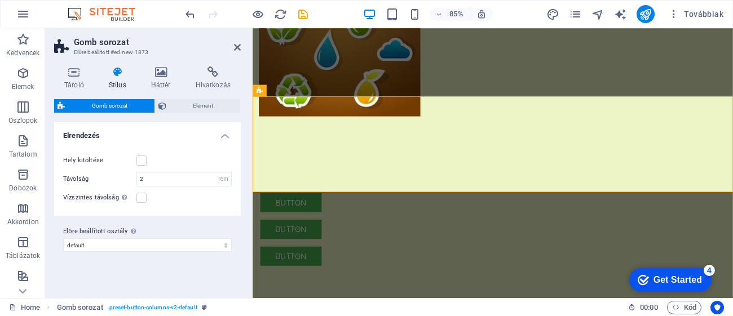
click at [183, 191] on div "Vízszintes távolság Csak akkor, ha a tárolók "Tartalom szélesség" nincs "Alapér…" at bounding box center [147, 198] width 169 height 14
click at [183, 187] on div "Hely kitöltése Oszlopok 1 2 3 4 5 6 Távolság 2 px rem % vw vh Vízszintes távols…" at bounding box center [147, 179] width 191 height 73
click at [183, 182] on input "2" at bounding box center [184, 180] width 94 height 14
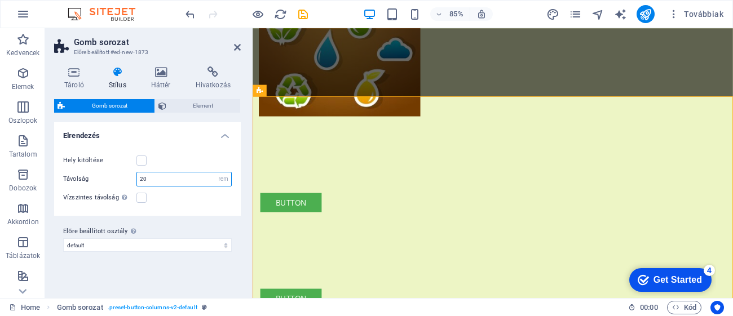
type input "2"
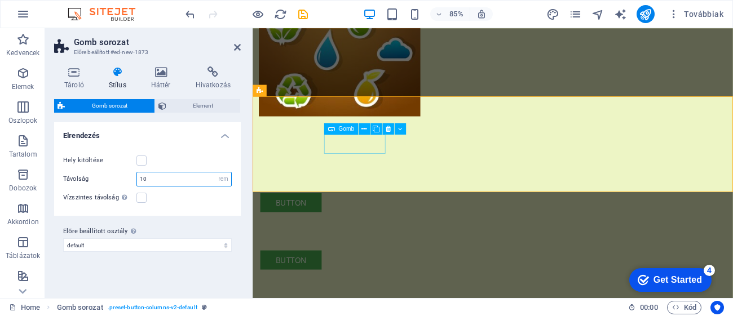
type input "10"
click at [394, 222] on div "Button" at bounding box center [528, 233] width 532 height 23
click at [367, 131] on button at bounding box center [364, 129] width 11 height 11
click at [381, 222] on div "Button" at bounding box center [528, 233] width 532 height 23
click at [362, 135] on div "Gomb" at bounding box center [368, 130] width 88 height 12
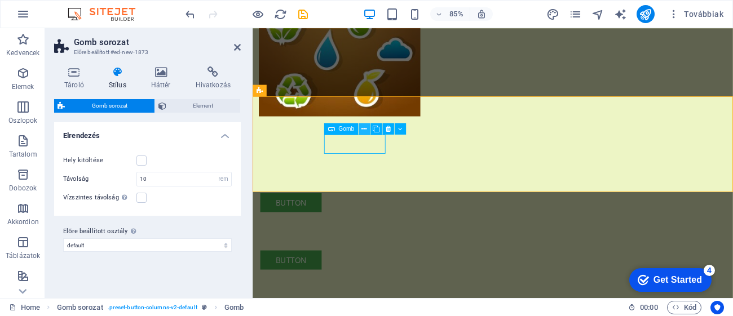
click at [364, 133] on icon at bounding box center [364, 129] width 5 height 10
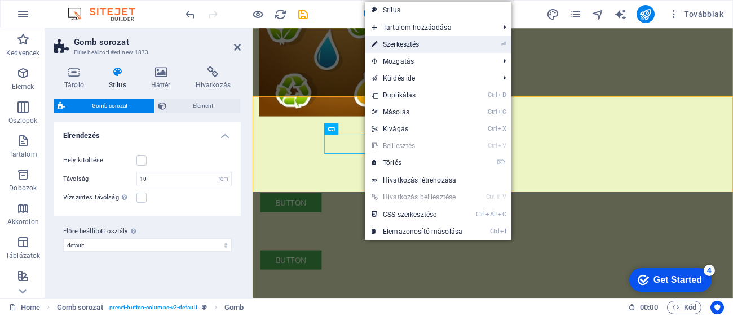
click at [454, 45] on link "⏎ Szerkesztés" at bounding box center [417, 44] width 104 height 17
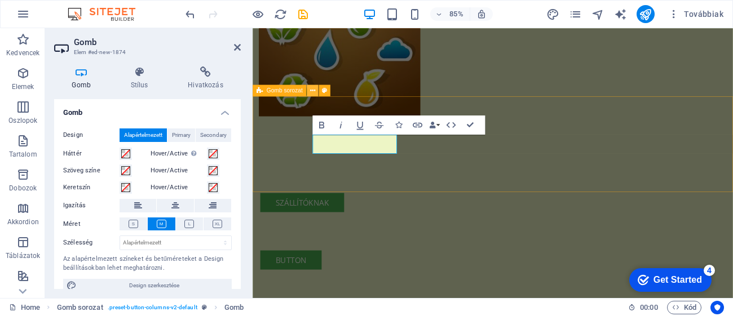
click at [314, 90] on icon at bounding box center [312, 91] width 5 height 10
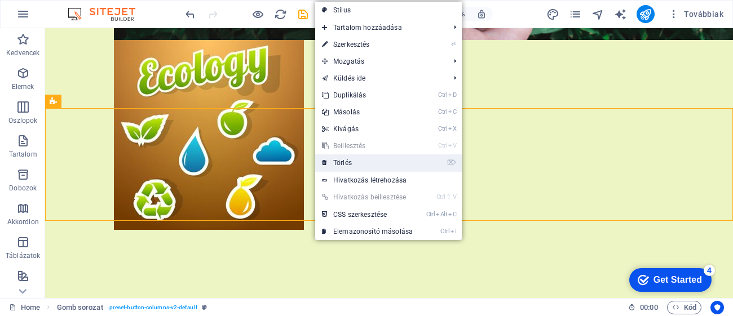
click at [336, 164] on link "⌦ Törlés" at bounding box center [367, 163] width 104 height 17
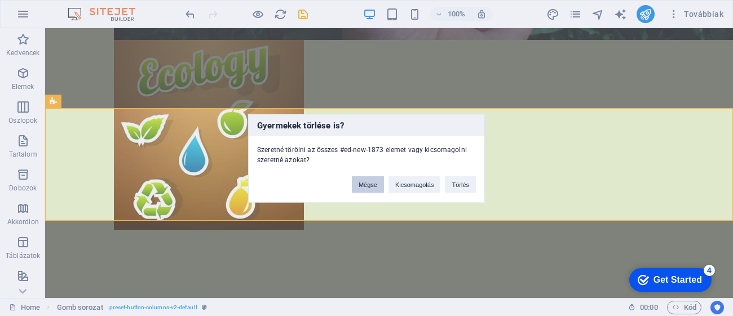
click at [374, 181] on button "Mégse" at bounding box center [368, 184] width 32 height 17
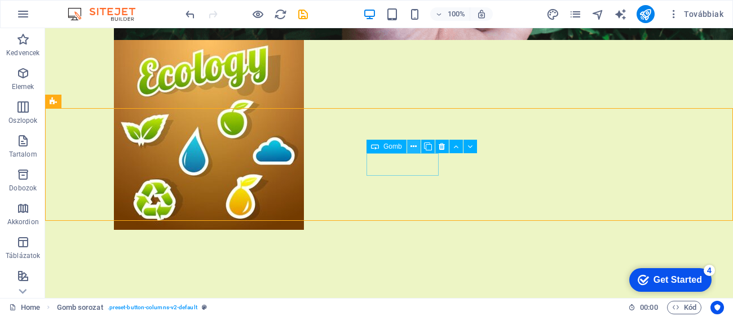
click at [409, 145] on button at bounding box center [414, 147] width 14 height 14
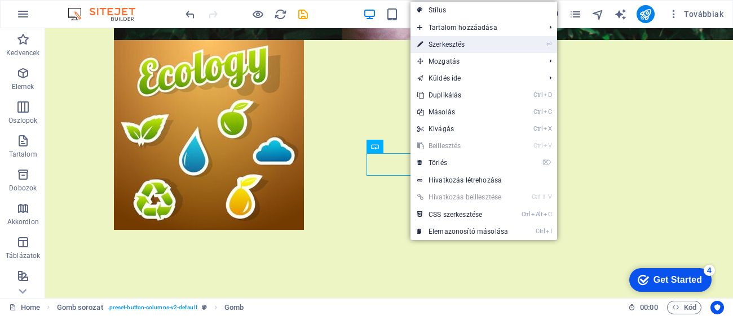
drag, startPoint x: 453, startPoint y: 41, endPoint x: 176, endPoint y: 149, distance: 297.3
click at [453, 41] on link "⏎ Szerkesztés" at bounding box center [463, 44] width 104 height 17
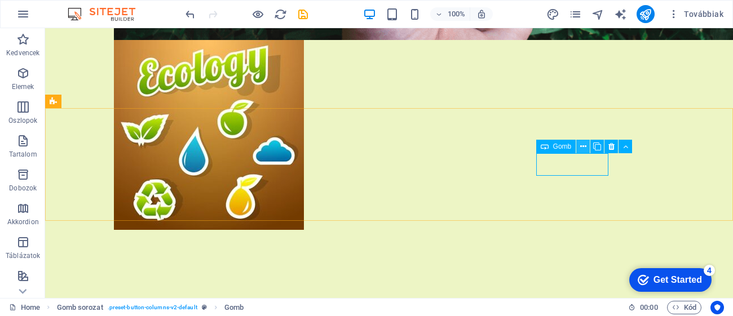
click at [584, 146] on icon at bounding box center [583, 147] width 6 height 12
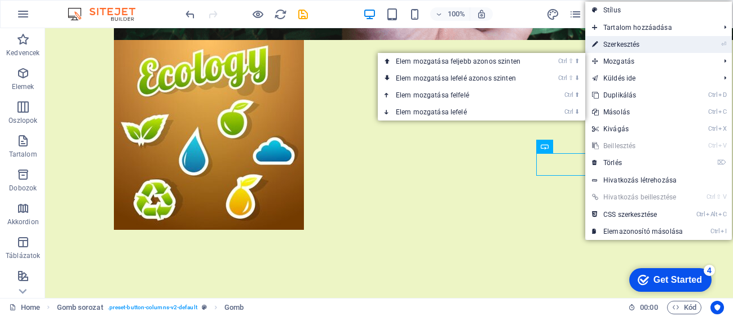
drag, startPoint x: 620, startPoint y: 44, endPoint x: 430, endPoint y: 38, distance: 189.6
click at [620, 44] on link "⏎ Szerkesztés" at bounding box center [637, 44] width 104 height 17
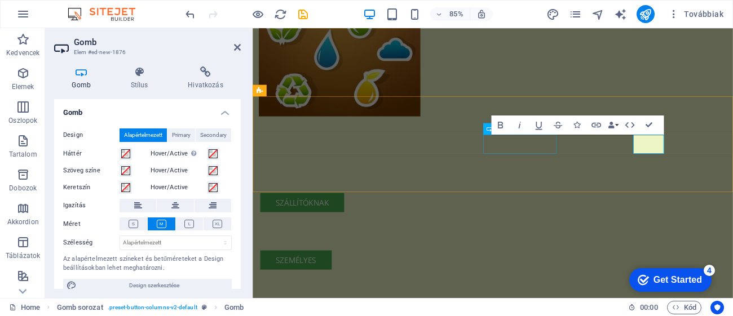
click at [577, 290] on div "személyes" at bounding box center [528, 301] width 532 height 23
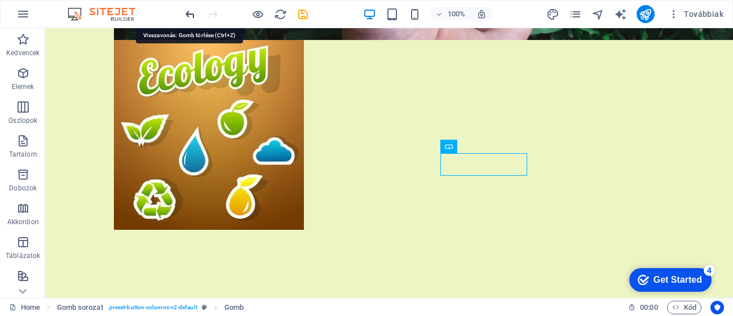
click at [190, 13] on icon "undo" at bounding box center [190, 14] width 13 height 13
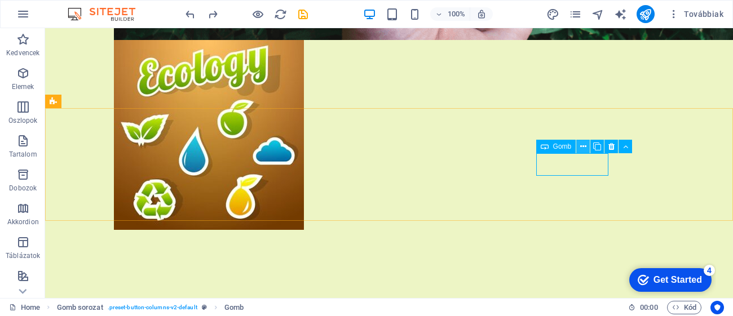
click at [585, 152] on icon at bounding box center [583, 147] width 6 height 12
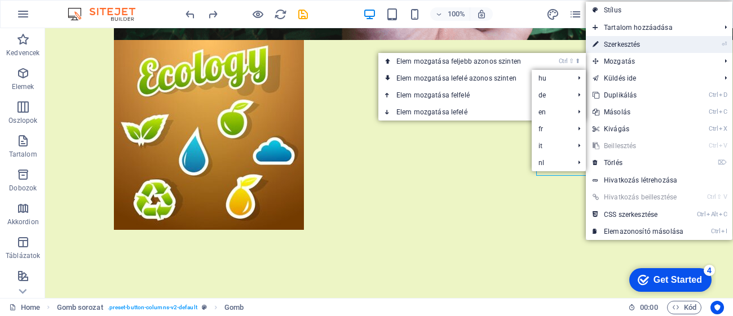
drag, startPoint x: 619, startPoint y: 43, endPoint x: 404, endPoint y: 25, distance: 215.1
click at [619, 43] on link "⏎ Szerkesztés" at bounding box center [638, 44] width 104 height 17
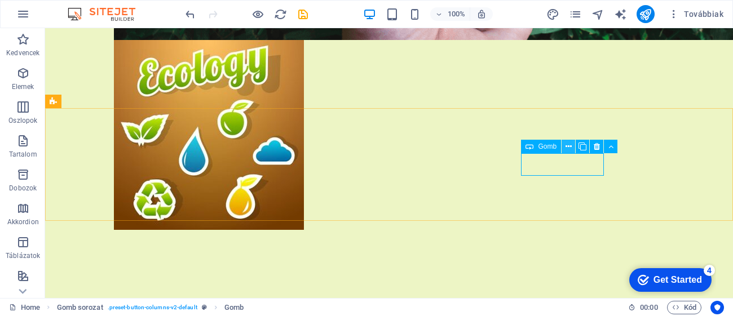
click at [567, 143] on icon at bounding box center [569, 147] width 6 height 12
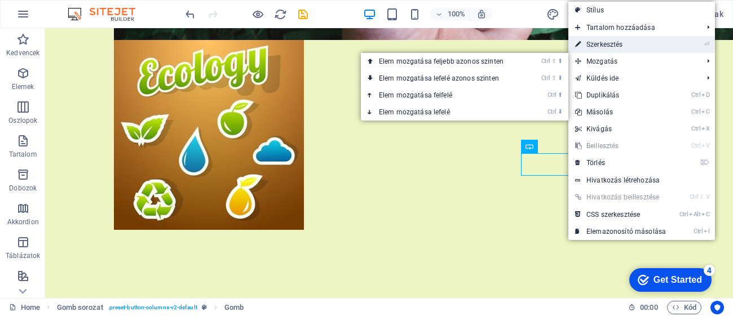
click at [606, 51] on link "⏎ Szerkesztés" at bounding box center [620, 44] width 104 height 17
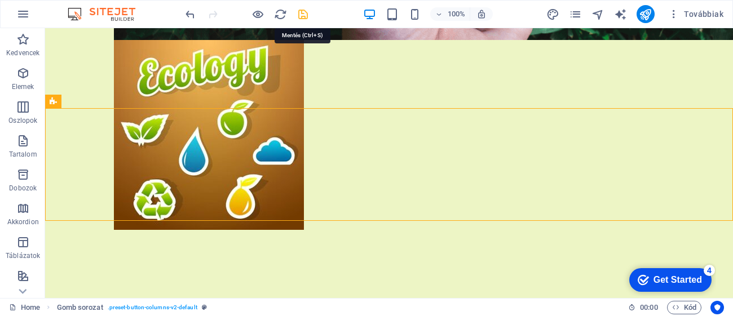
click at [305, 14] on icon "save" at bounding box center [303, 14] width 13 height 13
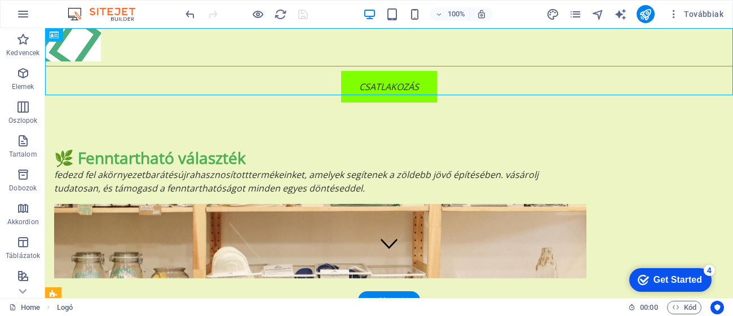
scroll to position [0, 0]
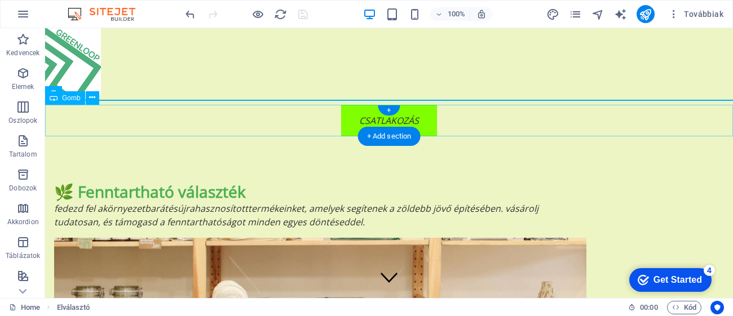
click at [403, 114] on div "CSATLAKOZÁS" at bounding box center [389, 121] width 688 height 32
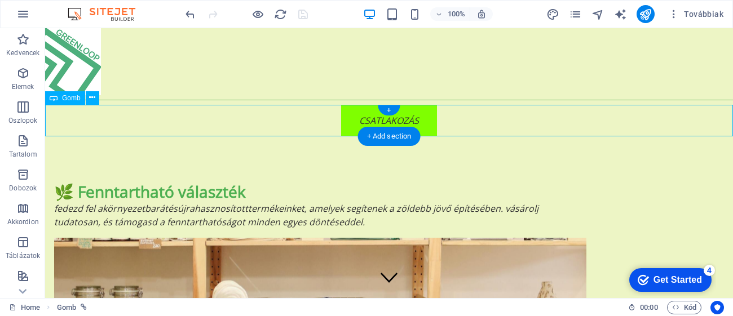
click at [369, 114] on div "CSATLAKOZÁS" at bounding box center [389, 121] width 688 height 32
click at [391, 108] on div "+" at bounding box center [389, 110] width 22 height 10
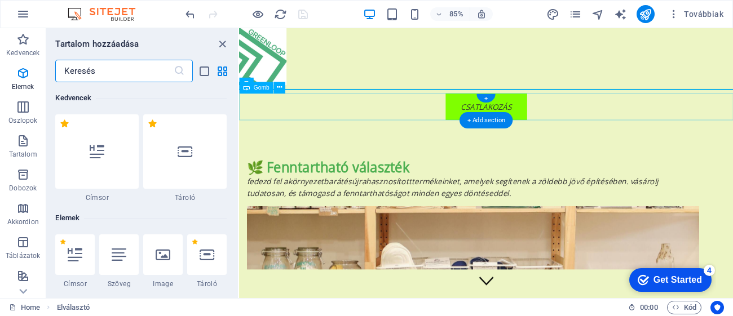
scroll to position [1972, 0]
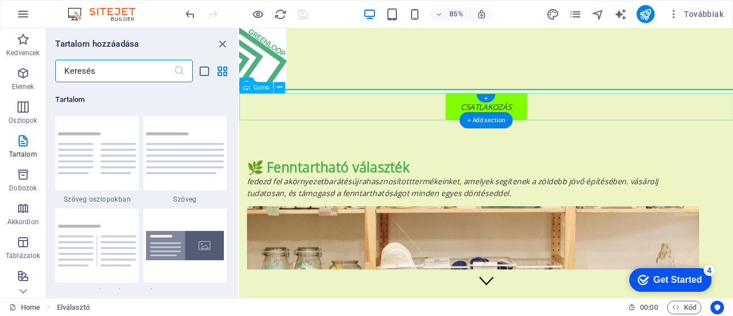
click at [733, 146] on div "🌿 Fenntartható választék Fedezd fel a környezetbarát és újrahasznosított termék…" at bounding box center [529, 246] width 581 height 221
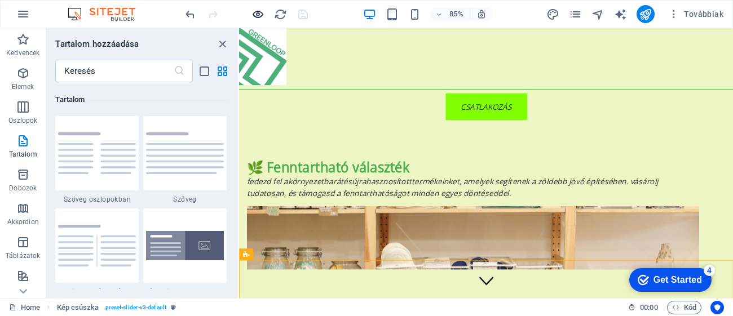
click at [256, 8] on icon "button" at bounding box center [258, 14] width 13 height 13
